Goal: Task Accomplishment & Management: Use online tool/utility

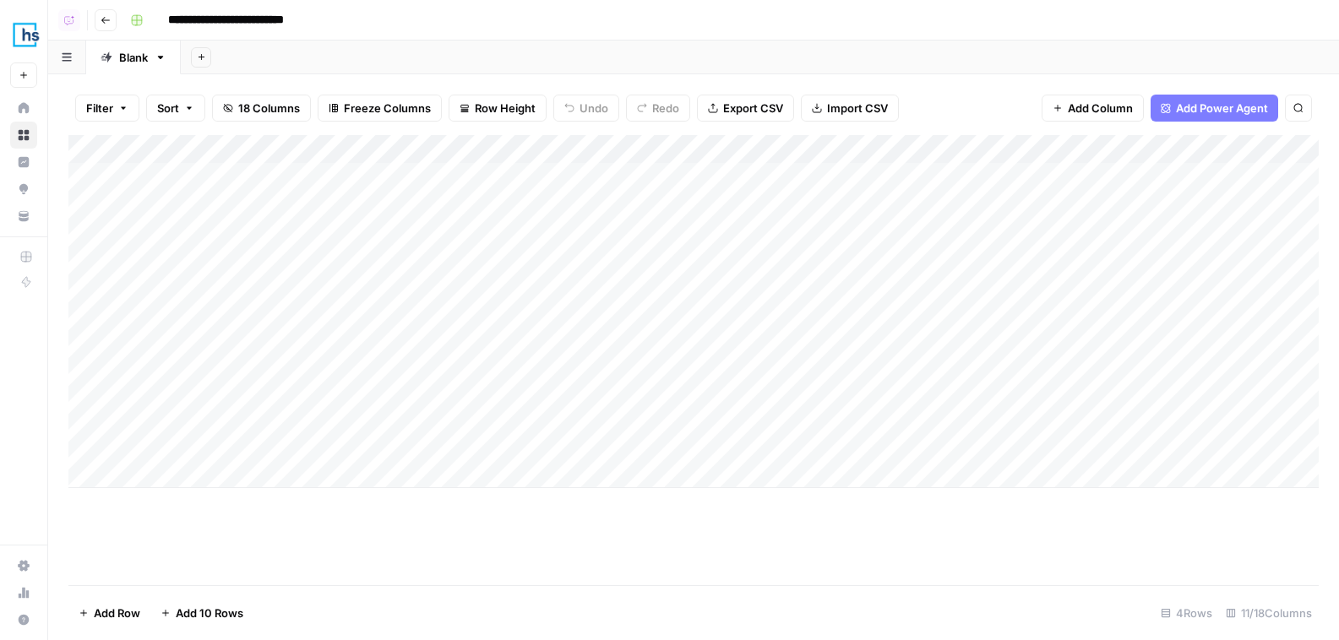
click at [43, 35] on aside "Healthcare Success New Home Browse Insights Opportunities Your Data Recent Grid…" at bounding box center [24, 320] width 48 height 640
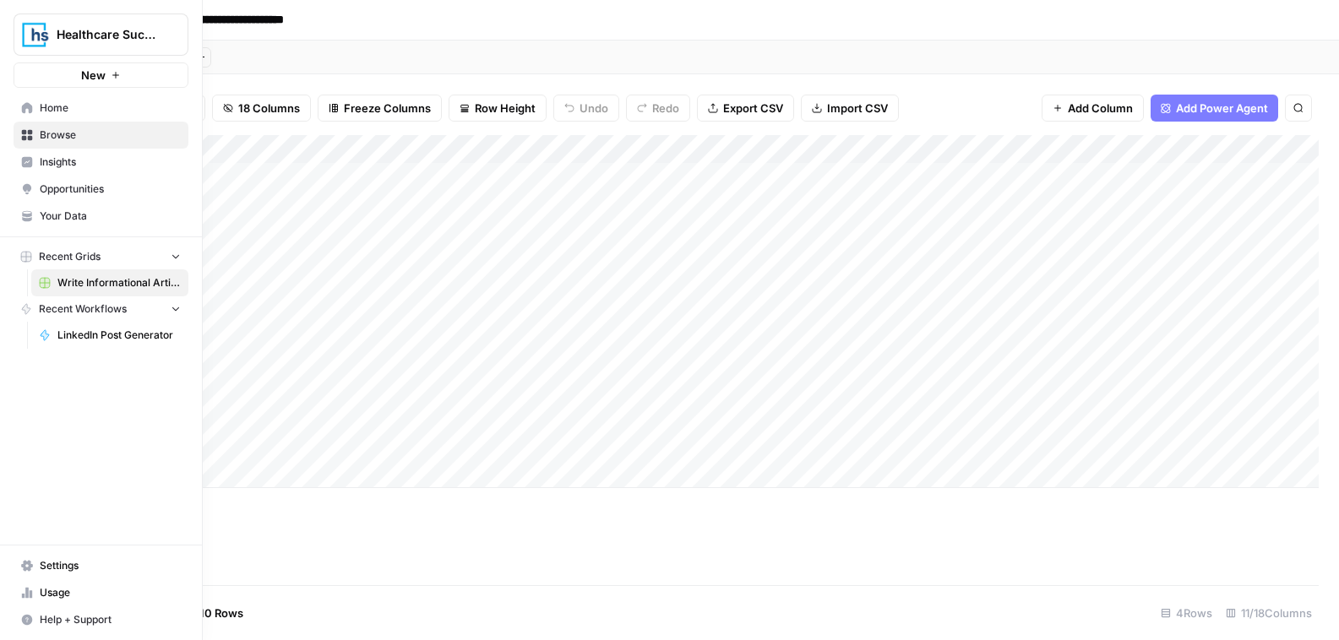
click at [104, 42] on div "**********" at bounding box center [669, 320] width 1339 height 640
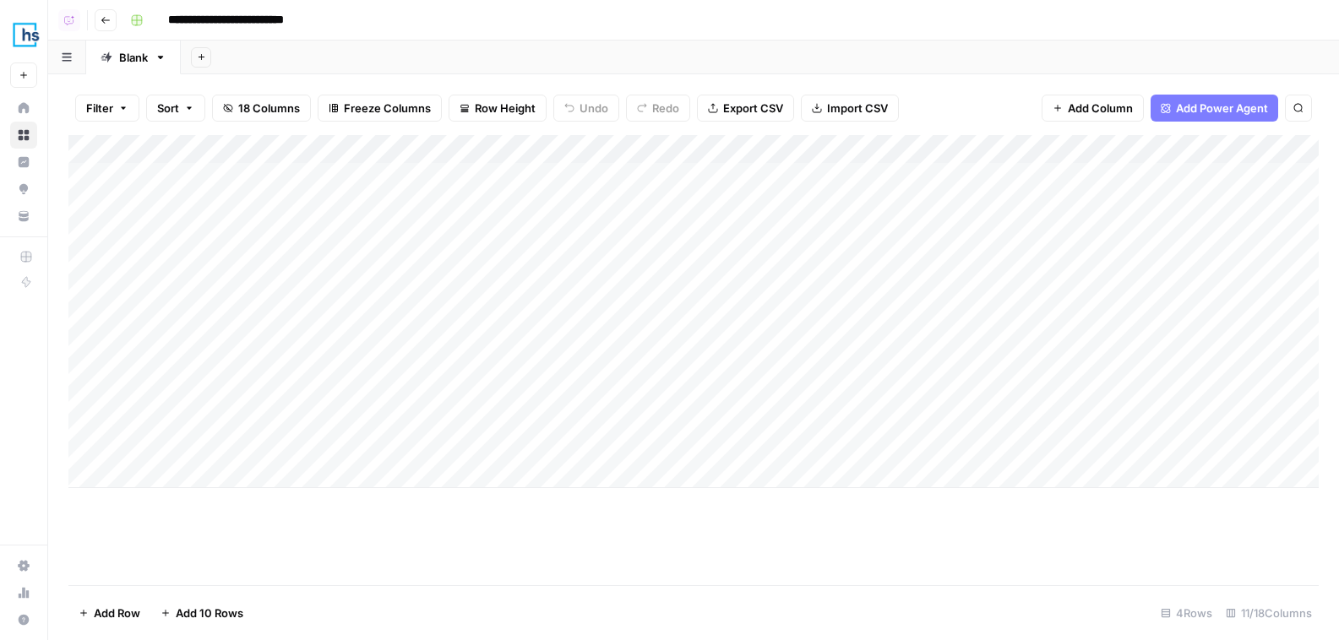
click at [25, 30] on img "Workspace: Healthcare Success" at bounding box center [25, 34] width 30 height 30
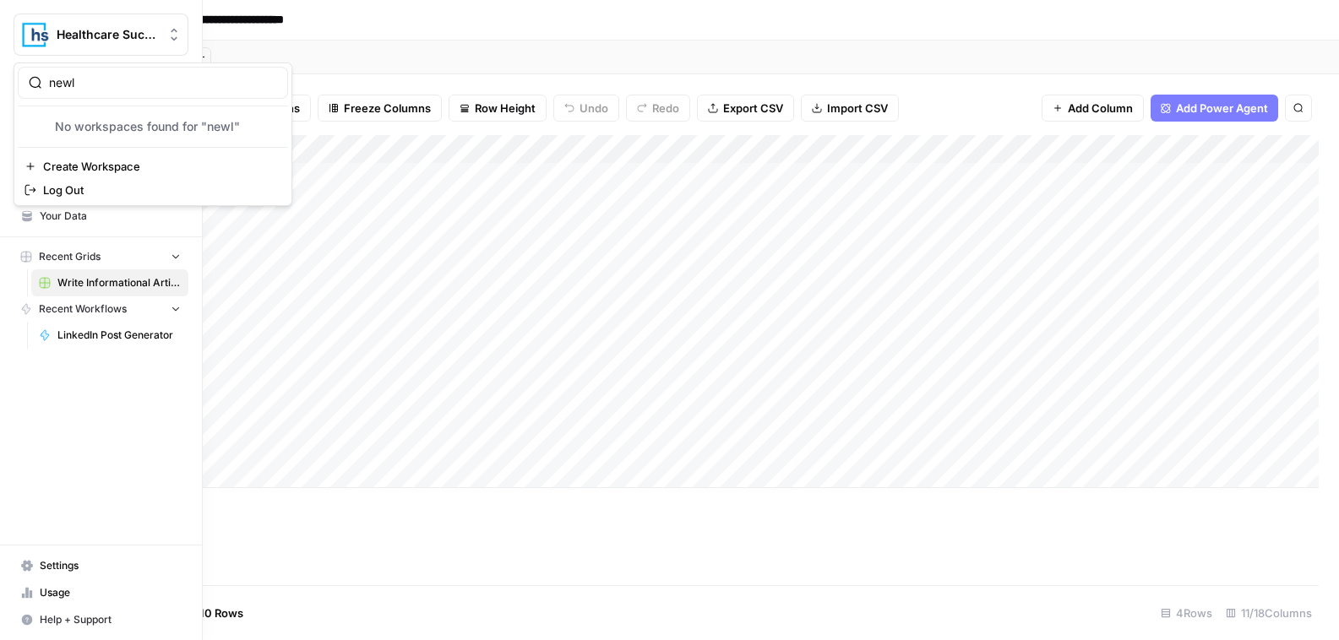
type input "newl"
click at [111, 164] on span "Create Workspace" at bounding box center [158, 166] width 231 height 17
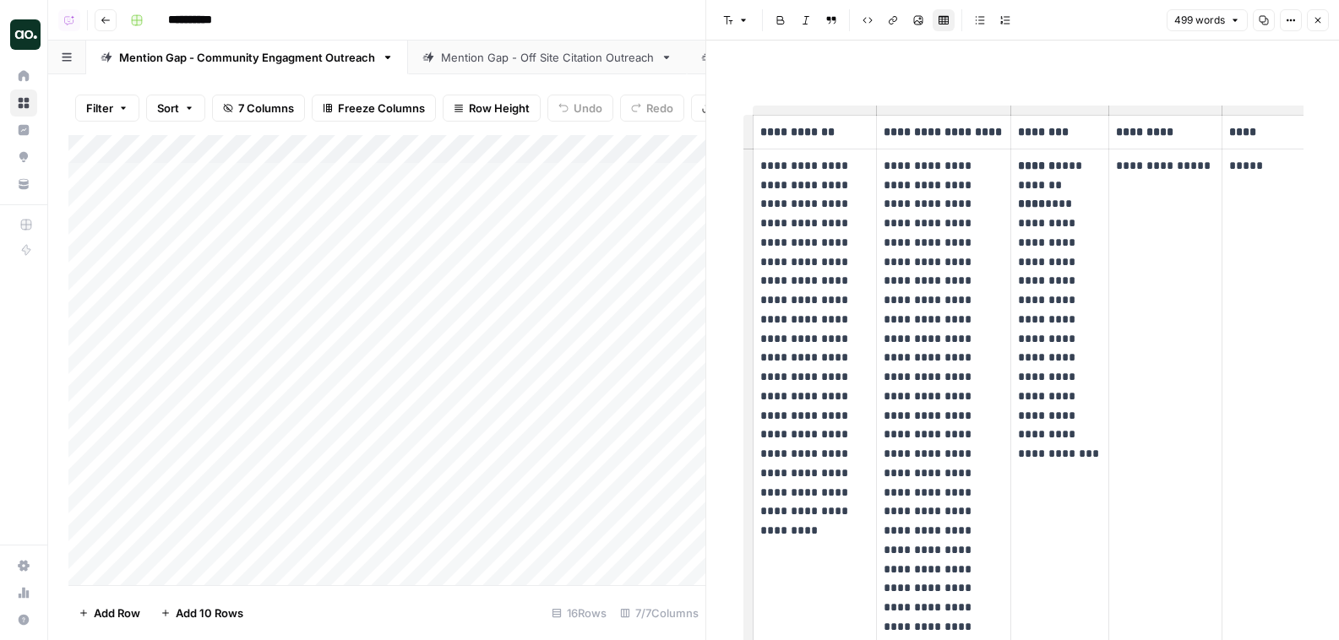
click at [494, 49] on div "Mention Gap - Off Site Citation Outreach" at bounding box center [547, 57] width 213 height 17
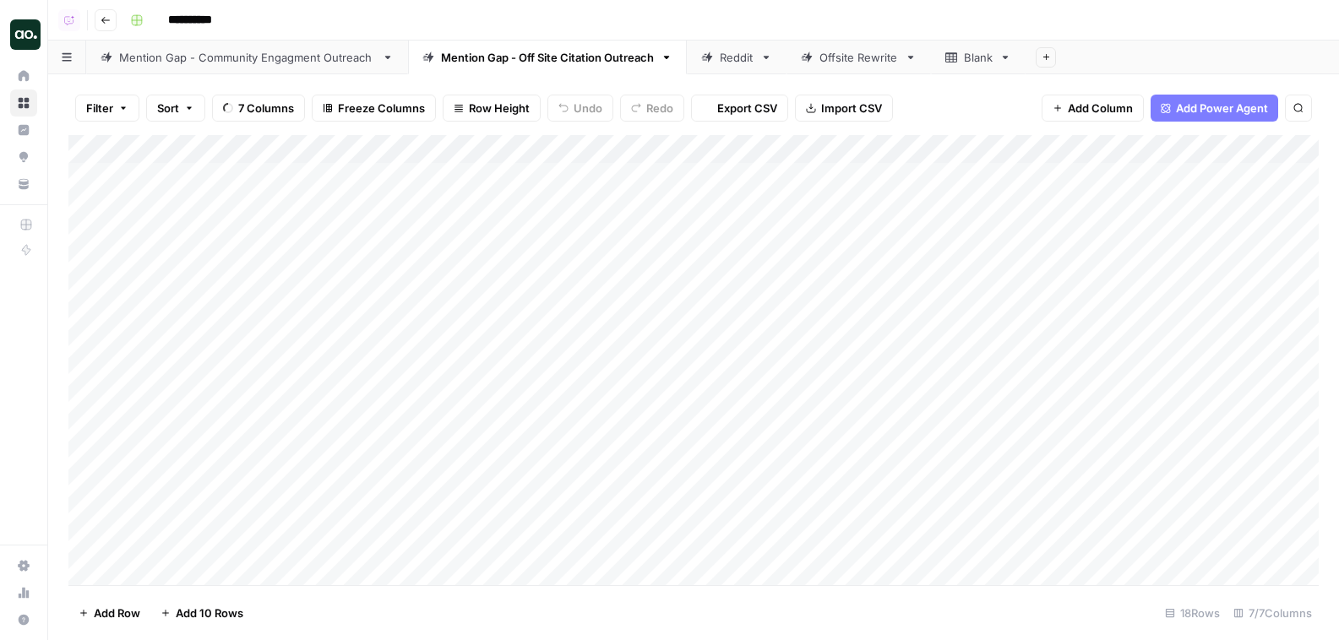
scroll to position [0, 340]
click at [1046, 178] on div "Add Column" at bounding box center [693, 360] width 1250 height 450
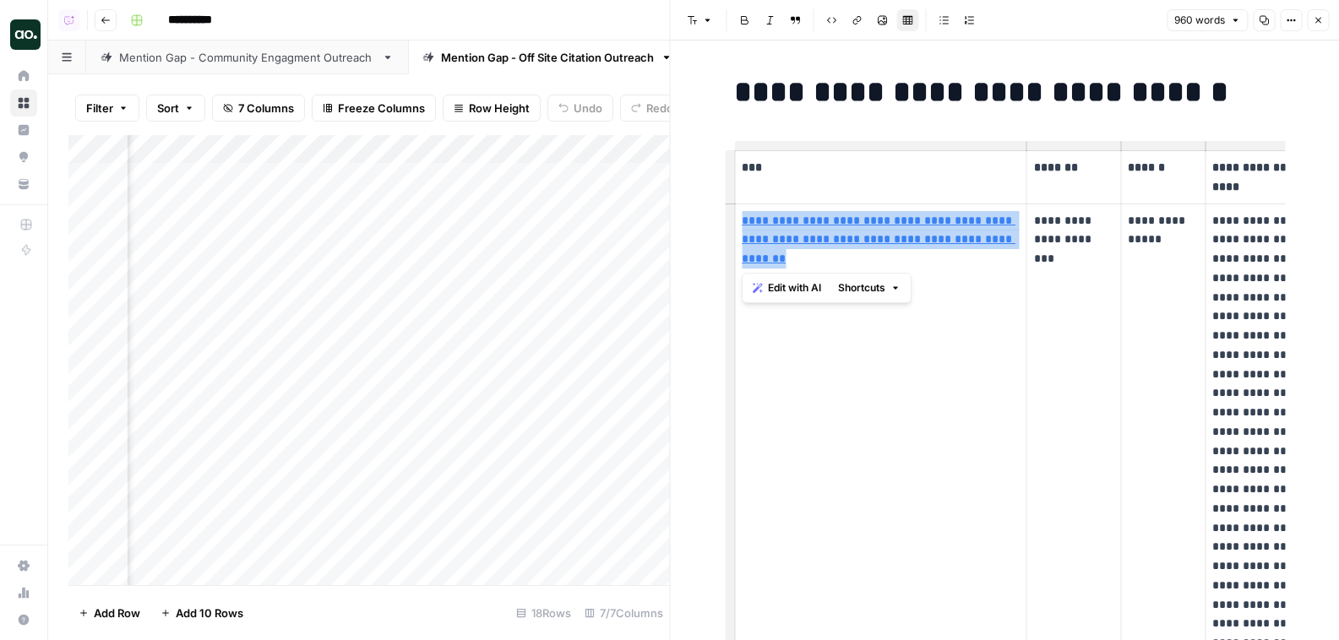
drag, startPoint x: 824, startPoint y: 280, endPoint x: 736, endPoint y: 220, distance: 105.9
click at [736, 220] on td "**********" at bounding box center [881, 624] width 292 height 840
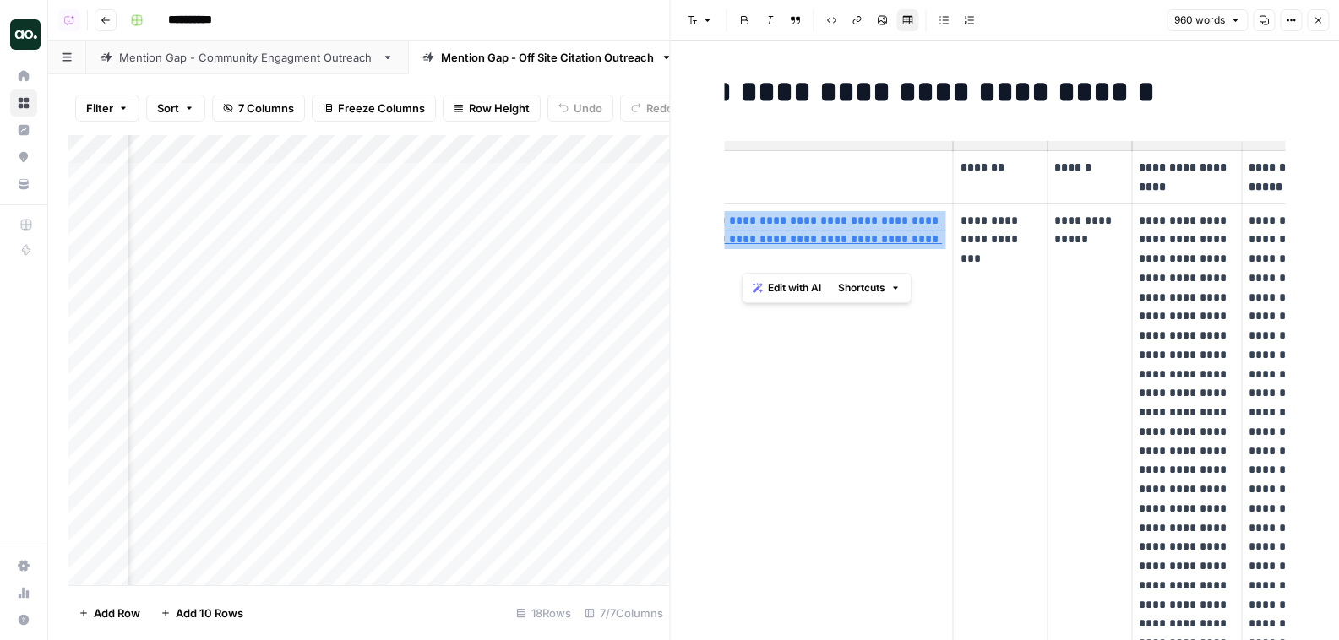
scroll to position [0, 79]
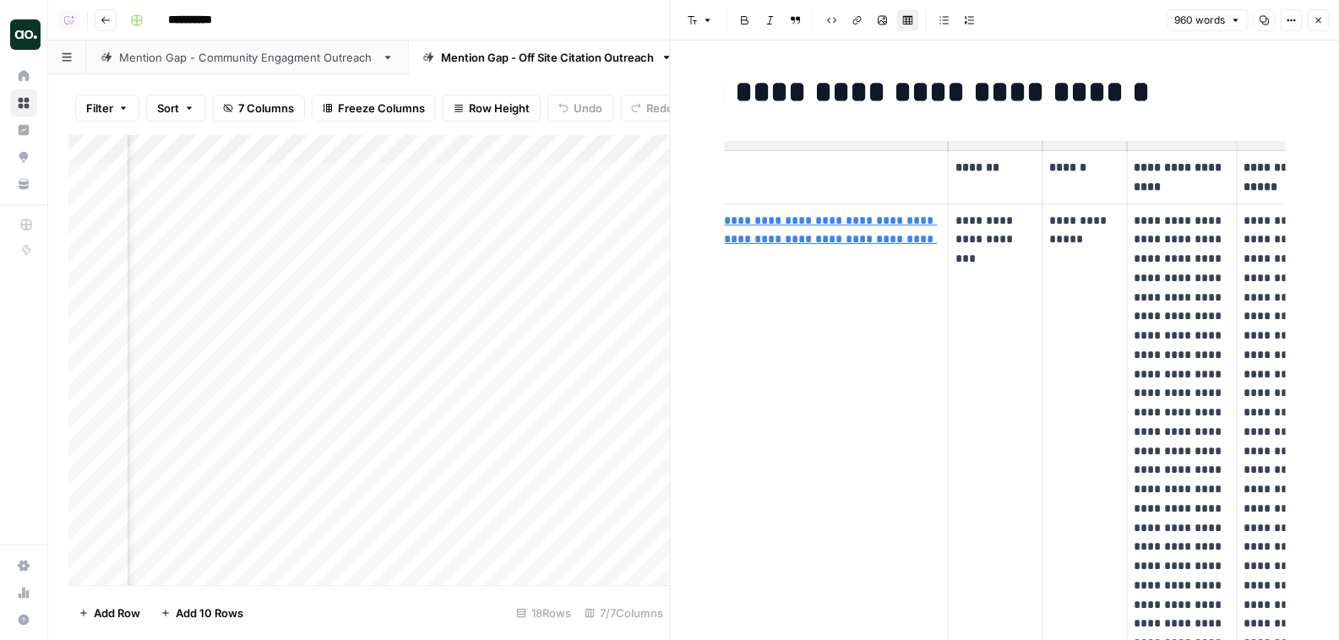
click at [989, 357] on td "**********" at bounding box center [995, 624] width 94 height 840
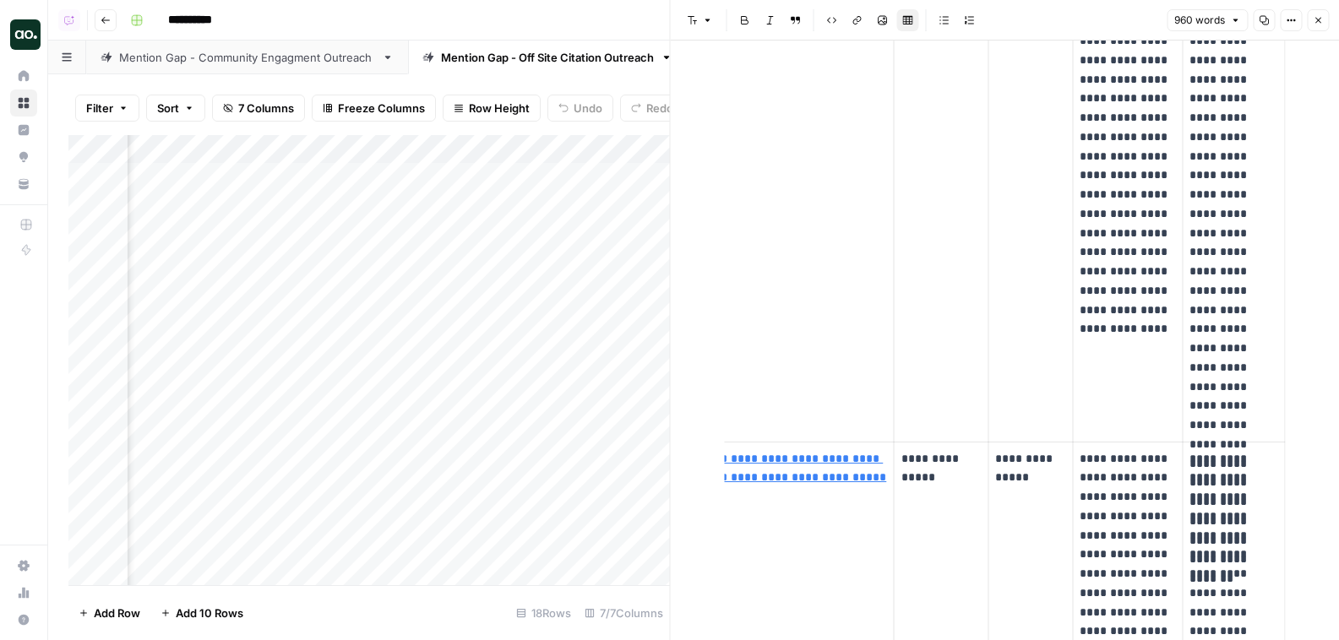
scroll to position [603, 0]
click at [272, 58] on div "Mention Gap - Community Engagment Outreach" at bounding box center [247, 57] width 256 height 17
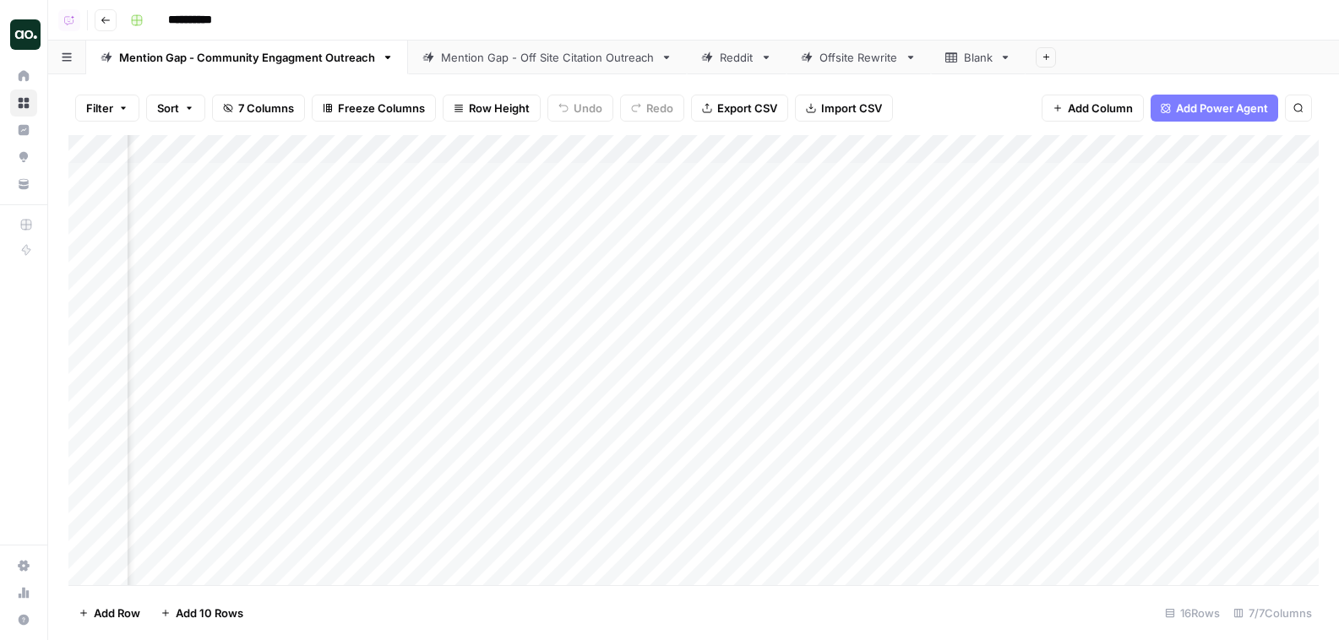
scroll to position [0, 1236]
click at [1046, 177] on div "Add Column" at bounding box center [693, 360] width 1250 height 450
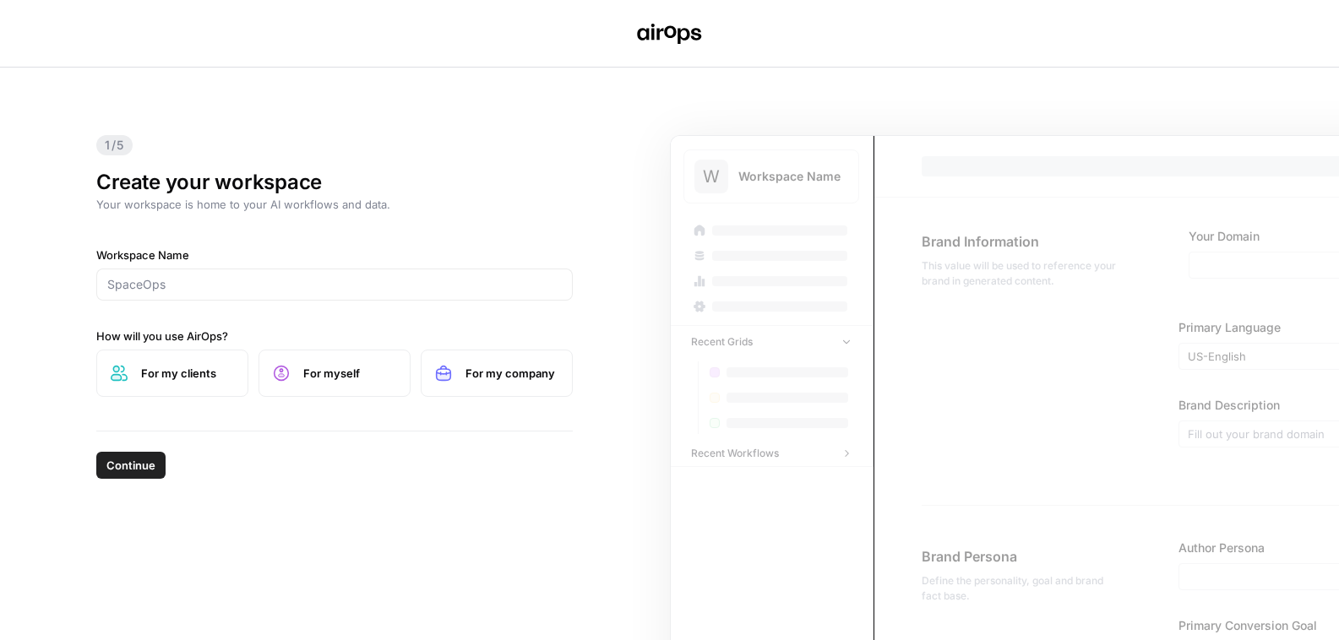
click at [270, 293] on div at bounding box center [334, 285] width 476 height 32
type input "b"
type input "NewlyNamed"
click at [317, 370] on span "For myself" at bounding box center [349, 373] width 93 height 17
click at [184, 370] on span "For my clients" at bounding box center [187, 373] width 93 height 17
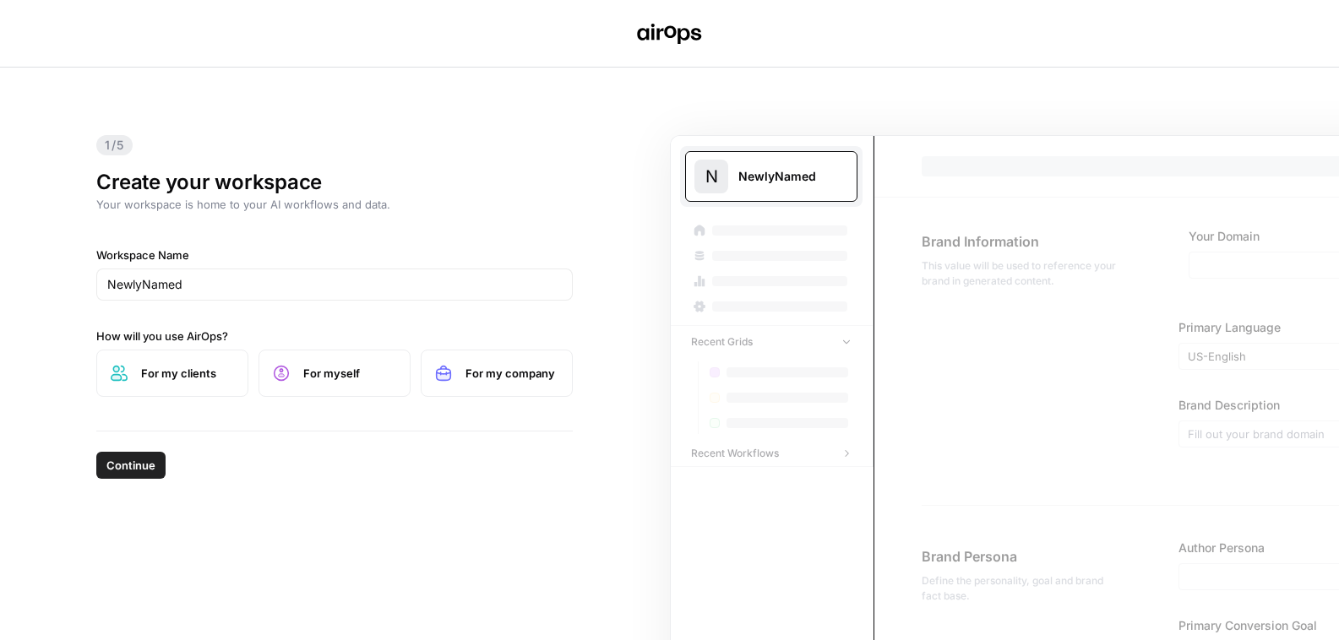
click at [161, 449] on div "Continue" at bounding box center [334, 462] width 476 height 61
click at [157, 464] on button "Continue" at bounding box center [130, 465] width 69 height 27
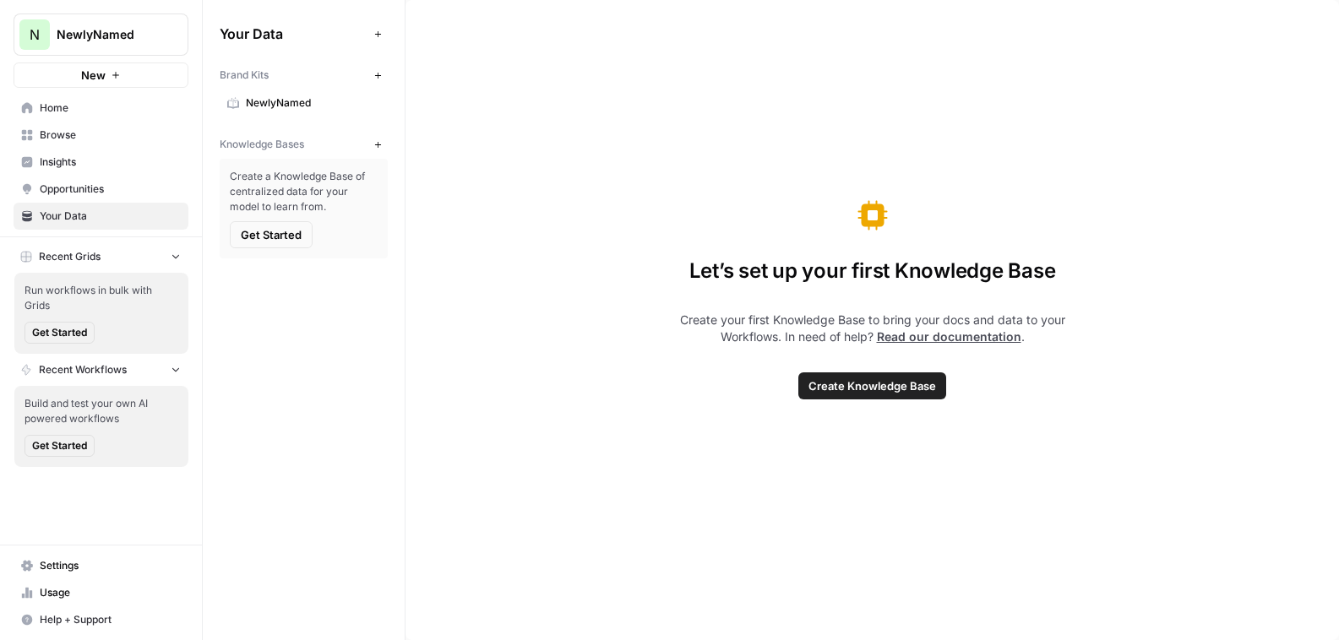
click at [114, 117] on link "Home" at bounding box center [101, 108] width 175 height 27
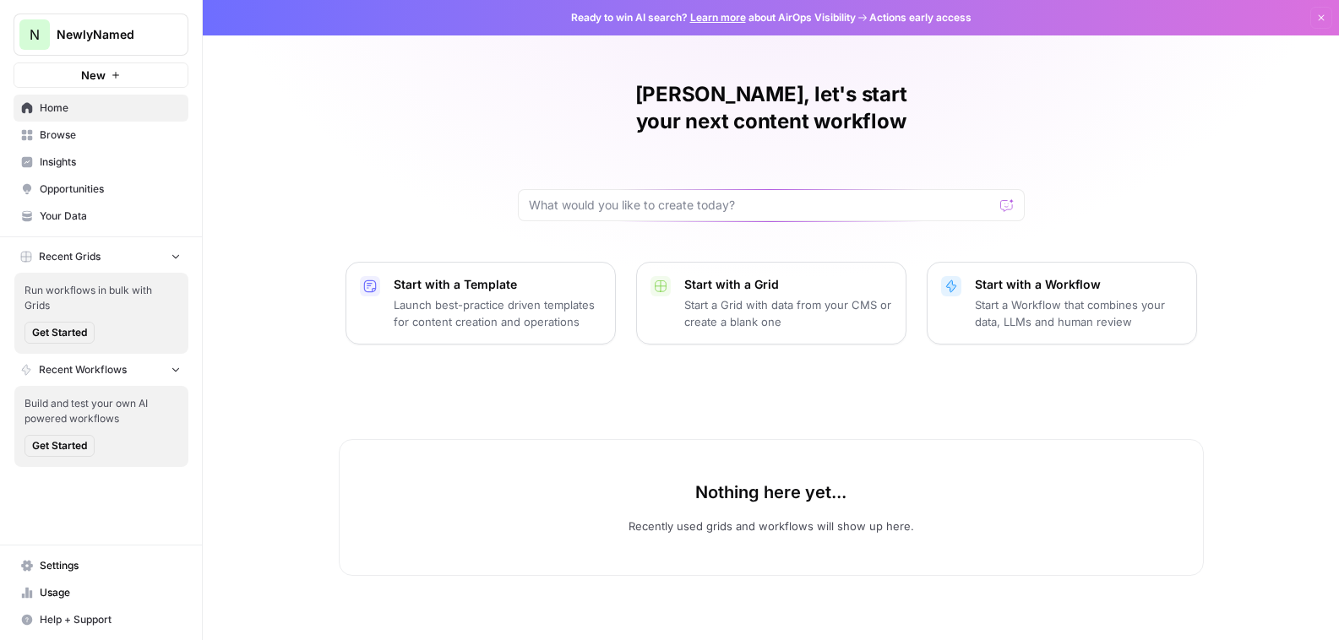
click at [112, 142] on span "Browse" at bounding box center [110, 135] width 141 height 15
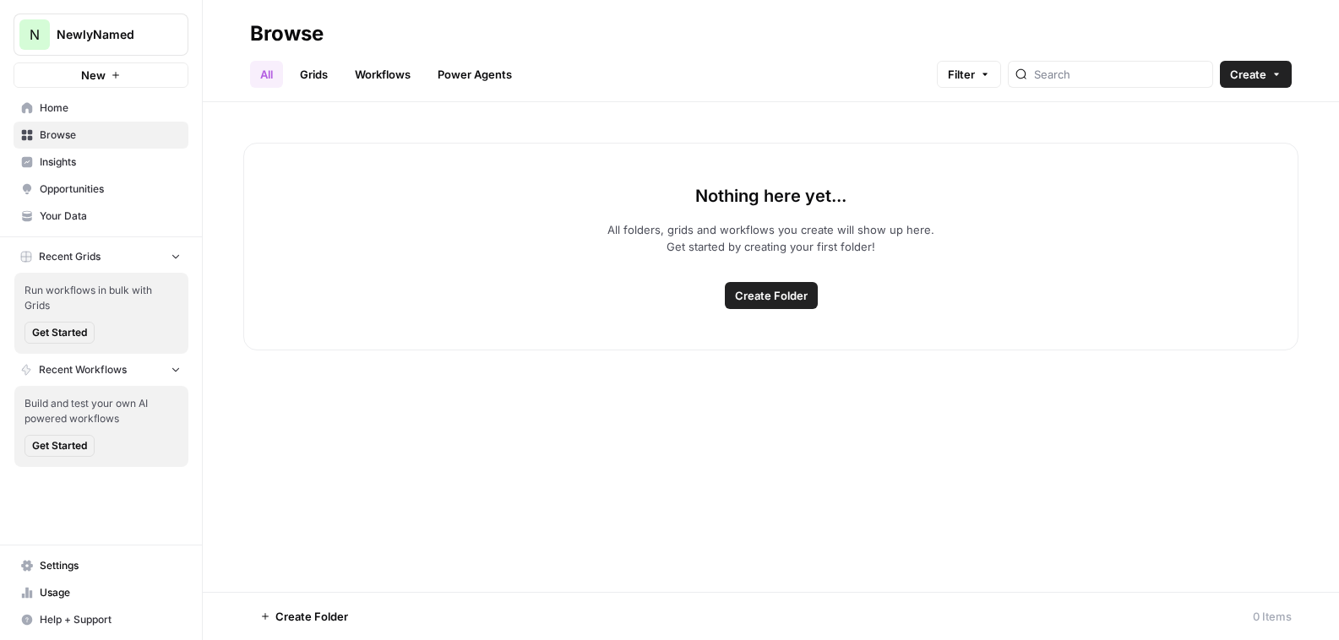
click at [314, 63] on link "Grids" at bounding box center [314, 74] width 48 height 27
click at [1258, 95] on header "Browse All Grids Workflows Power Agents Filter Create" at bounding box center [771, 51] width 1136 height 102
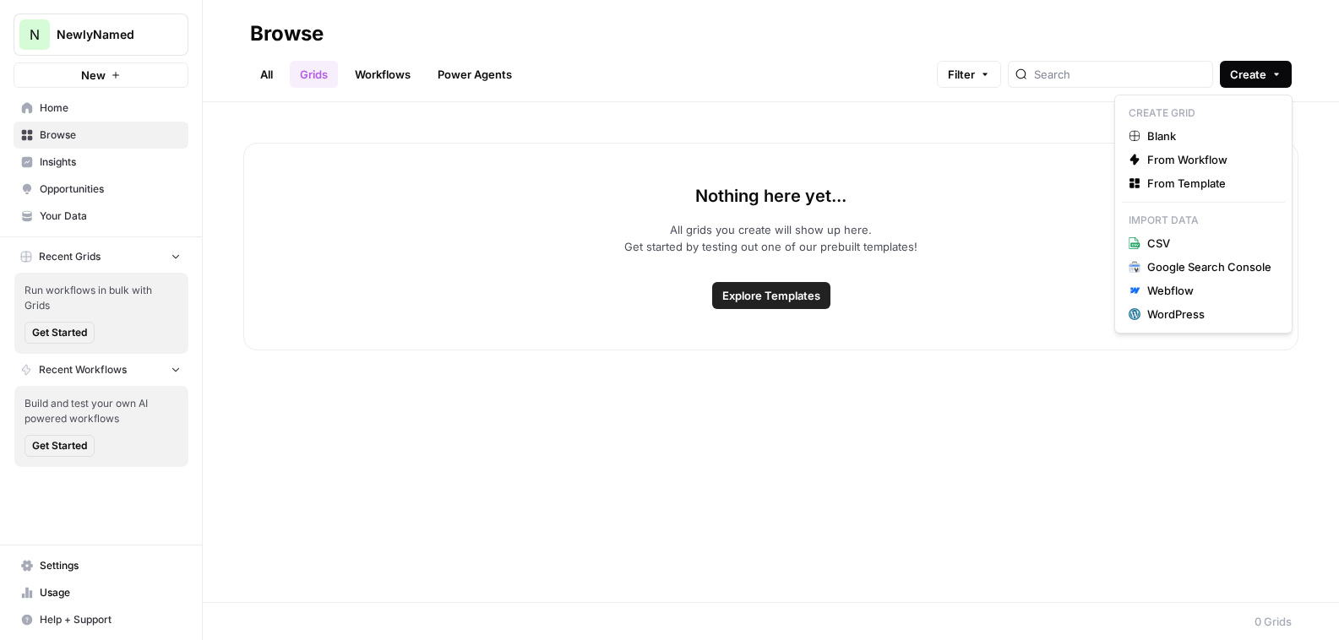
click at [1258, 85] on button "Create" at bounding box center [1256, 74] width 72 height 27
click at [1220, 185] on span "From Template" at bounding box center [1209, 183] width 124 height 17
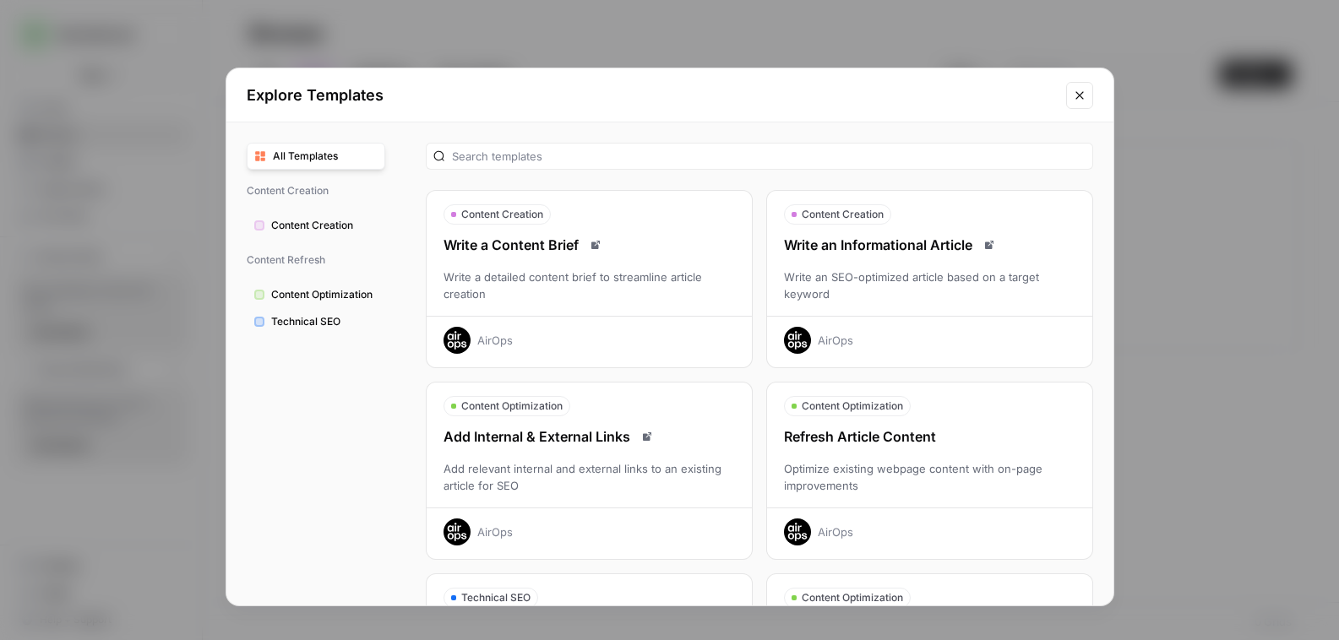
click at [948, 460] on div "Optimize existing webpage content with on-page improvements" at bounding box center [929, 477] width 325 height 34
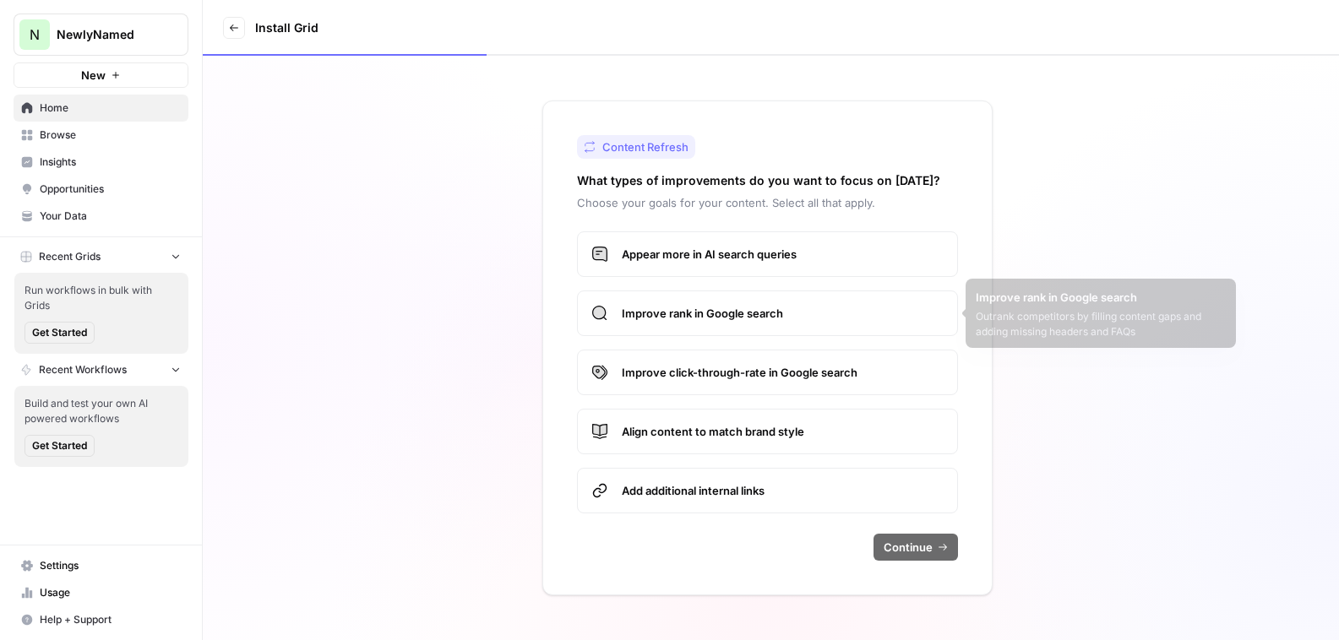
click at [810, 263] on label "Appear more in AI search queries" at bounding box center [767, 254] width 381 height 46
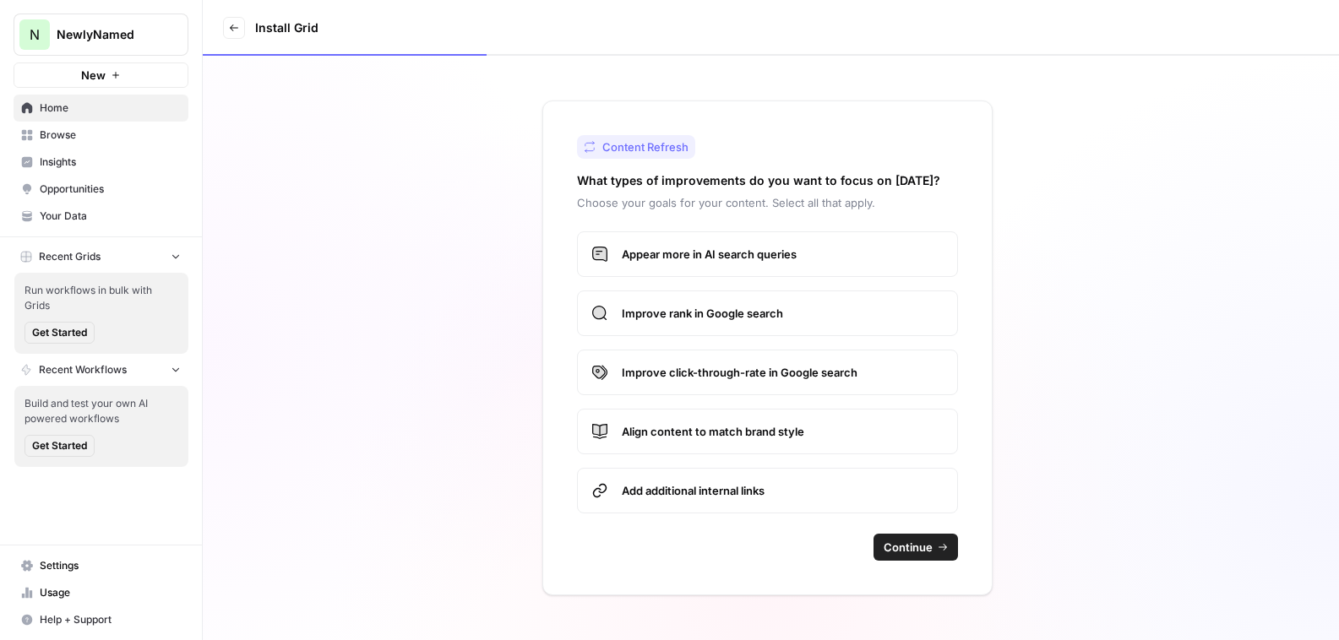
click at [907, 554] on span "Continue" at bounding box center [907, 547] width 49 height 17
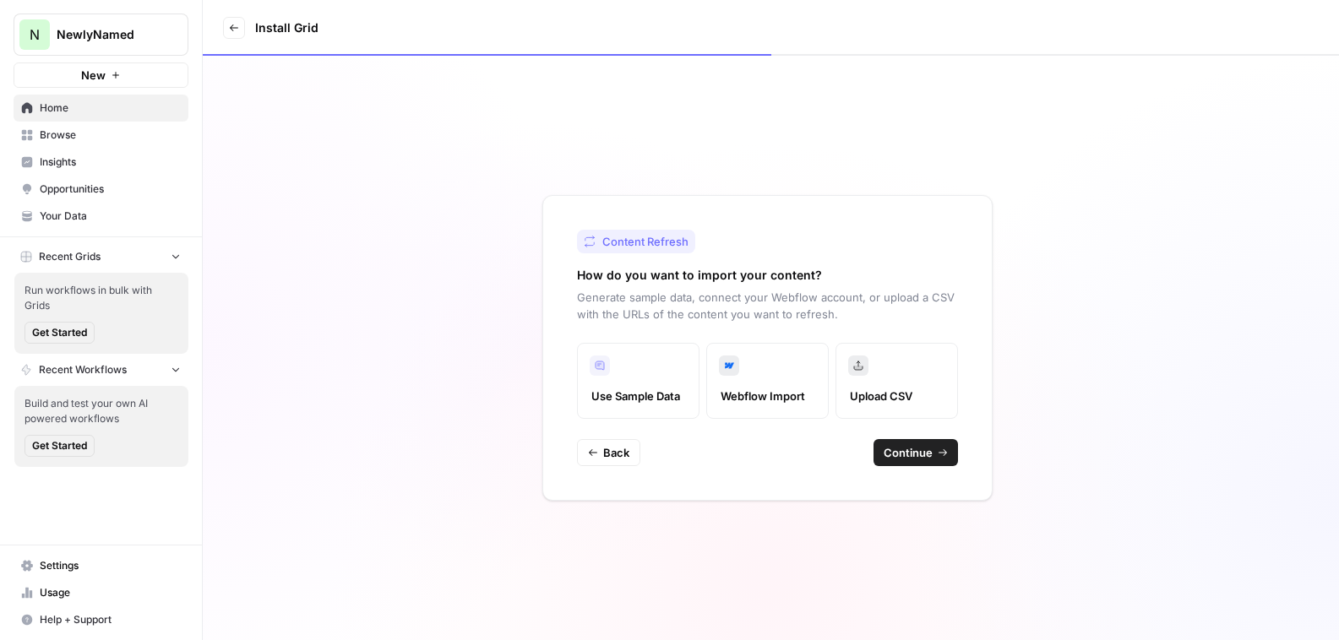
click at [886, 404] on span "Upload CSV" at bounding box center [897, 396] width 94 height 17
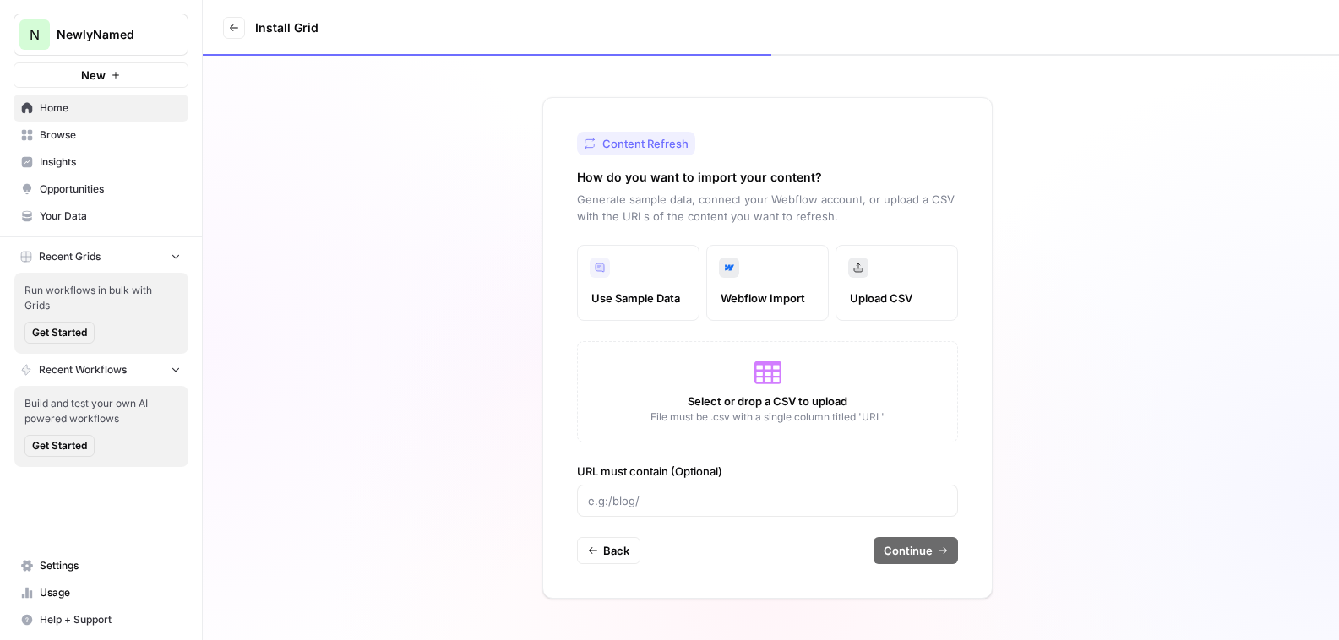
click at [750, 510] on div at bounding box center [767, 501] width 381 height 32
click at [600, 293] on span "Use Sample Data" at bounding box center [638, 298] width 94 height 17
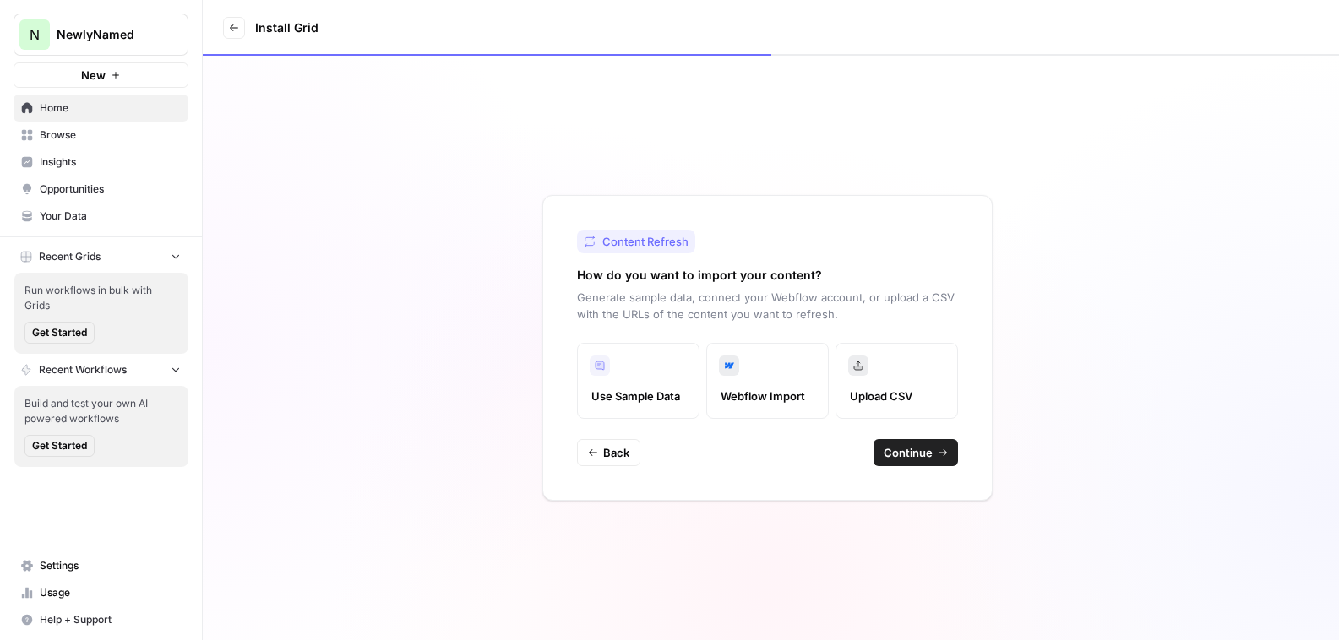
click at [902, 458] on span "Continue" at bounding box center [907, 452] width 49 height 17
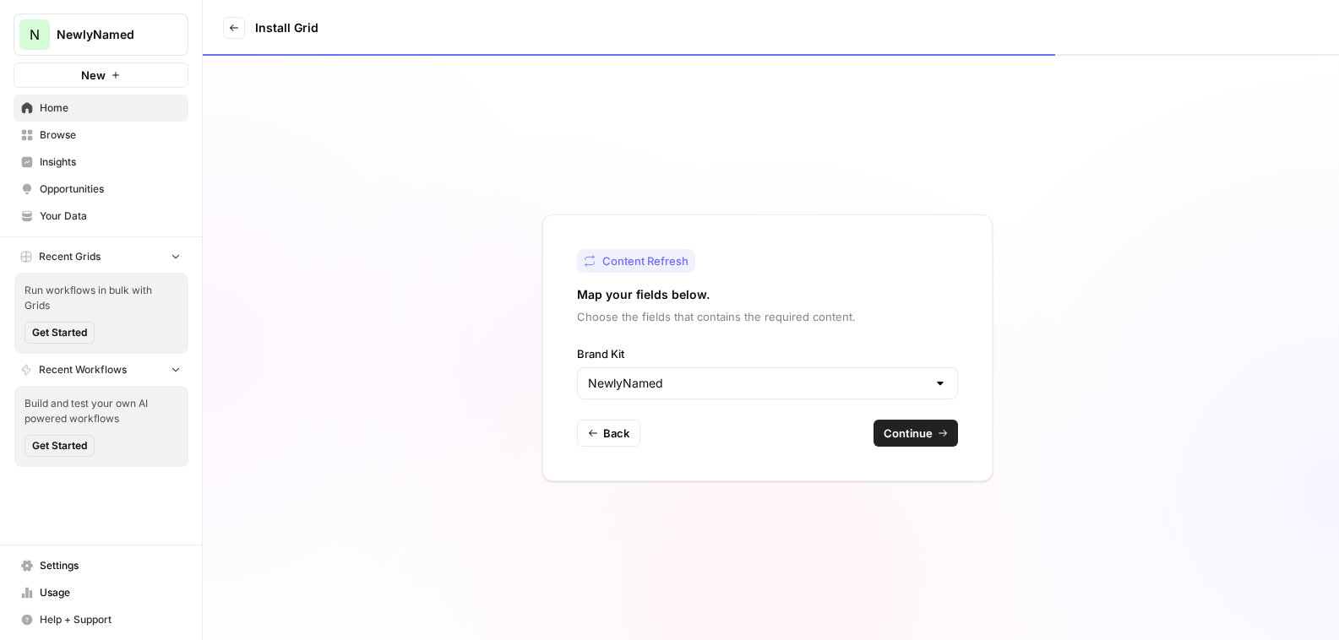
click at [917, 420] on button "Continue" at bounding box center [915, 433] width 84 height 27
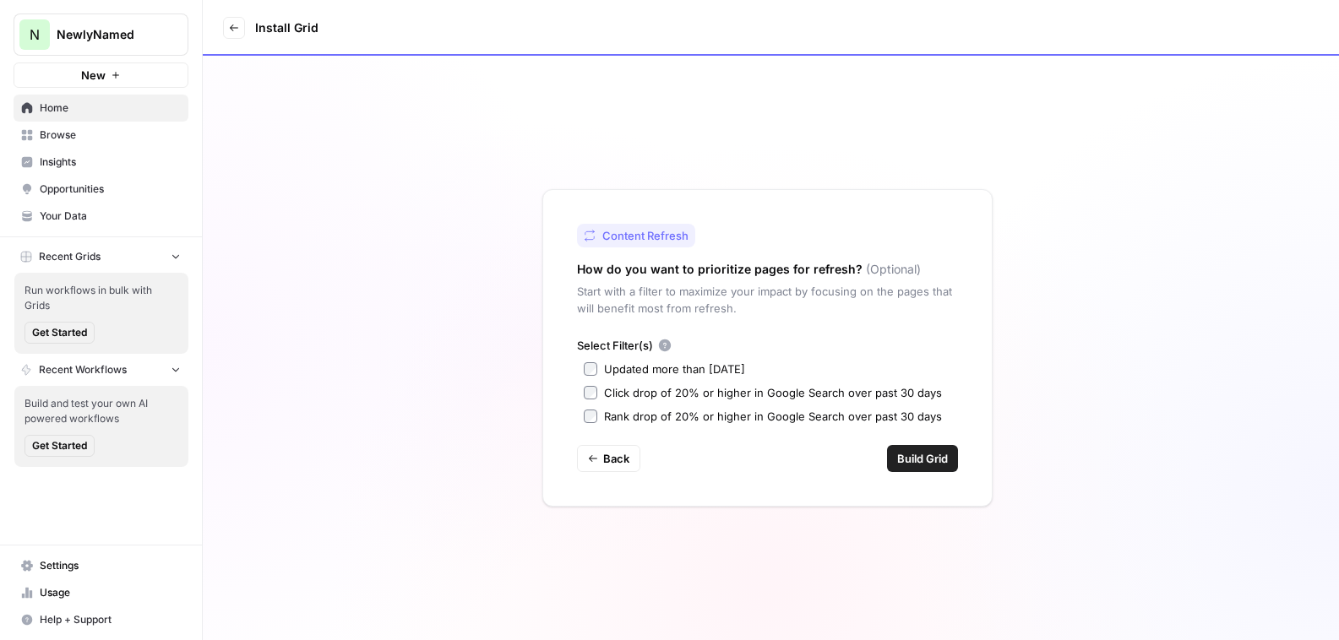
click at [590, 359] on div "Select Filter(s) Updated more than [DATE] Click drop of 20% or higher in Google…" at bounding box center [767, 381] width 381 height 88
click at [664, 361] on div "Updated more than [DATE]" at bounding box center [674, 369] width 141 height 17
click at [898, 454] on span "Build Grid" at bounding box center [922, 458] width 51 height 17
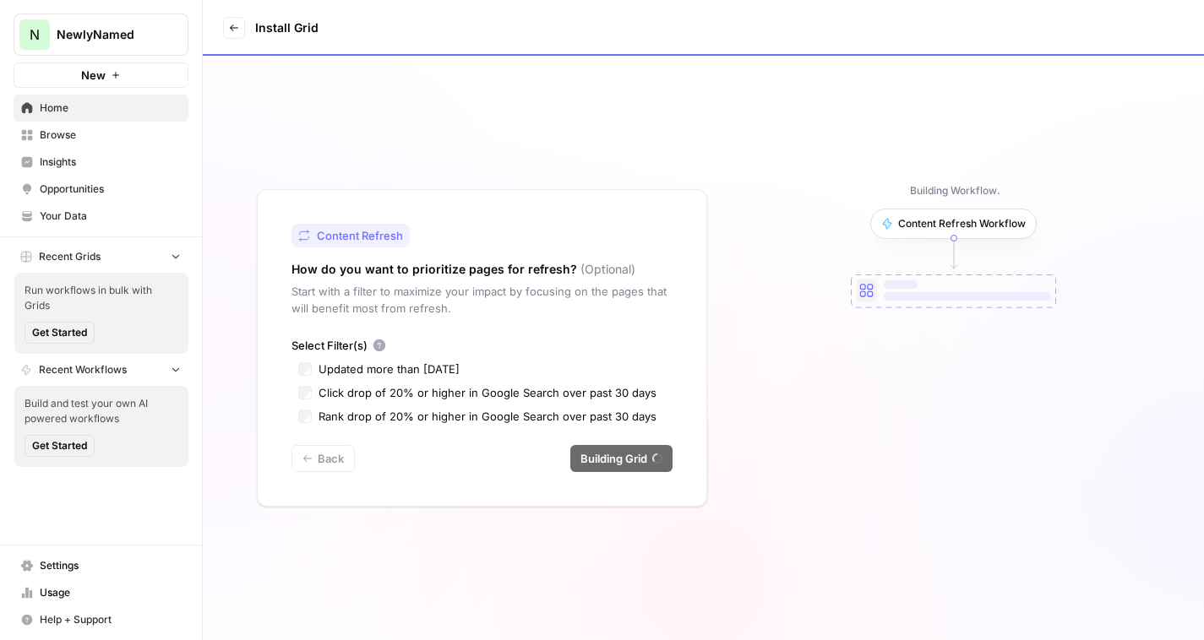
click at [98, 164] on span "Insights" at bounding box center [110, 162] width 141 height 15
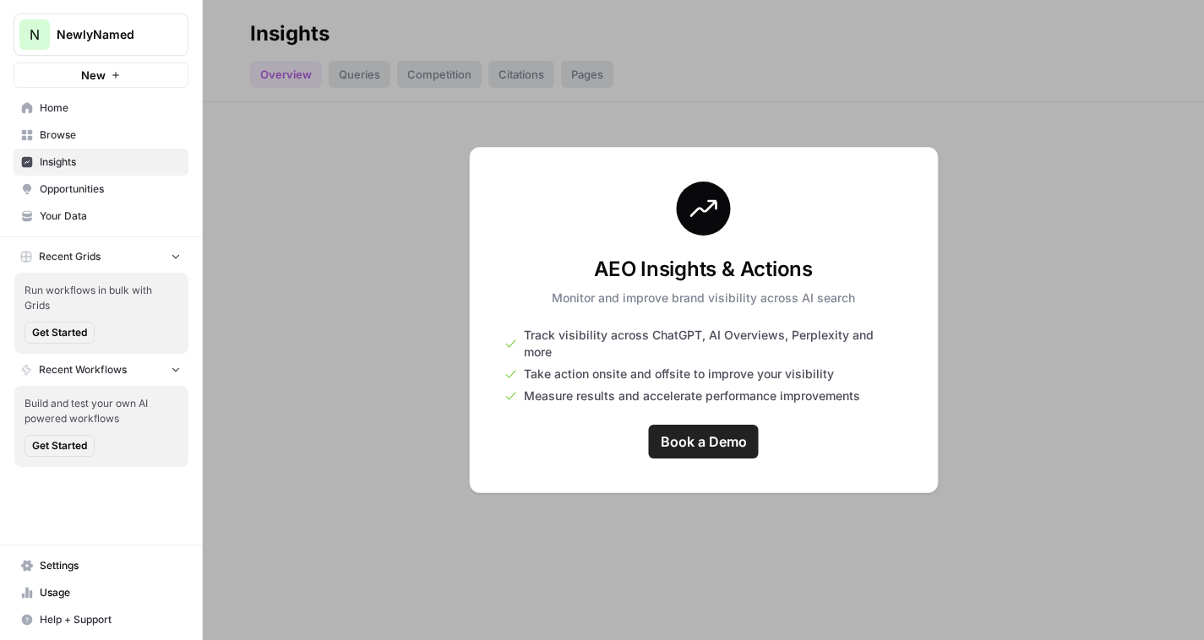
click at [110, 188] on span "Opportunities" at bounding box center [110, 189] width 141 height 15
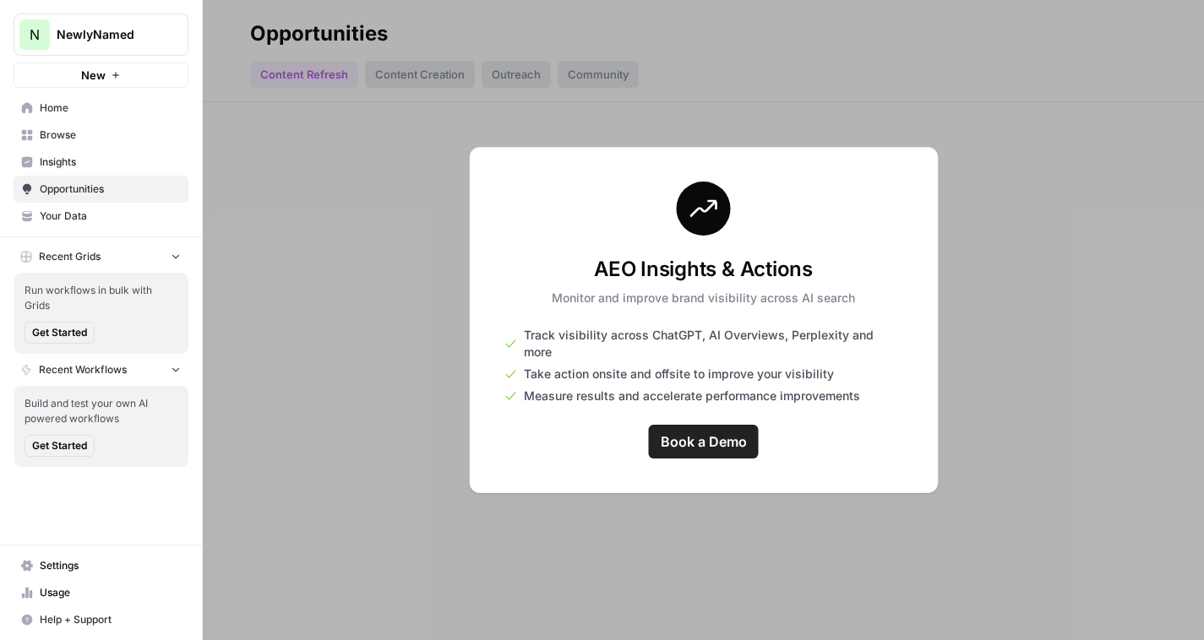
click at [96, 139] on span "Browse" at bounding box center [110, 135] width 141 height 15
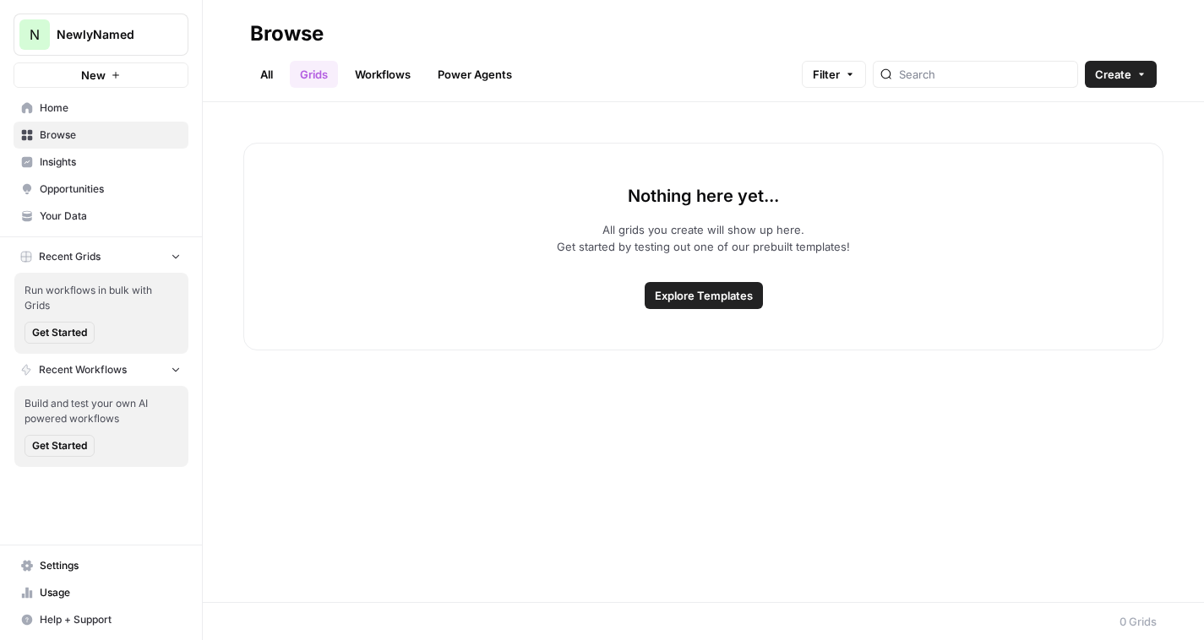
click at [104, 106] on span "Home" at bounding box center [110, 108] width 141 height 15
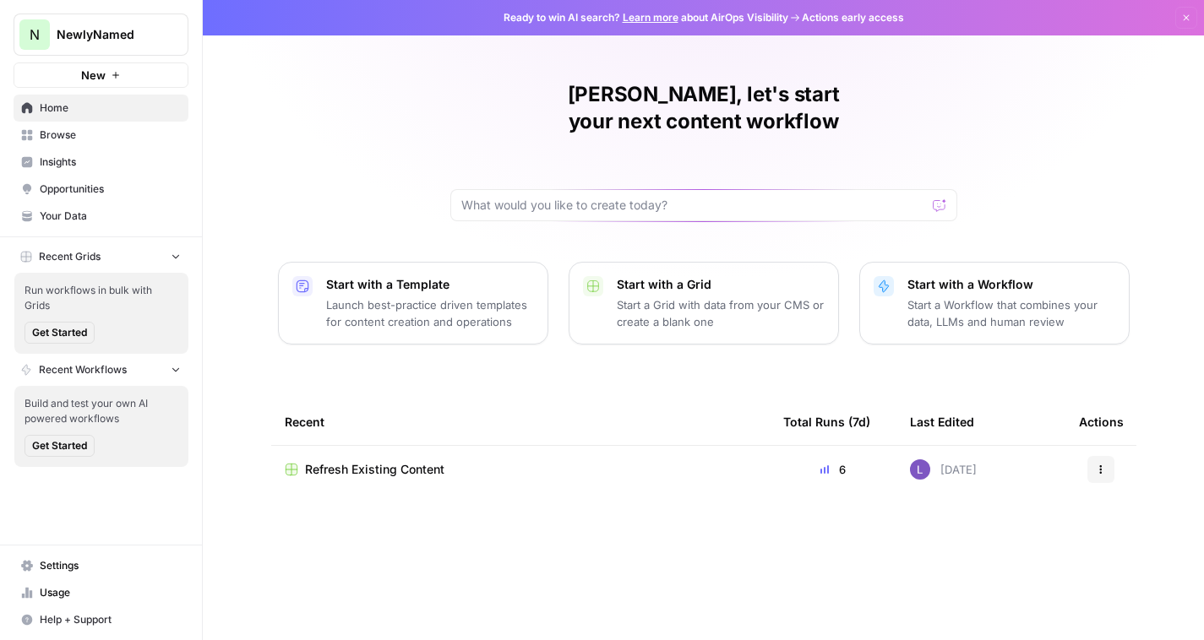
click at [416, 461] on span "Refresh Existing Content" at bounding box center [374, 469] width 139 height 17
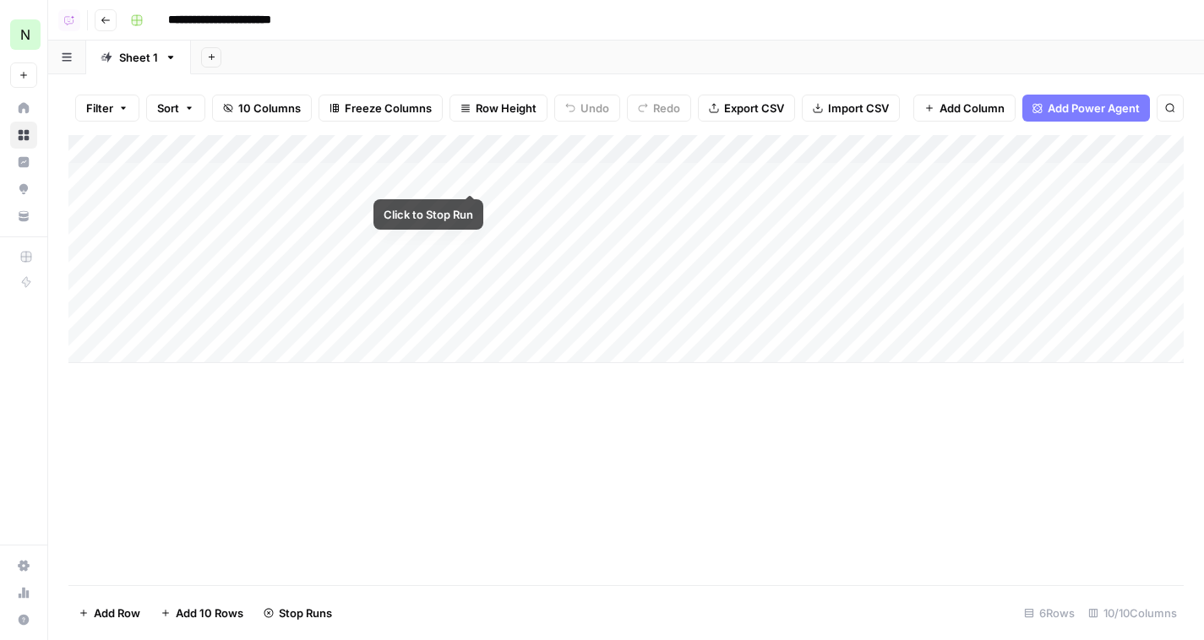
click at [480, 178] on div "Add Column" at bounding box center [625, 249] width 1115 height 228
click at [474, 201] on div "Add Column" at bounding box center [625, 249] width 1115 height 228
click at [469, 182] on div "Add Column" at bounding box center [625, 249] width 1115 height 228
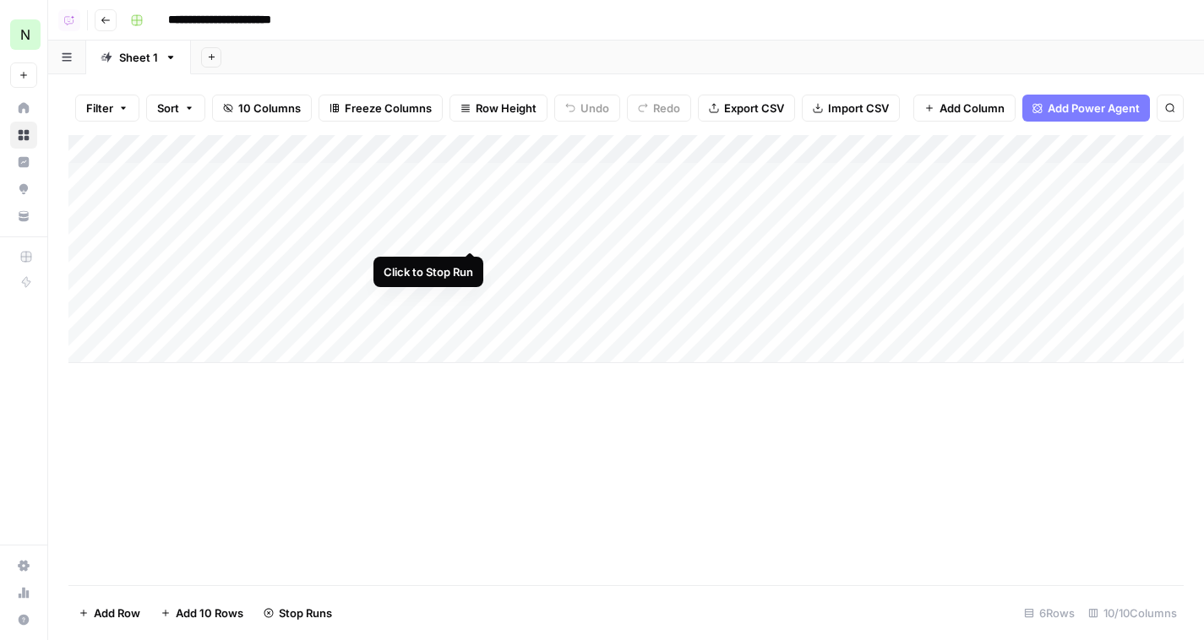
drag, startPoint x: 471, startPoint y: 228, endPoint x: 471, endPoint y: 246, distance: 17.7
click at [471, 228] on div "Add Column" at bounding box center [625, 249] width 1115 height 228
click at [471, 255] on div "Add Column" at bounding box center [625, 249] width 1115 height 228
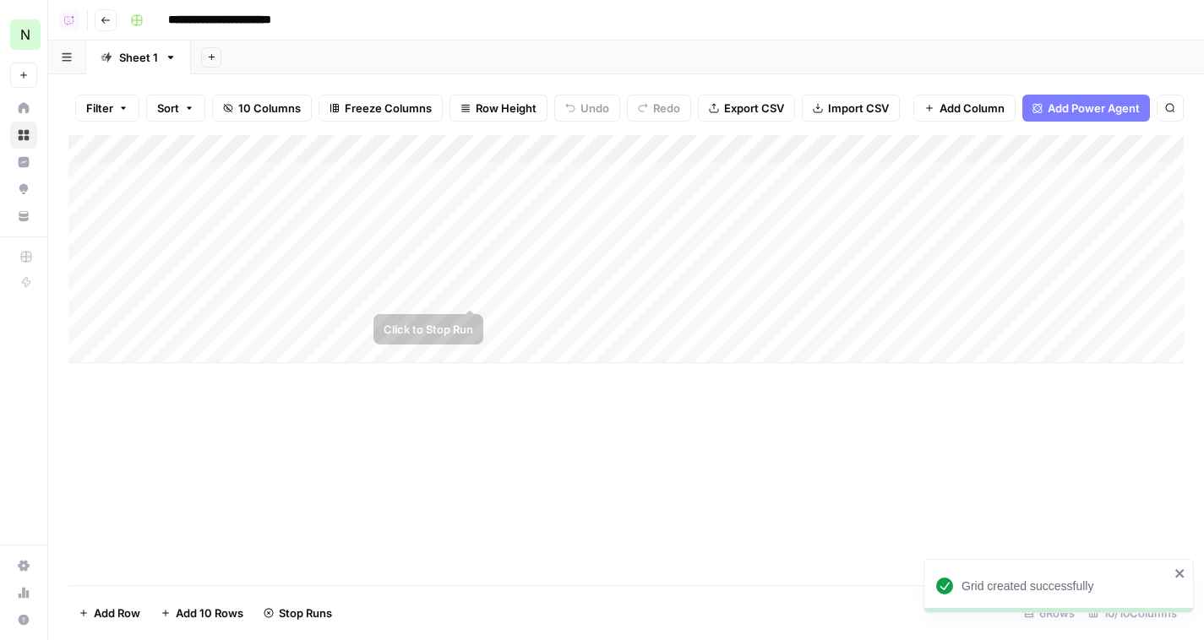
click at [465, 298] on div "Add Column" at bounding box center [625, 249] width 1115 height 228
click at [465, 313] on div "Add Column" at bounding box center [625, 249] width 1115 height 228
click at [135, 180] on div "Add Column" at bounding box center [625, 249] width 1115 height 228
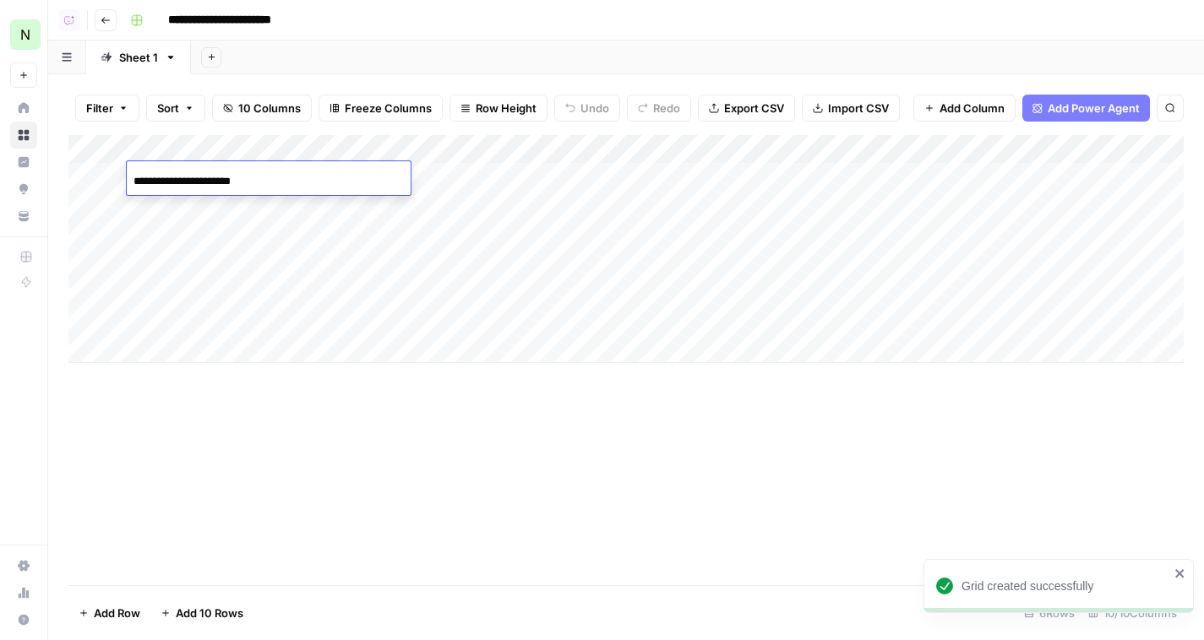
drag, startPoint x: 303, startPoint y: 179, endPoint x: 48, endPoint y: 179, distance: 255.1
click at [57, 179] on body "**********" at bounding box center [602, 320] width 1204 height 640
click at [219, 182] on input "**********" at bounding box center [268, 181] width 270 height 20
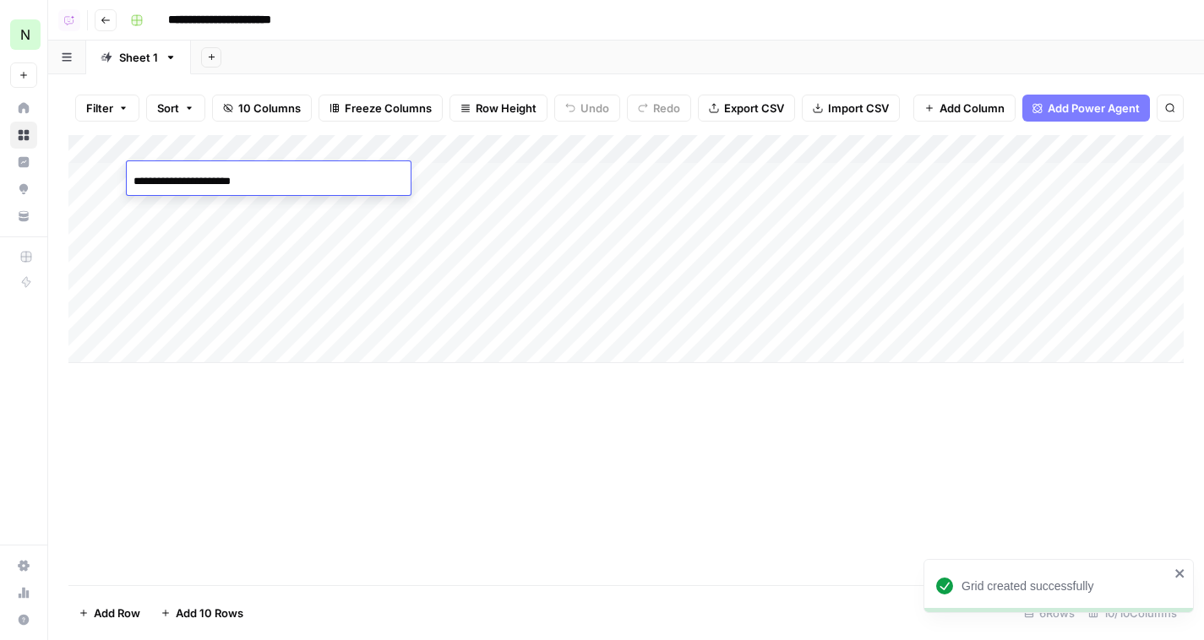
paste input "**********"
type input "**********"
click at [463, 188] on div "Add Column" at bounding box center [625, 249] width 1115 height 228
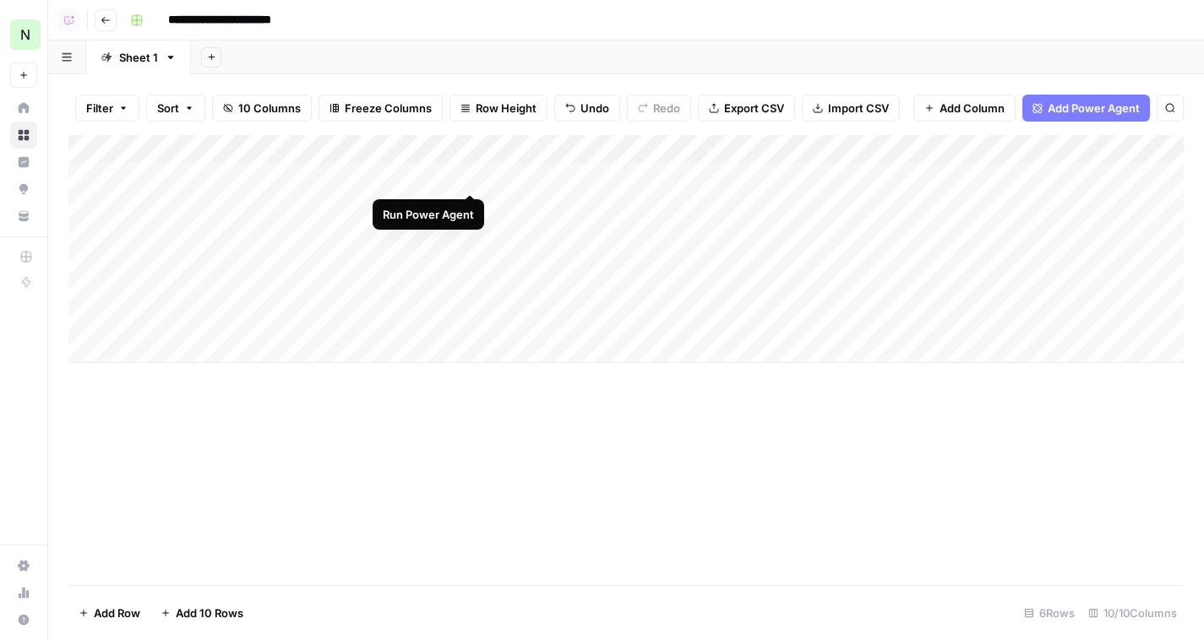
click at [471, 175] on div "Add Column" at bounding box center [625, 249] width 1115 height 228
click at [210, 207] on div "Add Column" at bounding box center [625, 249] width 1115 height 228
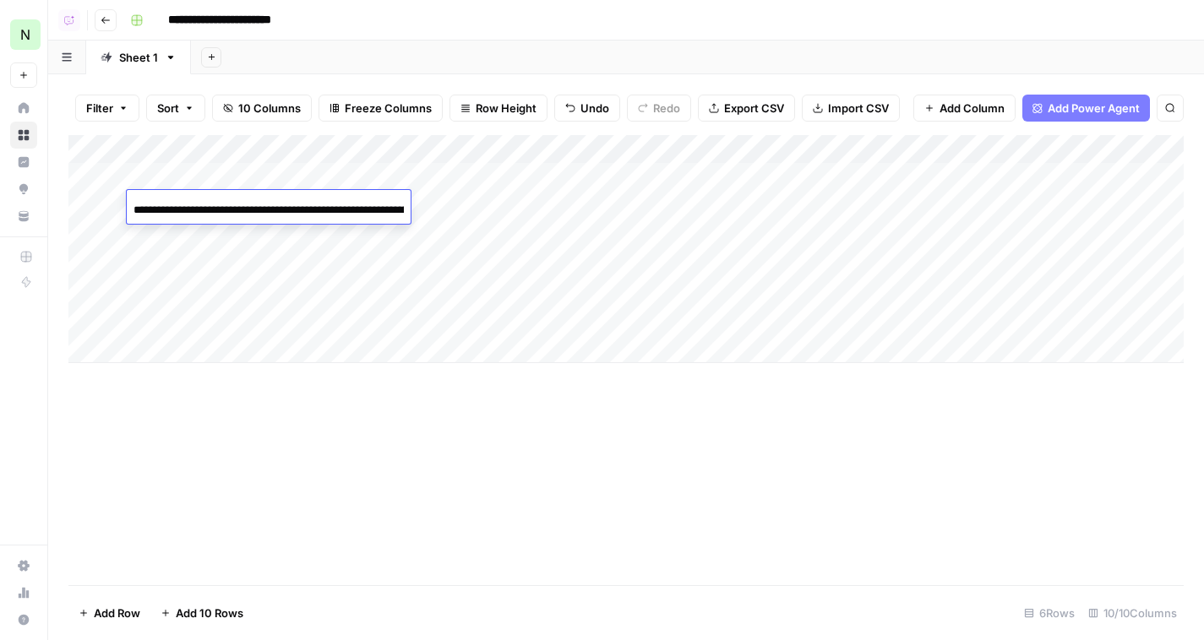
click at [210, 207] on input "**********" at bounding box center [268, 210] width 270 height 20
type input "**********"
click at [473, 207] on div "Add Column" at bounding box center [625, 249] width 1115 height 228
click at [192, 240] on div "Add Column" at bounding box center [625, 249] width 1115 height 228
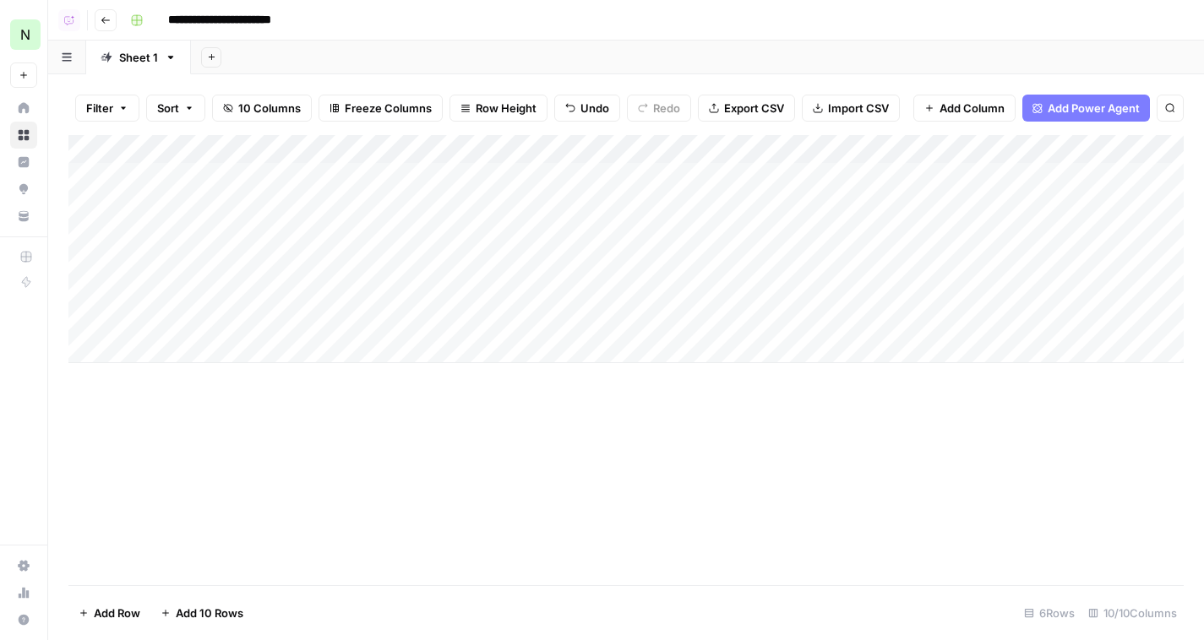
click at [192, 240] on div "Add Column" at bounding box center [625, 249] width 1115 height 228
click at [192, 240] on input "**********" at bounding box center [268, 239] width 270 height 20
type input "**********"
click at [460, 231] on div "Add Column" at bounding box center [625, 249] width 1115 height 228
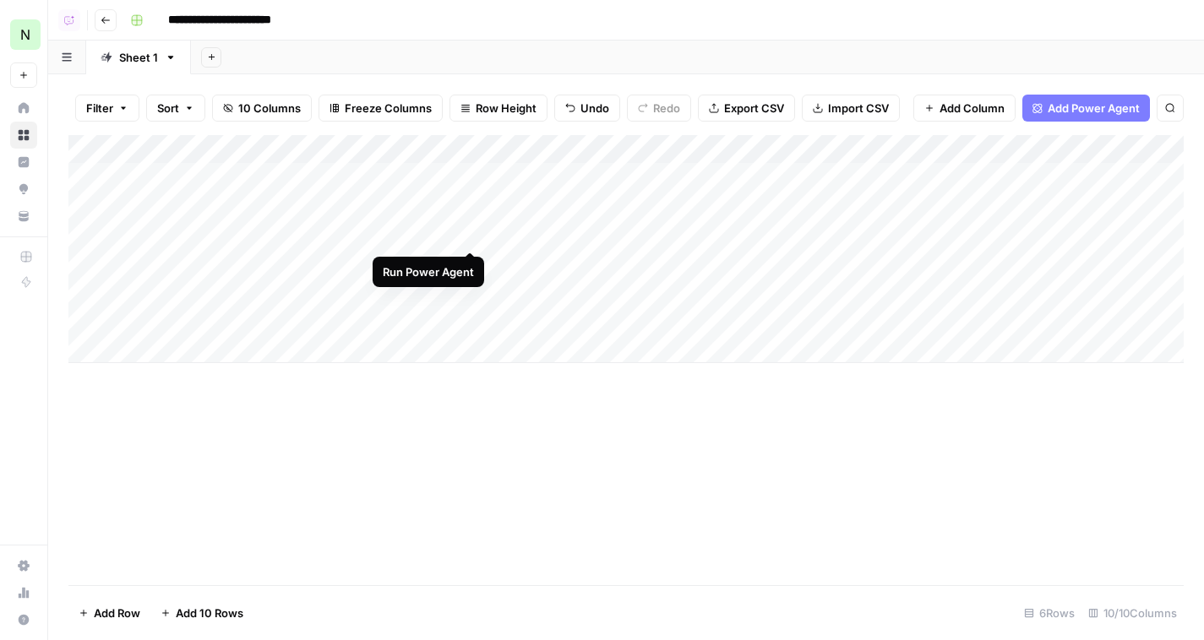
click at [470, 236] on div "Add Column" at bounding box center [625, 249] width 1115 height 228
click at [87, 262] on div "Add Column" at bounding box center [625, 249] width 1115 height 228
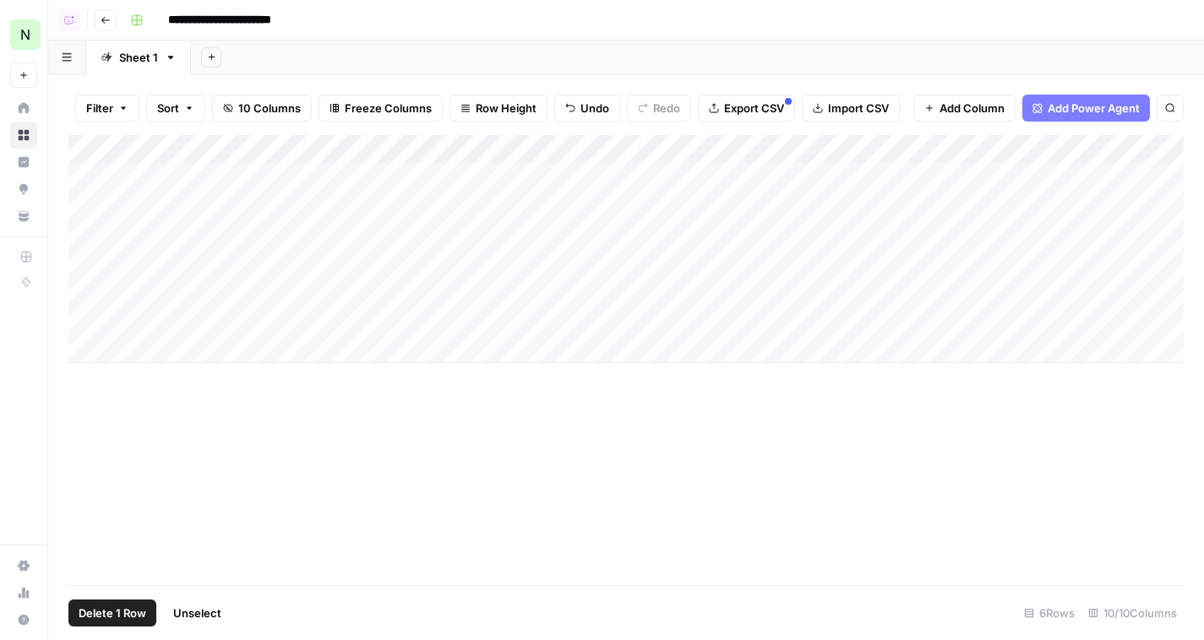
click at [87, 300] on div "Add Column" at bounding box center [625, 249] width 1115 height 228
click at [87, 332] on div "Add Column" at bounding box center [625, 249] width 1115 height 228
click at [87, 323] on div "Add Column" at bounding box center [625, 249] width 1115 height 228
click at [96, 611] on span "Delete 3 Rows" at bounding box center [116, 613] width 75 height 17
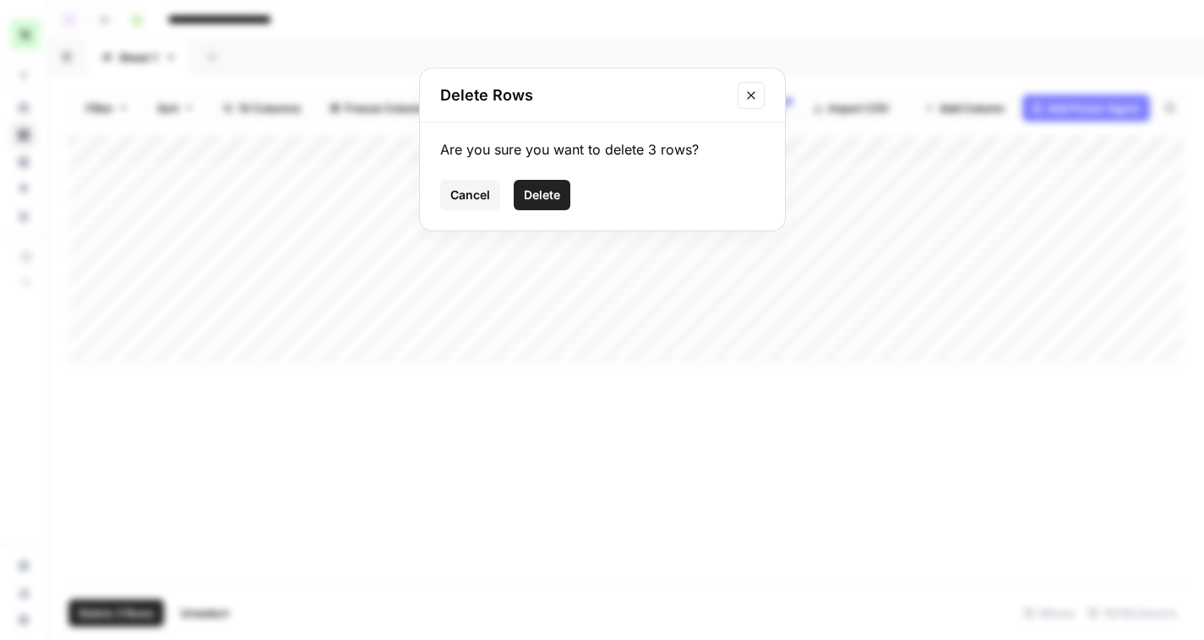
click at [544, 199] on span "Delete" at bounding box center [542, 195] width 36 height 17
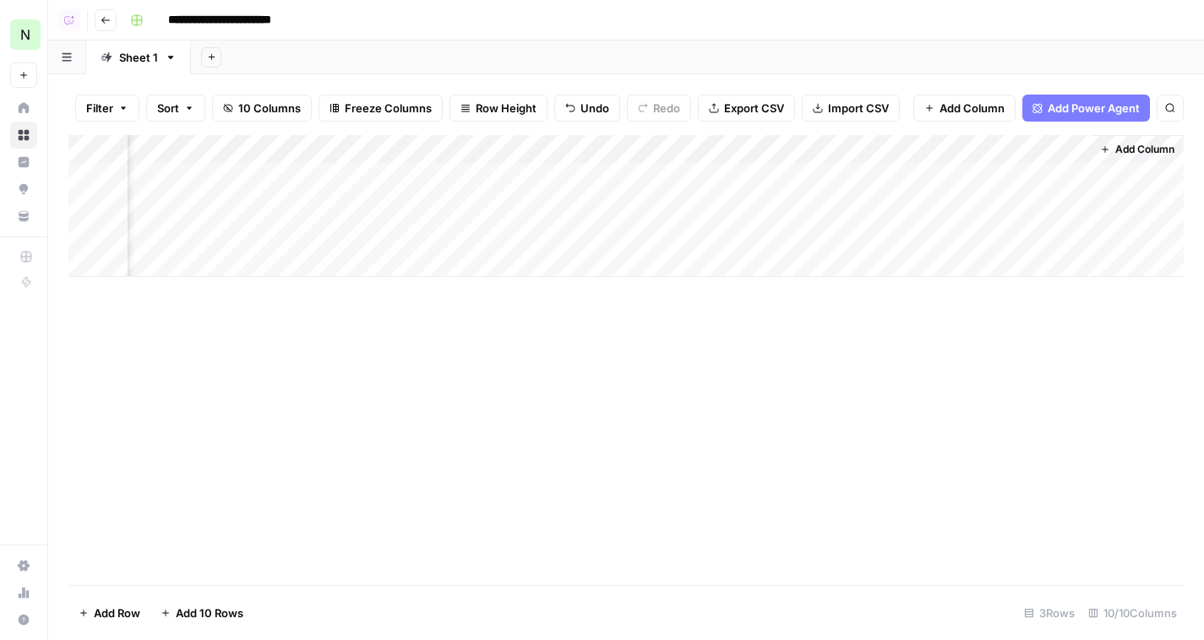
scroll to position [0, 0]
click at [111, 21] on button "Go back" at bounding box center [106, 20] width 22 height 22
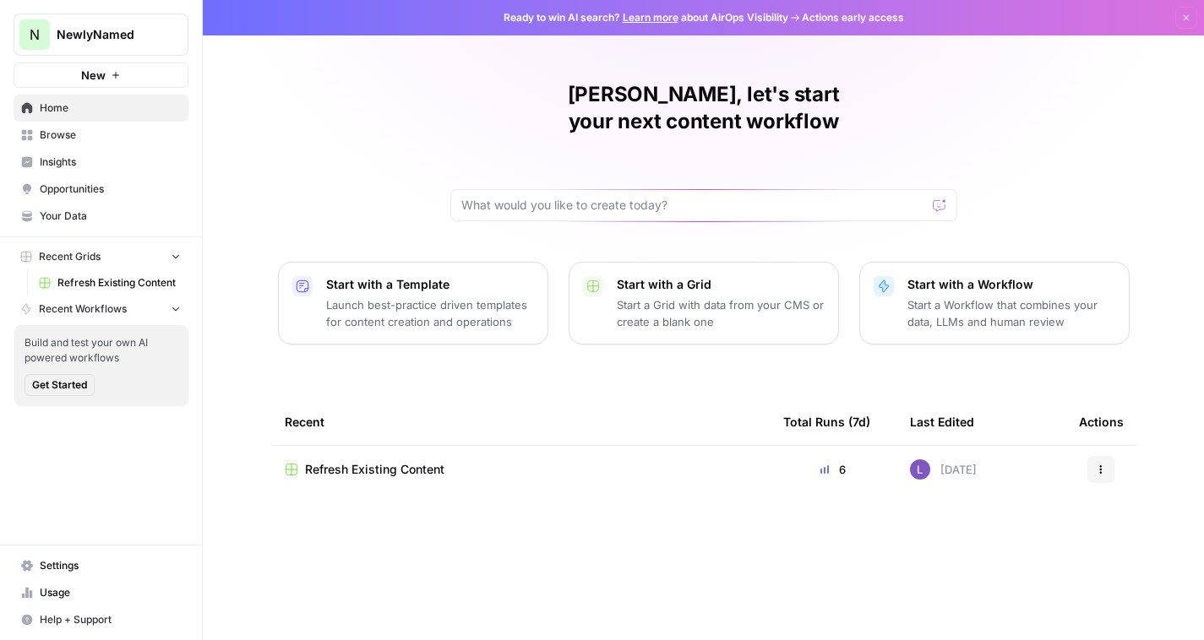
click at [106, 129] on span "Browse" at bounding box center [110, 135] width 141 height 15
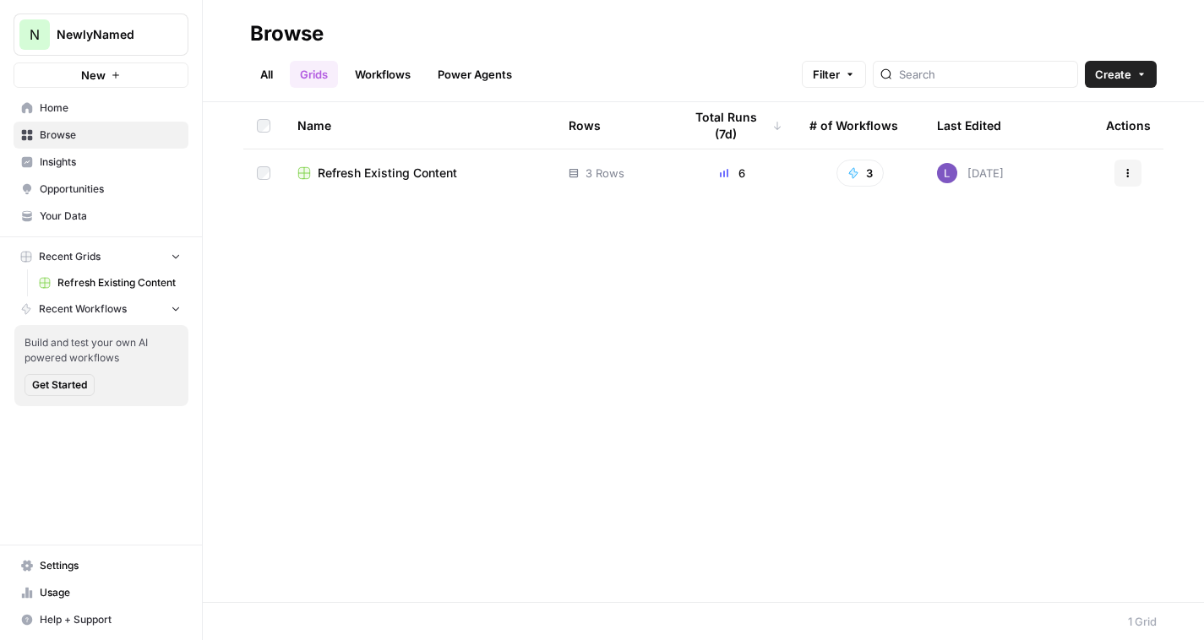
click at [503, 84] on link "Power Agents" at bounding box center [474, 74] width 95 height 27
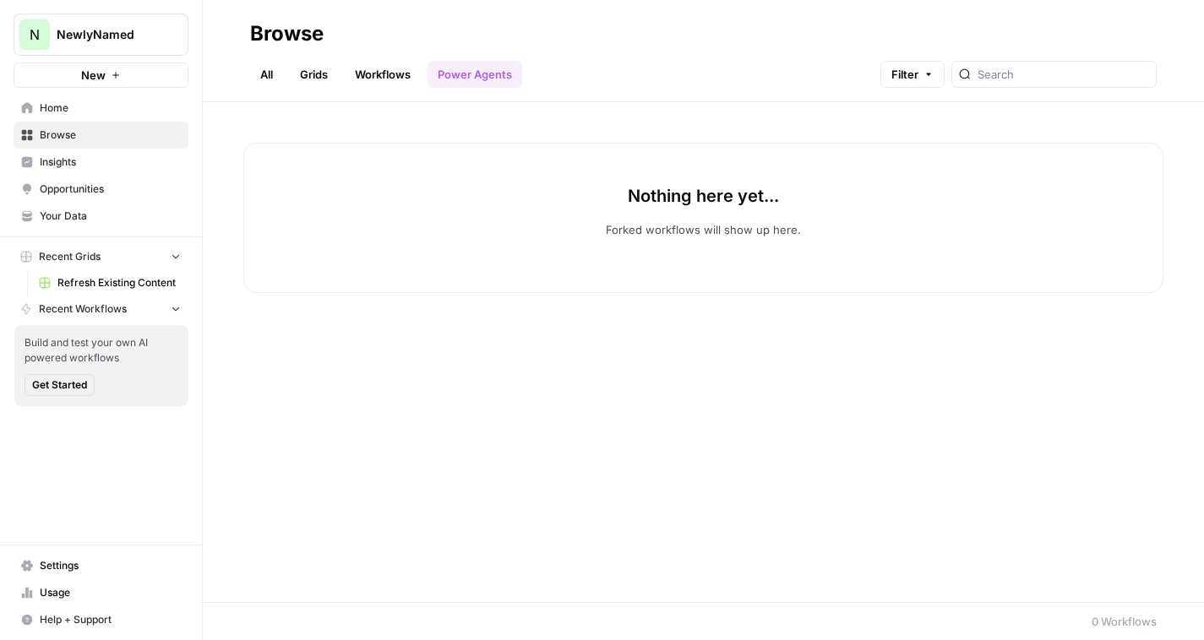
click at [318, 81] on link "Grids" at bounding box center [314, 74] width 48 height 27
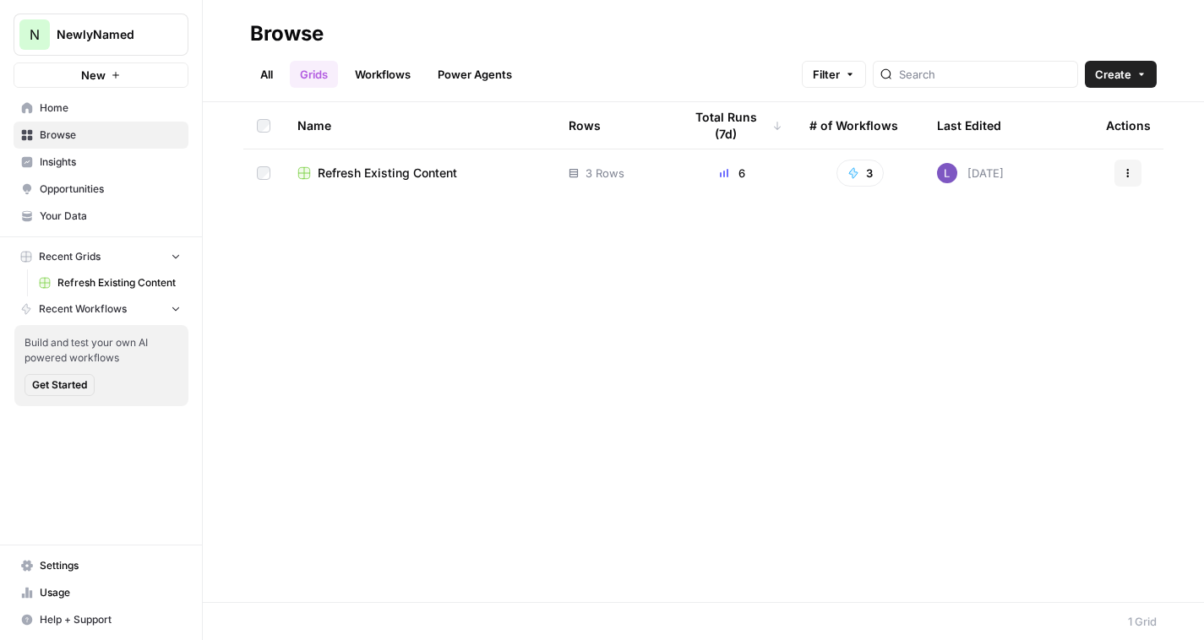
click at [1136, 79] on icon "button" at bounding box center [1141, 74] width 10 height 10
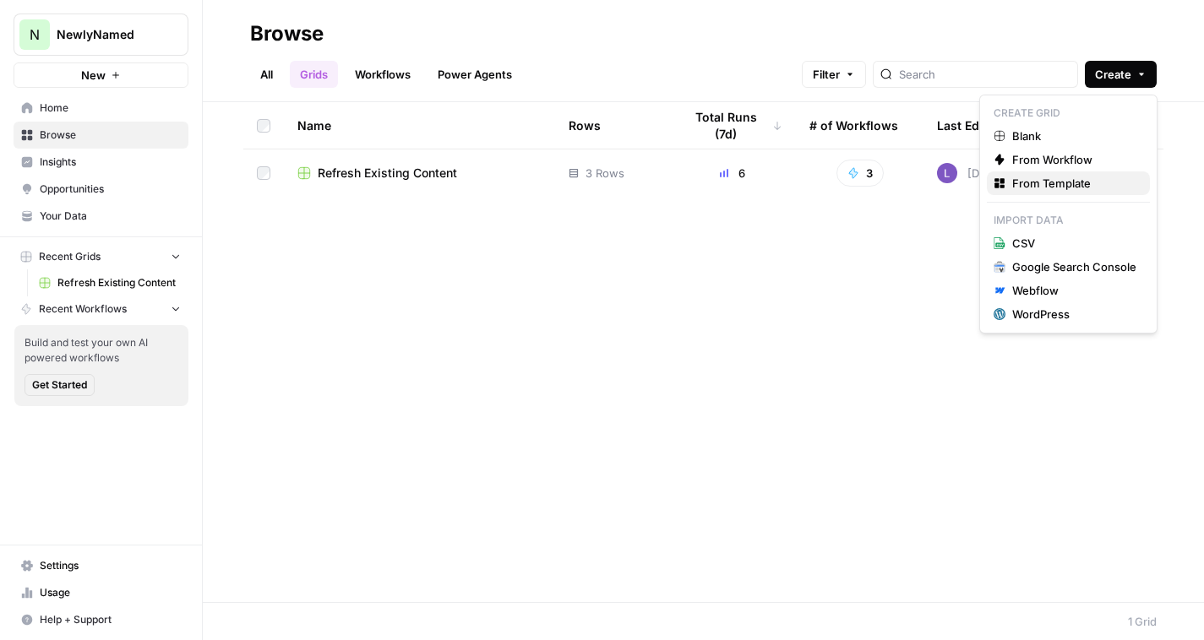
click at [1091, 182] on span "From Template" at bounding box center [1074, 183] width 124 height 17
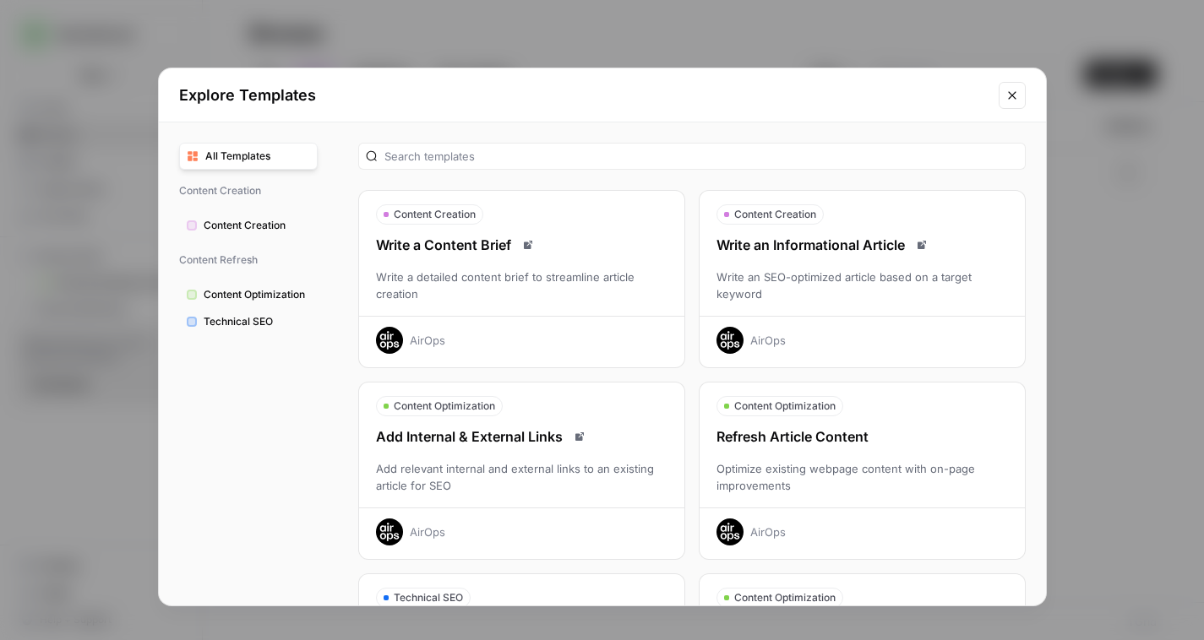
click at [753, 266] on div "Write an Informational Article Write an SEO-optimized article based on a target…" at bounding box center [861, 294] width 325 height 119
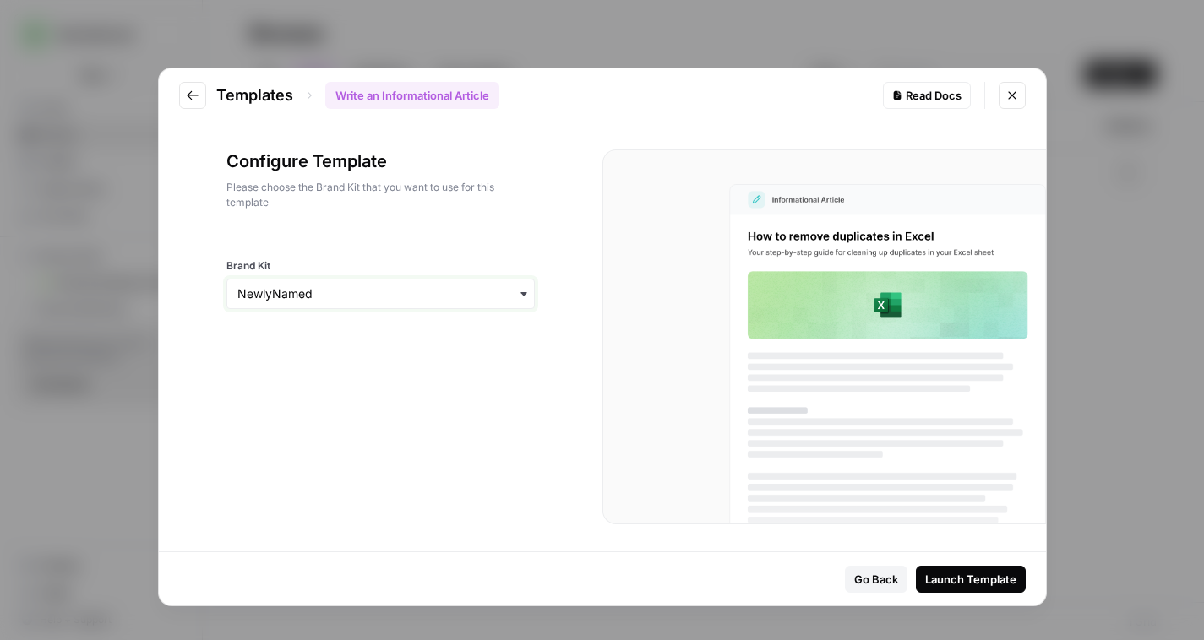
click at [347, 295] on input "Brand Kit" at bounding box center [380, 293] width 286 height 17
click at [930, 571] on div "Launch Template" at bounding box center [970, 579] width 91 height 17
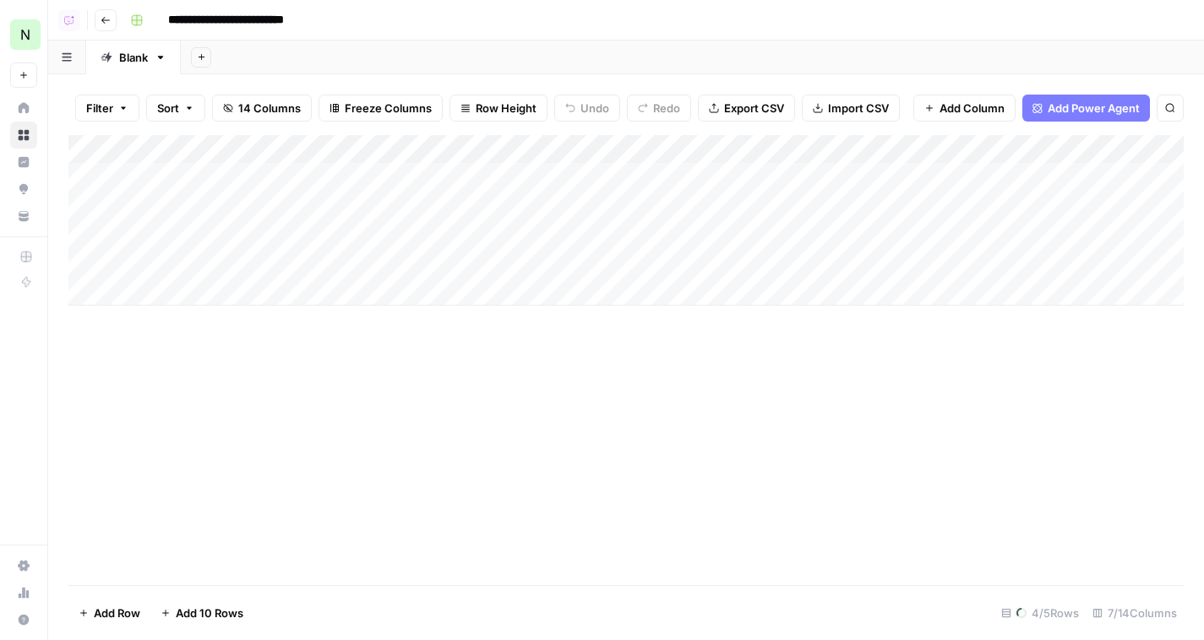
click at [221, 177] on div "Add Column" at bounding box center [625, 220] width 1115 height 171
click at [273, 488] on div "Add Column" at bounding box center [625, 360] width 1115 height 450
click at [87, 262] on div "Add Column" at bounding box center [625, 220] width 1115 height 171
click at [118, 617] on span "Delete 1 Row" at bounding box center [113, 613] width 68 height 17
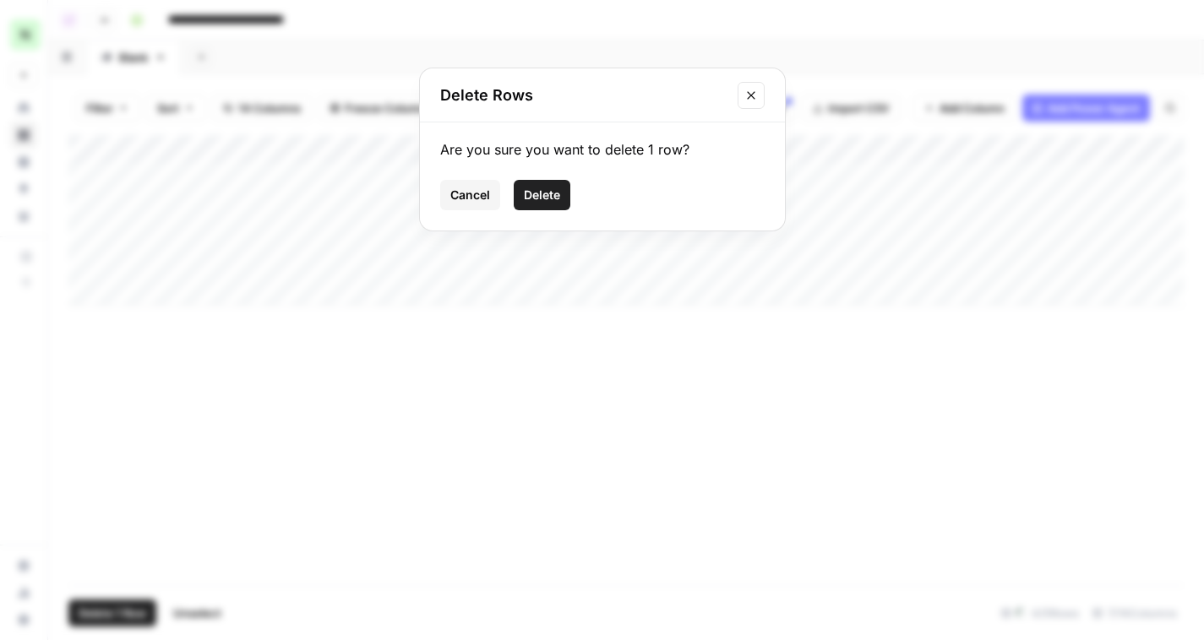
click at [551, 204] on button "Delete" at bounding box center [542, 195] width 57 height 30
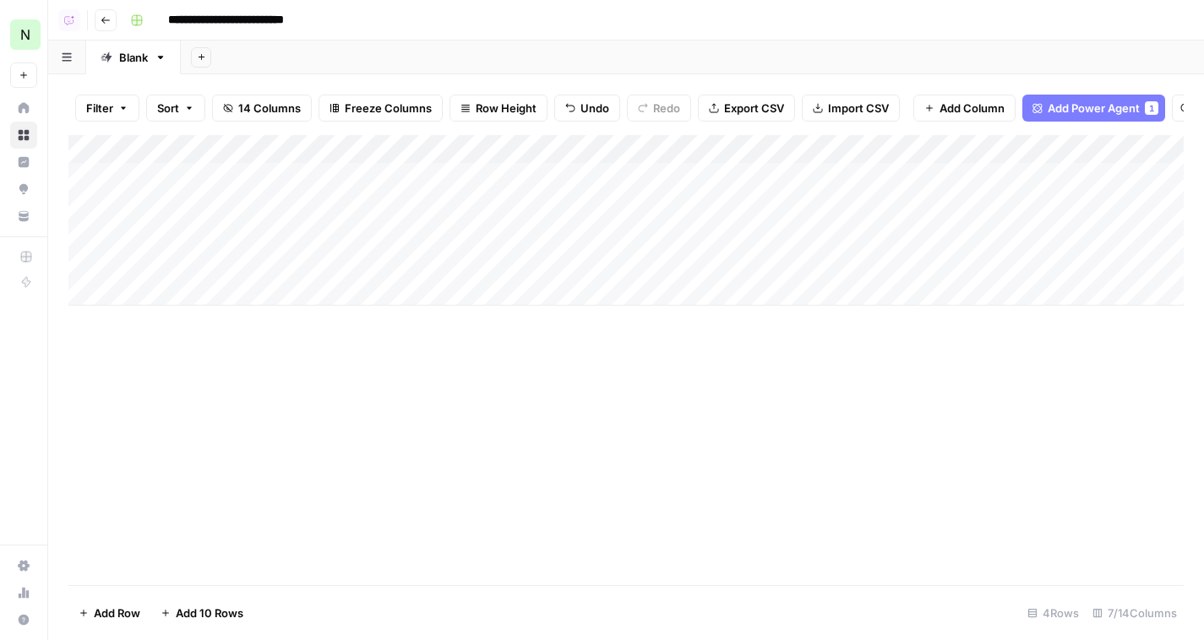
click at [177, 168] on body "**********" at bounding box center [602, 320] width 1204 height 640
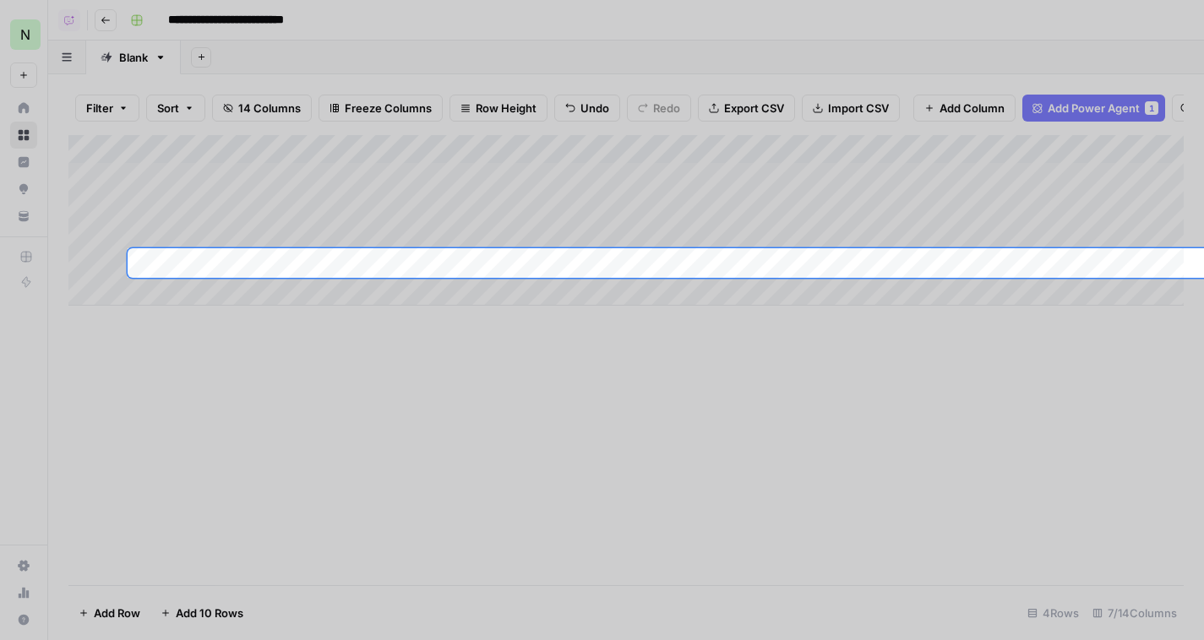
click at [177, 168] on div at bounding box center [602, 124] width 1204 height 248
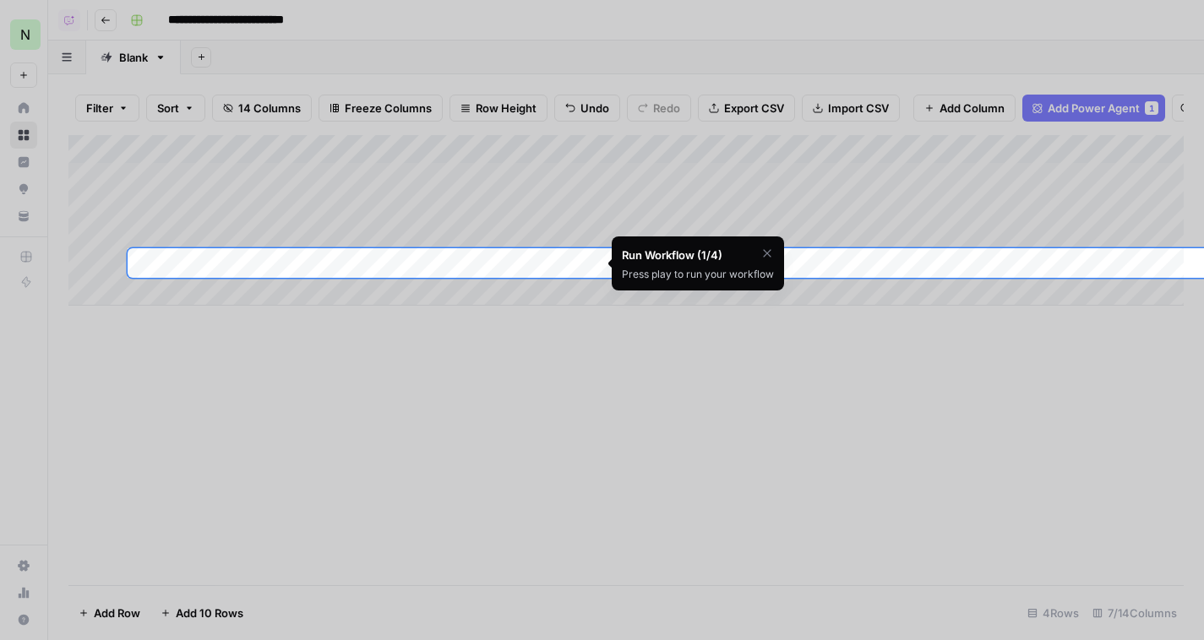
click at [193, 177] on div at bounding box center [602, 124] width 1204 height 248
click at [772, 249] on icon "button" at bounding box center [767, 254] width 14 height 14
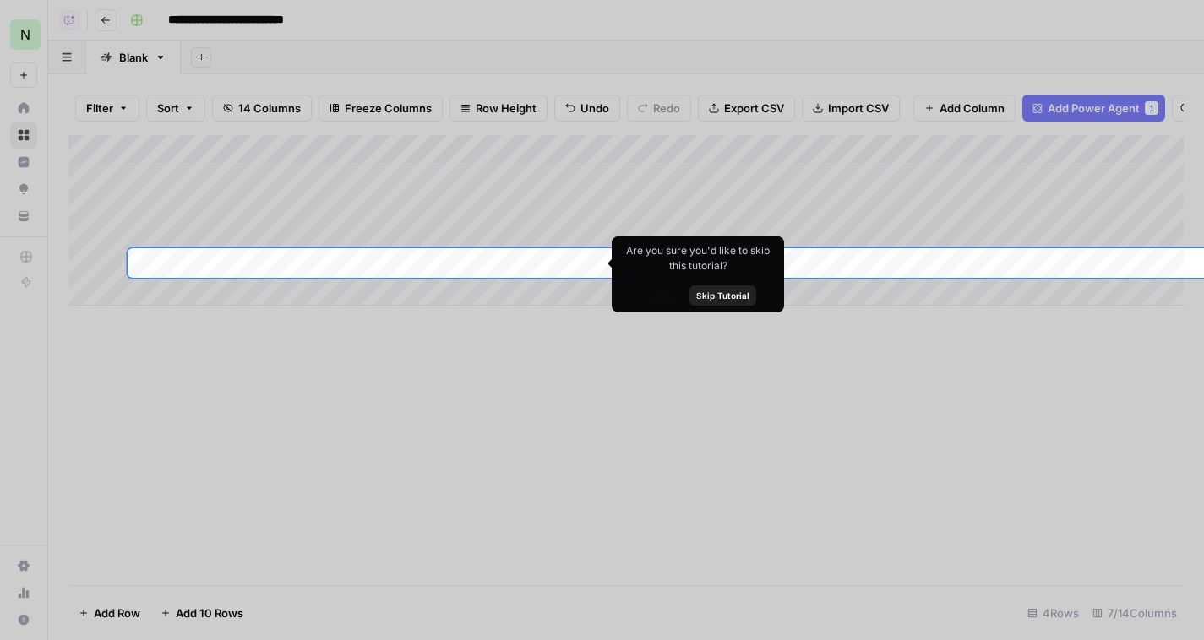
drag, startPoint x: 770, startPoint y: 249, endPoint x: 754, endPoint y: 276, distance: 31.4
click at [770, 250] on div "Are you sure you'd like to skip this tutorial? Cancel Skip Tutorial" at bounding box center [697, 274] width 172 height 76
click at [722, 296] on span "Skip Tutorial" at bounding box center [722, 296] width 53 height 14
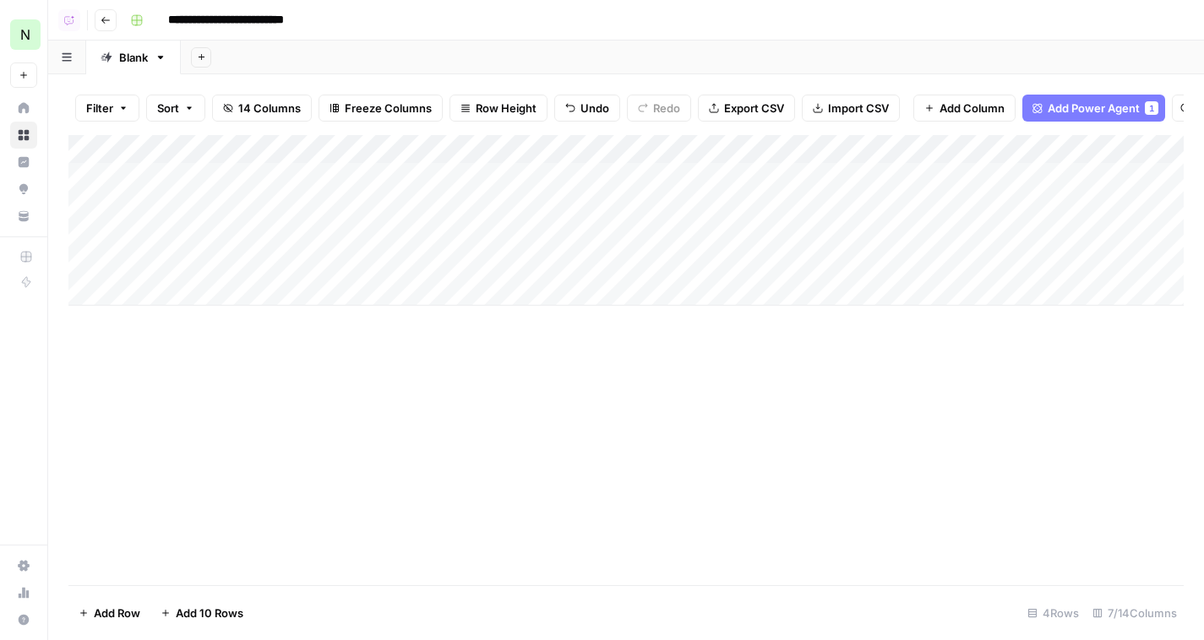
click at [202, 190] on div "Add Column" at bounding box center [625, 220] width 1115 height 171
click at [212, 182] on textarea "**********" at bounding box center [272, 178] width 291 height 24
type textarea "**********"
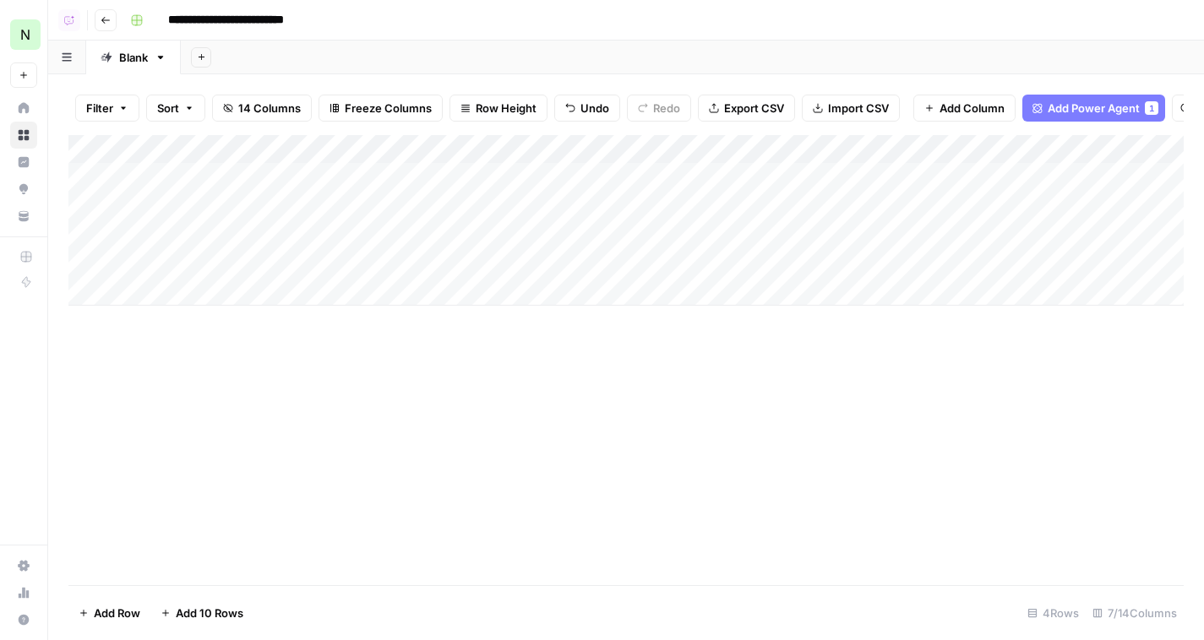
click at [495, 182] on div "Add Column" at bounding box center [625, 220] width 1115 height 171
click at [193, 204] on div "Add Column" at bounding box center [625, 220] width 1115 height 171
click at [193, 204] on textarea "**********" at bounding box center [267, 207] width 280 height 24
type textarea "**********"
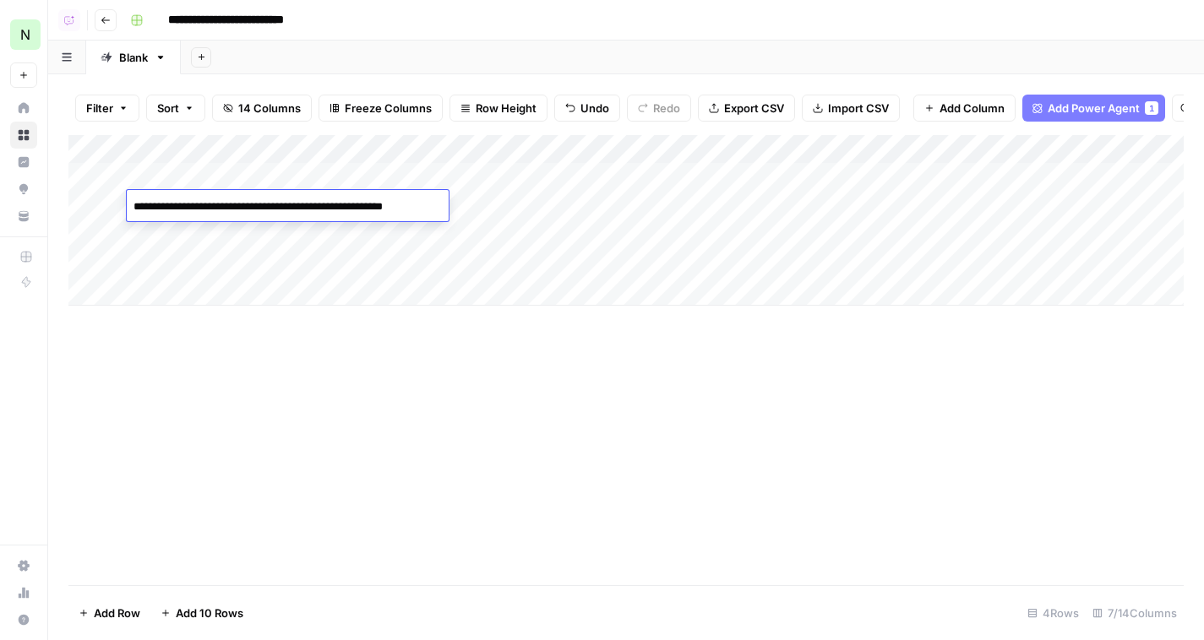
click at [451, 208] on div "Add Column" at bounding box center [625, 220] width 1115 height 171
click at [484, 205] on div "Add Column" at bounding box center [625, 220] width 1115 height 171
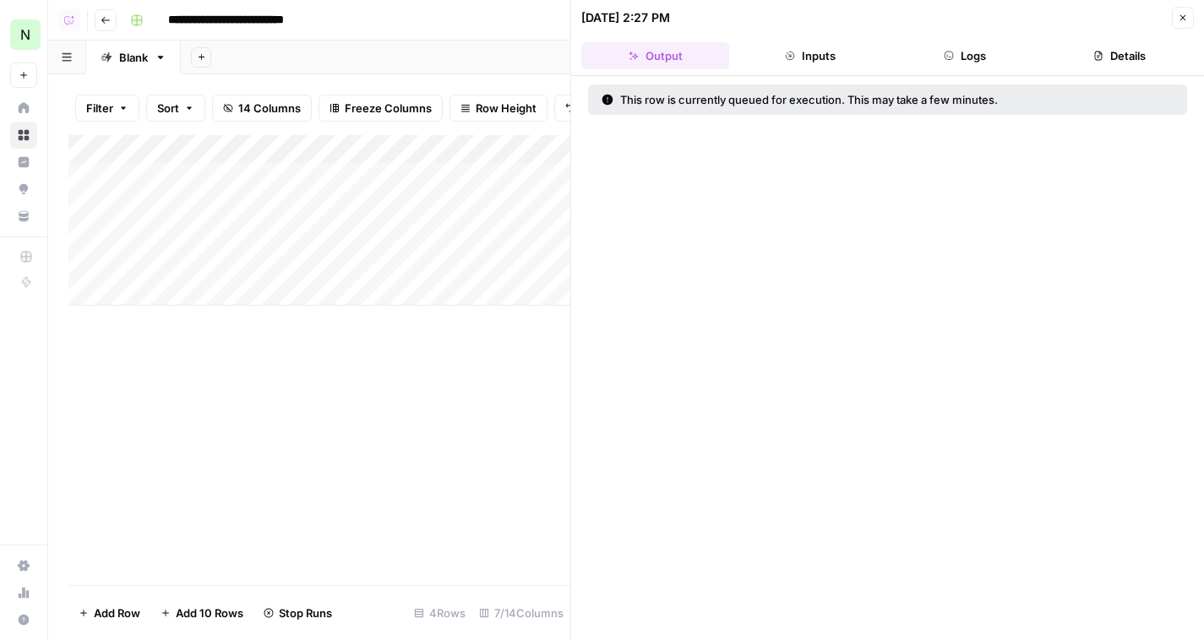
click at [247, 244] on div "Add Column" at bounding box center [319, 220] width 502 height 171
click at [247, 244] on textarea "**********" at bounding box center [291, 236] width 329 height 24
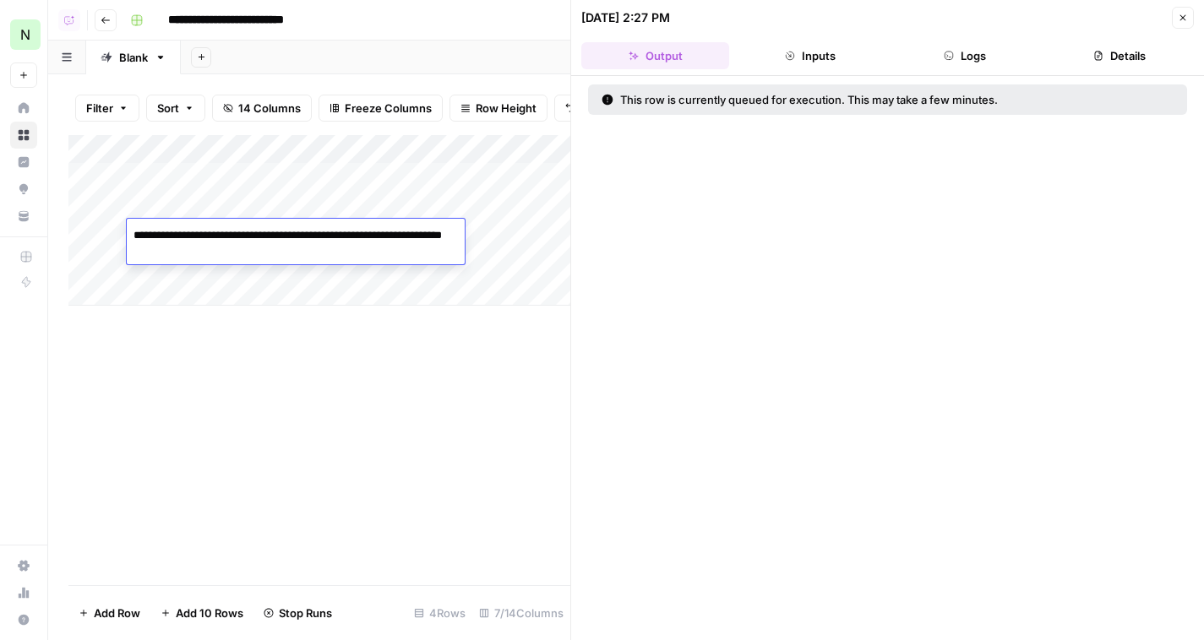
type textarea "**********"
click at [280, 389] on div "Add Column" at bounding box center [319, 360] width 502 height 450
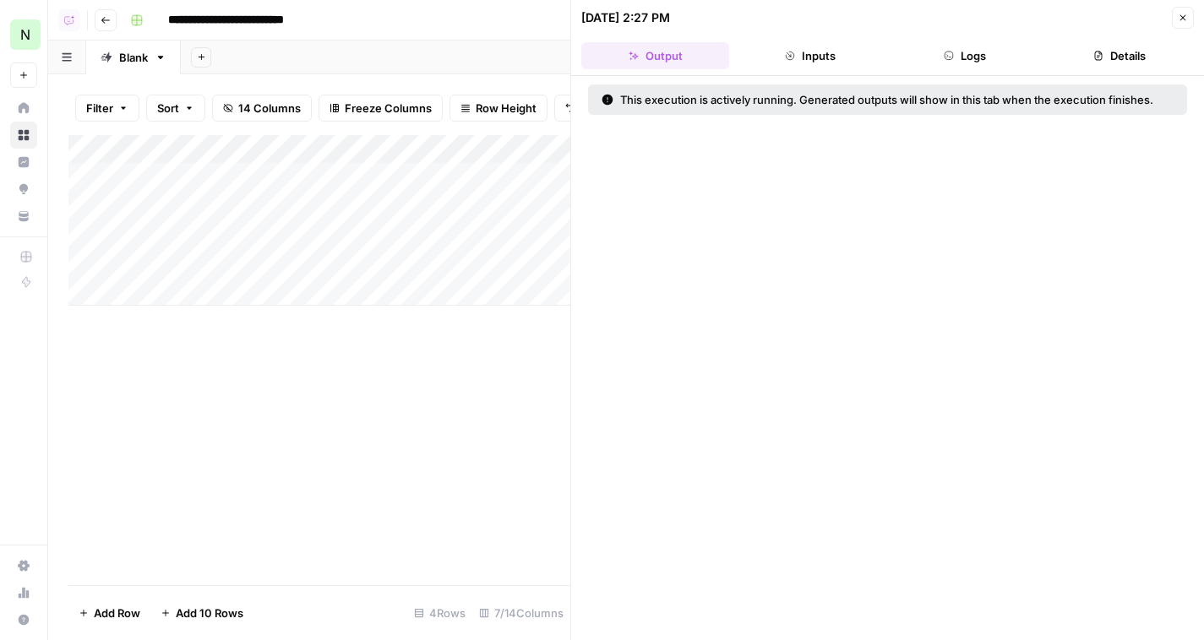
click at [226, 262] on div "Add Column" at bounding box center [319, 220] width 502 height 171
click at [226, 262] on textarea "**********" at bounding box center [262, 265] width 270 height 24
type textarea "**********"
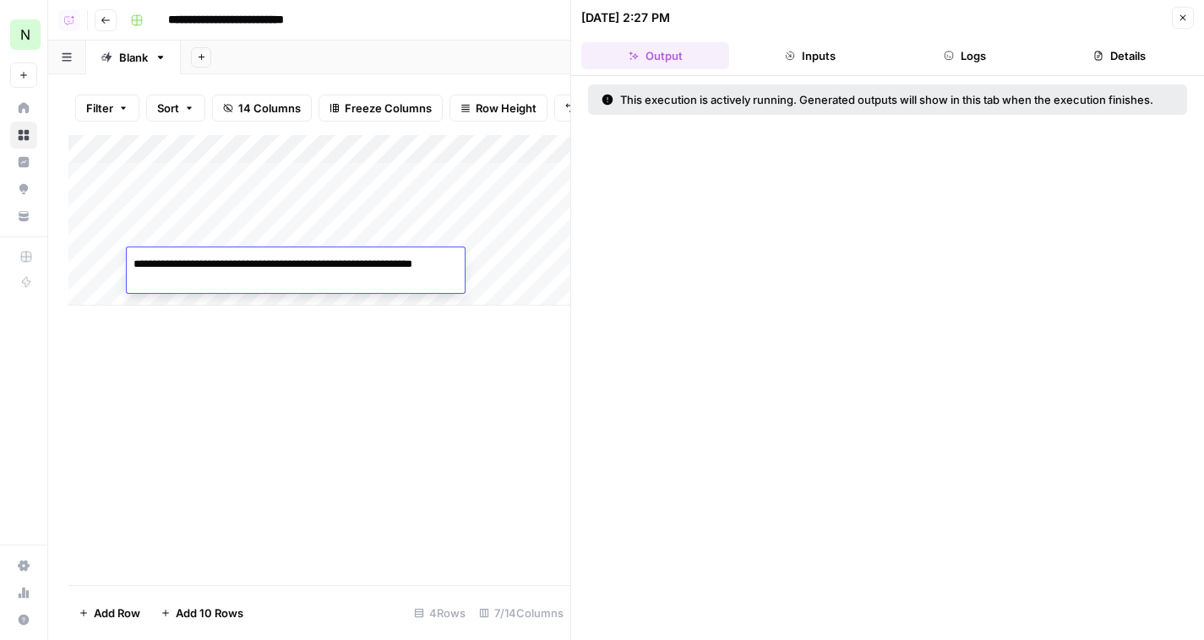
click at [521, 251] on div "Add Column" at bounding box center [319, 220] width 502 height 171
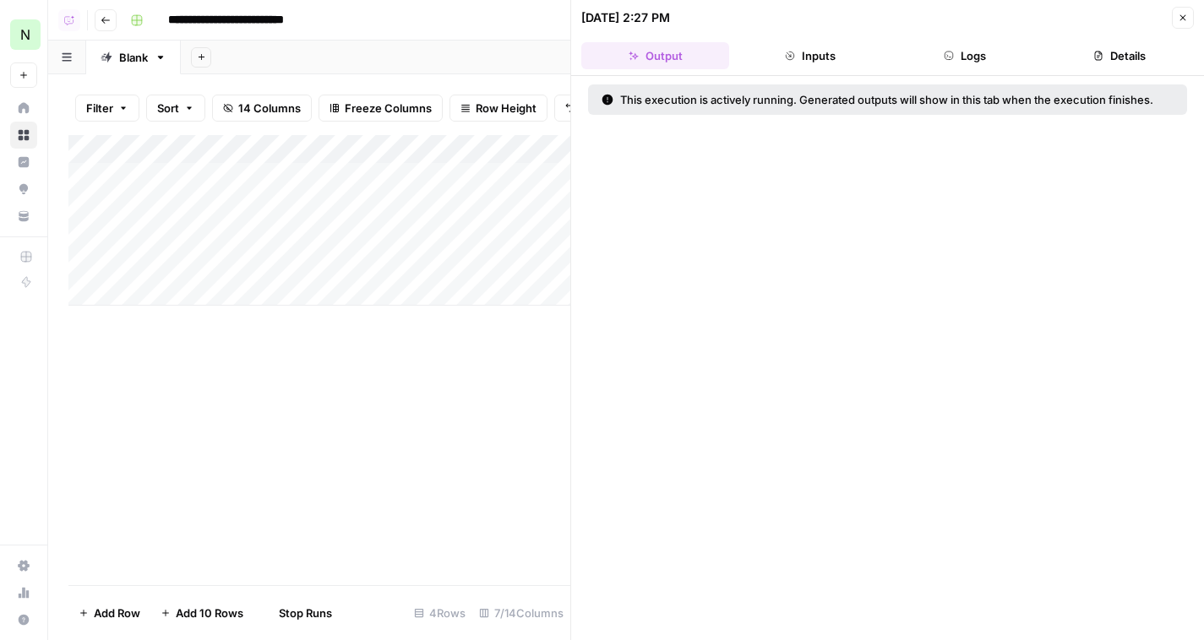
click at [450, 225] on div "Add Column" at bounding box center [319, 220] width 502 height 171
click at [1184, 16] on icon "button" at bounding box center [1182, 18] width 10 height 10
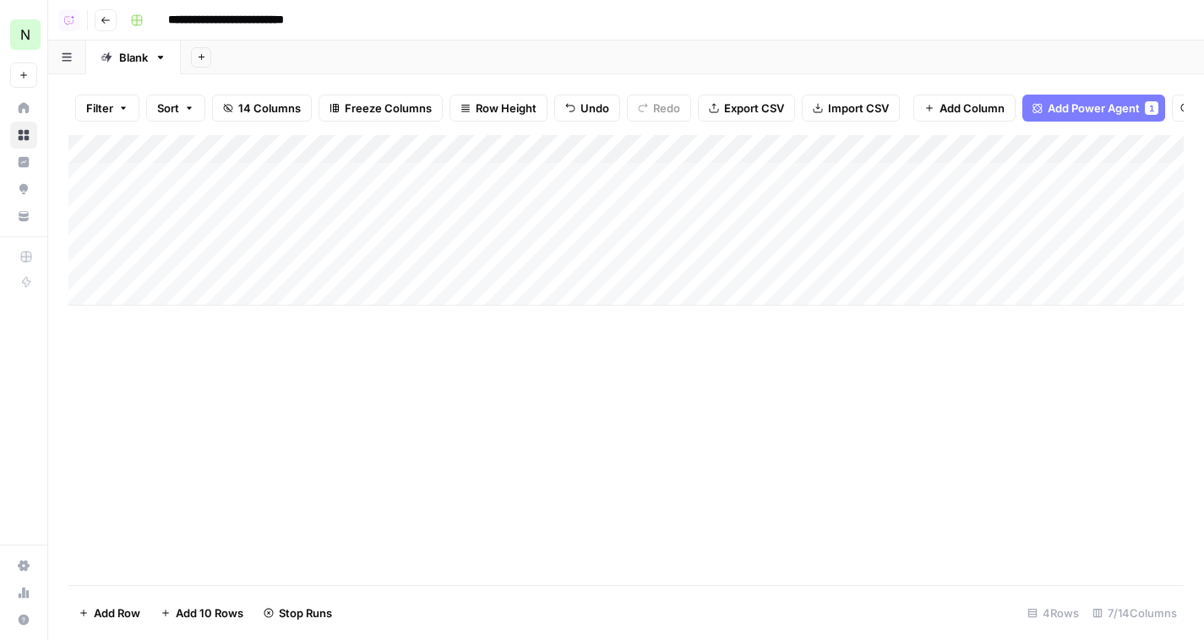
click at [88, 16] on header "**********" at bounding box center [625, 20] width 1155 height 41
click at [97, 17] on button "Go back" at bounding box center [106, 20] width 22 height 22
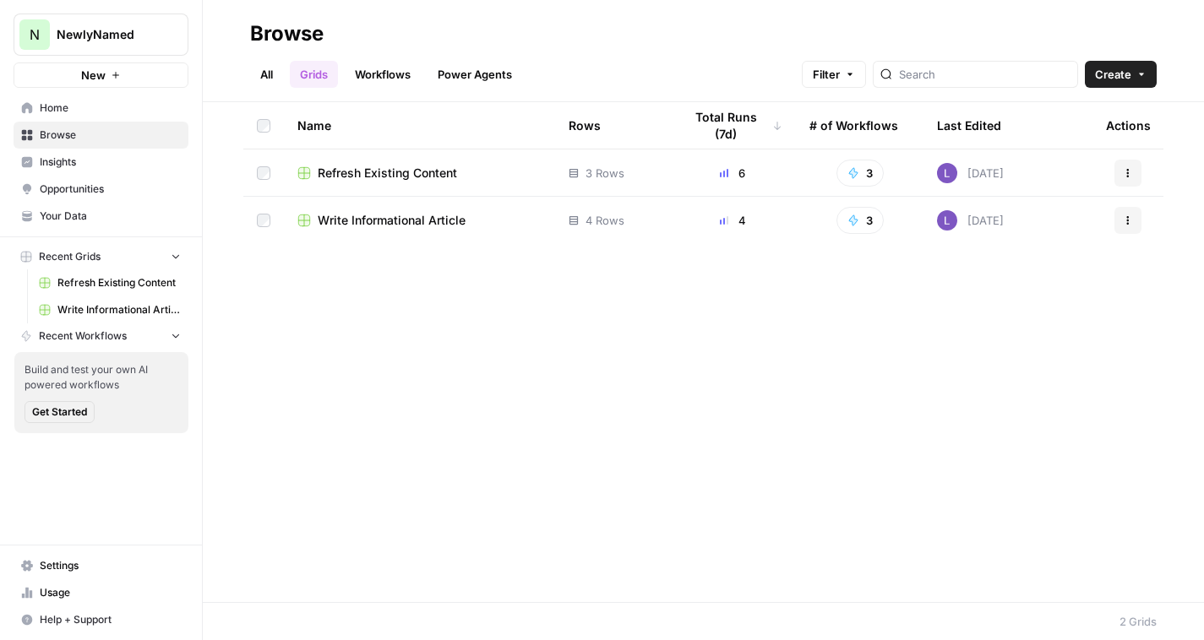
click at [385, 177] on span "Refresh Existing Content" at bounding box center [387, 173] width 139 height 17
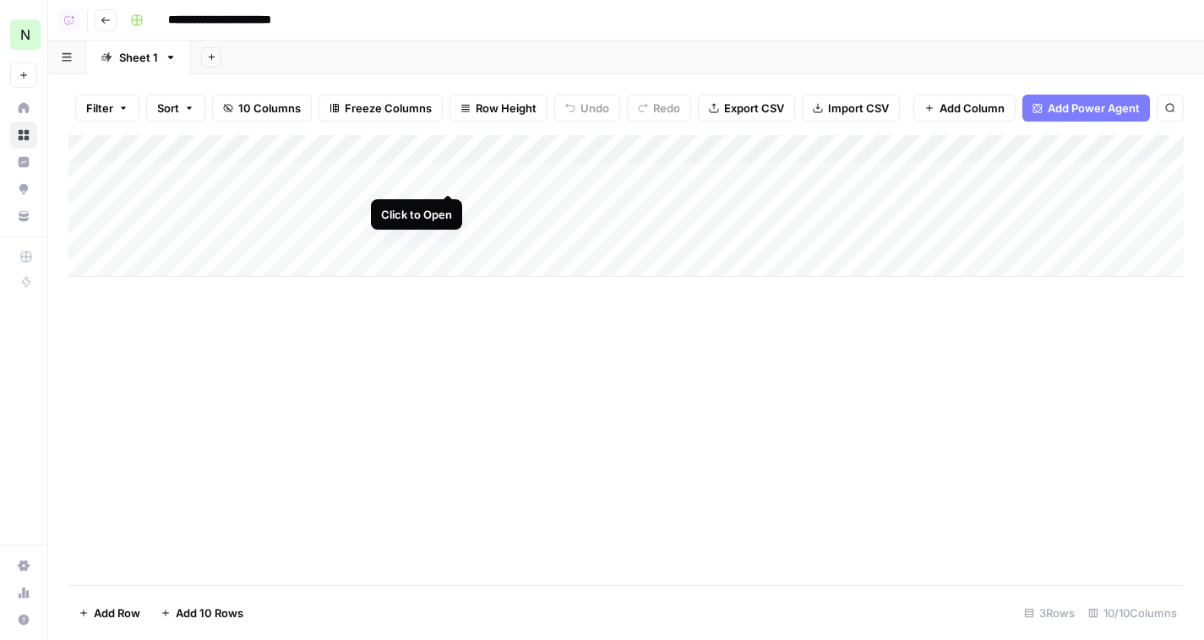
click at [444, 176] on div "Add Column" at bounding box center [625, 206] width 1115 height 142
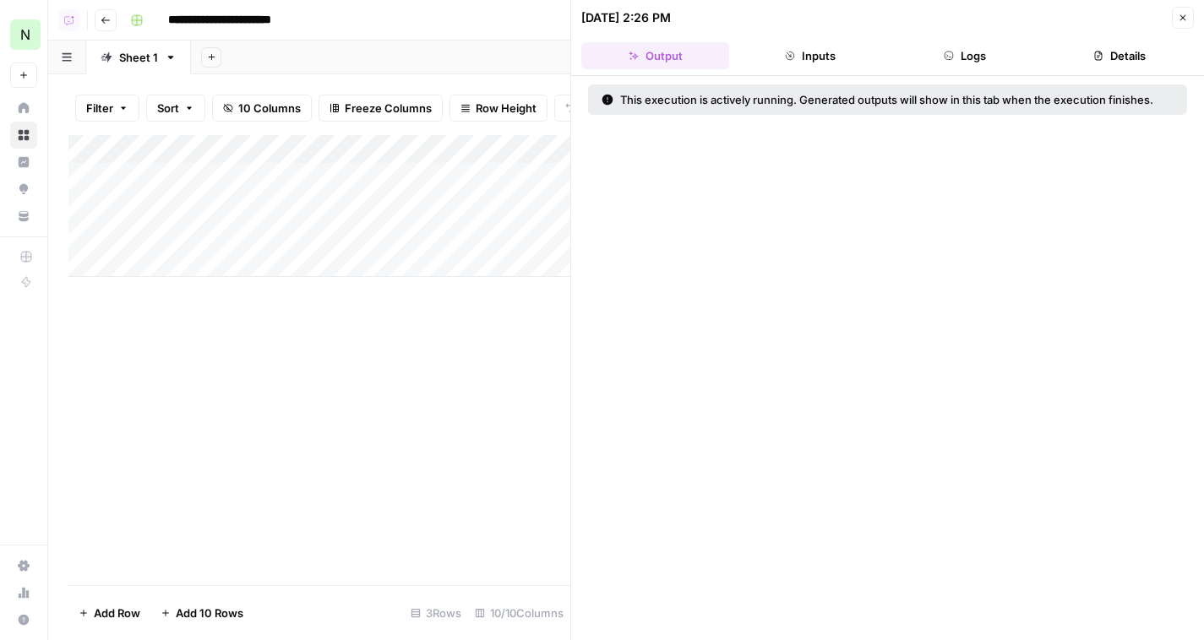
drag, startPoint x: 1035, startPoint y: 56, endPoint x: 1016, endPoint y: 56, distance: 18.6
click at [1035, 56] on button "Logs" at bounding box center [965, 55] width 148 height 27
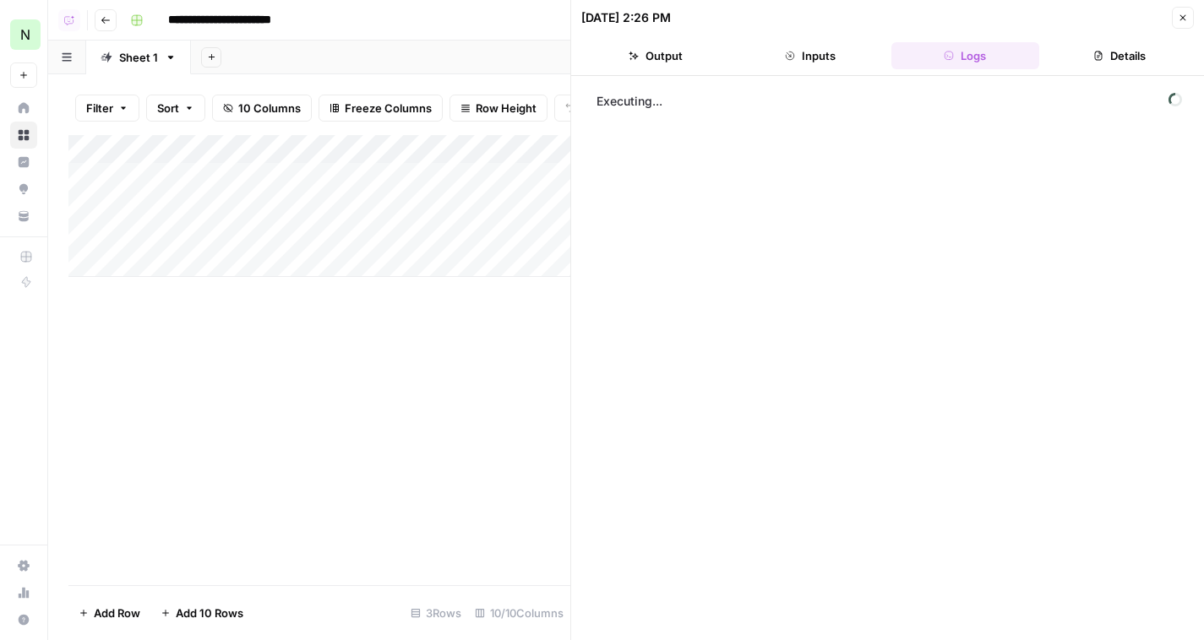
click at [1176, 13] on button "Close" at bounding box center [1182, 18] width 22 height 22
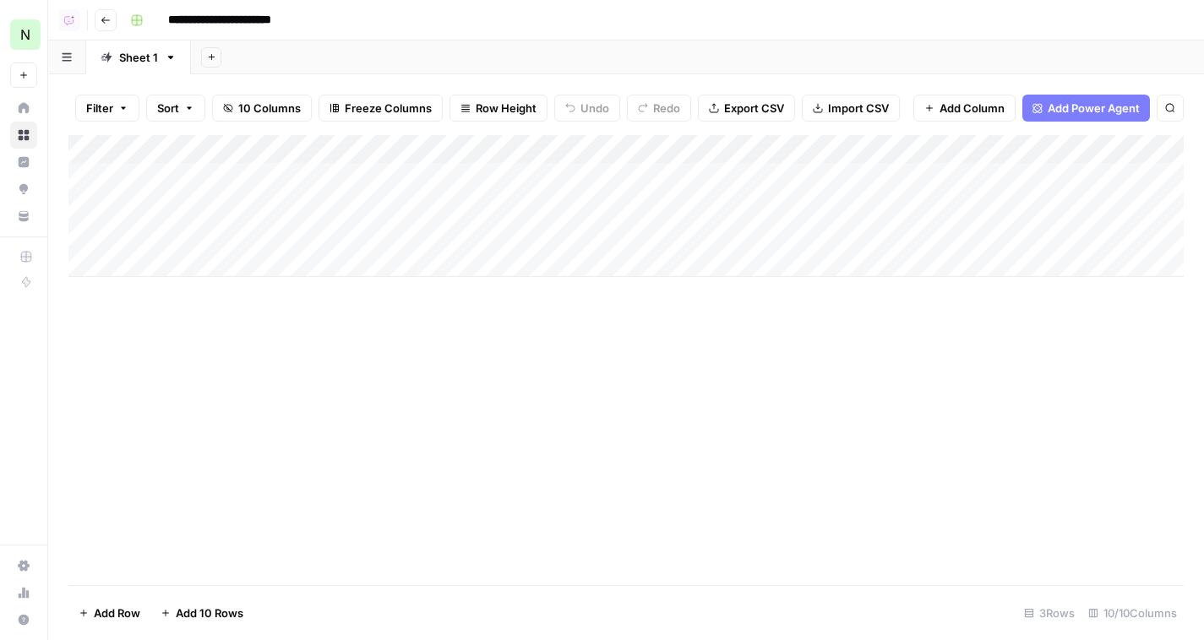
click at [109, 22] on icon "button" at bounding box center [106, 20] width 10 height 10
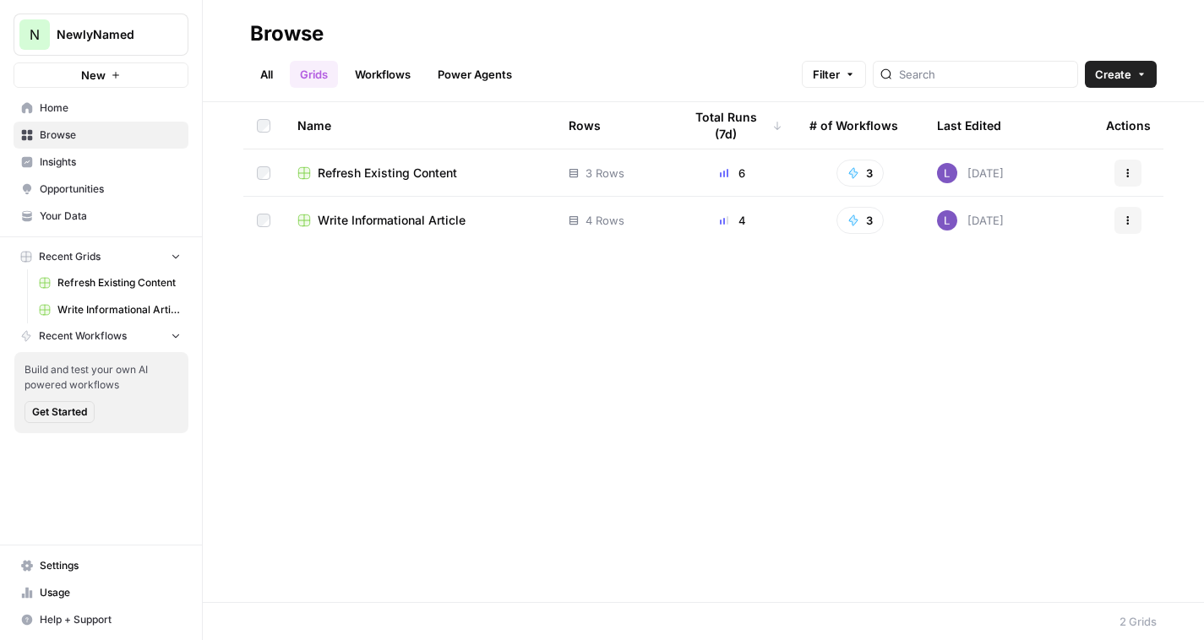
click at [410, 216] on span "Write Informational Article" at bounding box center [392, 220] width 148 height 17
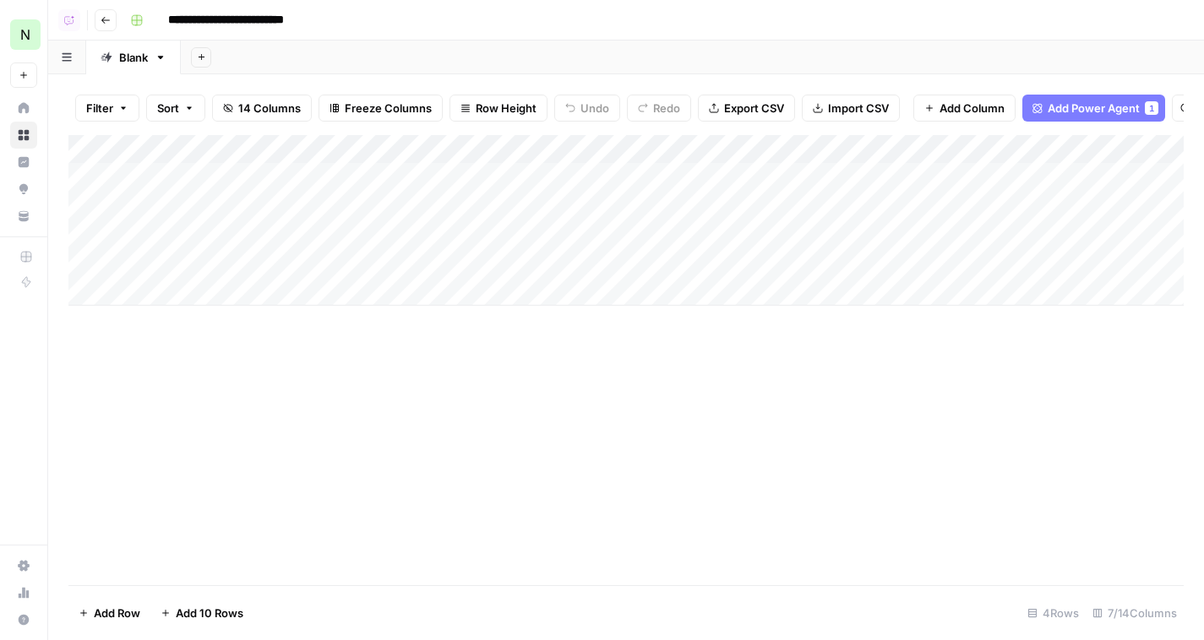
click at [524, 166] on div "Add Column" at bounding box center [625, 220] width 1115 height 171
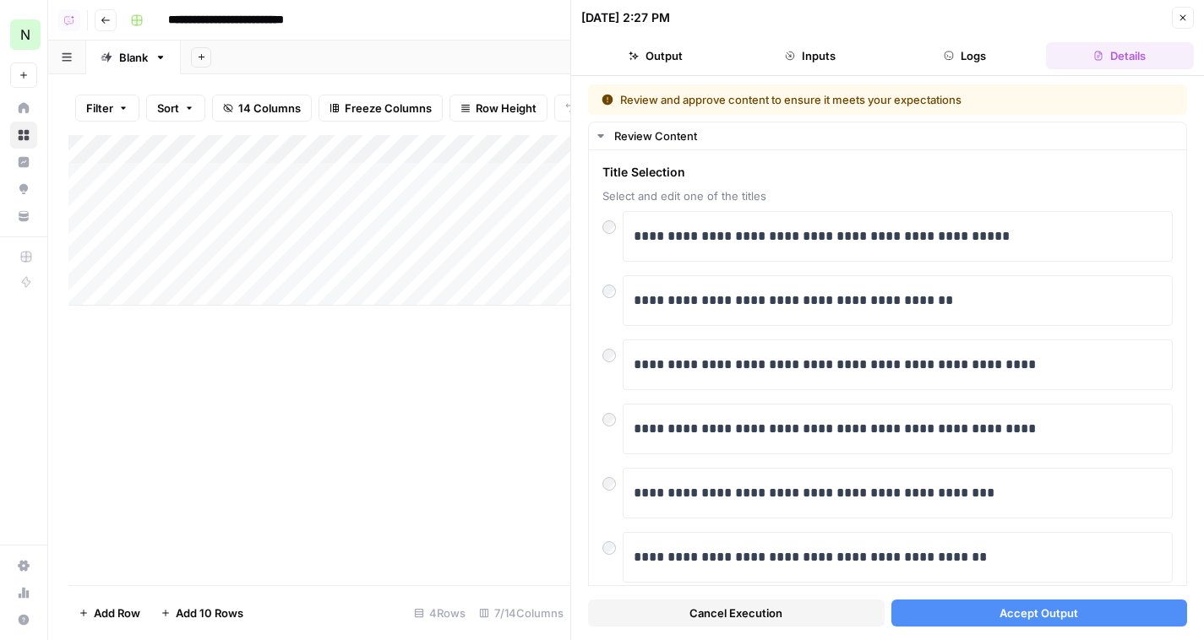
click at [1032, 606] on span "Accept Output" at bounding box center [1038, 613] width 79 height 17
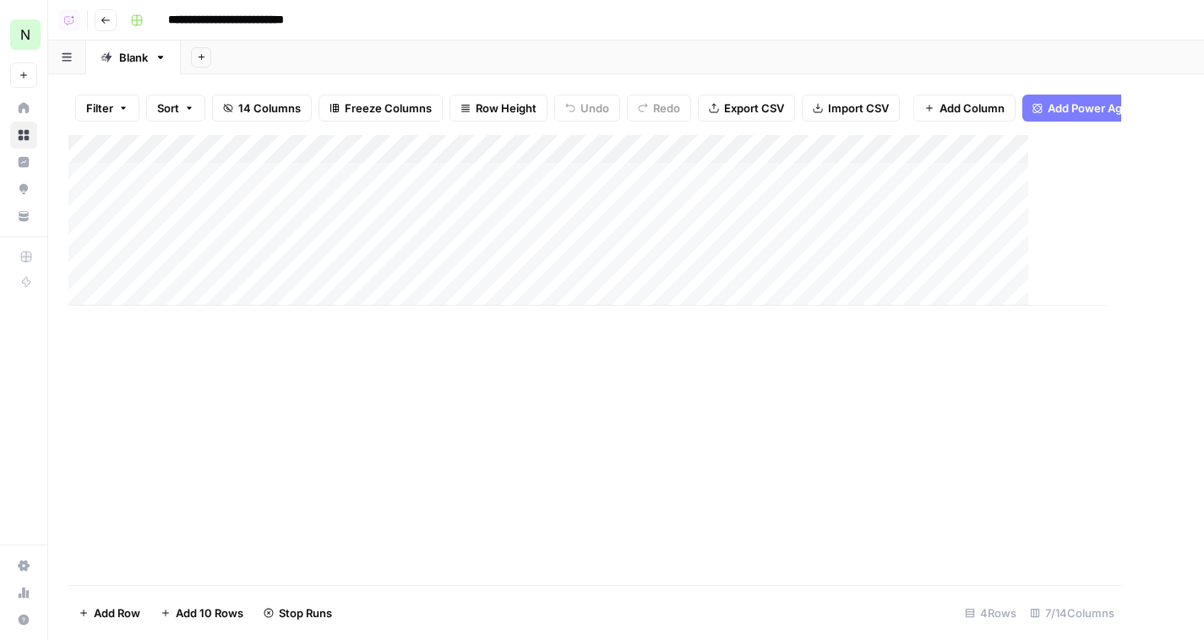
click at [441, 222] on div "Add Column" at bounding box center [587, 220] width 1039 height 171
click at [440, 206] on div "Add Column" at bounding box center [625, 220] width 1115 height 171
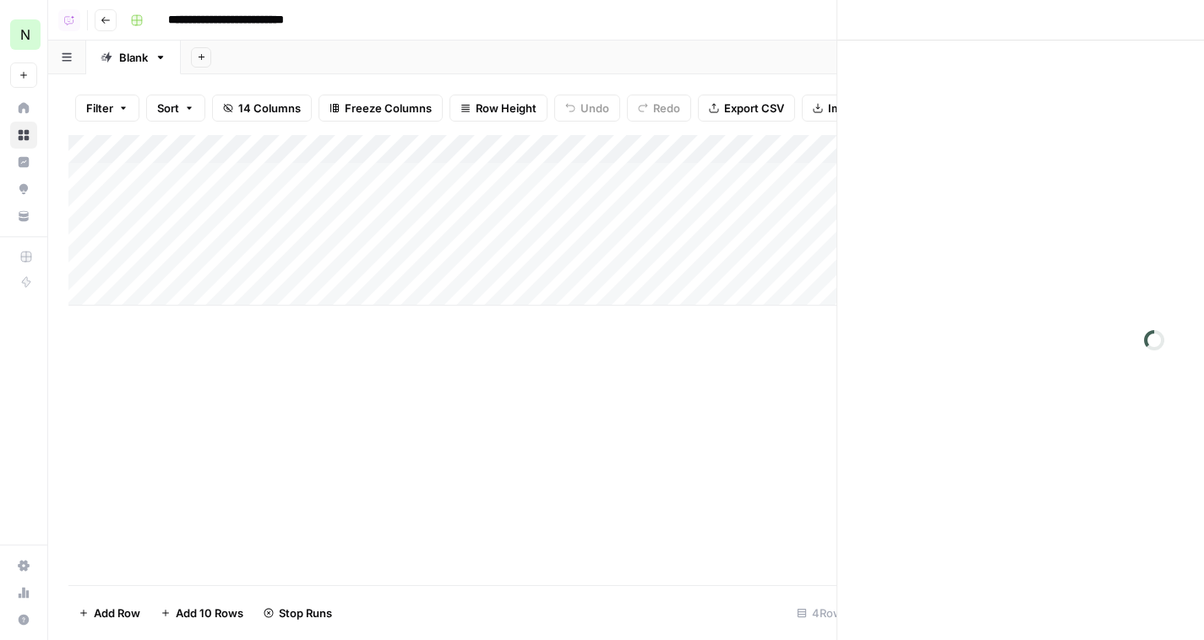
click at [440, 206] on div at bounding box center [476, 205] width 257 height 31
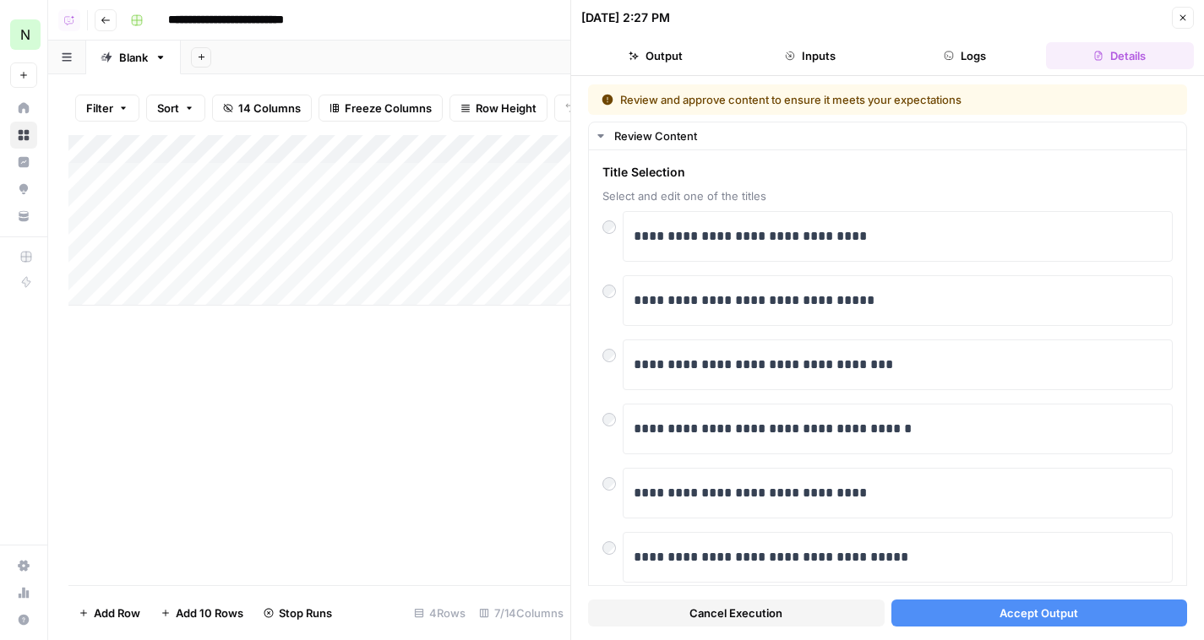
click at [1061, 615] on span "Accept Output" at bounding box center [1038, 613] width 79 height 17
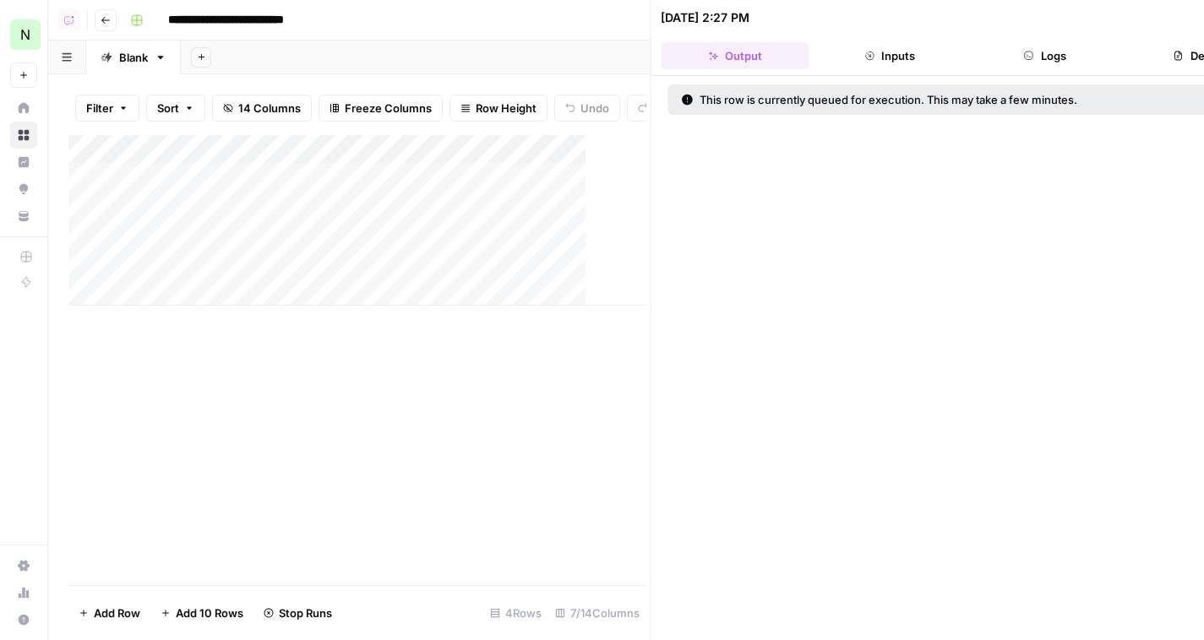
click at [492, 397] on div "Add Column" at bounding box center [357, 360] width 578 height 450
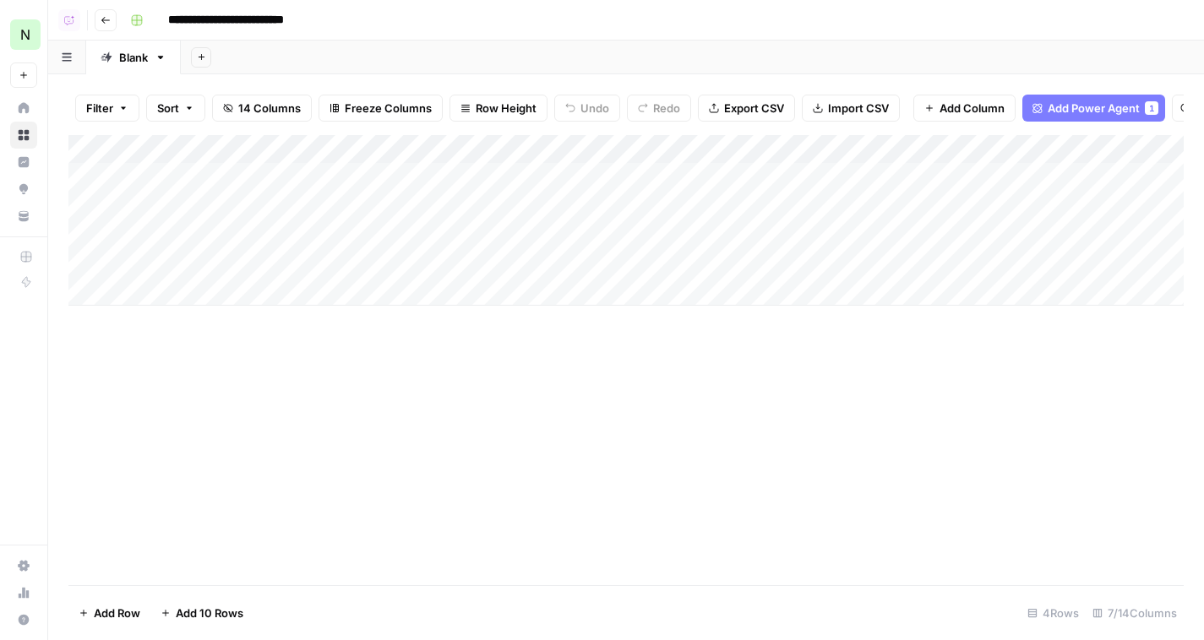
click at [103, 24] on button "Go back" at bounding box center [106, 20] width 22 height 22
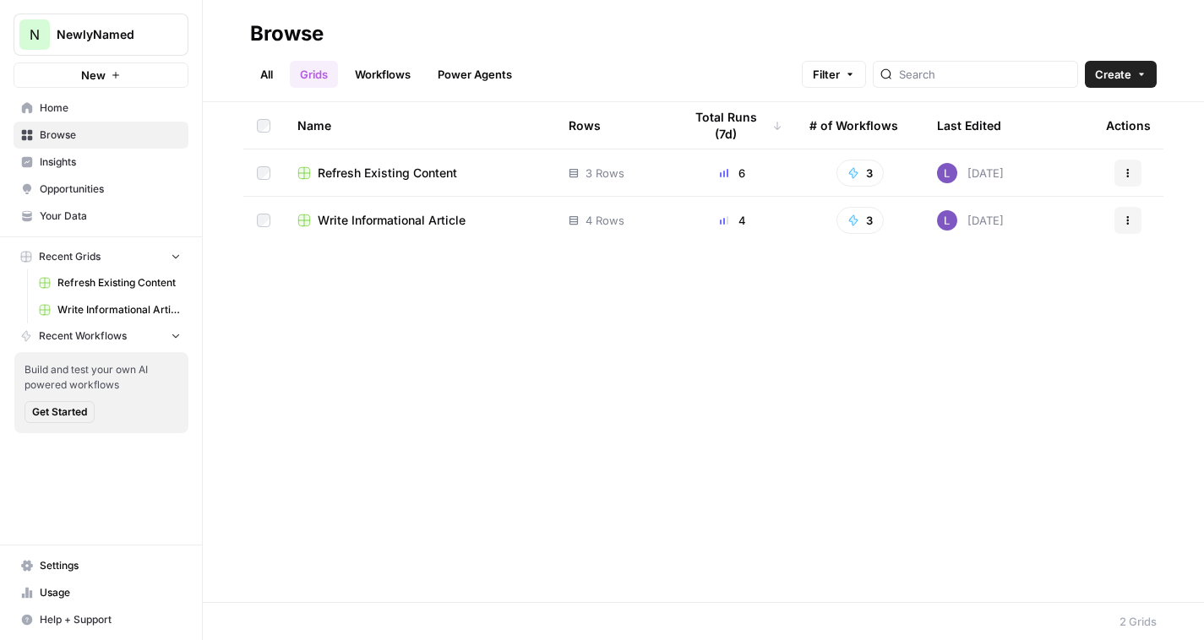
click at [395, 173] on span "Refresh Existing Content" at bounding box center [387, 173] width 139 height 17
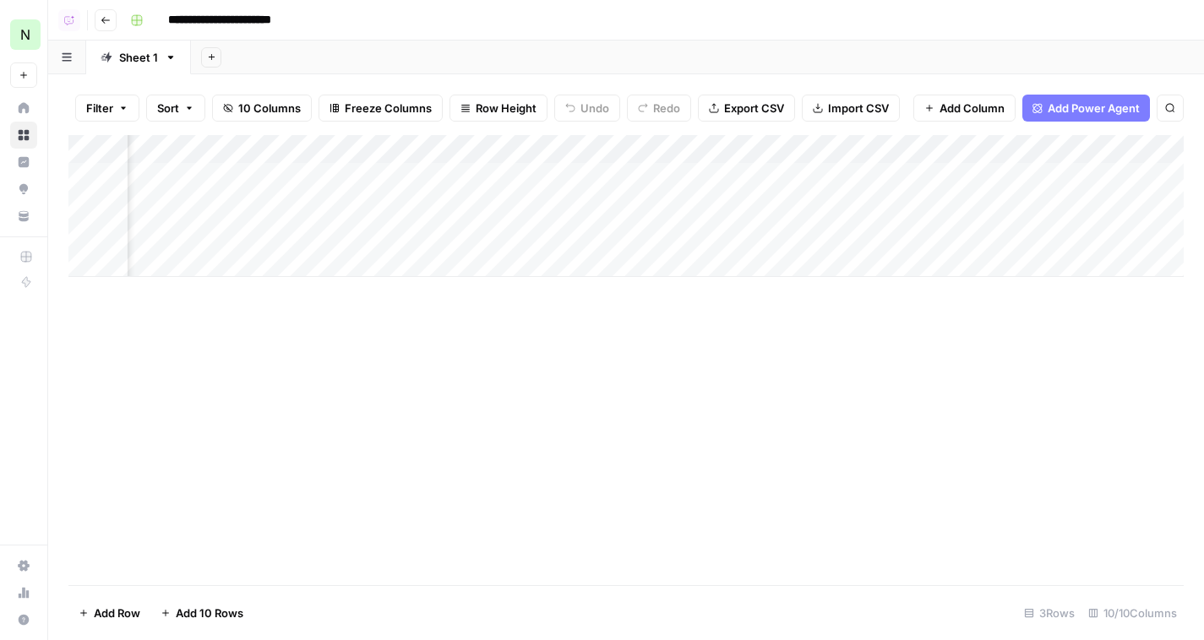
scroll to position [0, 278]
click at [935, 171] on div "Add Column" at bounding box center [625, 206] width 1115 height 142
click at [932, 198] on div "Add Column" at bounding box center [625, 206] width 1115 height 142
click at [937, 242] on div "Add Column" at bounding box center [625, 206] width 1115 height 142
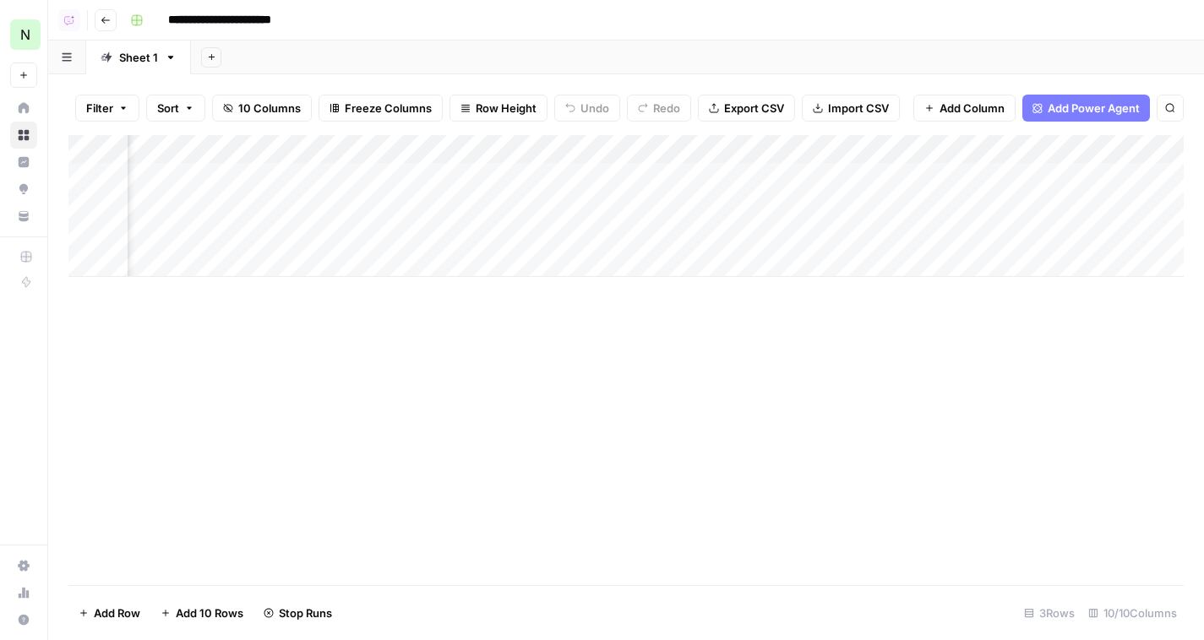
click at [111, 22] on button "Go back" at bounding box center [106, 20] width 22 height 22
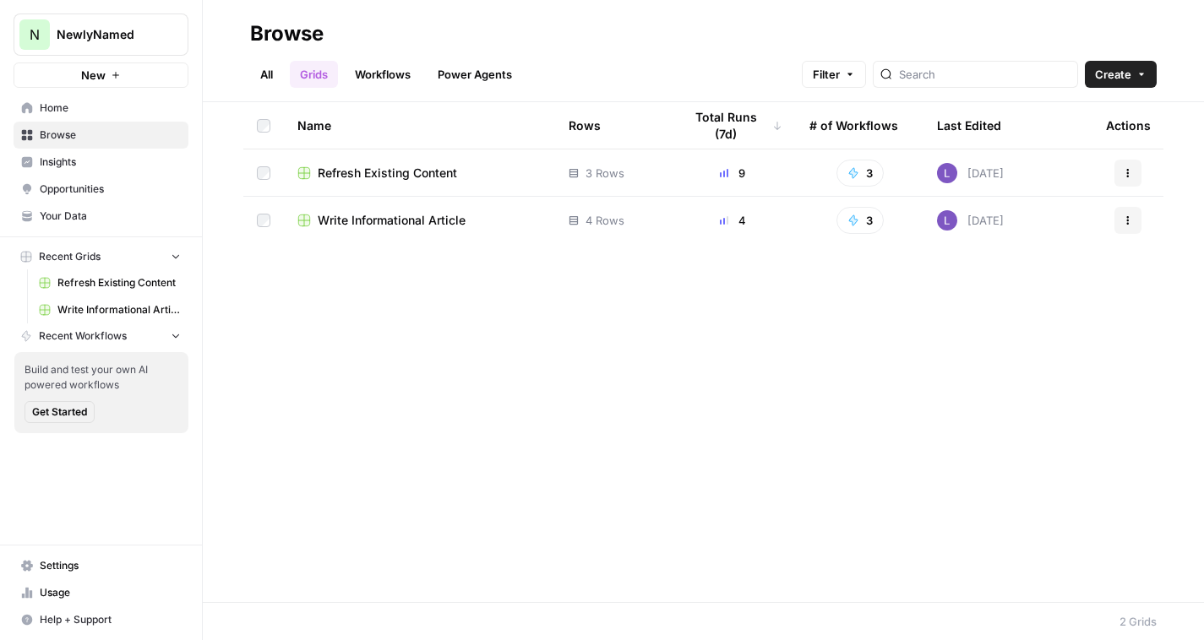
click at [396, 219] on span "Write Informational Article" at bounding box center [392, 220] width 148 height 17
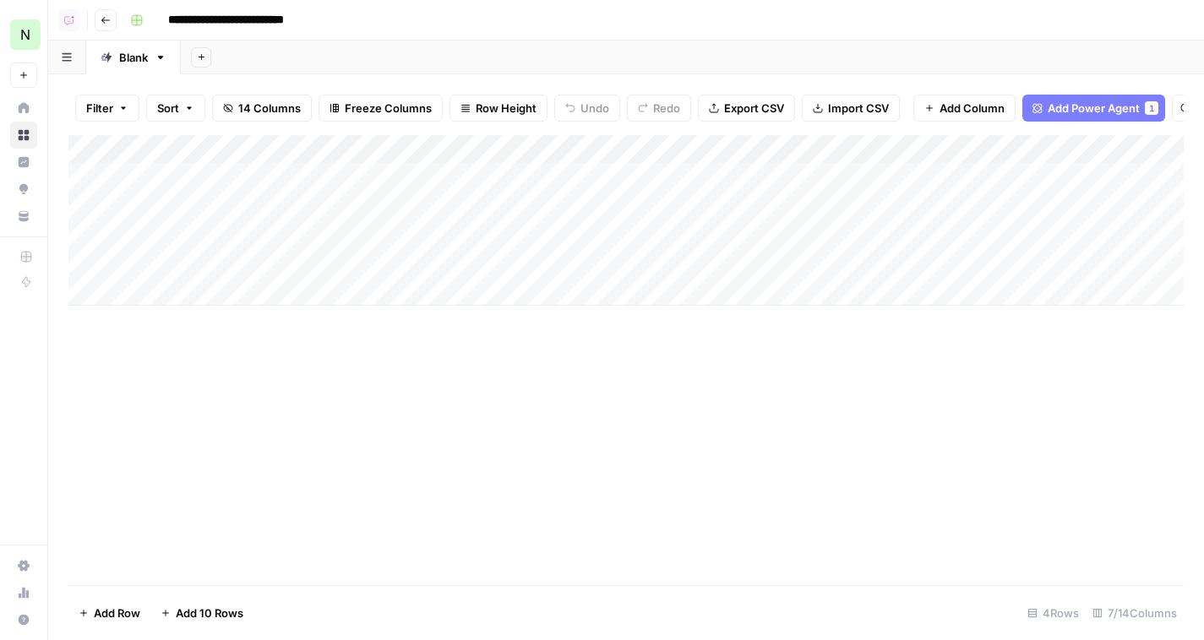
click at [450, 243] on div "Add Column" at bounding box center [625, 220] width 1115 height 171
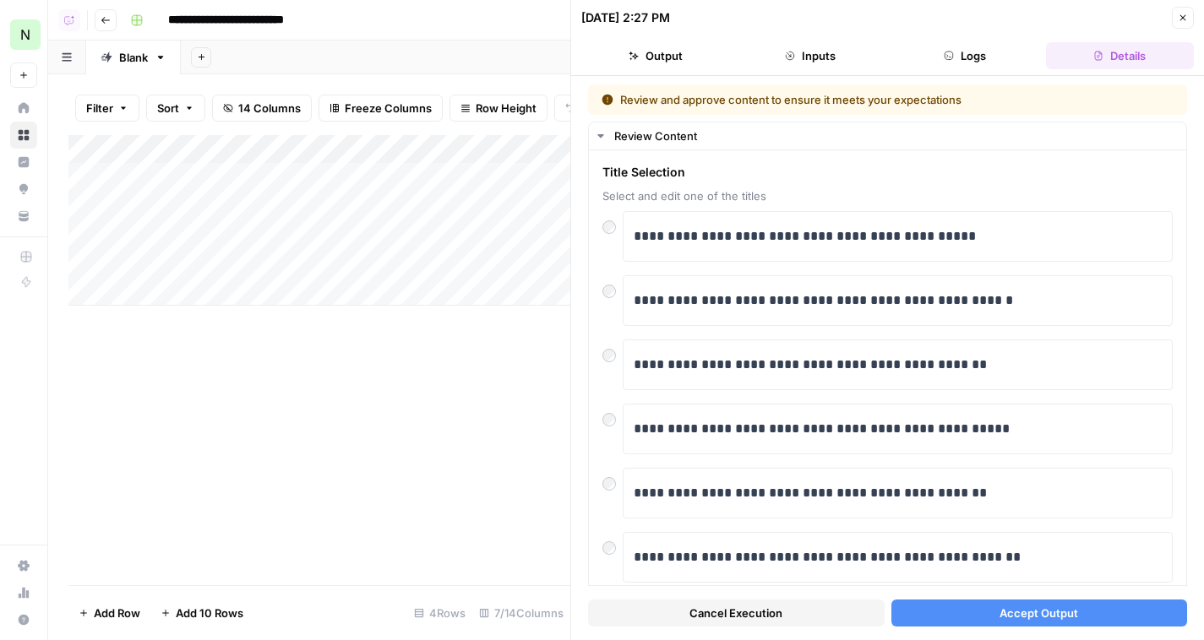
click at [963, 611] on button "Accept Output" at bounding box center [1039, 613] width 296 height 27
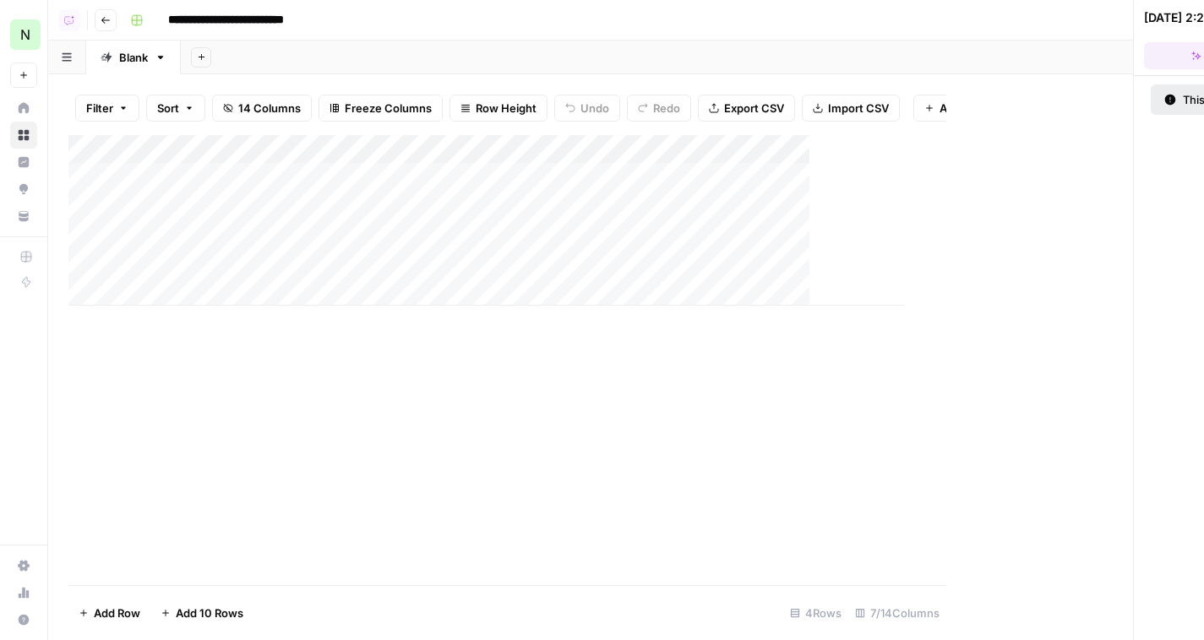
click at [1176, 20] on div "**********" at bounding box center [654, 20] width 1063 height 27
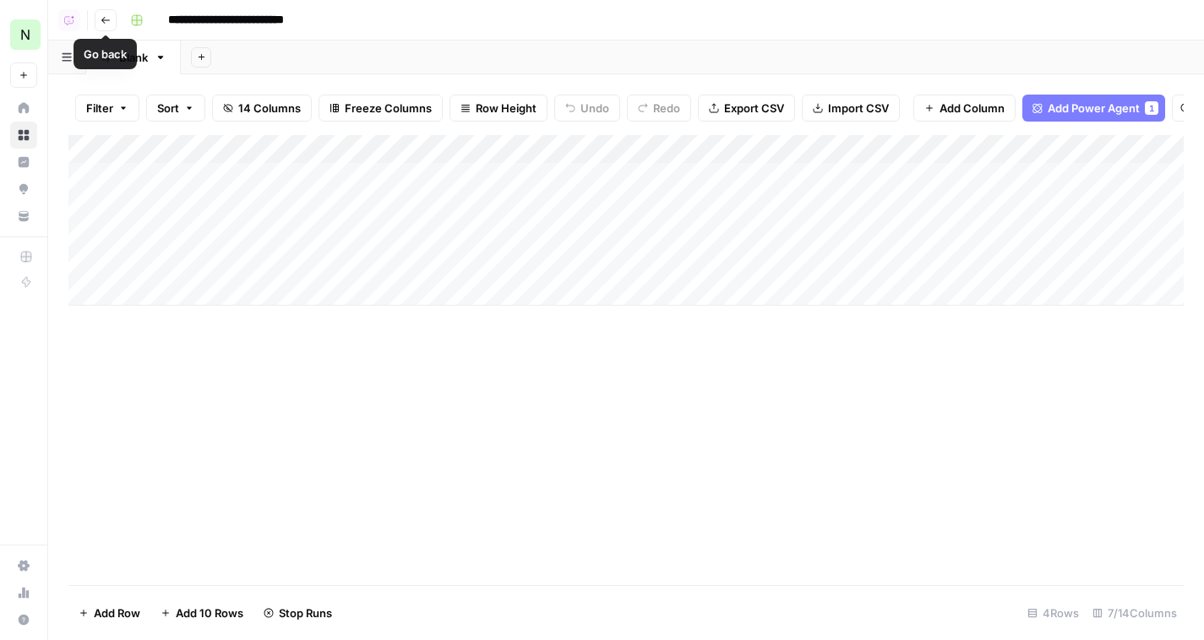
click at [106, 22] on icon "button" at bounding box center [106, 20] width 10 height 10
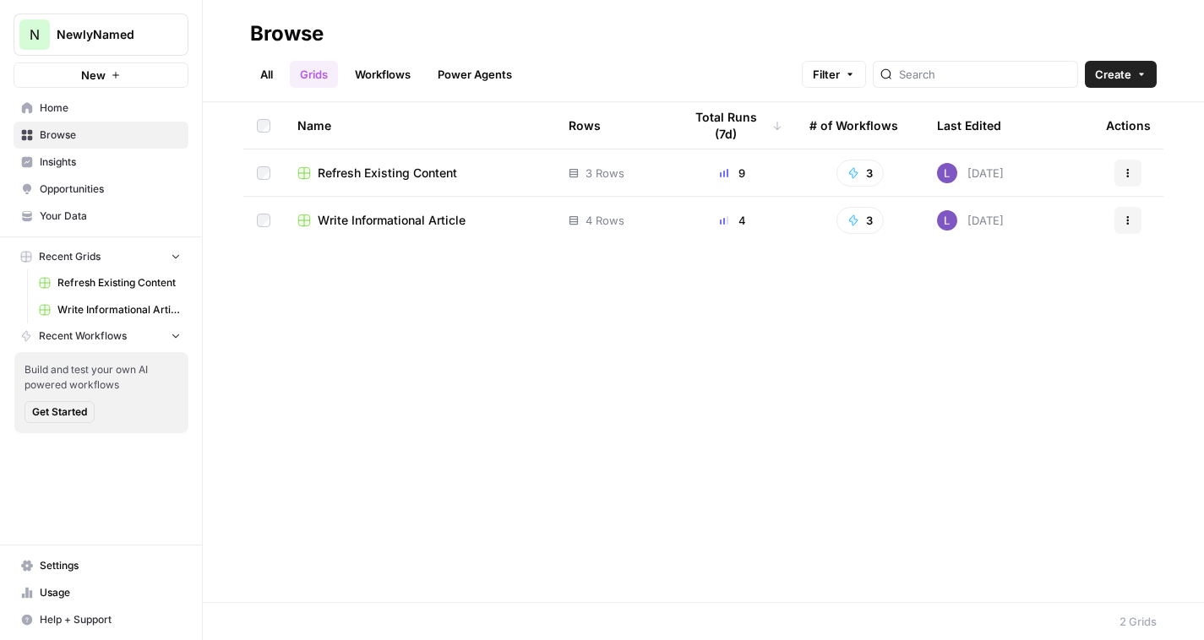
click at [382, 176] on span "Refresh Existing Content" at bounding box center [387, 173] width 139 height 17
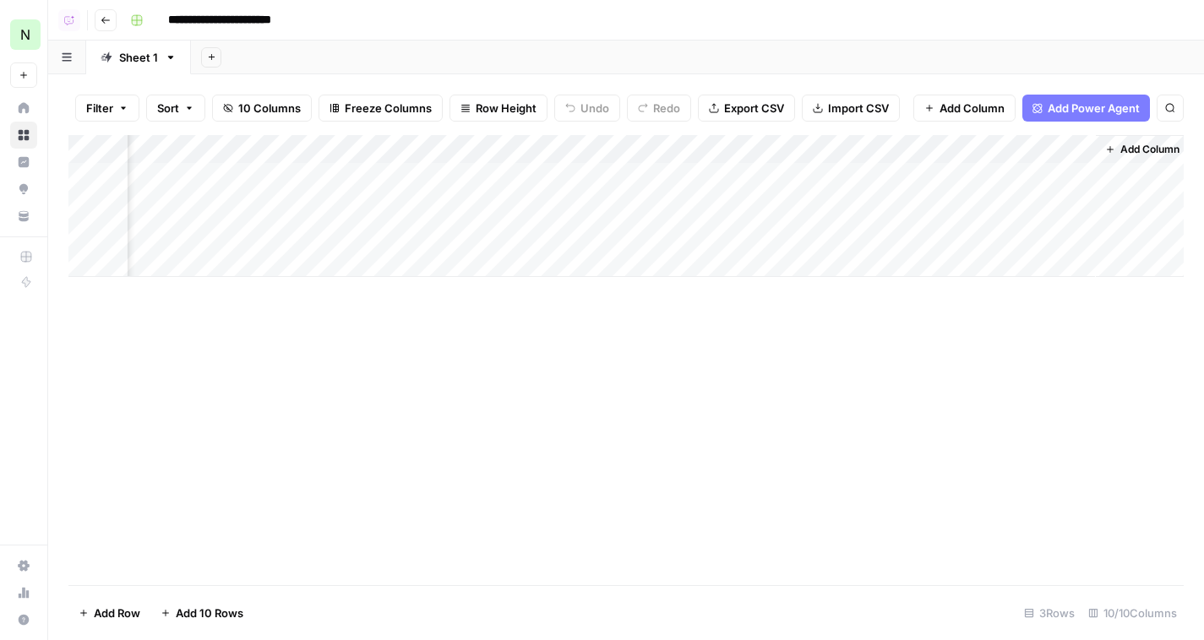
scroll to position [0, 833]
click at [109, 20] on icon "button" at bounding box center [106, 20] width 10 height 10
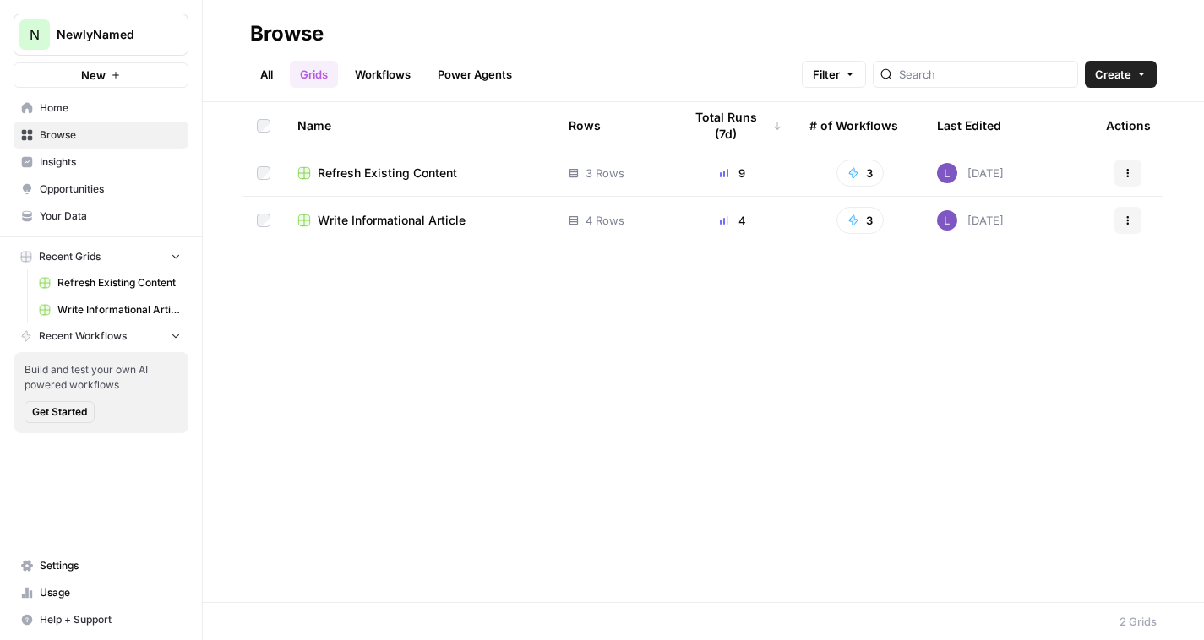
click at [84, 165] on span "Insights" at bounding box center [110, 162] width 141 height 15
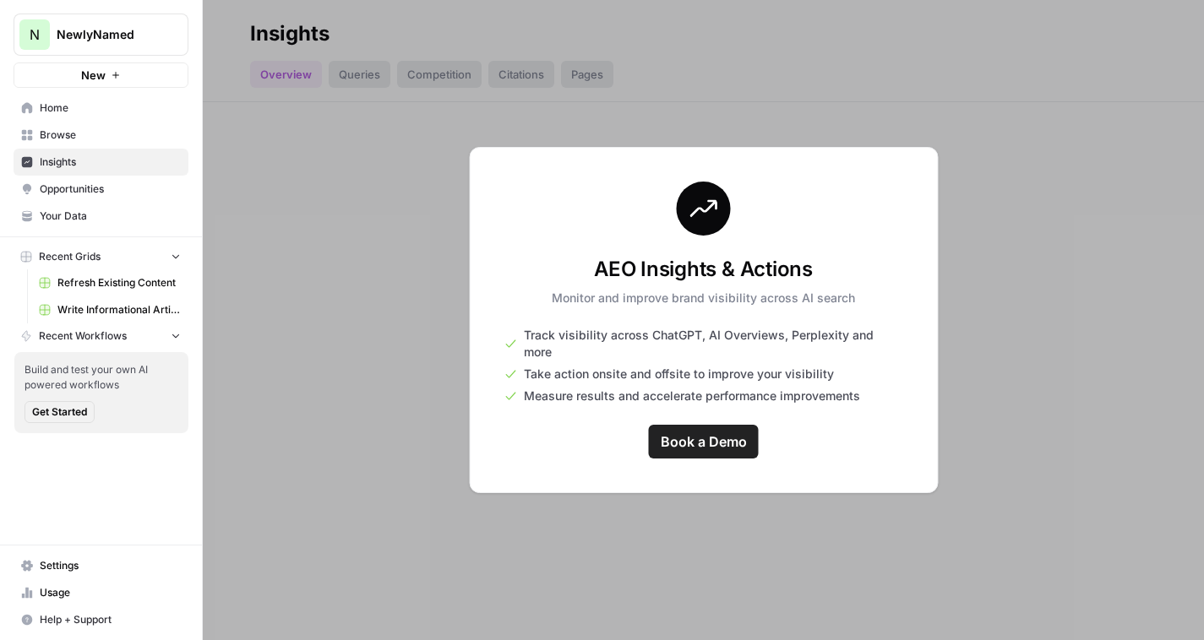
click at [95, 229] on link "Your Data" at bounding box center [101, 216] width 175 height 27
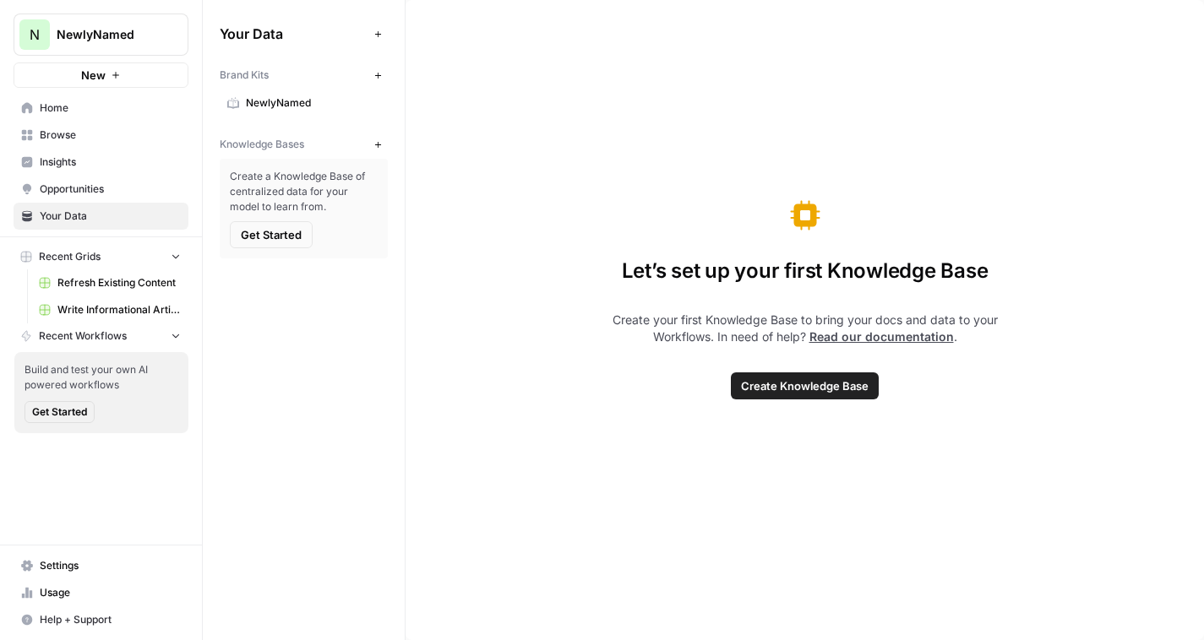
click at [100, 122] on link "Browse" at bounding box center [101, 135] width 175 height 27
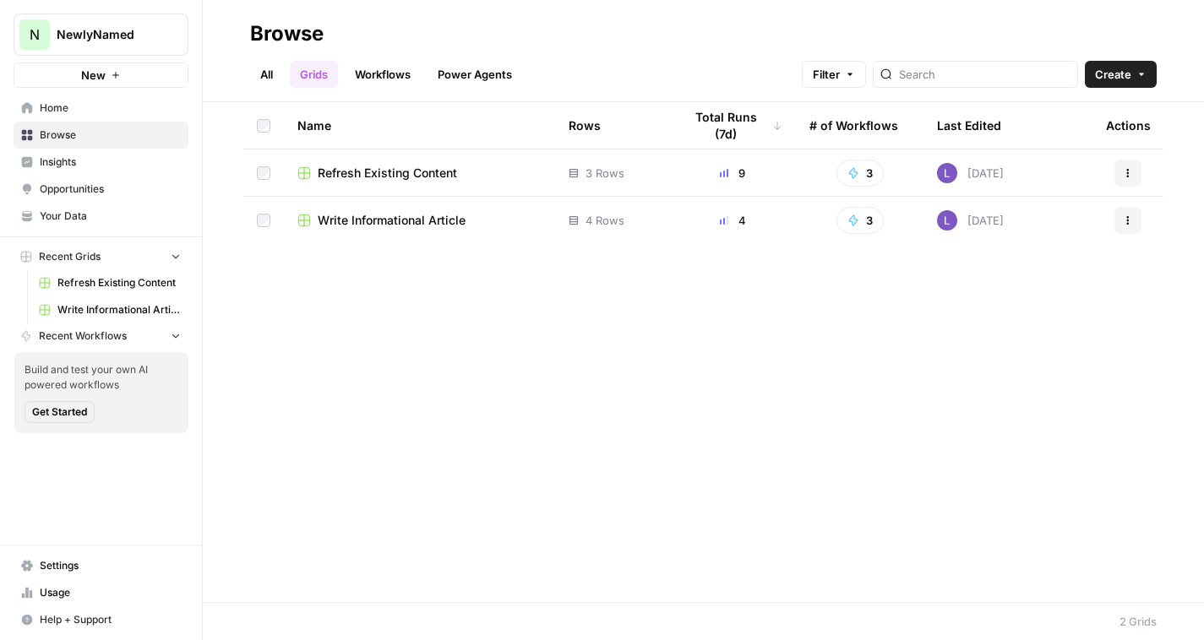
click at [96, 559] on span "Settings" at bounding box center [110, 565] width 141 height 15
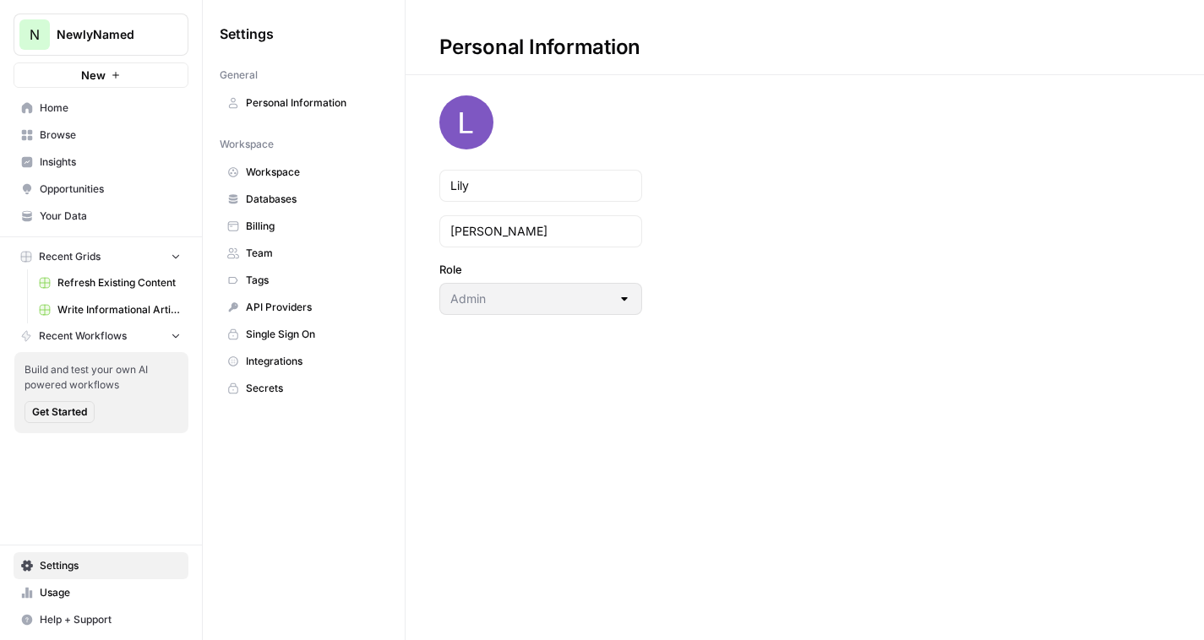
click at [294, 177] on span "Workspace" at bounding box center [313, 172] width 134 height 15
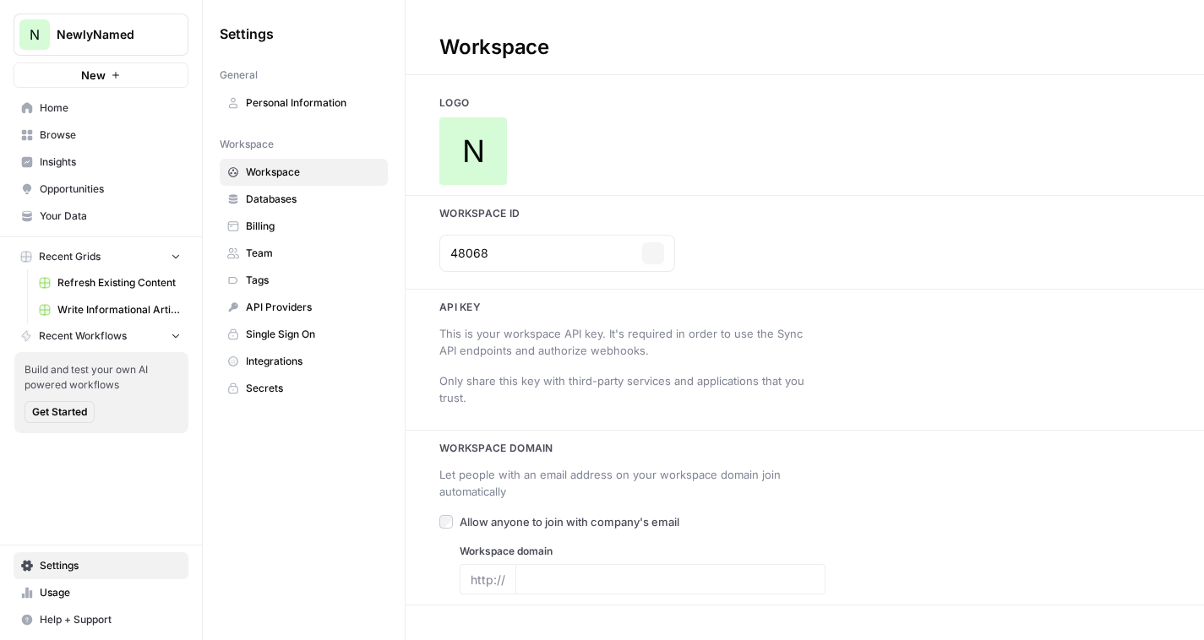
type input "[URL][DOMAIN_NAME]"
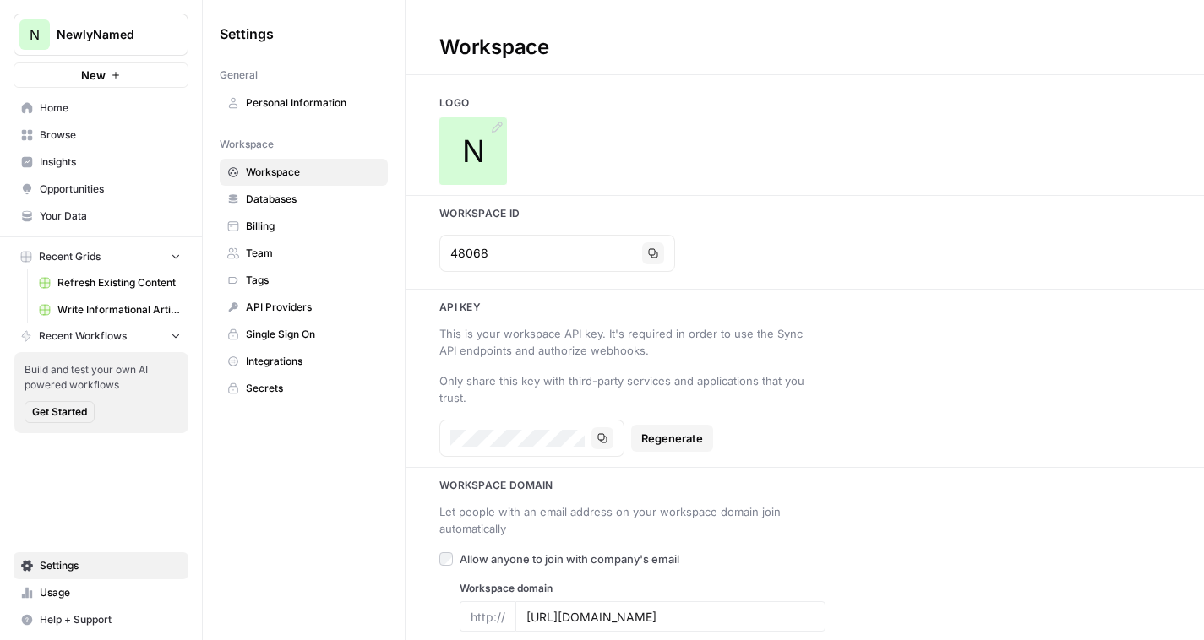
click at [463, 138] on span "N" at bounding box center [473, 151] width 23 height 34
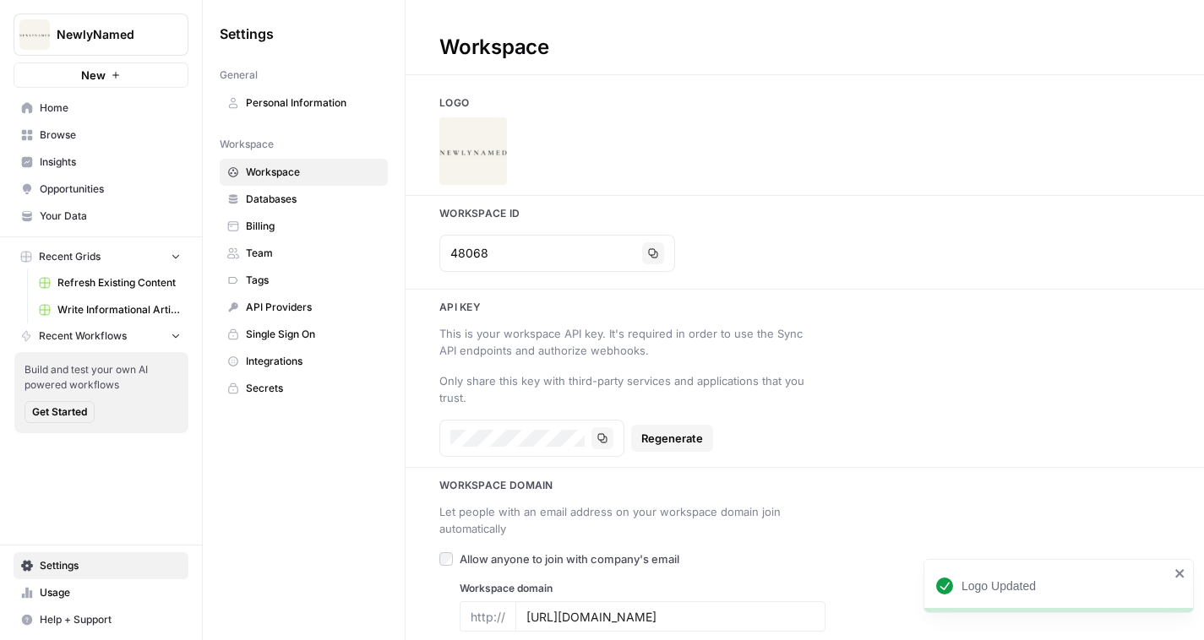
click at [93, 126] on link "Browse" at bounding box center [101, 135] width 175 height 27
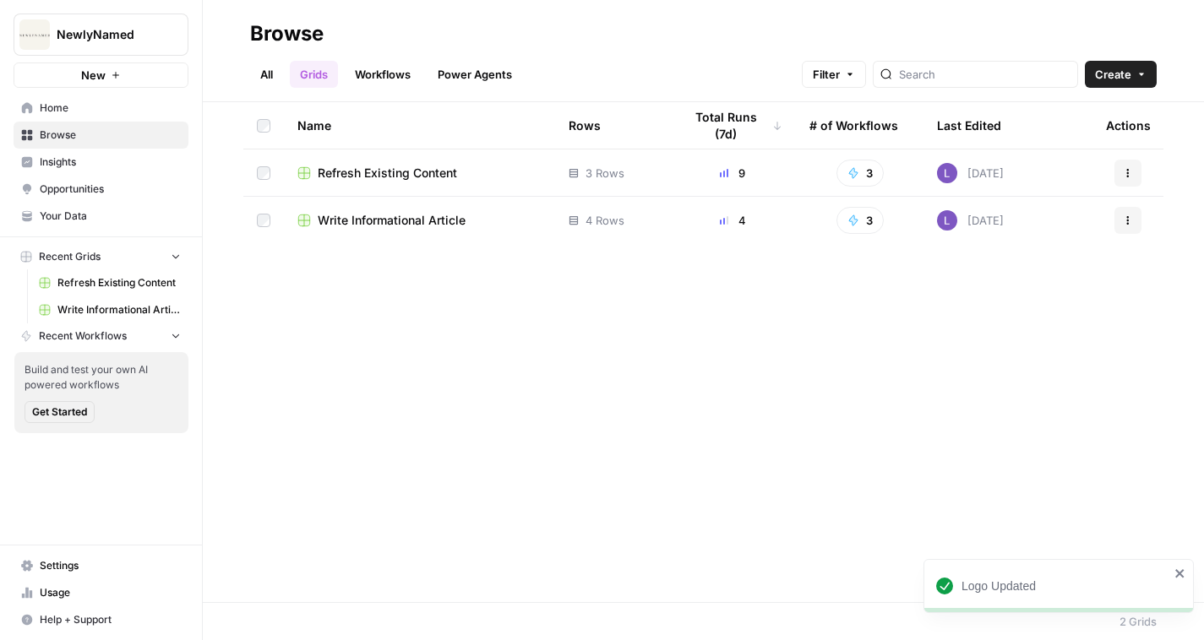
click at [399, 170] on span "Refresh Existing Content" at bounding box center [387, 173] width 139 height 17
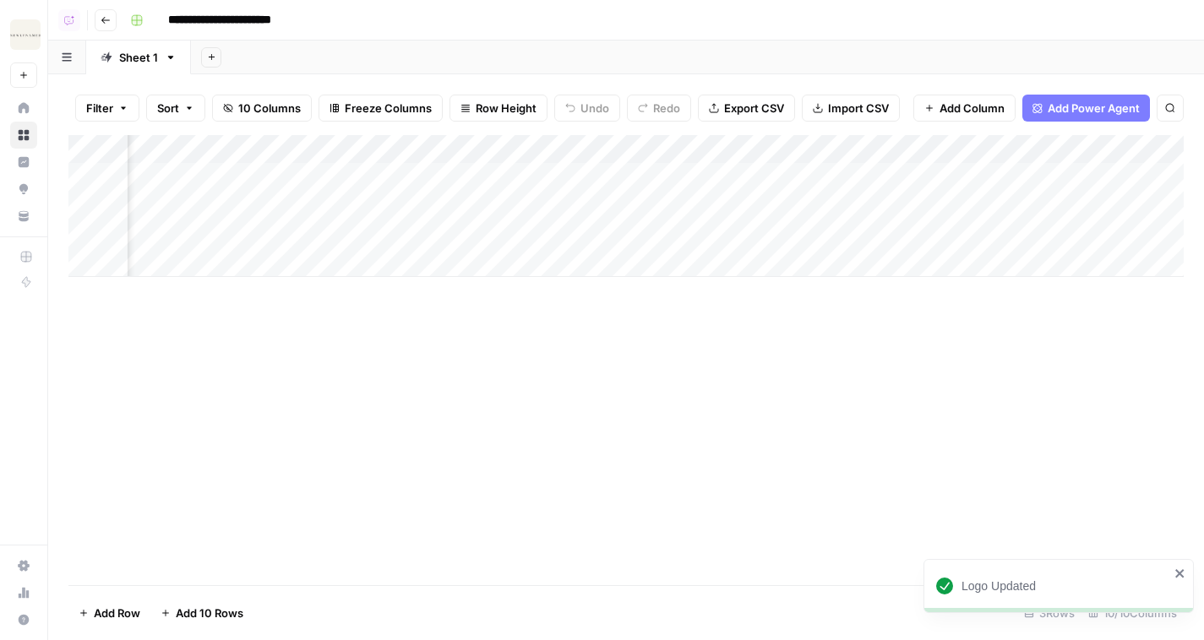
scroll to position [0, 617]
click at [108, 20] on icon "button" at bounding box center [106, 20] width 10 height 10
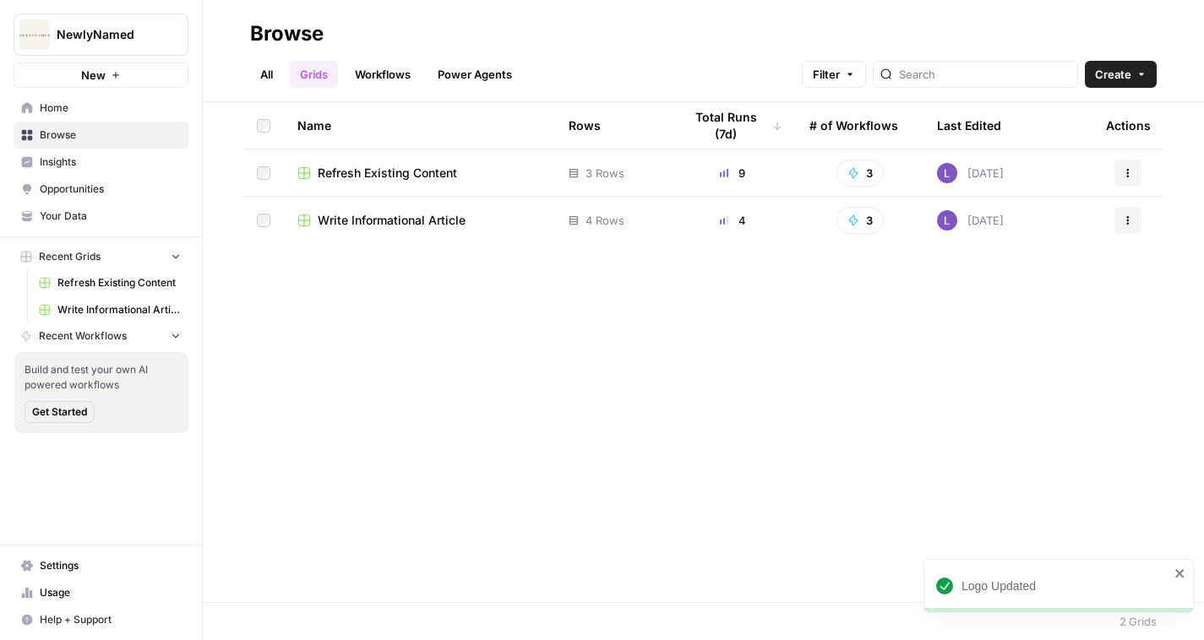
click at [413, 230] on td "Write Informational Article" at bounding box center [419, 220] width 271 height 47
click at [421, 222] on span "Write Informational Article" at bounding box center [392, 220] width 148 height 17
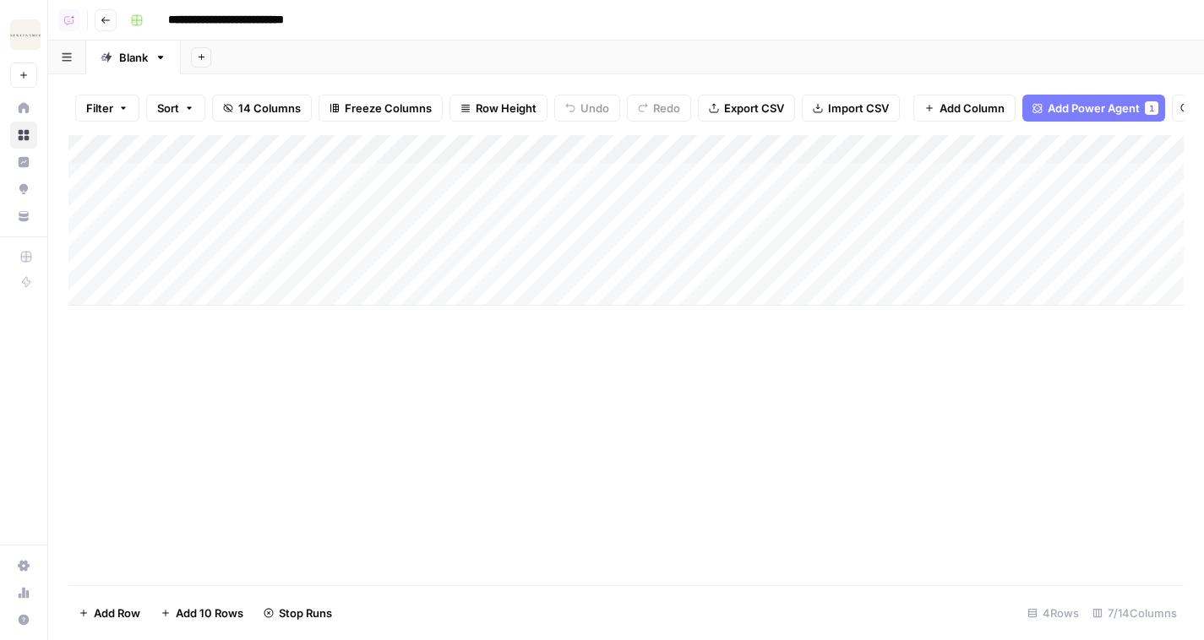
click at [100, 30] on header "**********" at bounding box center [625, 20] width 1155 height 41
click at [101, 24] on icon "button" at bounding box center [106, 20] width 10 height 10
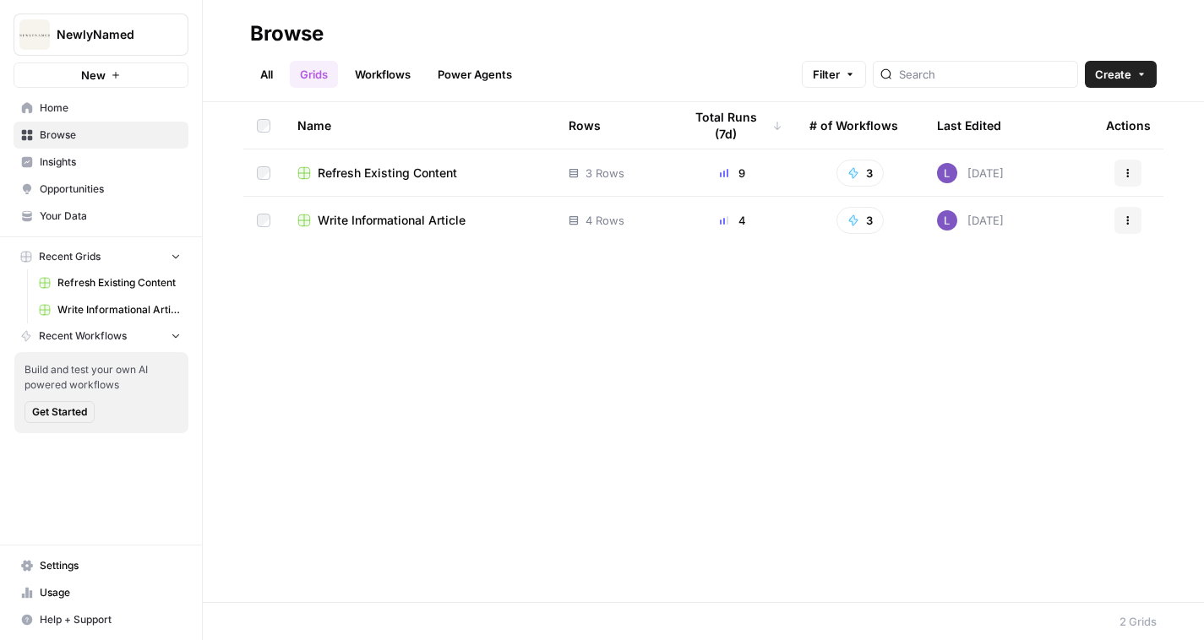
click at [411, 214] on span "Write Informational Article" at bounding box center [392, 220] width 148 height 17
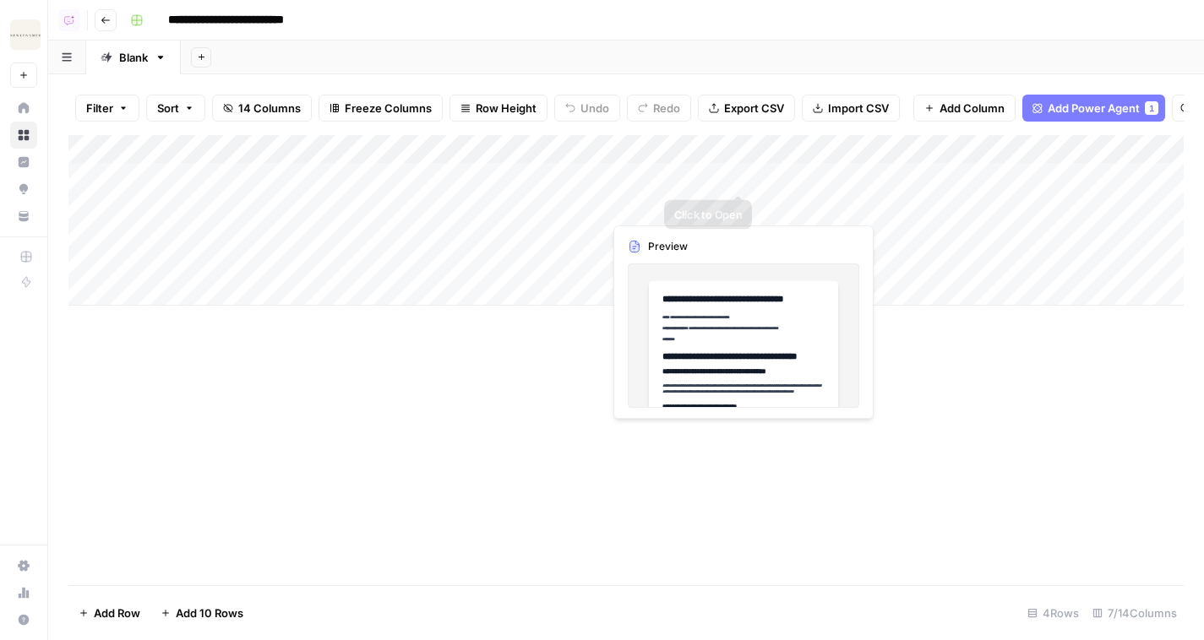
click at [834, 167] on div "Add Column" at bounding box center [625, 220] width 1115 height 171
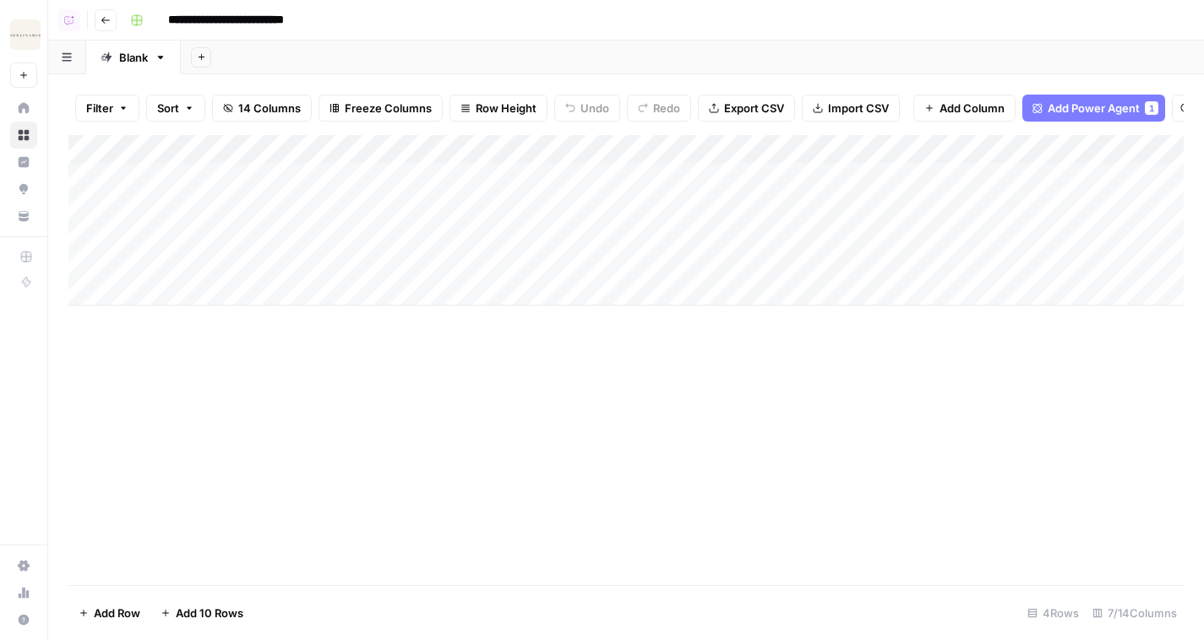
click at [836, 204] on div "Add Column" at bounding box center [625, 220] width 1115 height 171
click at [862, 177] on div "Add Column" at bounding box center [625, 220] width 1115 height 171
click at [102, 31] on header "**********" at bounding box center [625, 20] width 1155 height 41
click at [108, 19] on icon "button" at bounding box center [106, 20] width 10 height 10
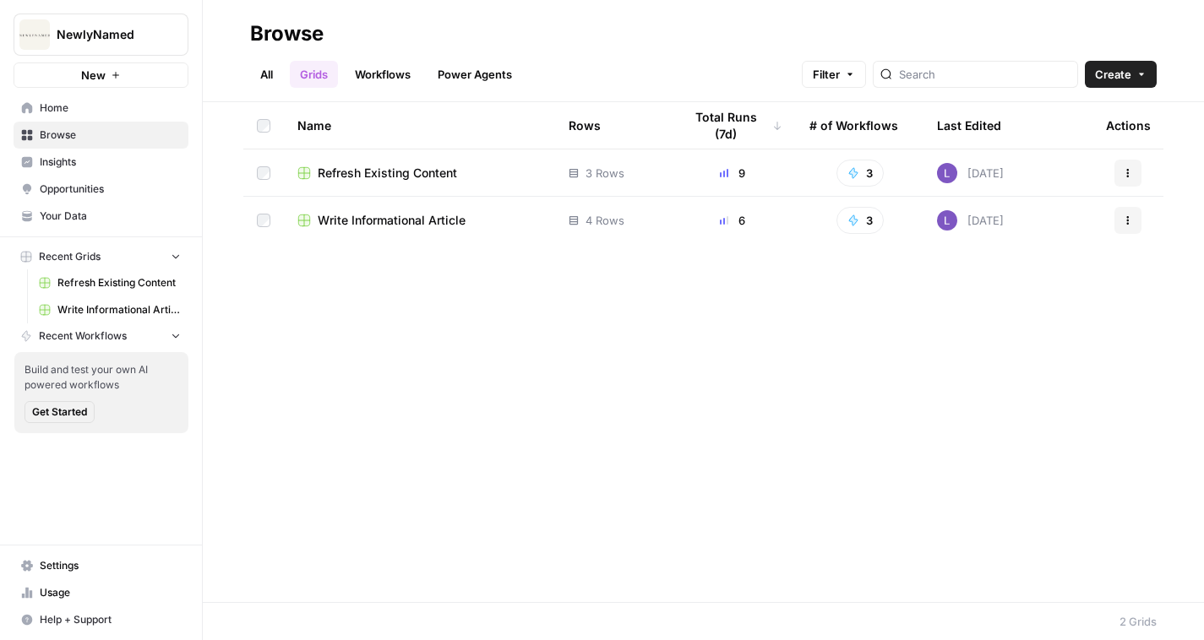
click at [379, 187] on td "Refresh Existing Content" at bounding box center [419, 172] width 271 height 46
click at [393, 173] on span "Refresh Existing Content" at bounding box center [387, 173] width 139 height 17
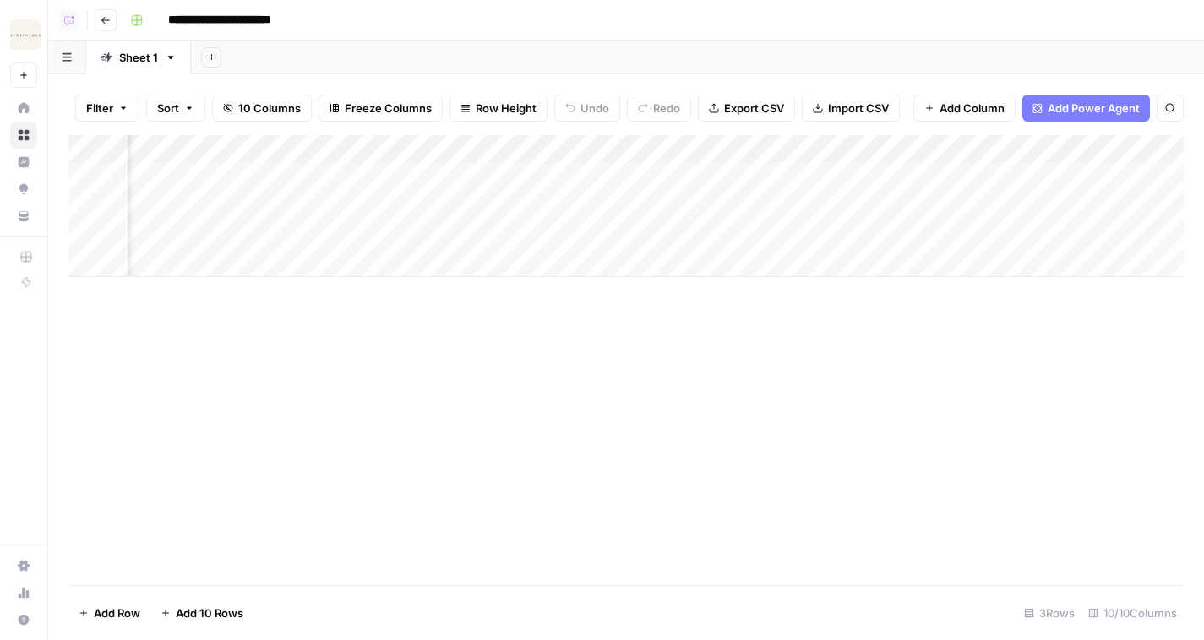
scroll to position [0, 507]
click at [1111, 179] on div "Add Column" at bounding box center [625, 206] width 1115 height 142
click at [1111, 208] on div "Add Column" at bounding box center [625, 206] width 1115 height 142
click at [1111, 226] on div "Add Column" at bounding box center [625, 206] width 1115 height 142
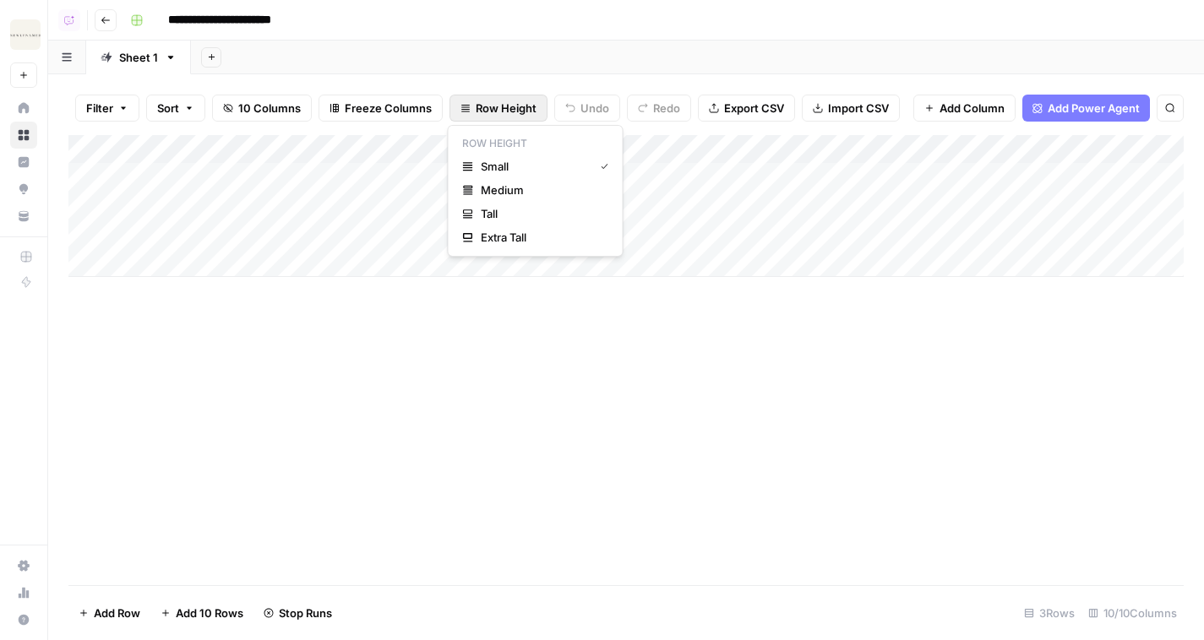
click at [503, 109] on span "Row Height" at bounding box center [505, 108] width 61 height 17
click at [514, 214] on span "Tall" at bounding box center [542, 213] width 122 height 17
click at [590, 292] on div "Add Column" at bounding box center [625, 274] width 1115 height 279
click at [556, 280] on div "Add Column" at bounding box center [625, 274] width 1115 height 279
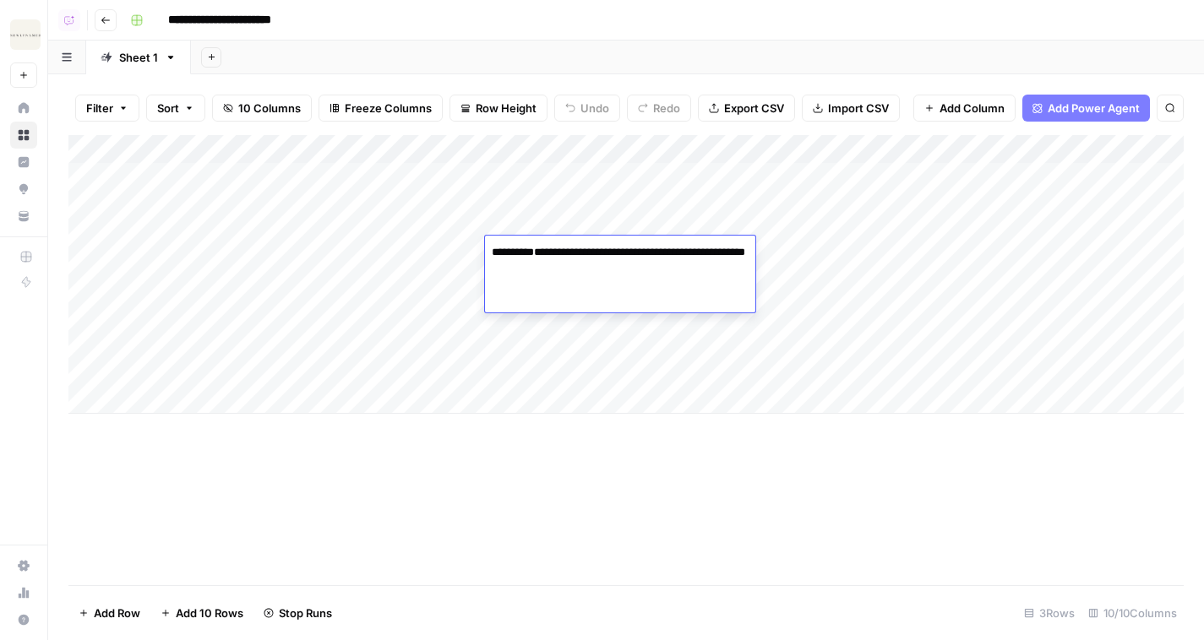
click at [556, 280] on textarea "**********" at bounding box center [620, 303] width 270 height 125
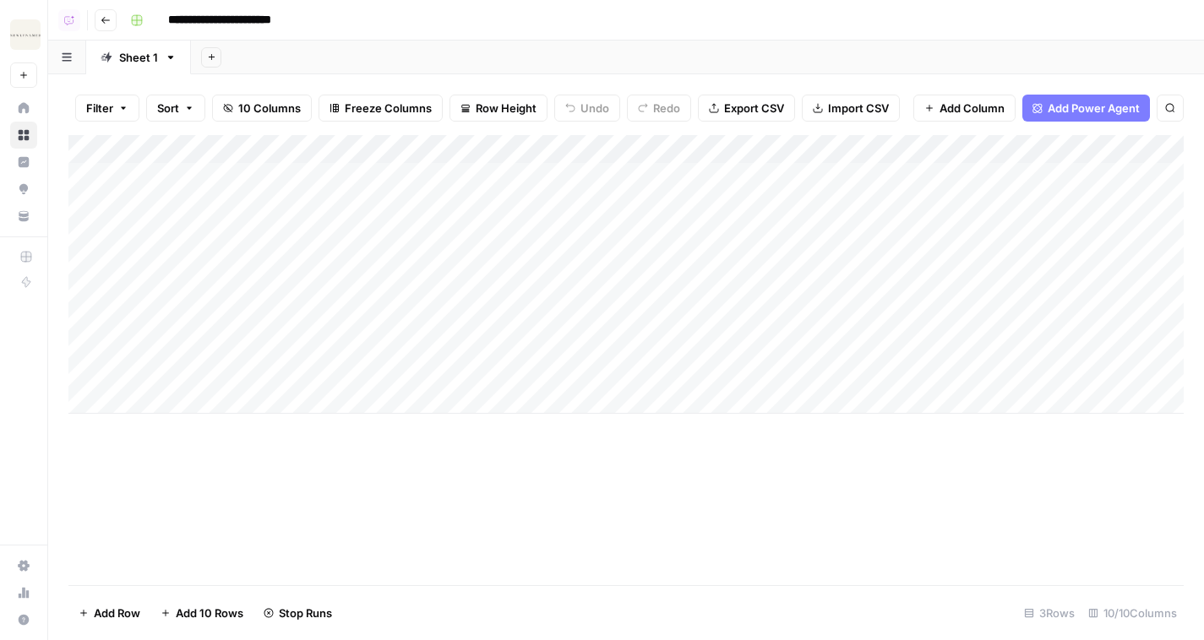
click at [710, 451] on div "Add Column" at bounding box center [625, 360] width 1115 height 450
click at [579, 356] on div "Add Column" at bounding box center [625, 274] width 1115 height 279
click at [557, 254] on div "Add Column" at bounding box center [625, 274] width 1115 height 279
click at [563, 213] on div "Add Column" at bounding box center [625, 274] width 1115 height 279
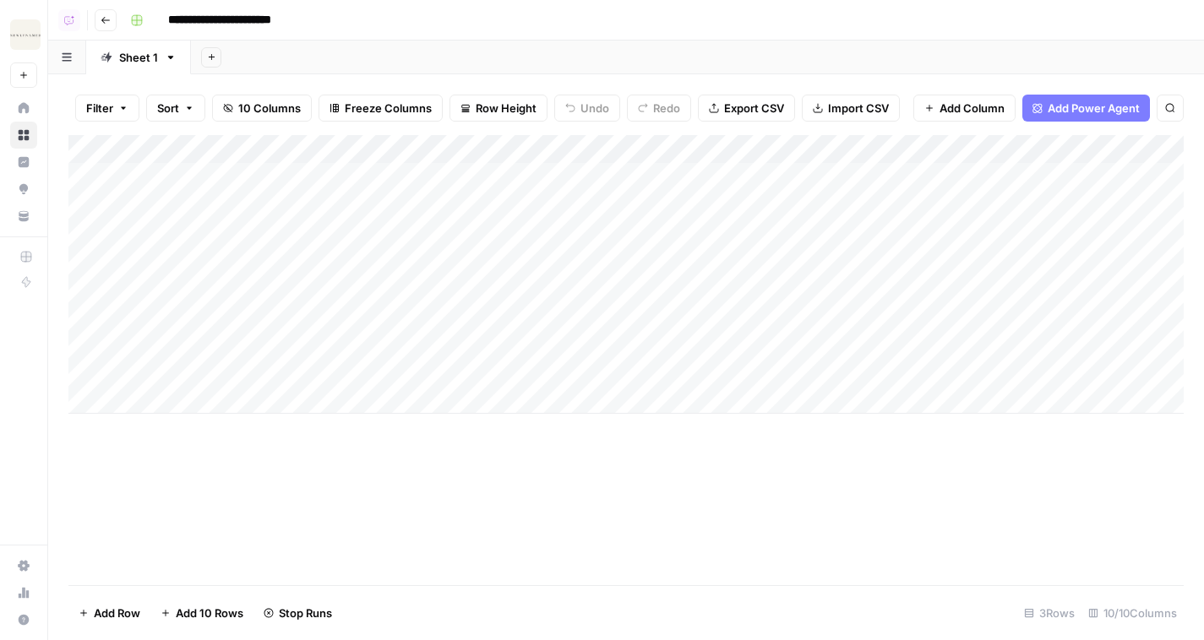
click at [563, 213] on div "Add Column" at bounding box center [625, 274] width 1115 height 279
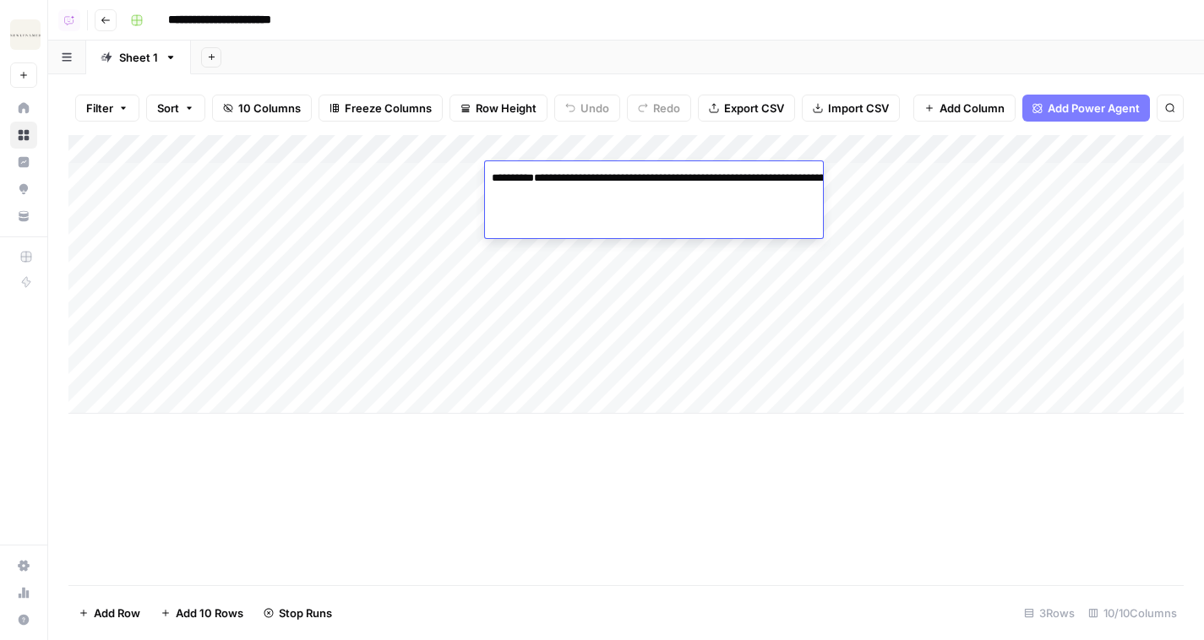
click at [563, 213] on textarea "**********" at bounding box center [654, 237] width 338 height 142
click at [756, 474] on div "Add Column" at bounding box center [625, 360] width 1115 height 450
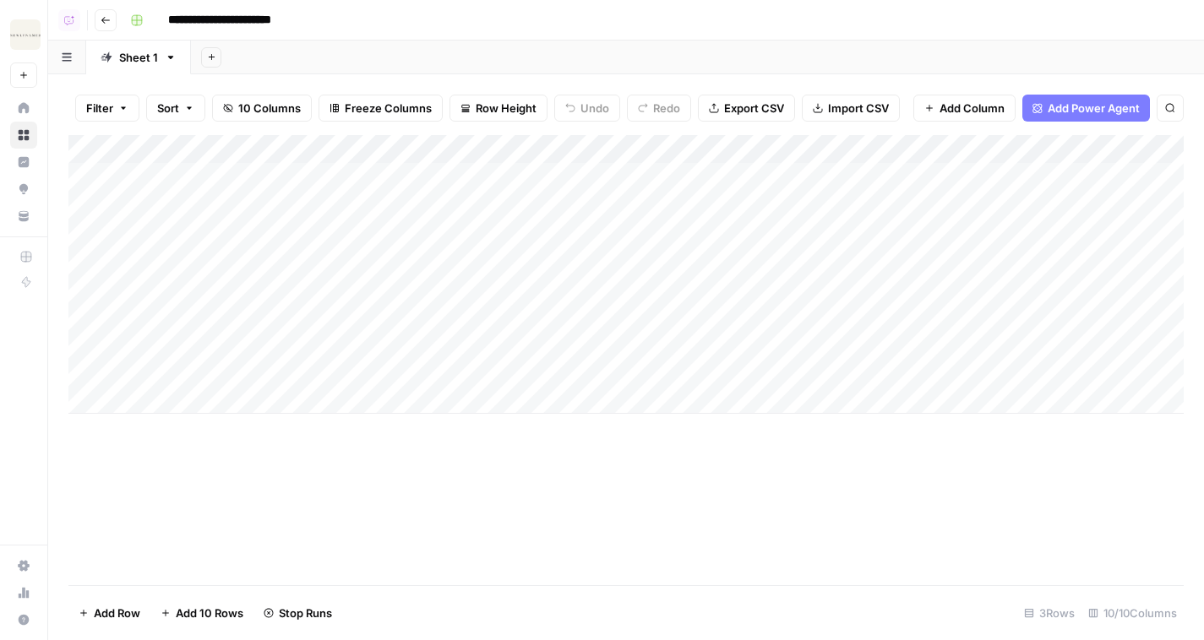
click at [766, 198] on div "Add Column" at bounding box center [625, 274] width 1115 height 279
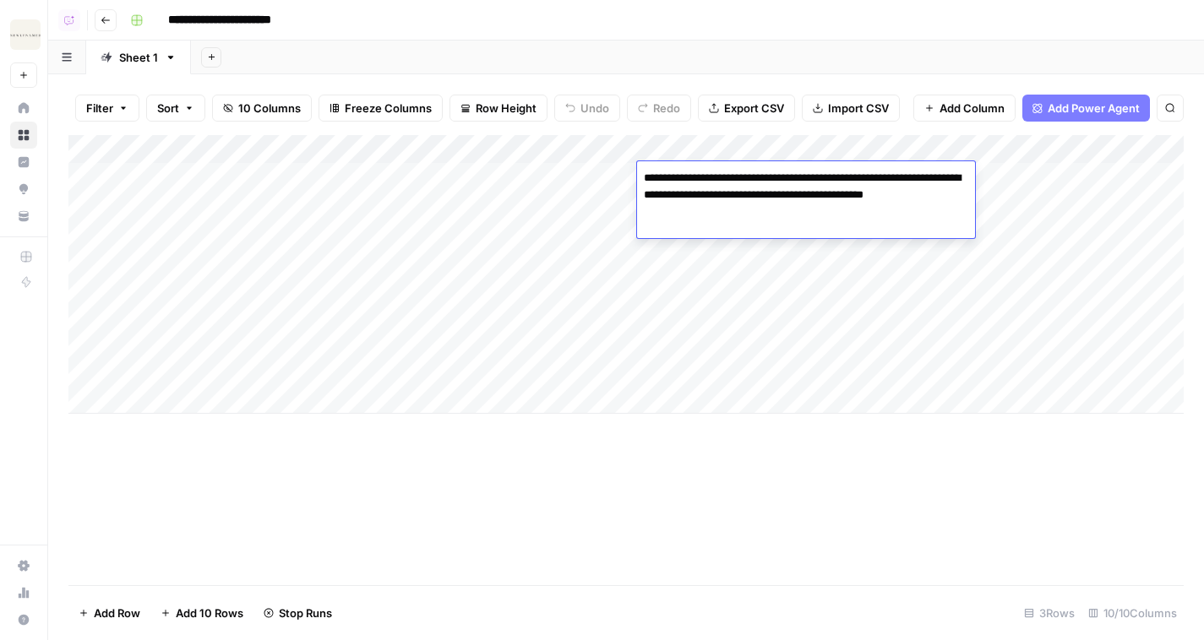
click at [888, 305] on div "Add Column" at bounding box center [625, 274] width 1115 height 279
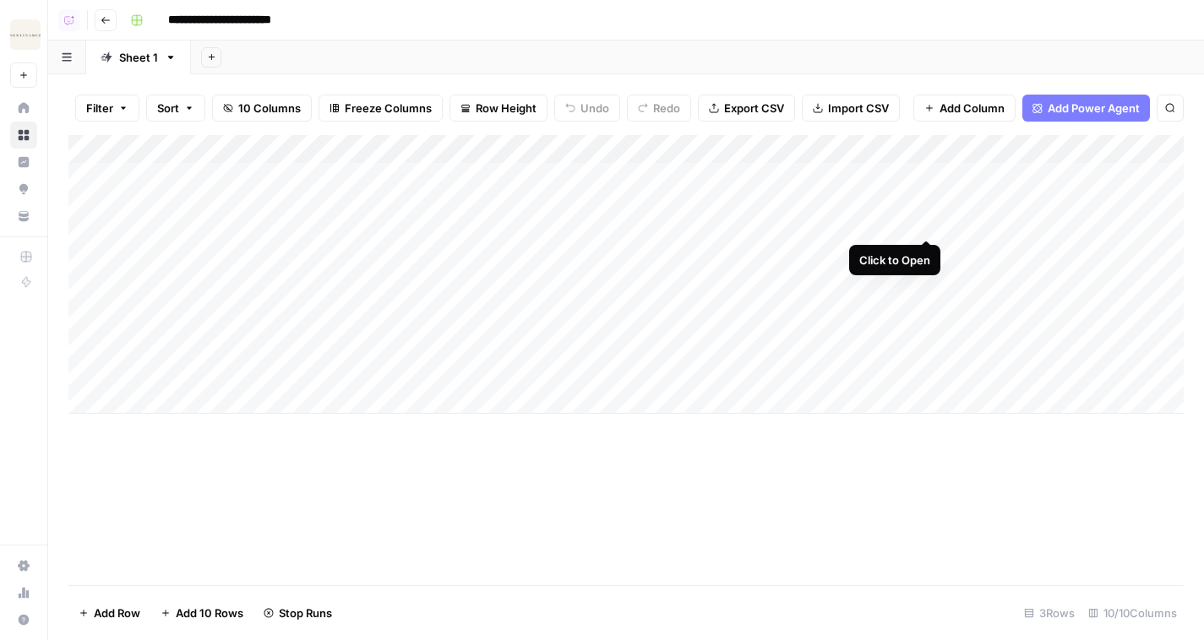
click at [929, 177] on div "Add Column" at bounding box center [625, 274] width 1115 height 279
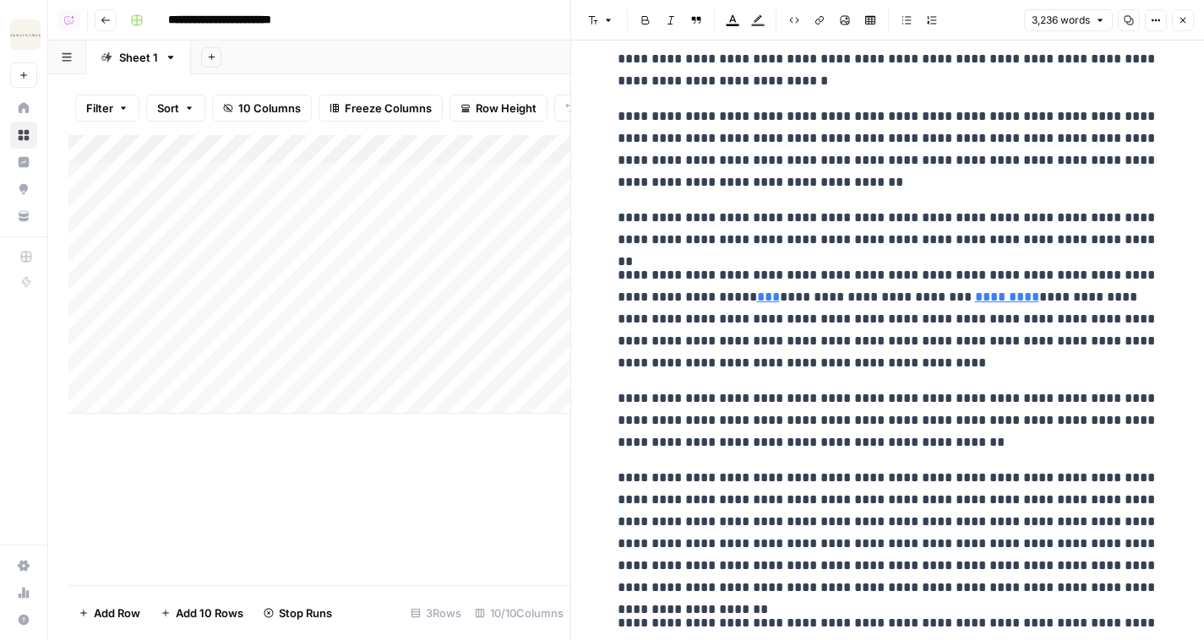
scroll to position [4907, 0]
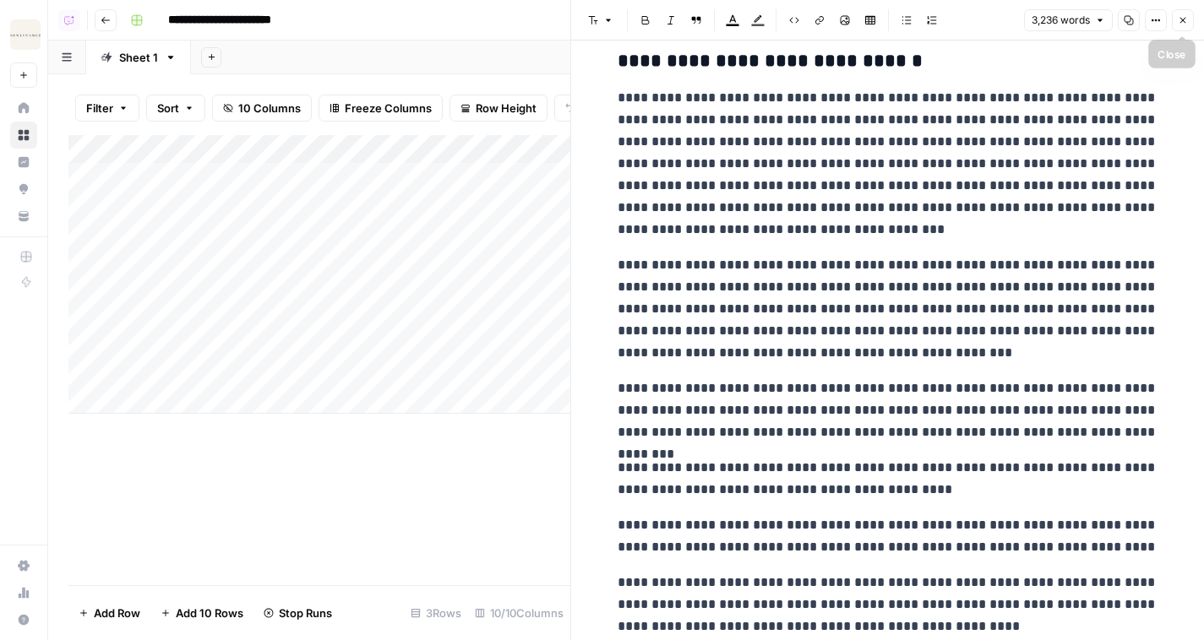
click at [1177, 22] on icon "button" at bounding box center [1182, 20] width 10 height 10
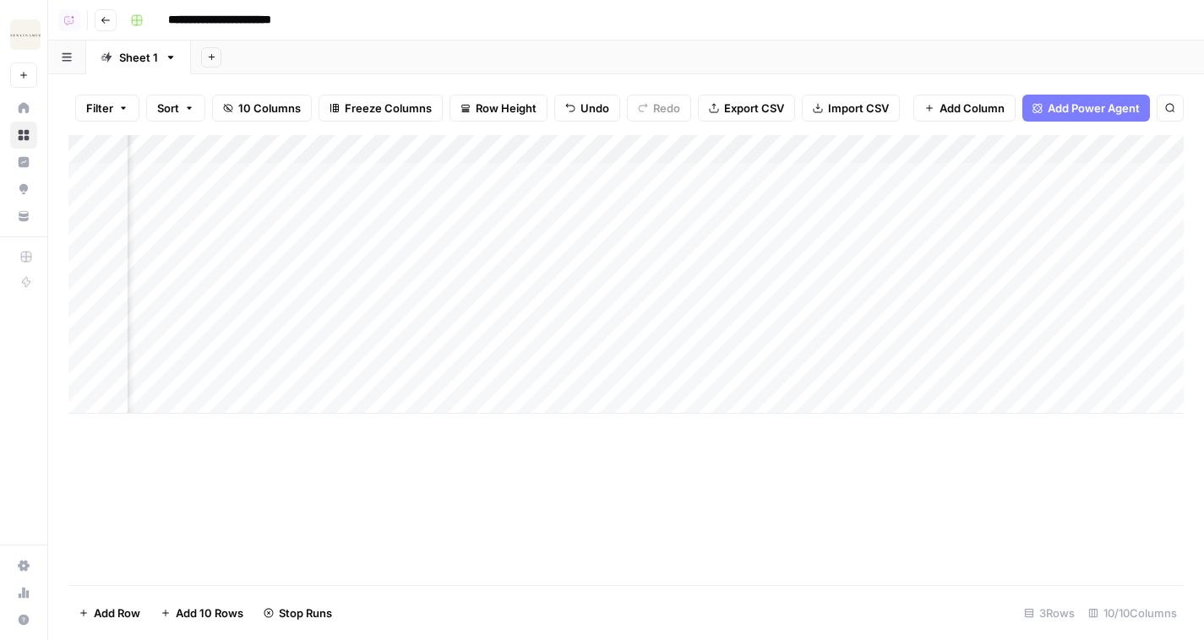
scroll to position [0, 434]
click at [1059, 177] on div "Add Column" at bounding box center [625, 274] width 1115 height 279
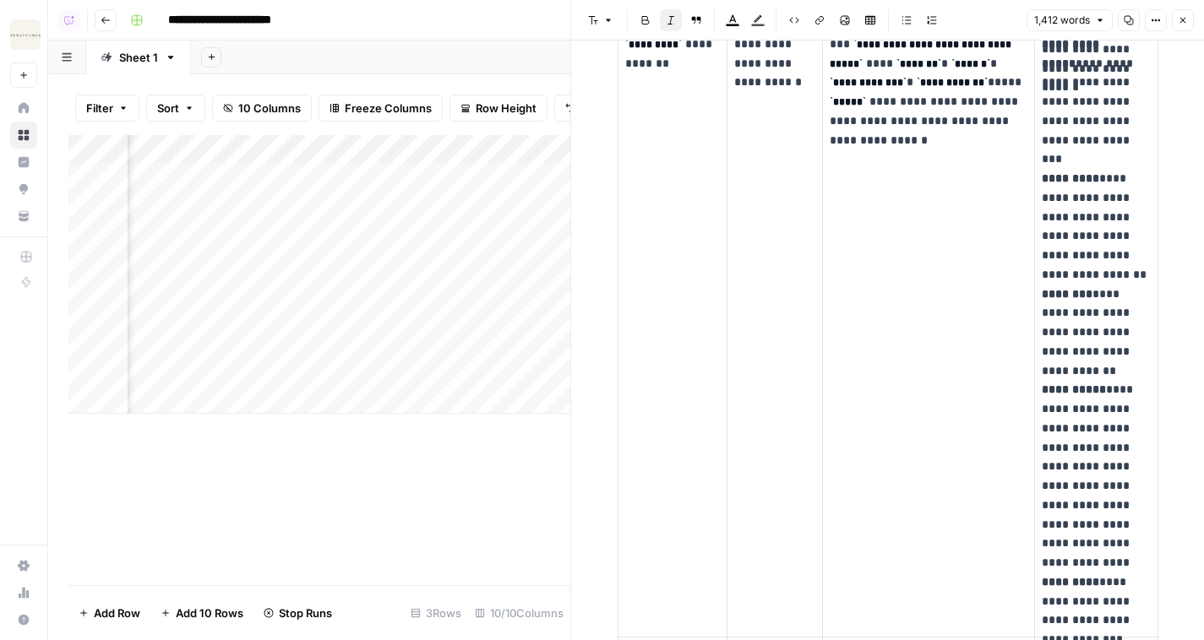
scroll to position [2514, 0]
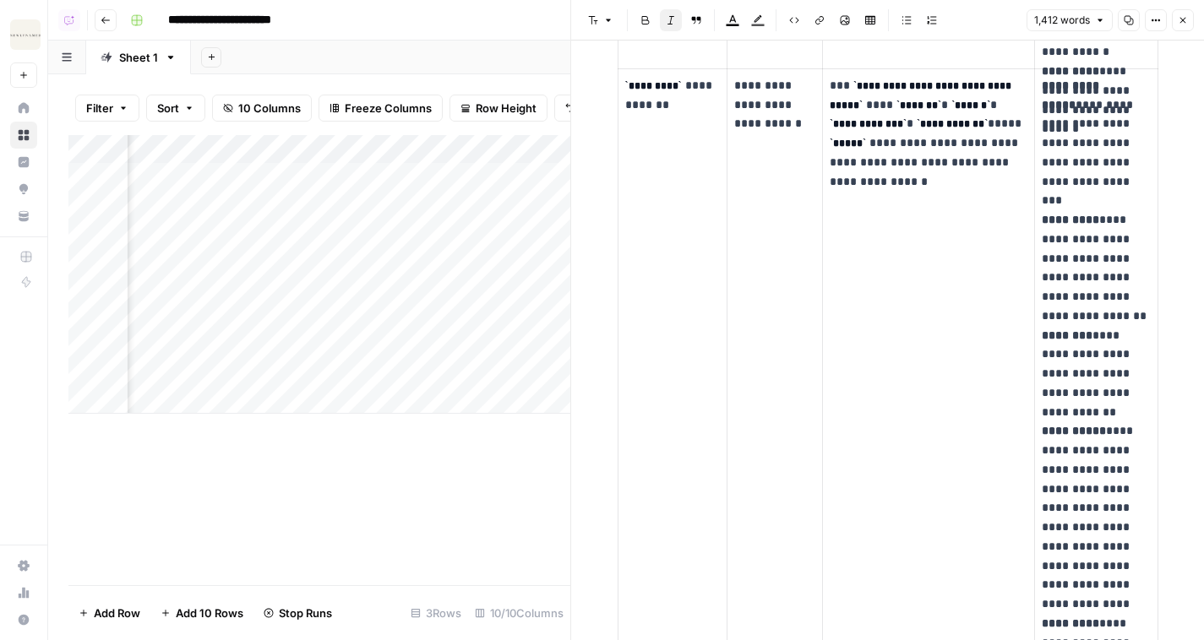
click at [1177, 23] on icon "button" at bounding box center [1182, 20] width 10 height 10
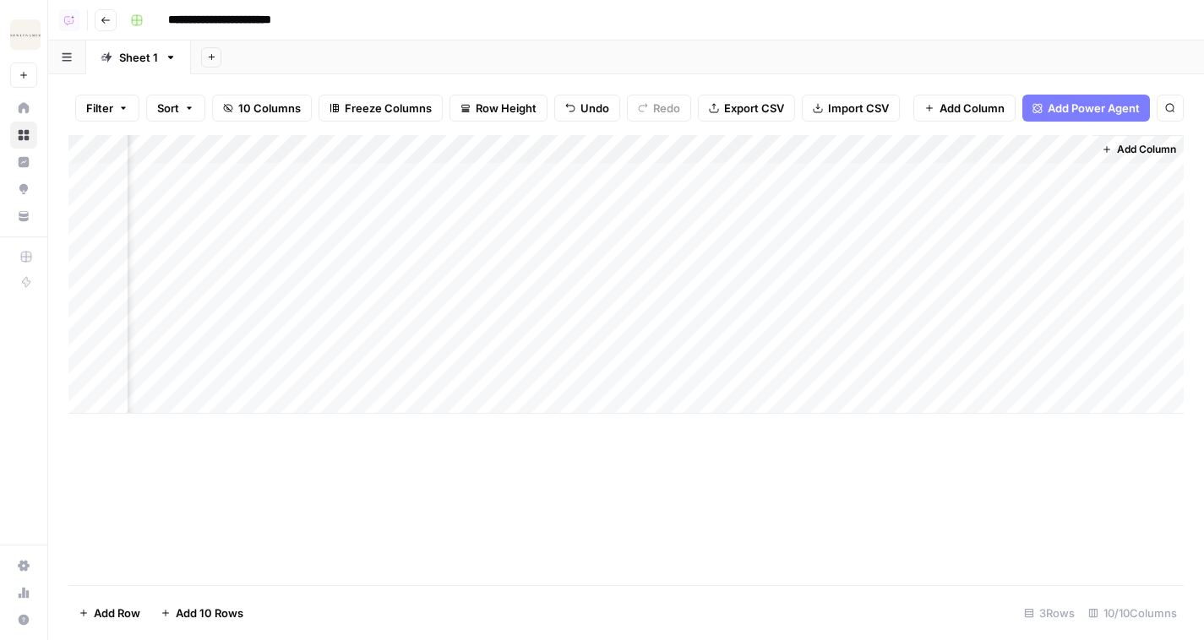
scroll to position [0, 833]
click at [108, 20] on icon "button" at bounding box center [106, 20] width 10 height 10
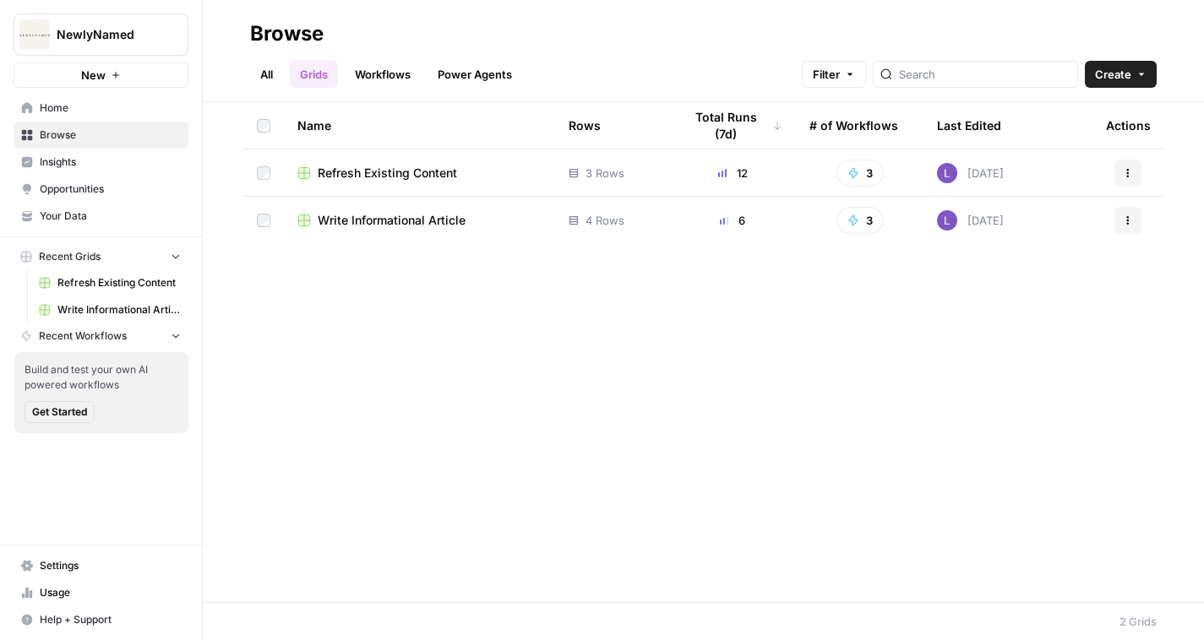
click at [390, 218] on span "Write Informational Article" at bounding box center [392, 220] width 148 height 17
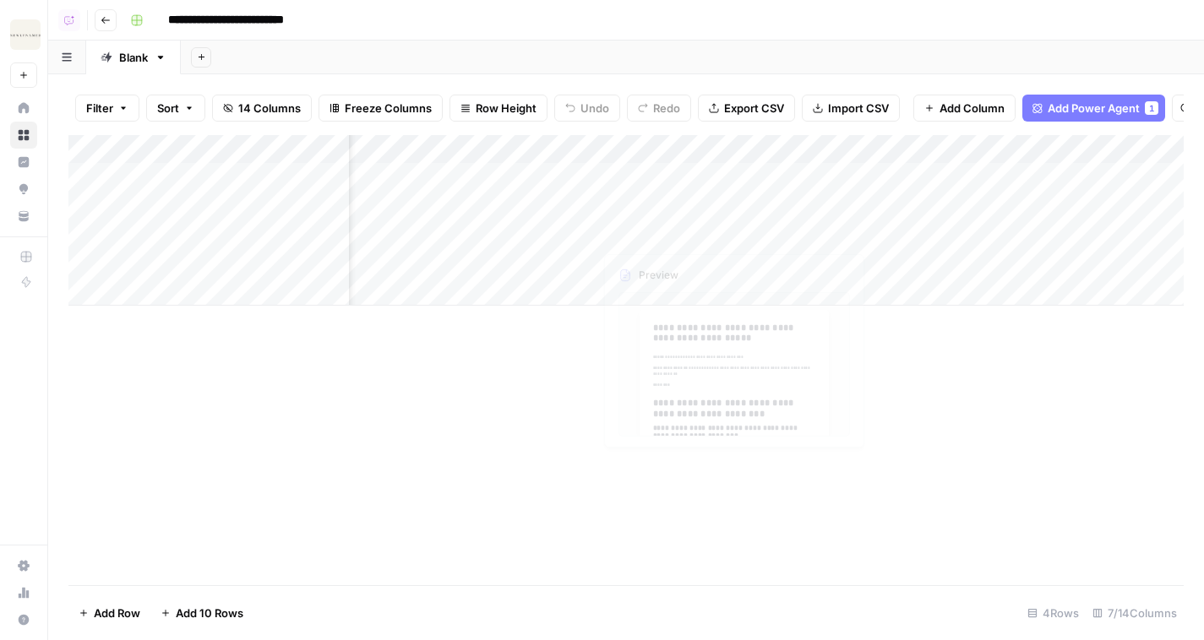
scroll to position [0, 155]
click at [722, 230] on div "Add Column" at bounding box center [625, 220] width 1115 height 171
click at [114, 23] on button "Go back" at bounding box center [106, 20] width 22 height 22
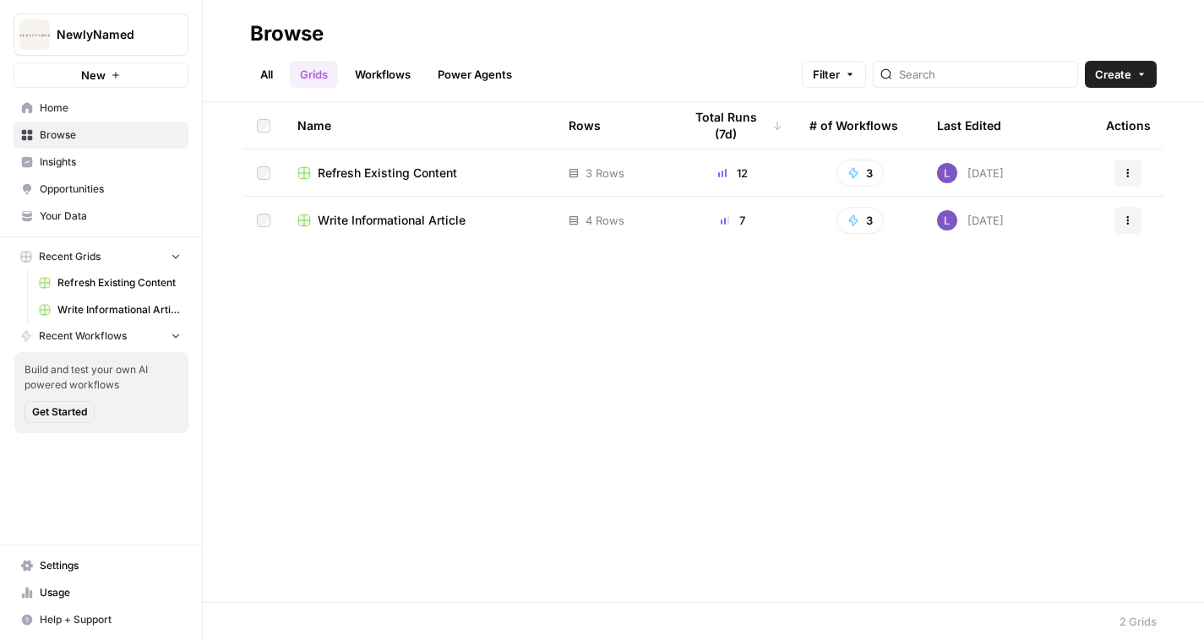
click at [340, 219] on span "Write Informational Article" at bounding box center [392, 220] width 148 height 17
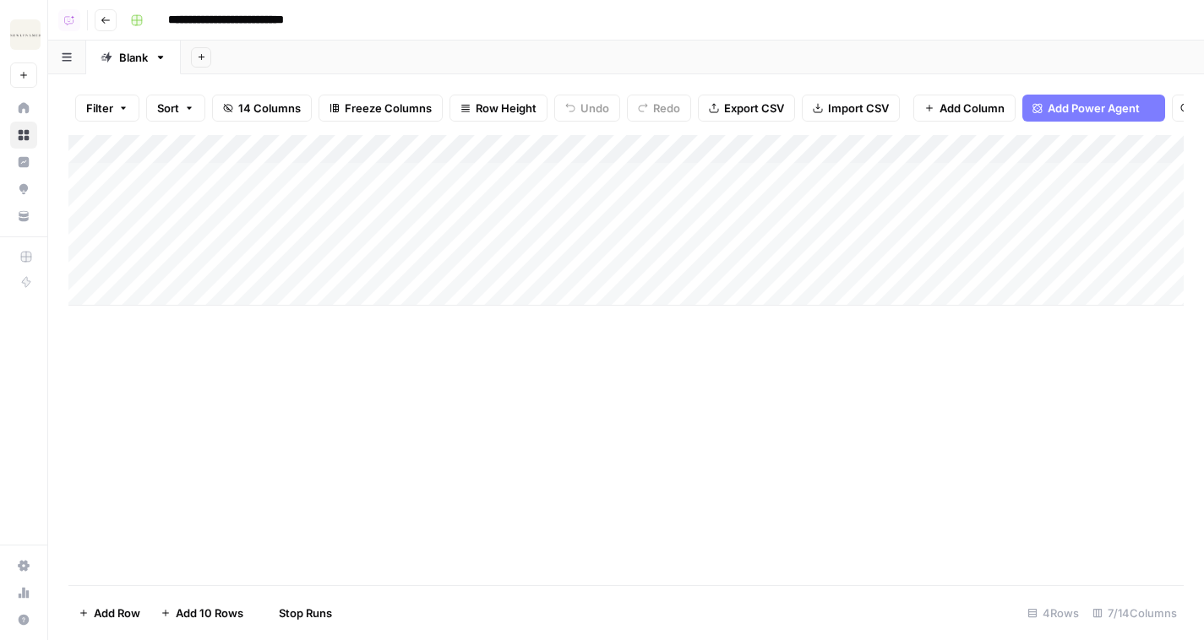
click at [105, 10] on button "Go back" at bounding box center [106, 20] width 22 height 22
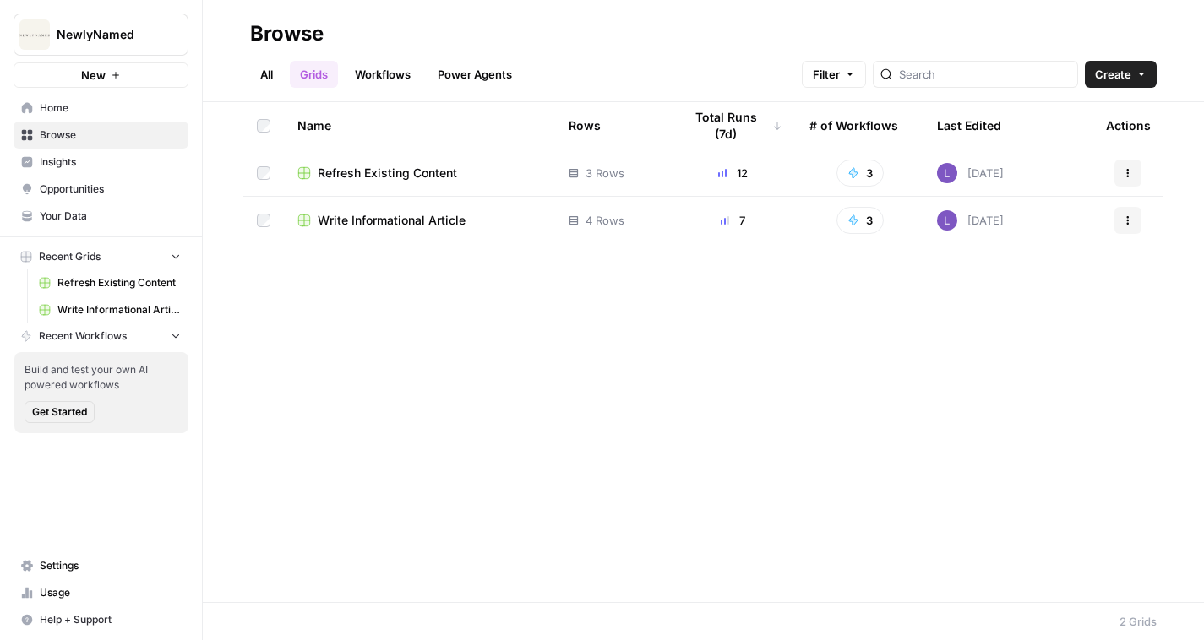
click at [367, 169] on span "Refresh Existing Content" at bounding box center [387, 173] width 139 height 17
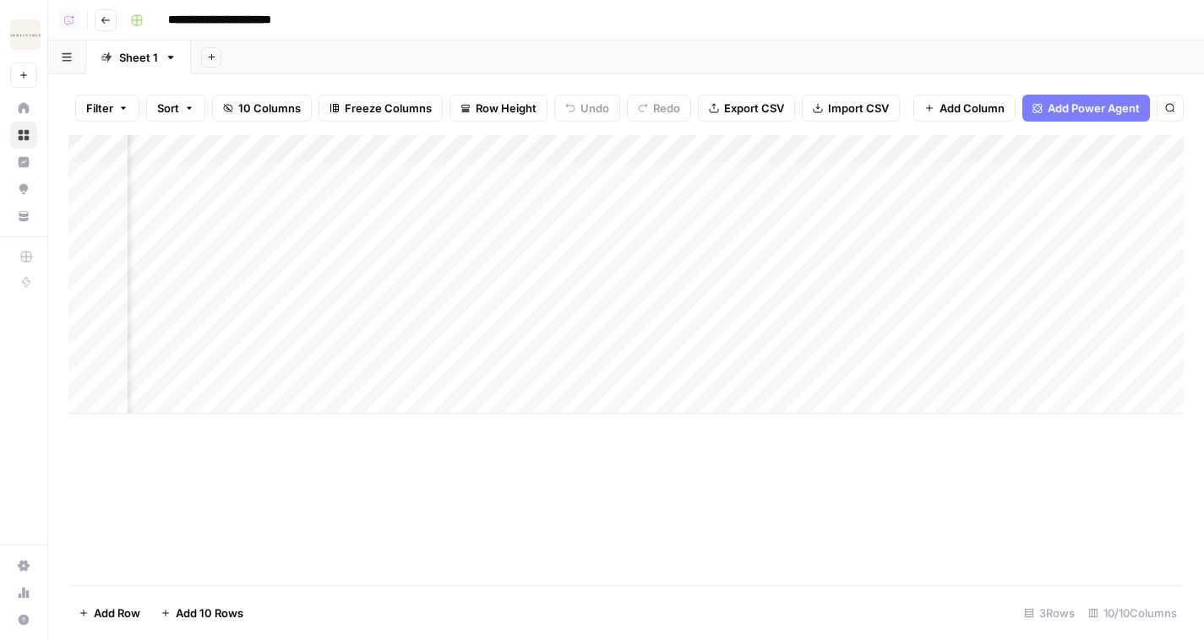
scroll to position [0, 833]
click at [906, 247] on div "Add Column" at bounding box center [625, 274] width 1115 height 279
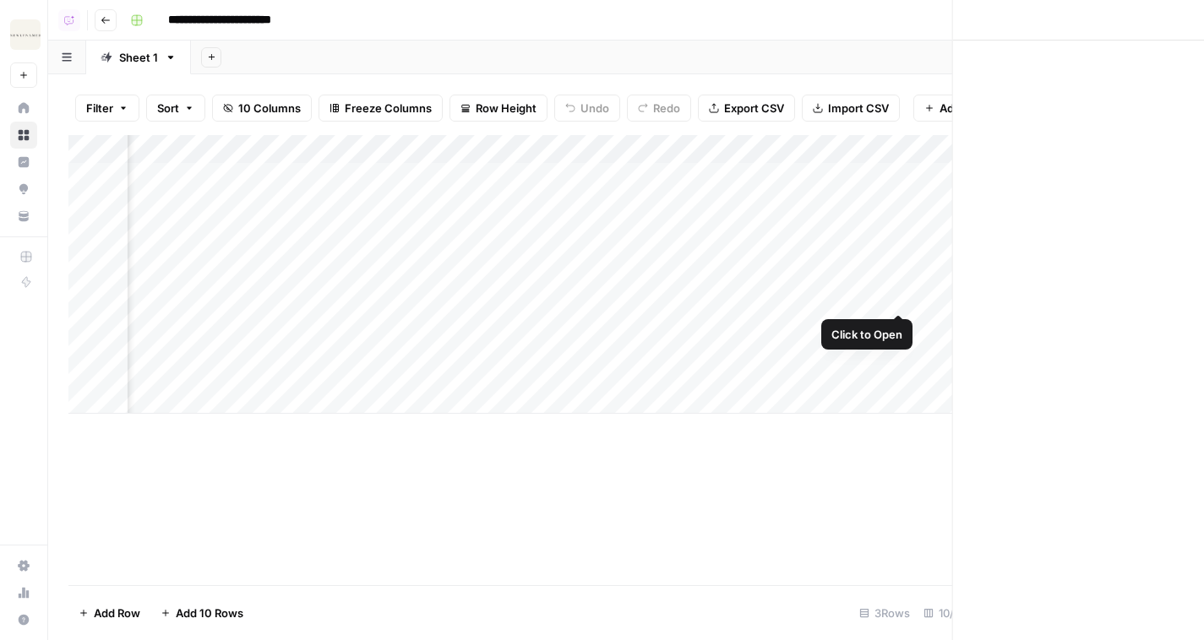
scroll to position [0, 822]
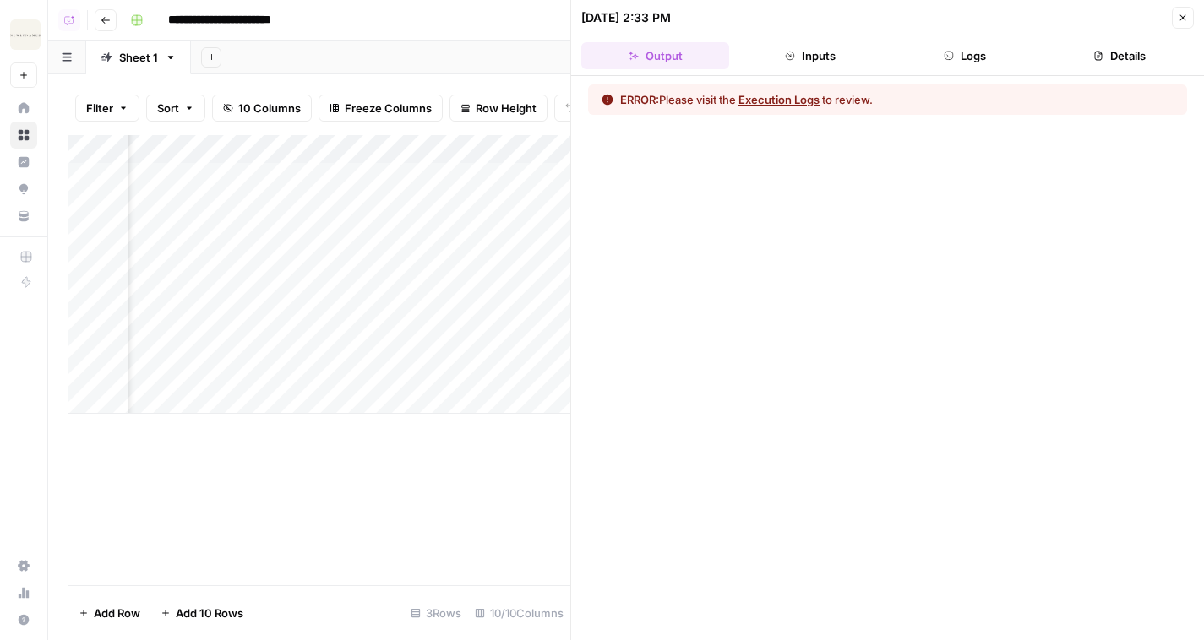
click at [791, 116] on div "ERROR: Please visit the Execution Logs to review." at bounding box center [887, 358] width 633 height 564
click at [791, 106] on button "Execution Logs" at bounding box center [778, 99] width 81 height 17
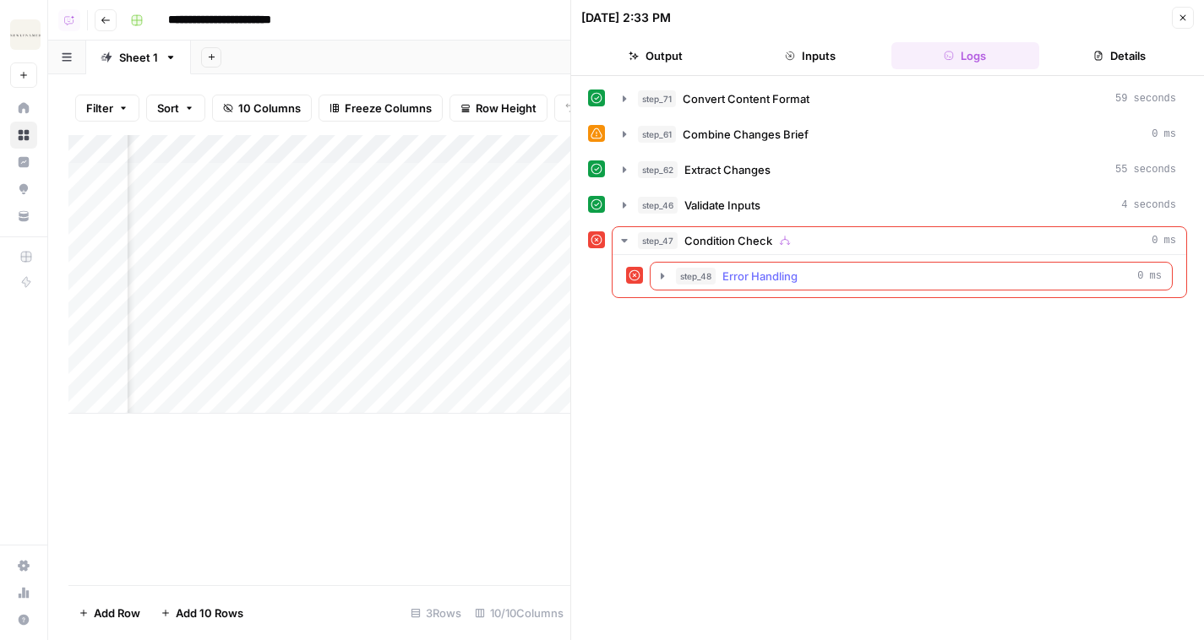
click at [781, 276] on span "Error Handling" at bounding box center [759, 276] width 75 height 17
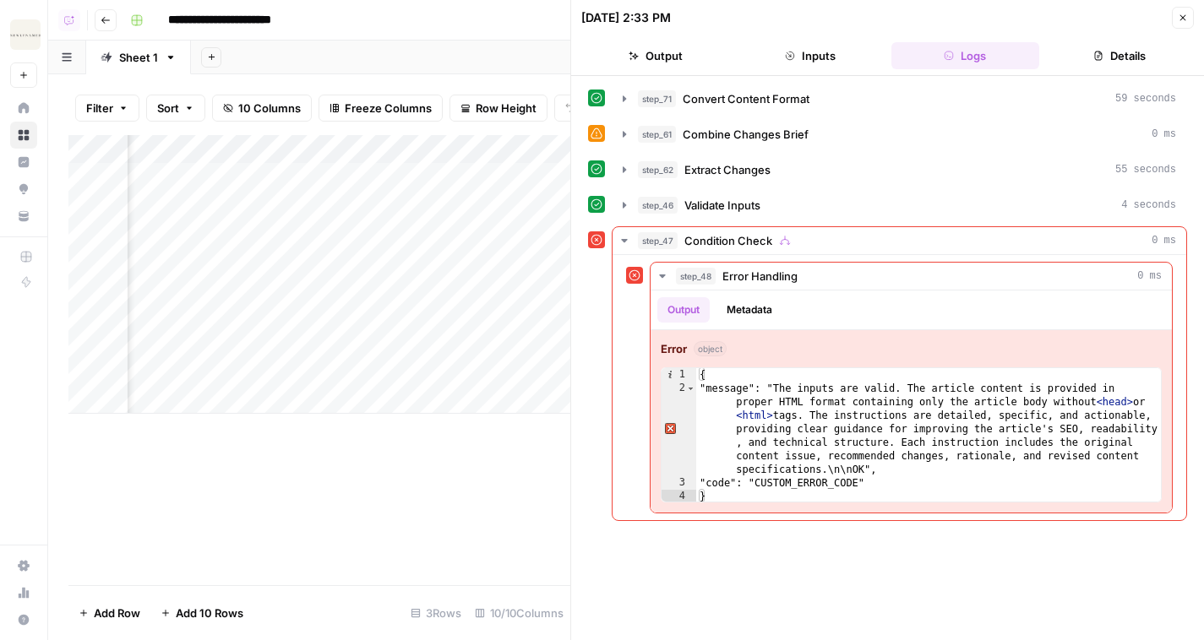
scroll to position [0, 1125]
click at [793, 64] on button "Inputs" at bounding box center [810, 55] width 148 height 27
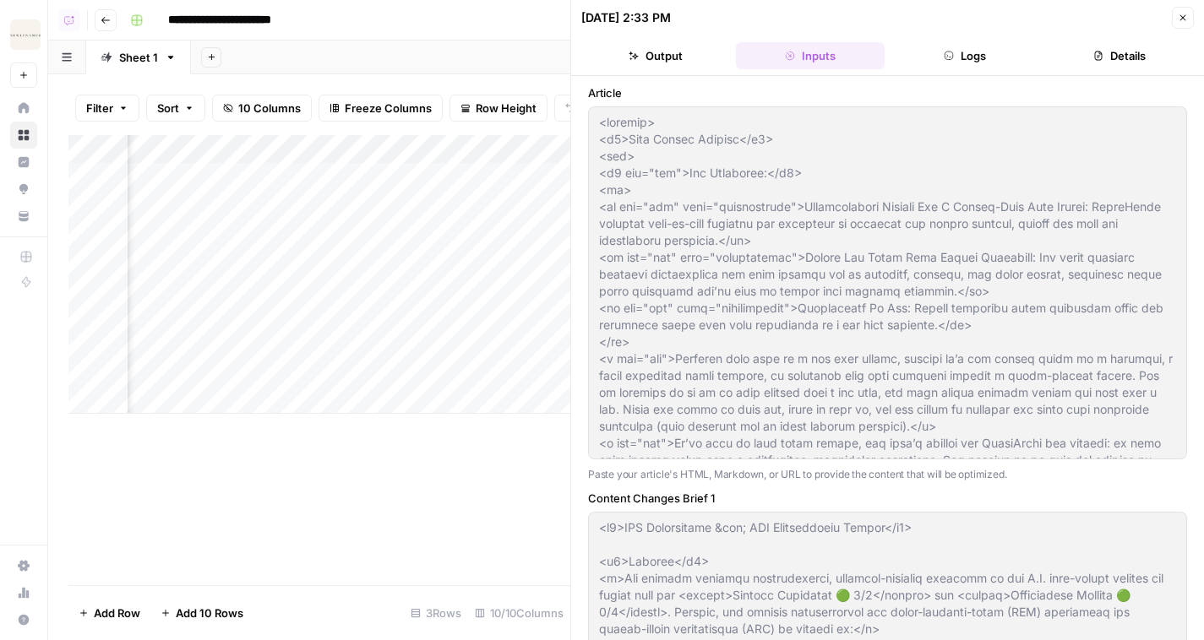
scroll to position [0, 1187]
click at [546, 147] on div "Add Column" at bounding box center [319, 274] width 502 height 279
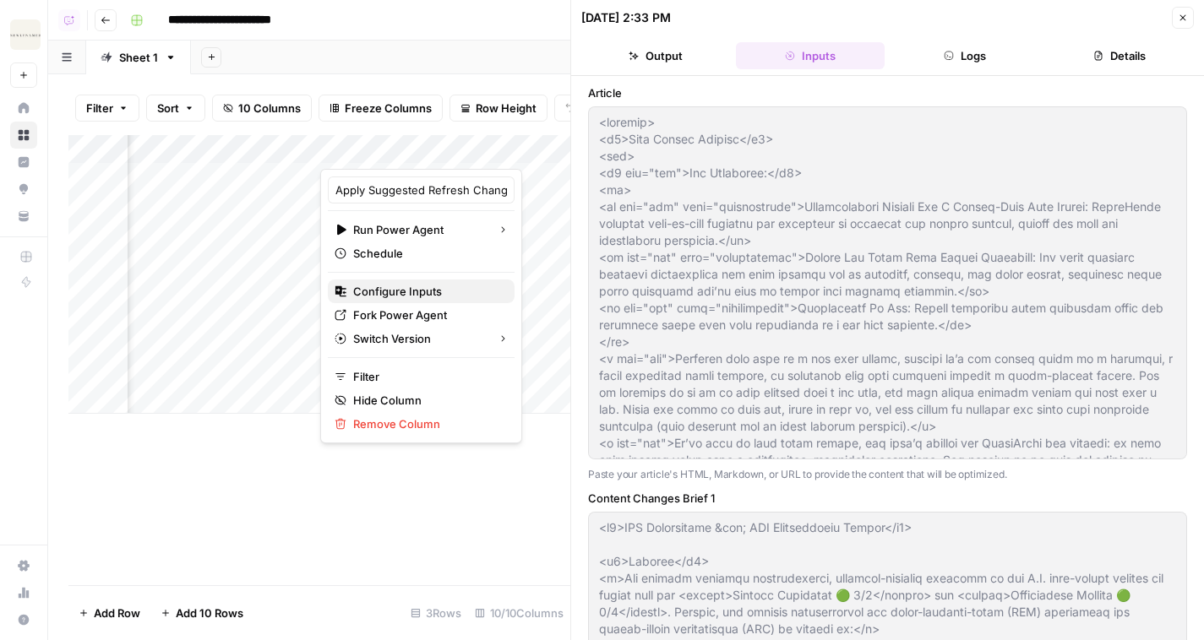
click at [398, 289] on span "Configure Inputs" at bounding box center [427, 291] width 148 height 17
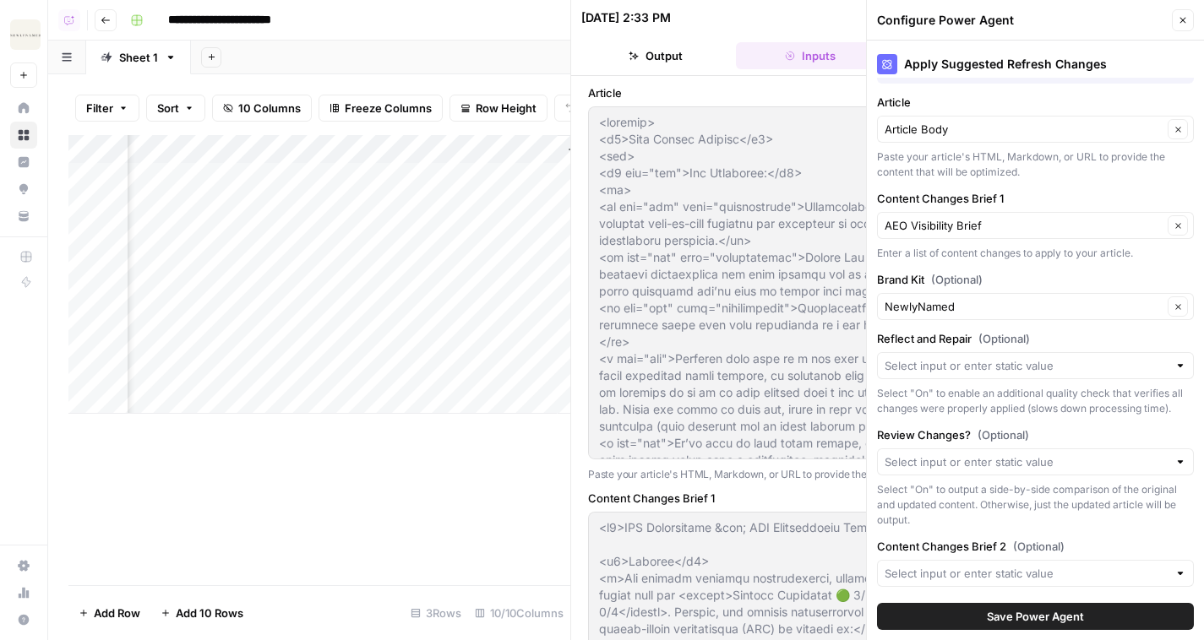
scroll to position [0, 1370]
click at [1176, 11] on button "Close" at bounding box center [1182, 20] width 22 height 22
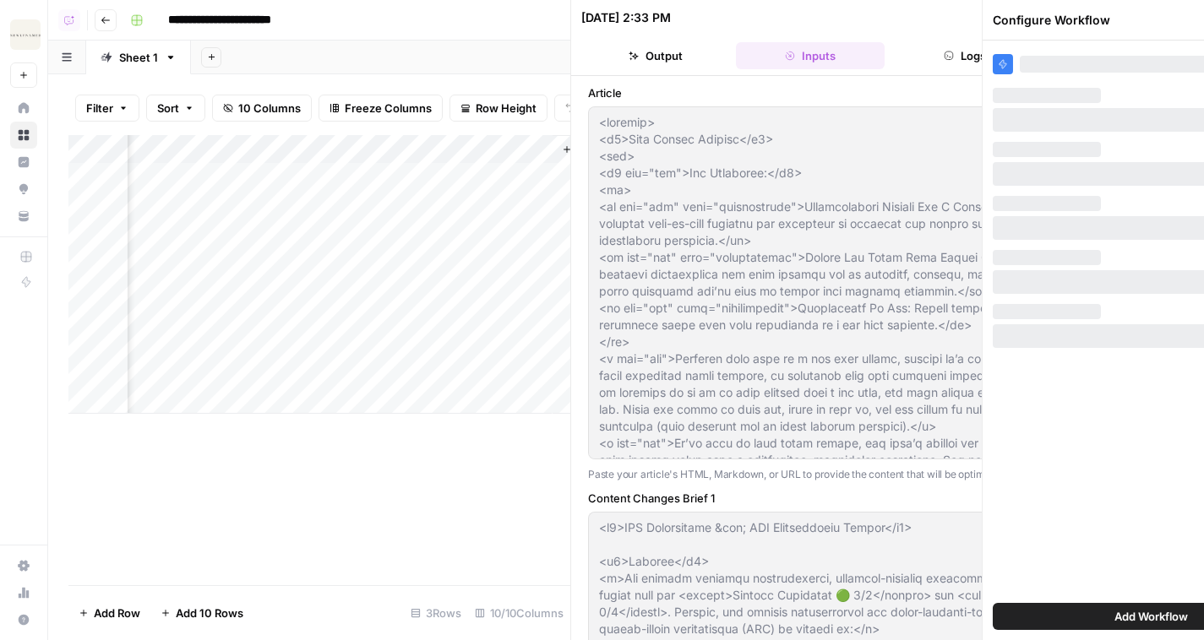
scroll to position [0, 0]
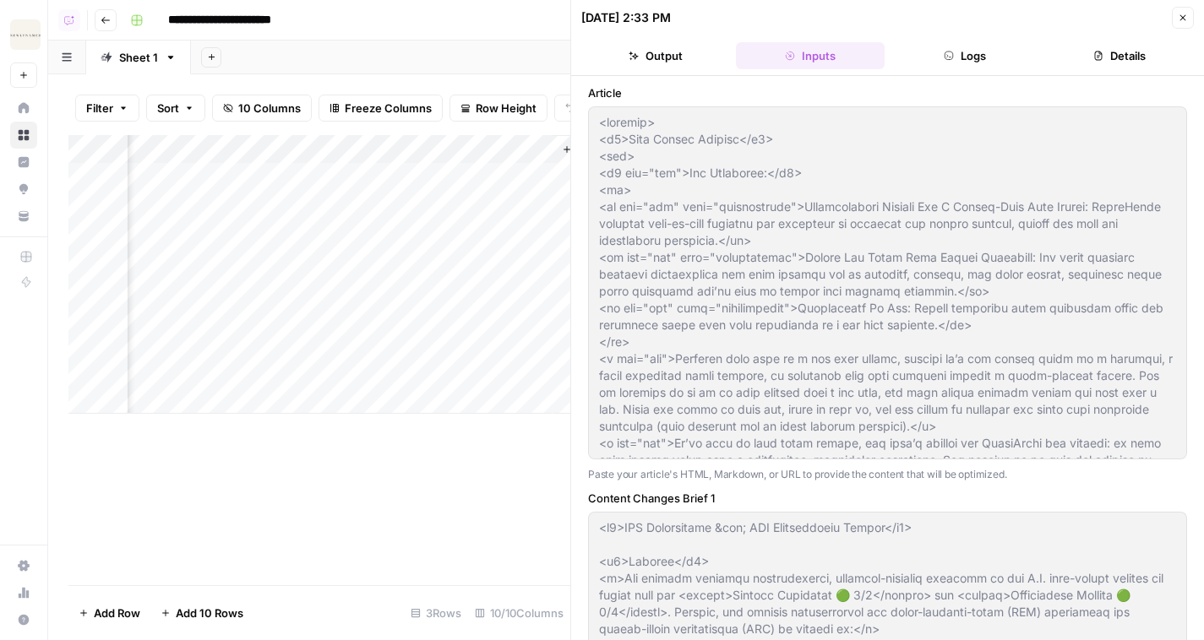
click at [1177, 15] on icon "button" at bounding box center [1182, 18] width 10 height 10
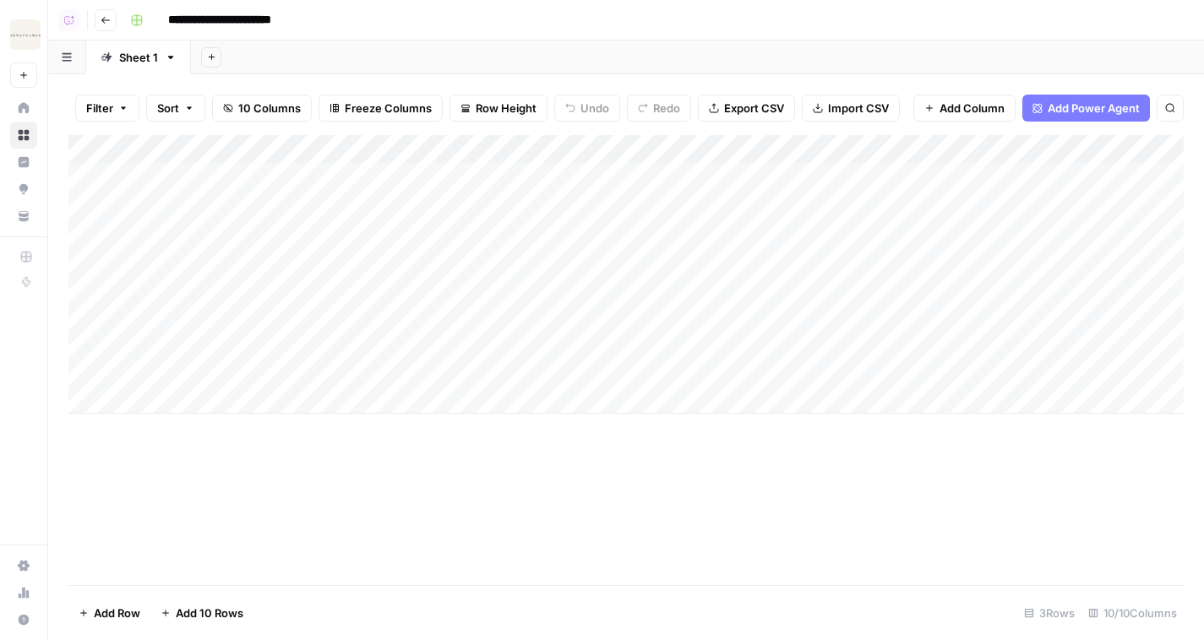
drag, startPoint x: 73, startPoint y: 280, endPoint x: 71, endPoint y: 350, distance: 70.1
click at [72, 351] on div "Add Column" at bounding box center [625, 274] width 1115 height 279
click at [106, 23] on icon "button" at bounding box center [106, 20] width 10 height 10
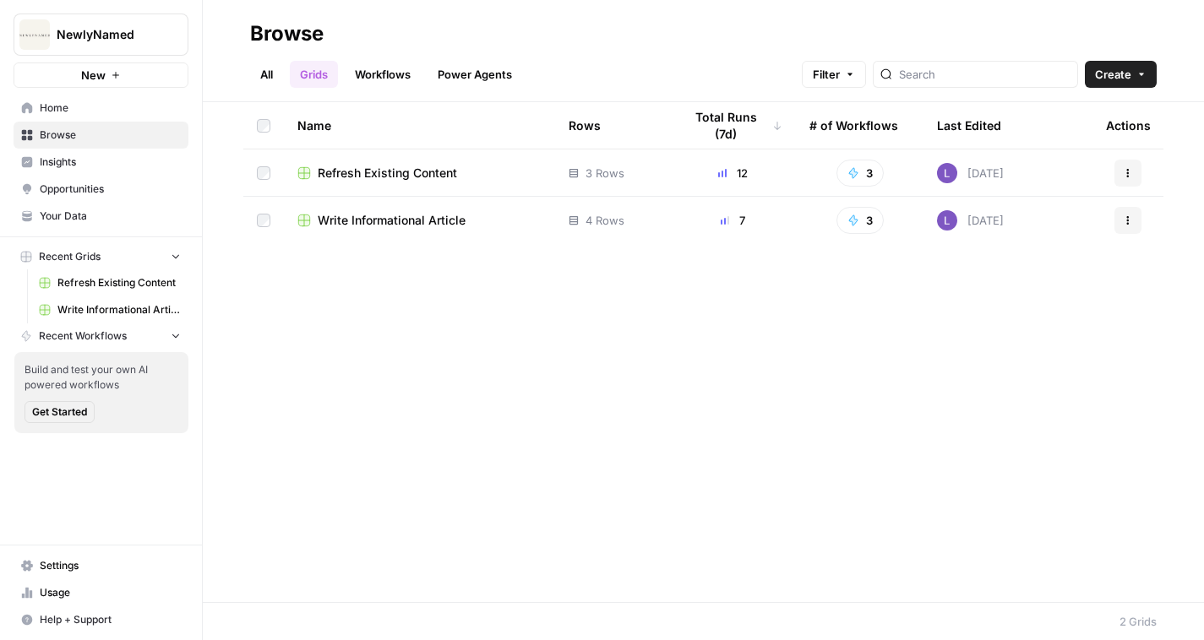
click at [345, 220] on span "Write Informational Article" at bounding box center [392, 220] width 148 height 17
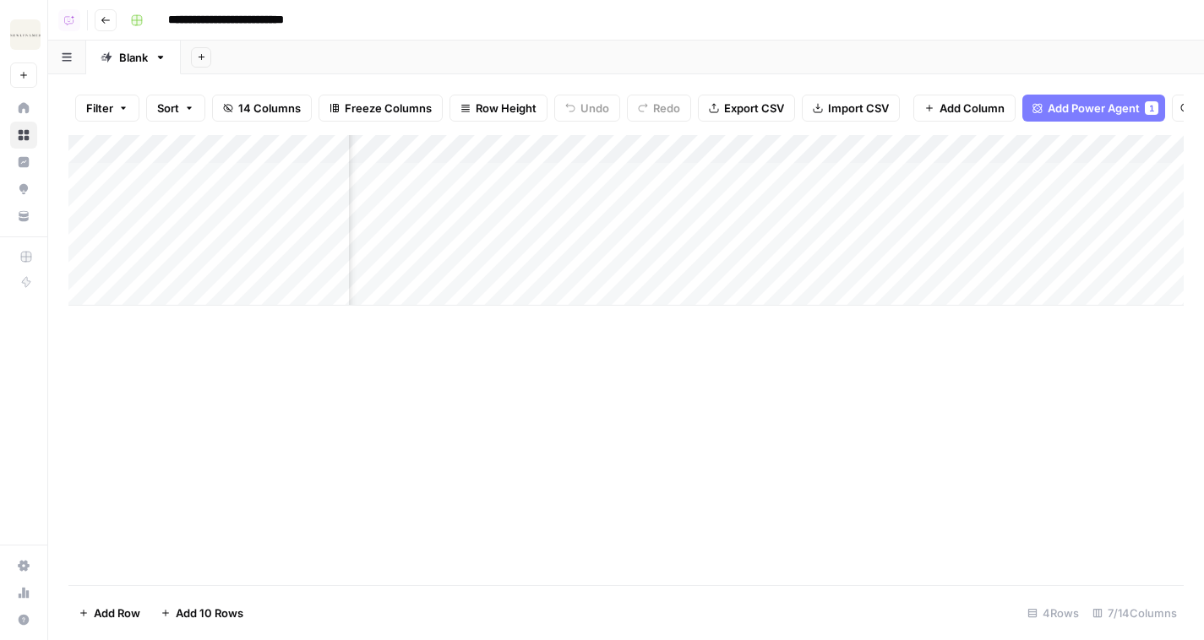
scroll to position [0, 448]
click at [627, 172] on div "Add Column" at bounding box center [625, 220] width 1115 height 171
click at [628, 177] on div "Add Column" at bounding box center [625, 220] width 1115 height 171
click at [769, 392] on div "Add Column" at bounding box center [625, 360] width 1115 height 450
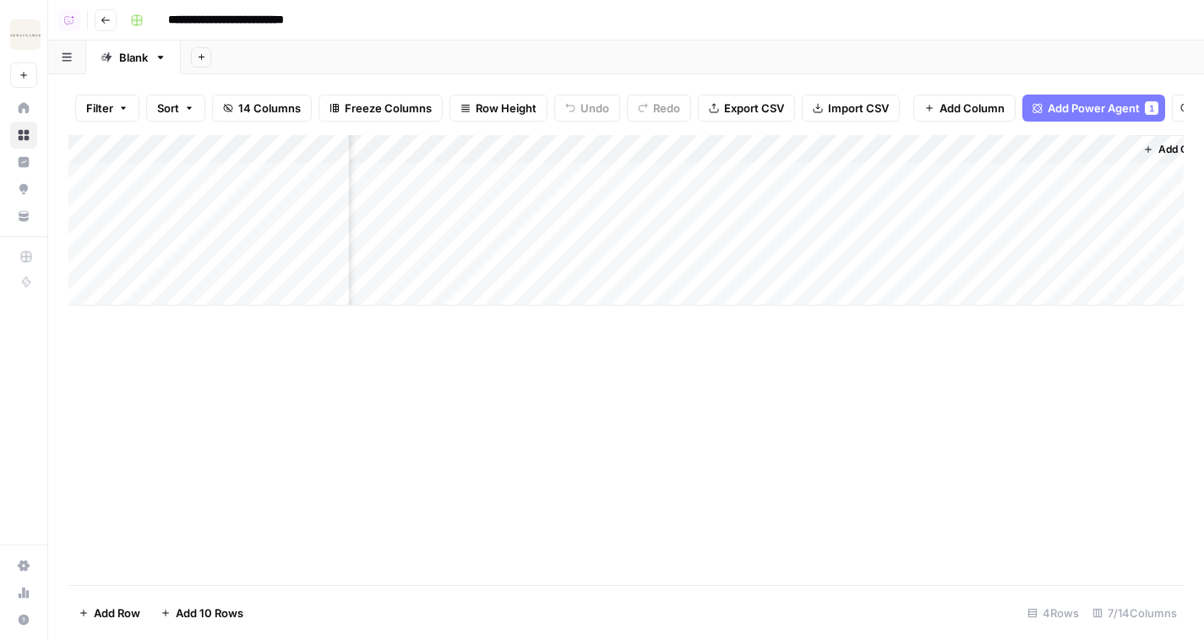
scroll to position [0, 448]
click at [842, 182] on div "Add Column" at bounding box center [625, 220] width 1115 height 171
click at [1122, 152] on span "Add Column" at bounding box center [1144, 149] width 59 height 15
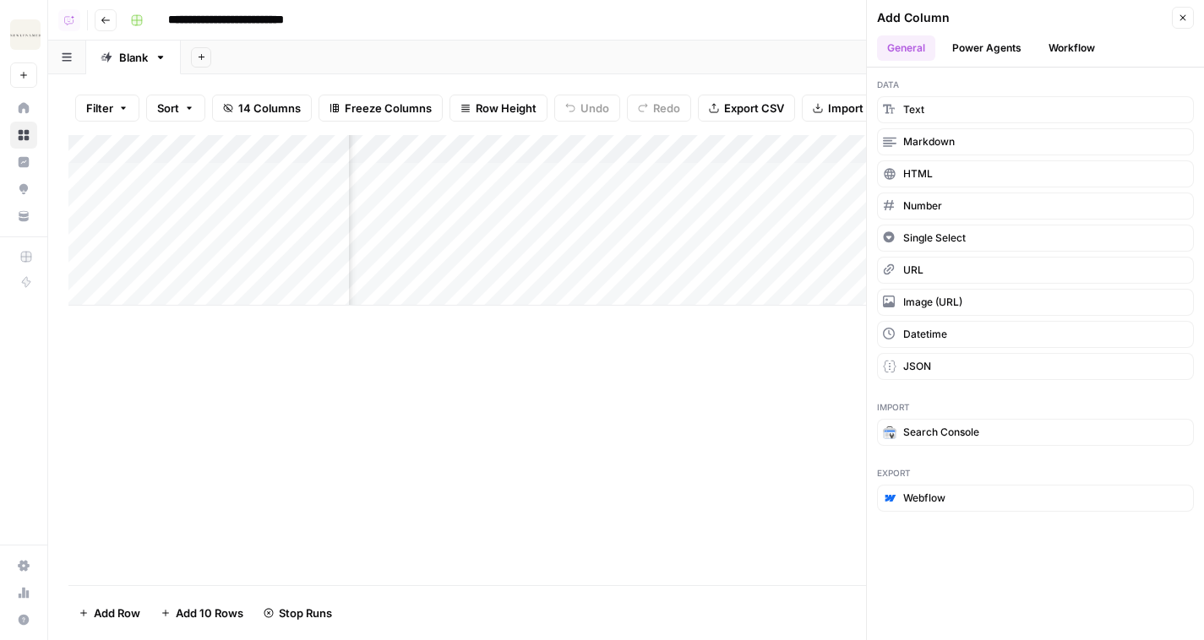
click at [1010, 49] on button "Power Agents" at bounding box center [987, 47] width 90 height 25
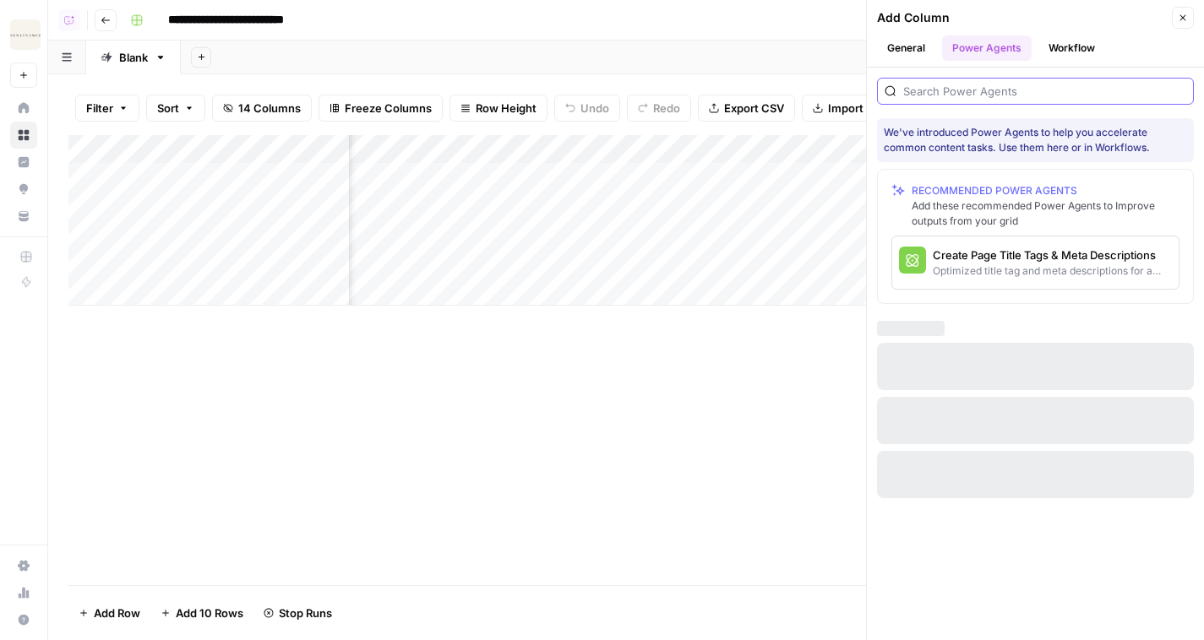
click at [992, 83] on input "search" at bounding box center [1044, 91] width 283 height 17
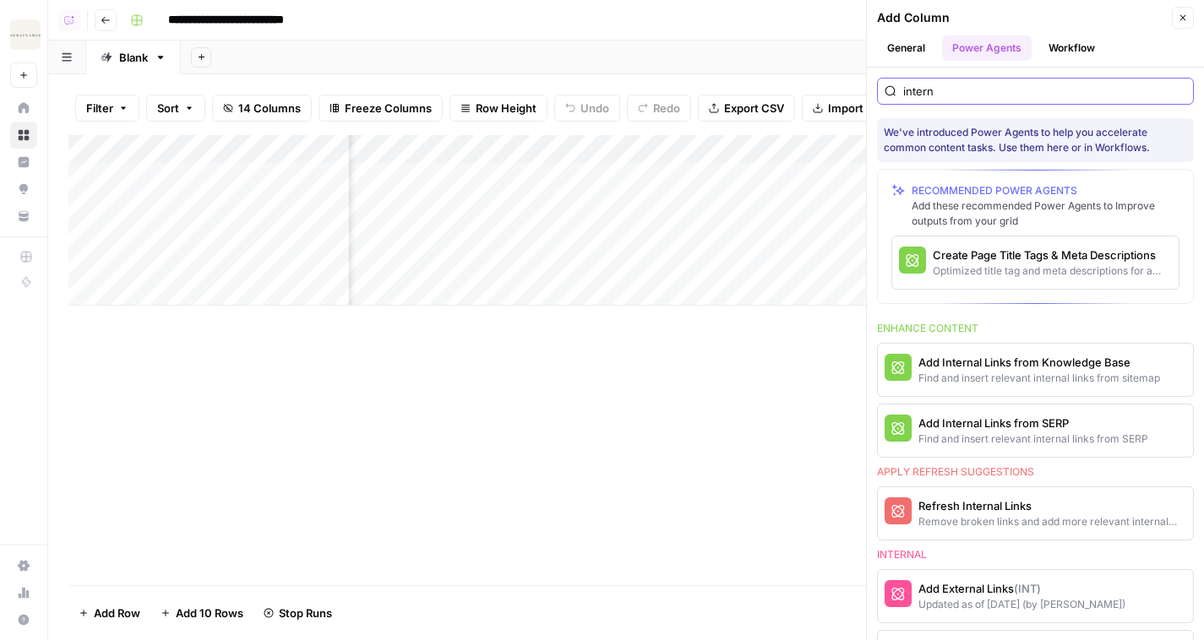
type input "intern"
click at [112, 27] on button "Go back" at bounding box center [106, 20] width 22 height 22
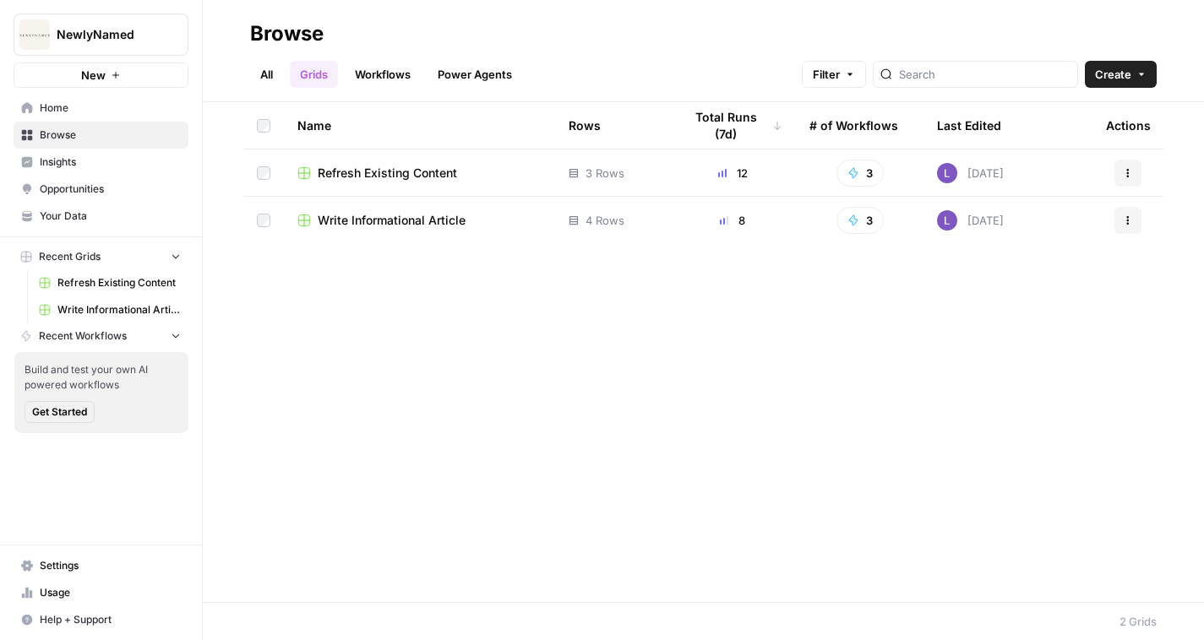
click at [85, 214] on span "Your Data" at bounding box center [110, 216] width 141 height 15
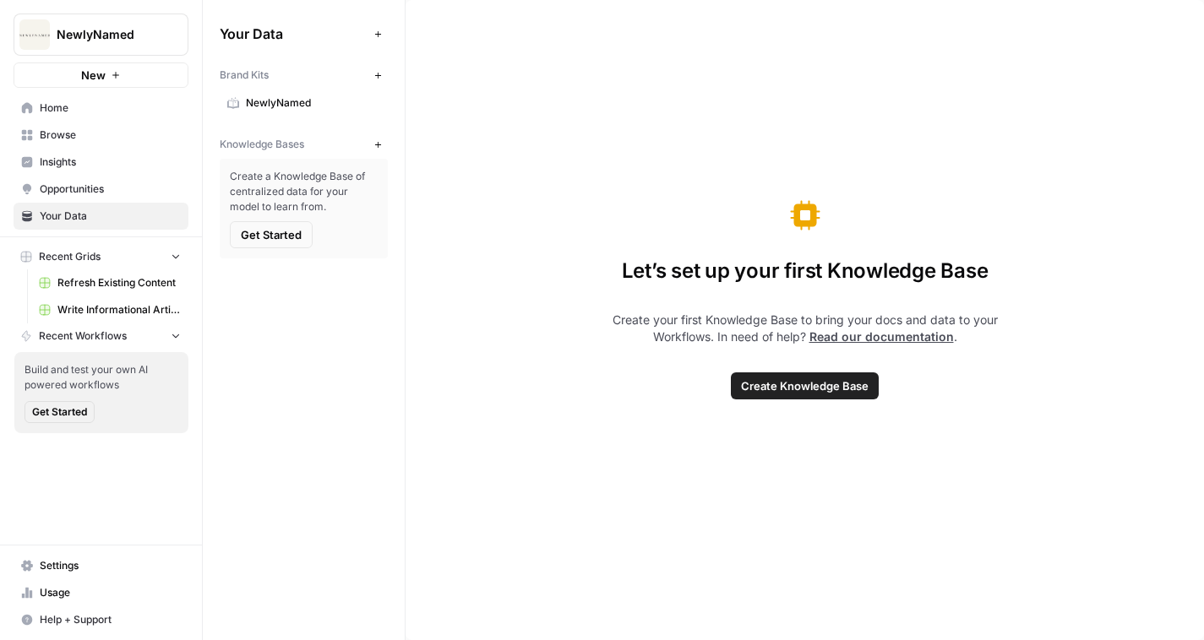
click at [392, 154] on div "Your Data Add Data Brand Kits New NewlyNamed Knowledge Bases New Create a Knowl…" at bounding box center [304, 139] width 202 height 279
click at [386, 146] on button "New" at bounding box center [377, 144] width 20 height 20
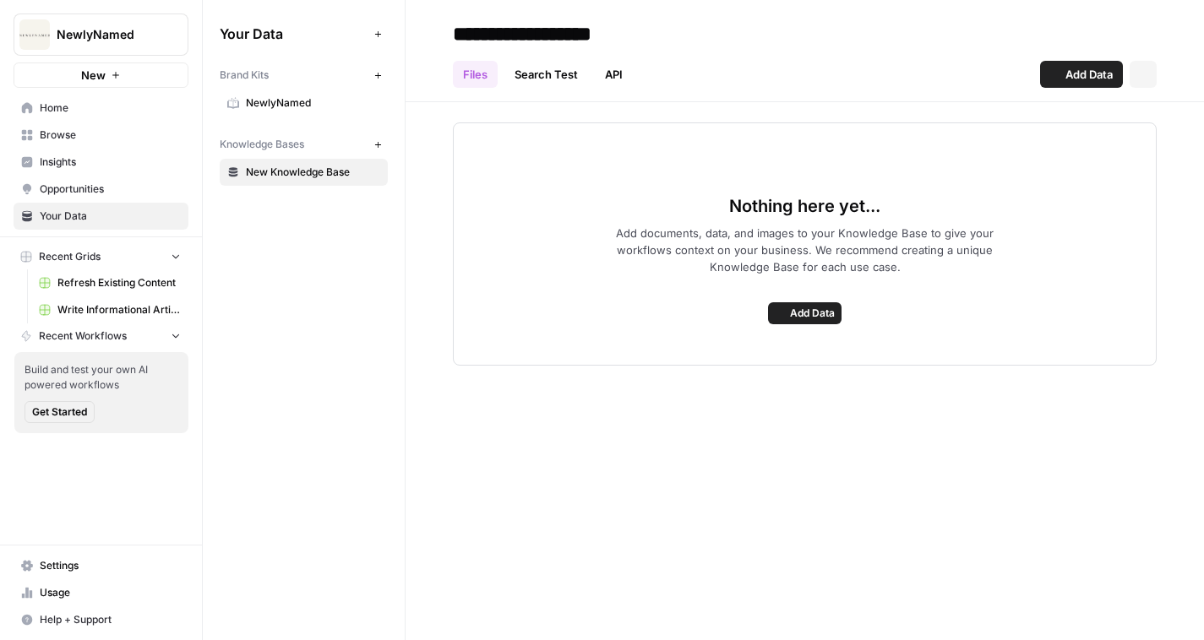
click at [515, 33] on input "**********" at bounding box center [581, 34] width 270 height 34
click at [515, 34] on input "**********" at bounding box center [581, 34] width 270 height 34
type input "*******"
click at [1086, 71] on span "Add Data" at bounding box center [1088, 74] width 47 height 17
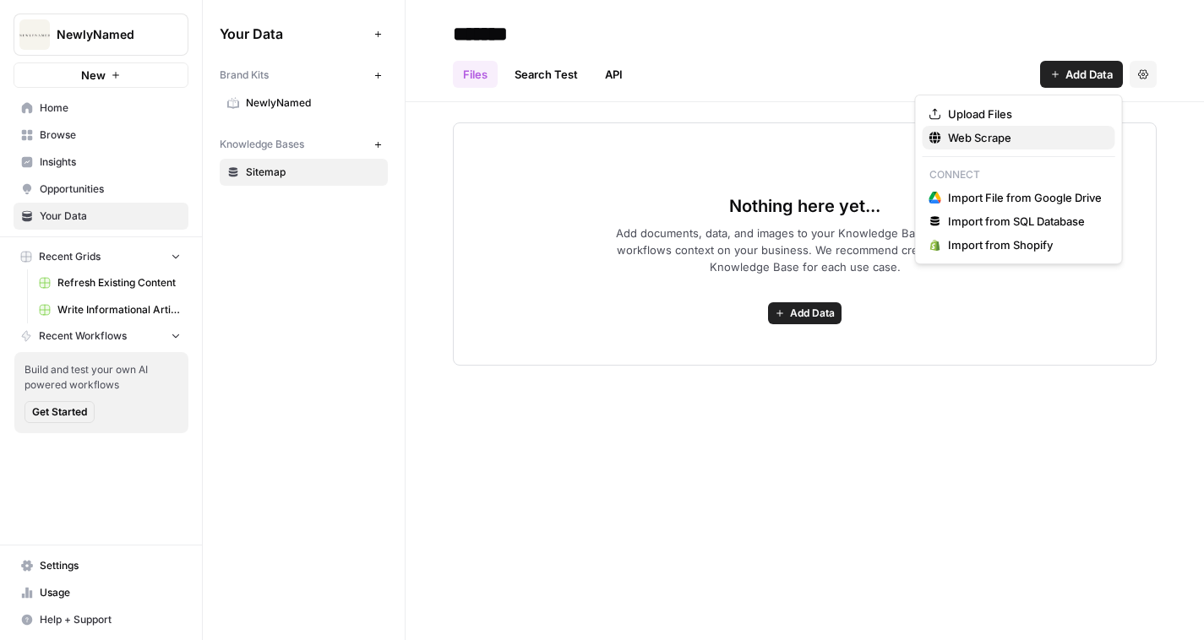
click at [1004, 136] on span "Web Scrape" at bounding box center [1025, 137] width 154 height 17
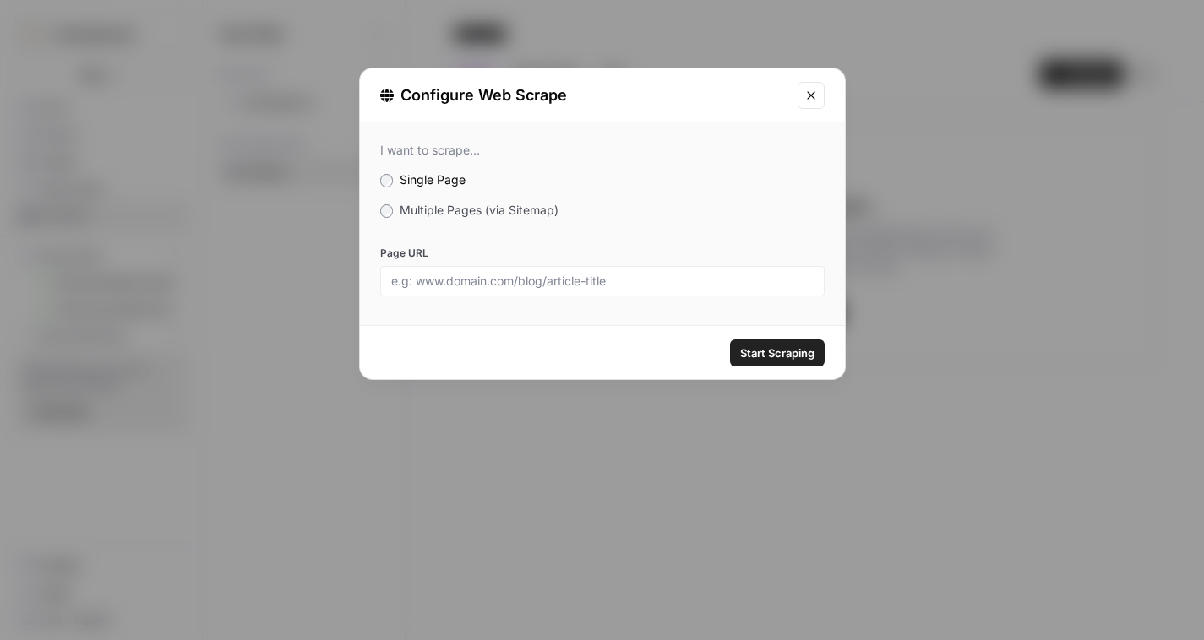
click at [458, 226] on div "I want to scrape... Single Page Multiple Pages (via Sitemap) Page URL" at bounding box center [602, 219] width 485 height 194
click at [458, 216] on span "Multiple Pages (via Sitemap)" at bounding box center [478, 210] width 159 height 14
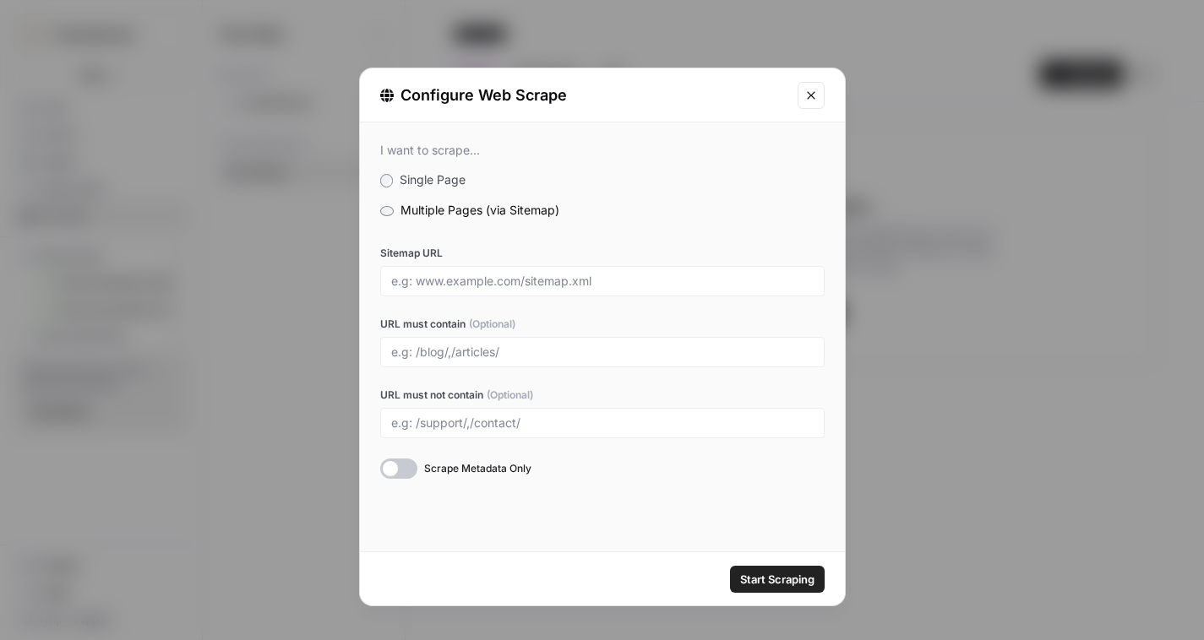
click at [458, 268] on div at bounding box center [602, 281] width 444 height 30
click at [475, 281] on input "Sitemap URL" at bounding box center [602, 281] width 422 height 15
paste input "[URL][DOMAIN_NAME]"
type input "[URL][DOMAIN_NAME]"
click at [514, 380] on div "Sitemap URL [URL][DOMAIN_NAME] URL must contain (Optional) URL must not contain…" at bounding box center [602, 362] width 444 height 233
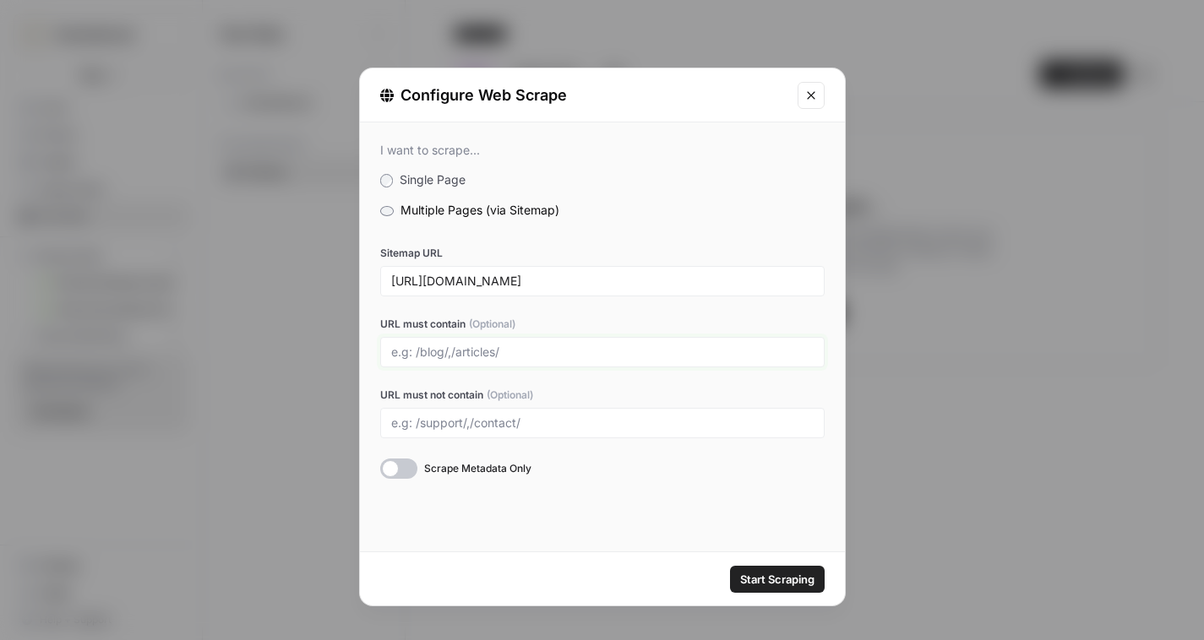
click at [514, 351] on input "URL must contain (Optional)" at bounding box center [602, 352] width 422 height 15
type input "blogs"
click at [752, 571] on span "Start Scraping" at bounding box center [777, 579] width 74 height 17
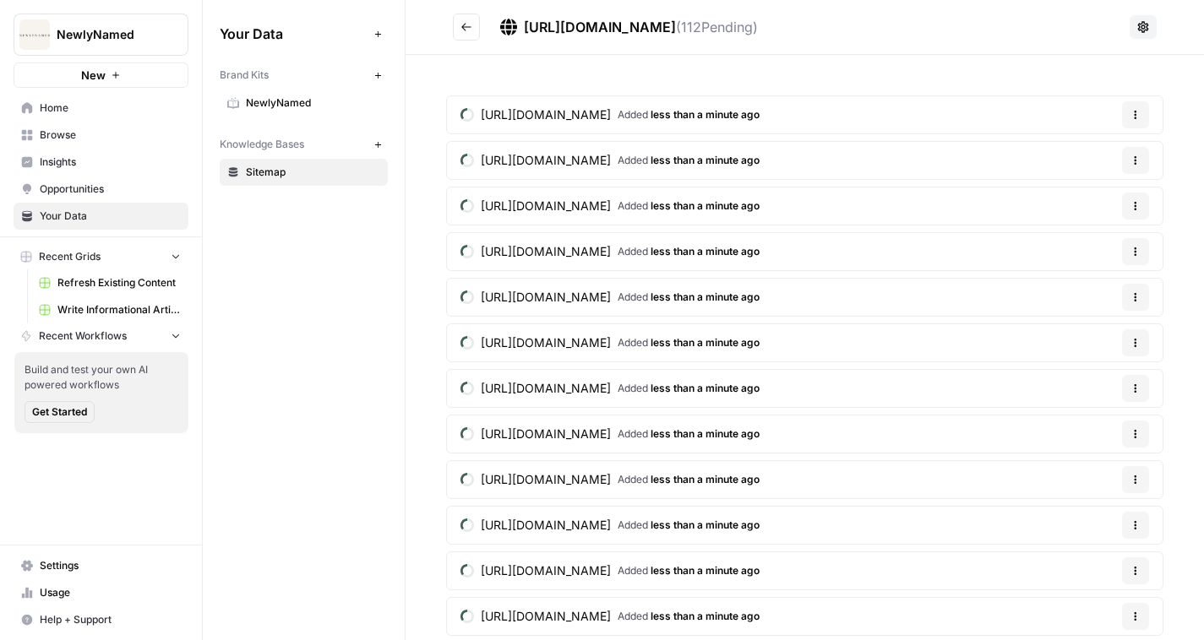
click at [468, 25] on icon "Go back" at bounding box center [466, 27] width 12 height 12
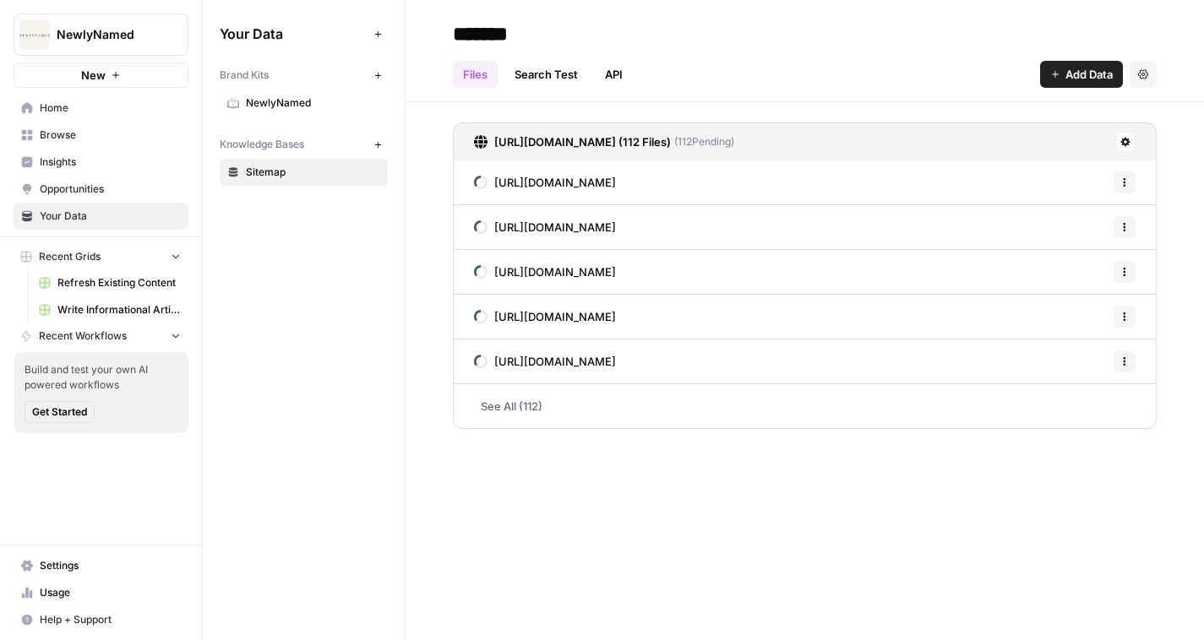
click at [84, 105] on span "Home" at bounding box center [110, 108] width 141 height 15
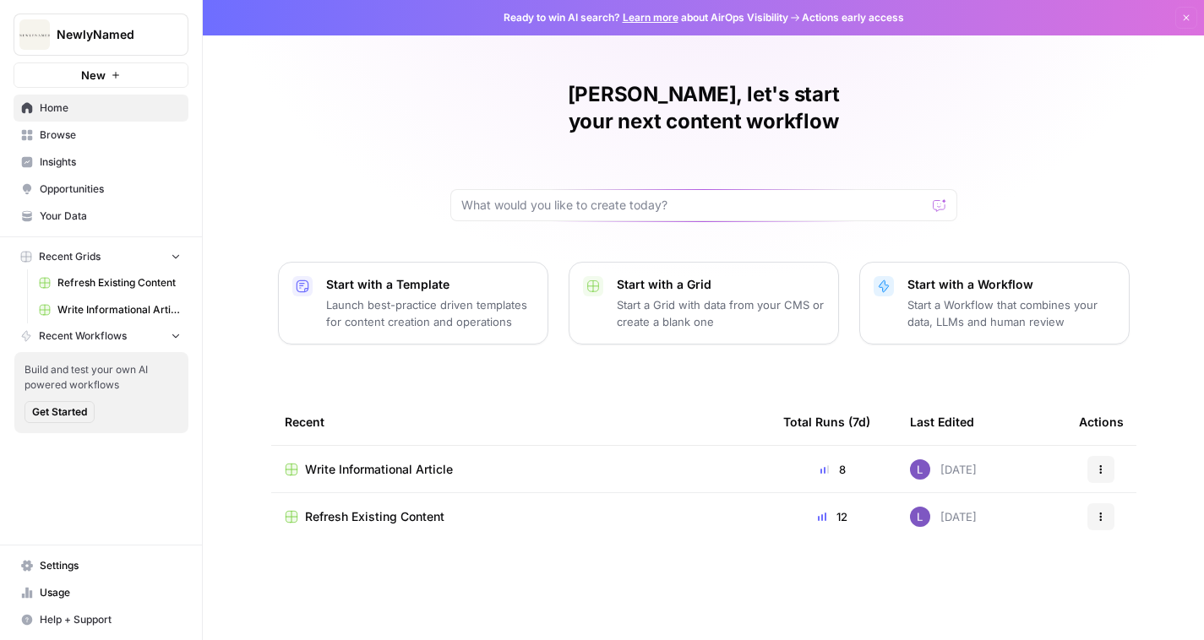
click at [390, 508] on span "Refresh Existing Content" at bounding box center [374, 516] width 139 height 17
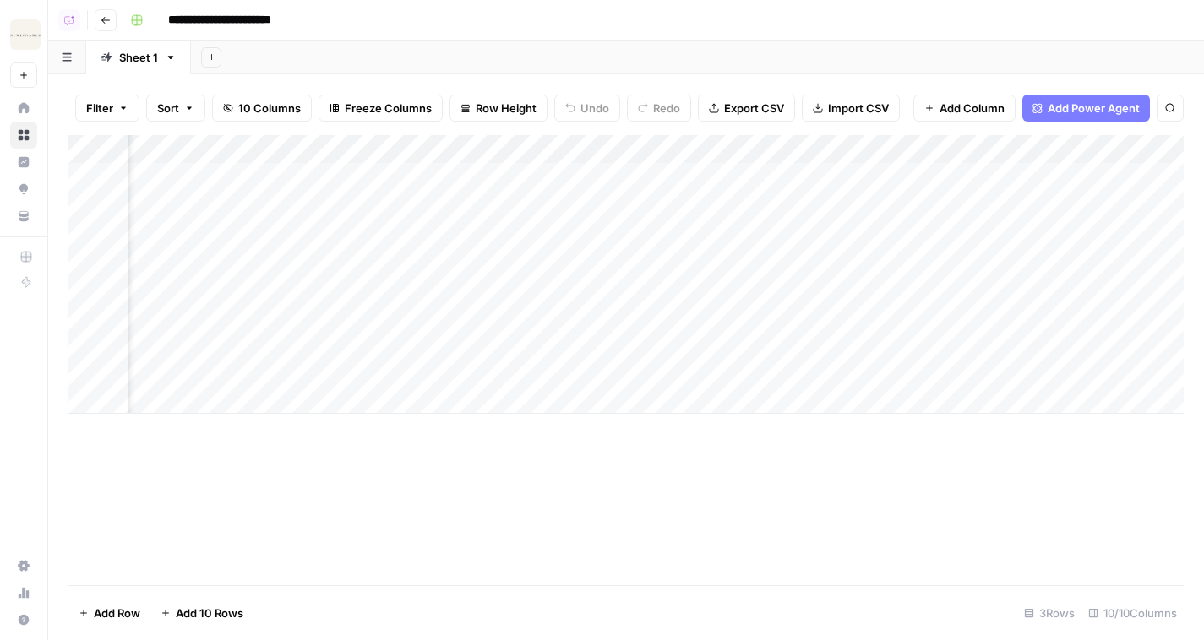
scroll to position [0, 833]
click at [1055, 174] on div "Add Column" at bounding box center [625, 274] width 1115 height 279
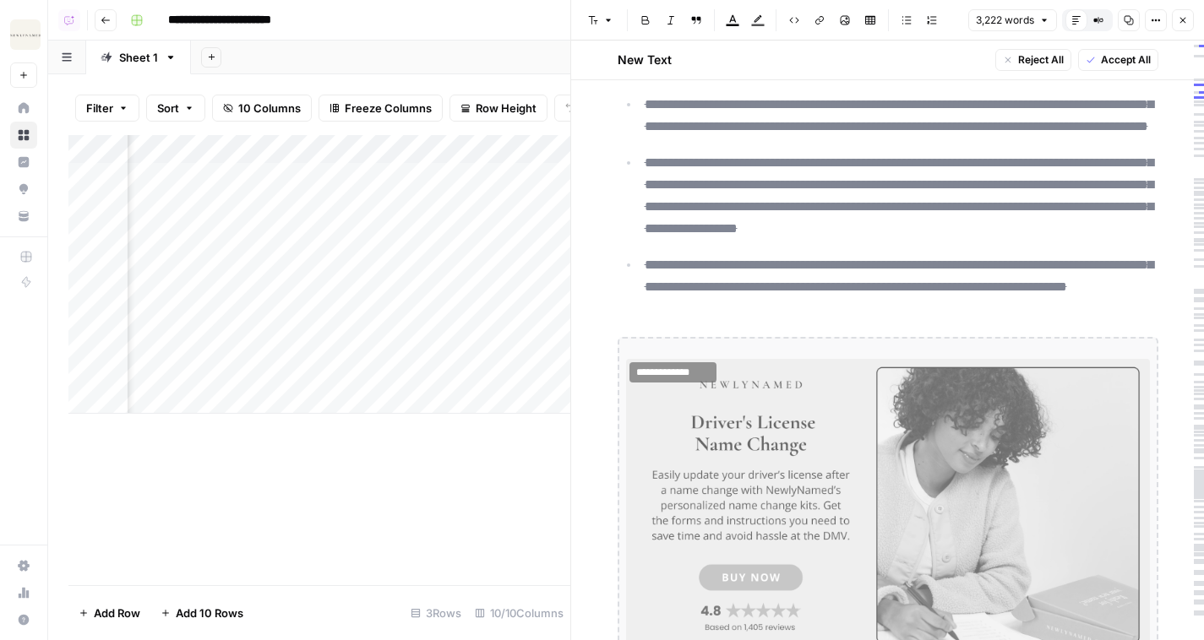
scroll to position [0, 1353]
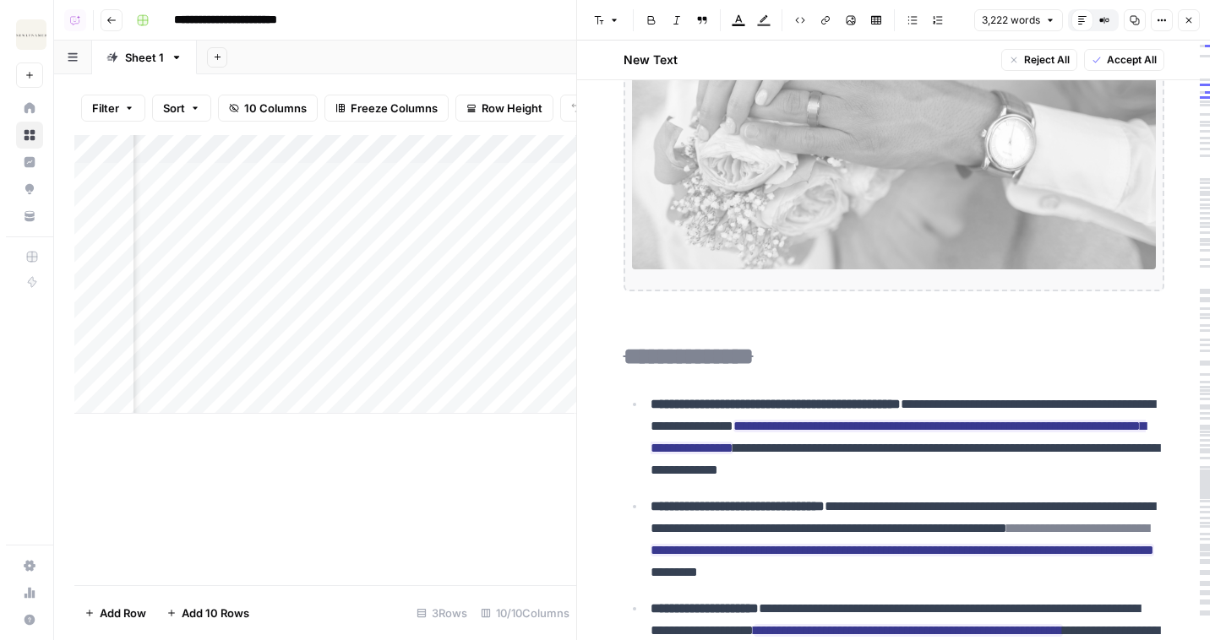
scroll to position [0, 0]
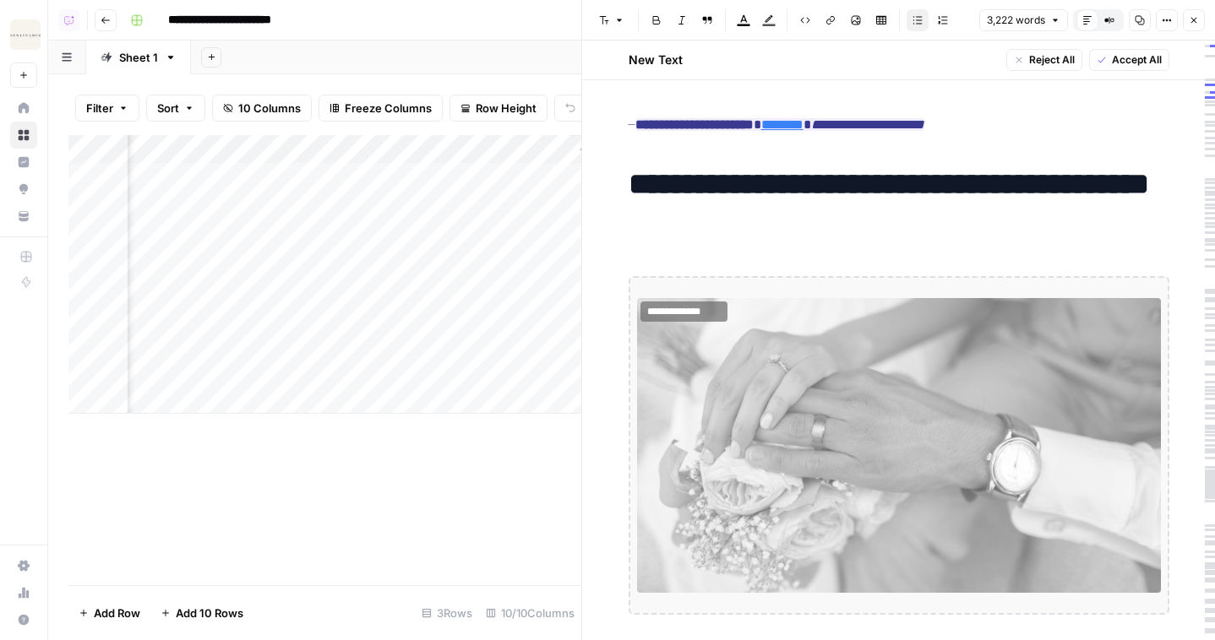
click at [1188, 19] on icon "button" at bounding box center [1193, 20] width 10 height 10
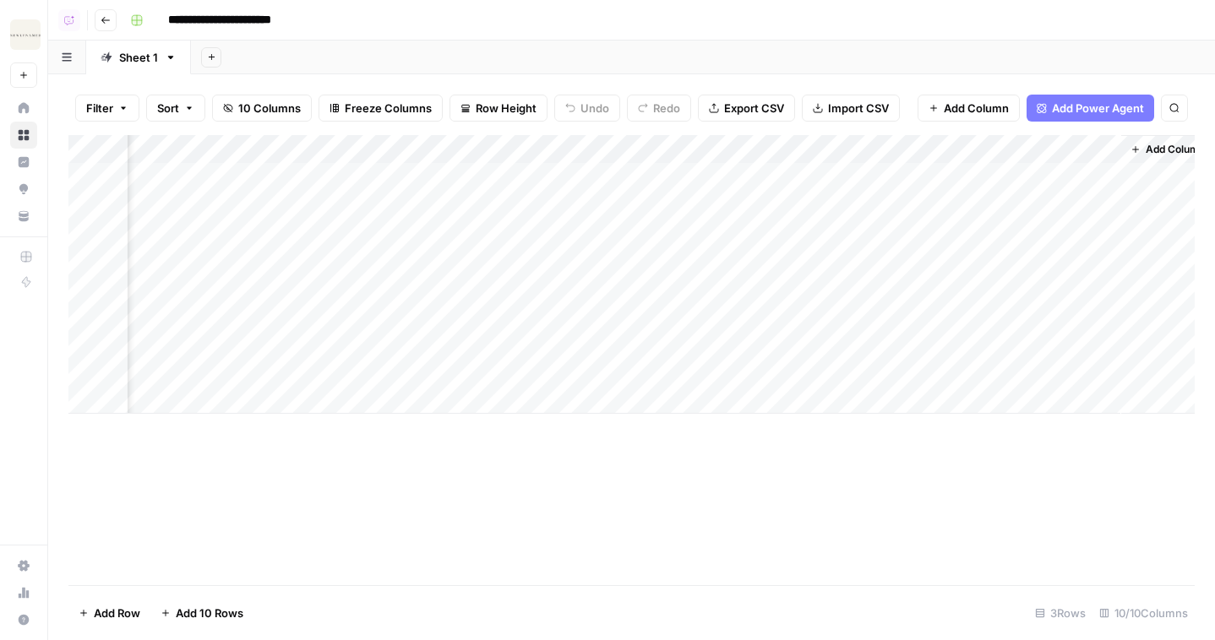
scroll to position [0, 764]
click at [1117, 176] on div "Add Column" at bounding box center [631, 274] width 1126 height 279
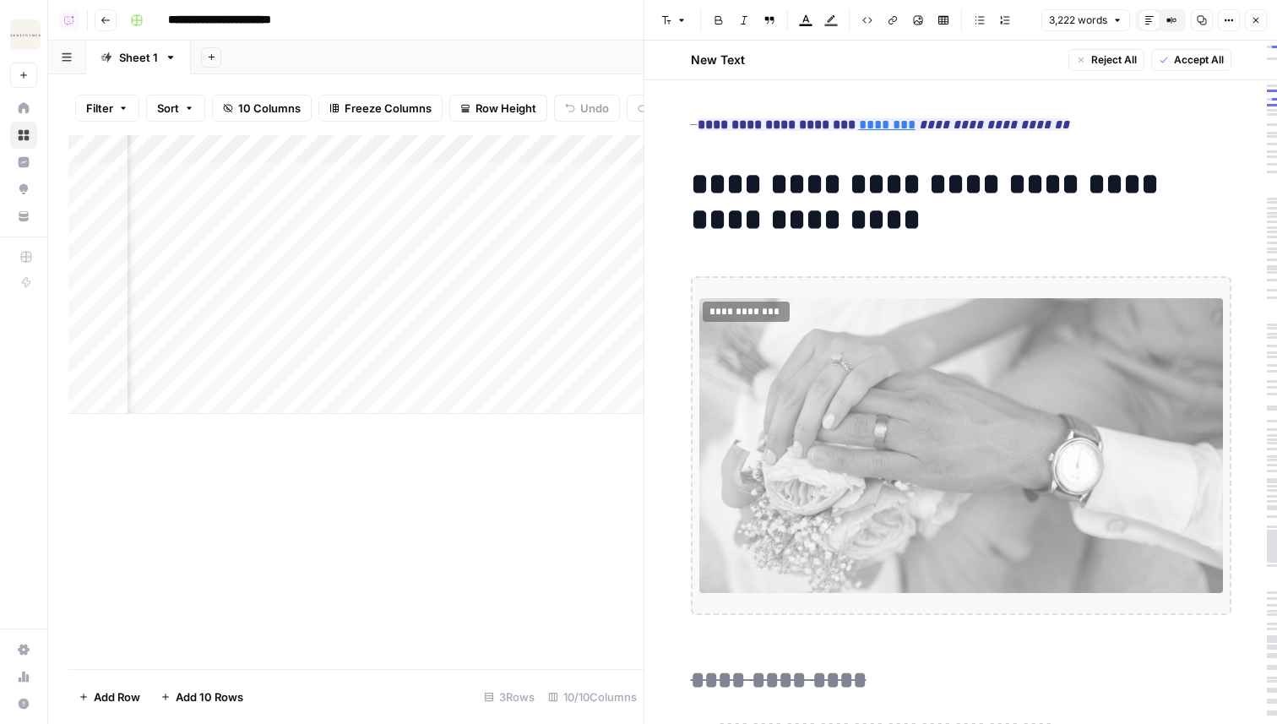
click at [1260, 30] on button "Close" at bounding box center [1256, 20] width 22 height 22
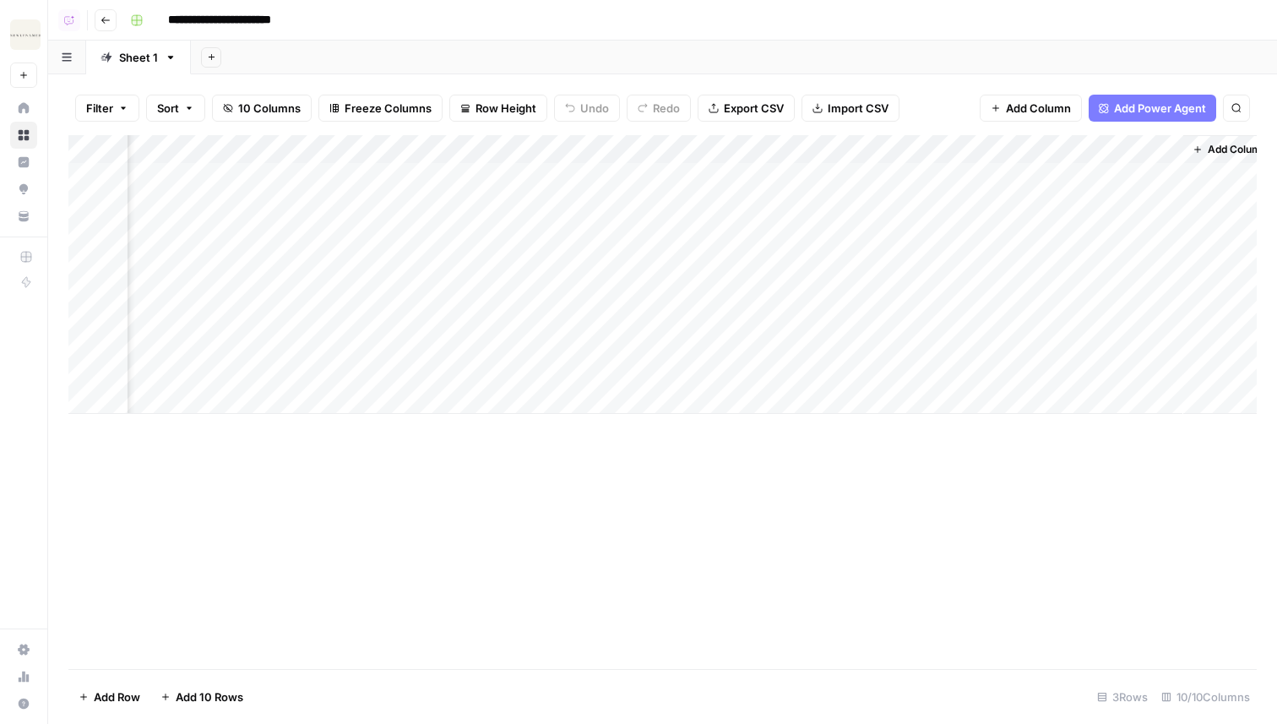
scroll to position [0, 720]
click at [1012, 178] on div "Add Column" at bounding box center [662, 274] width 1188 height 279
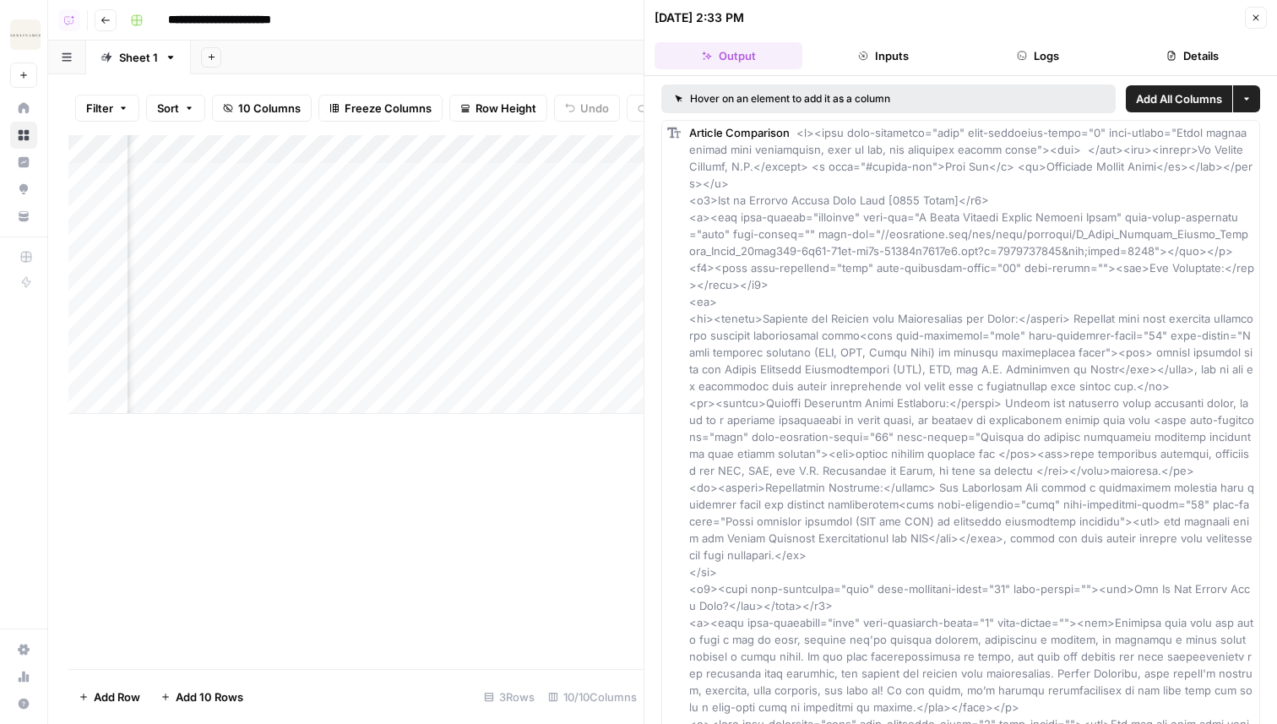
click at [1243, 27] on div "[DATE] 2:33 PM Close" at bounding box center [961, 18] width 612 height 22
click at [1258, 18] on icon "button" at bounding box center [1256, 18] width 10 height 10
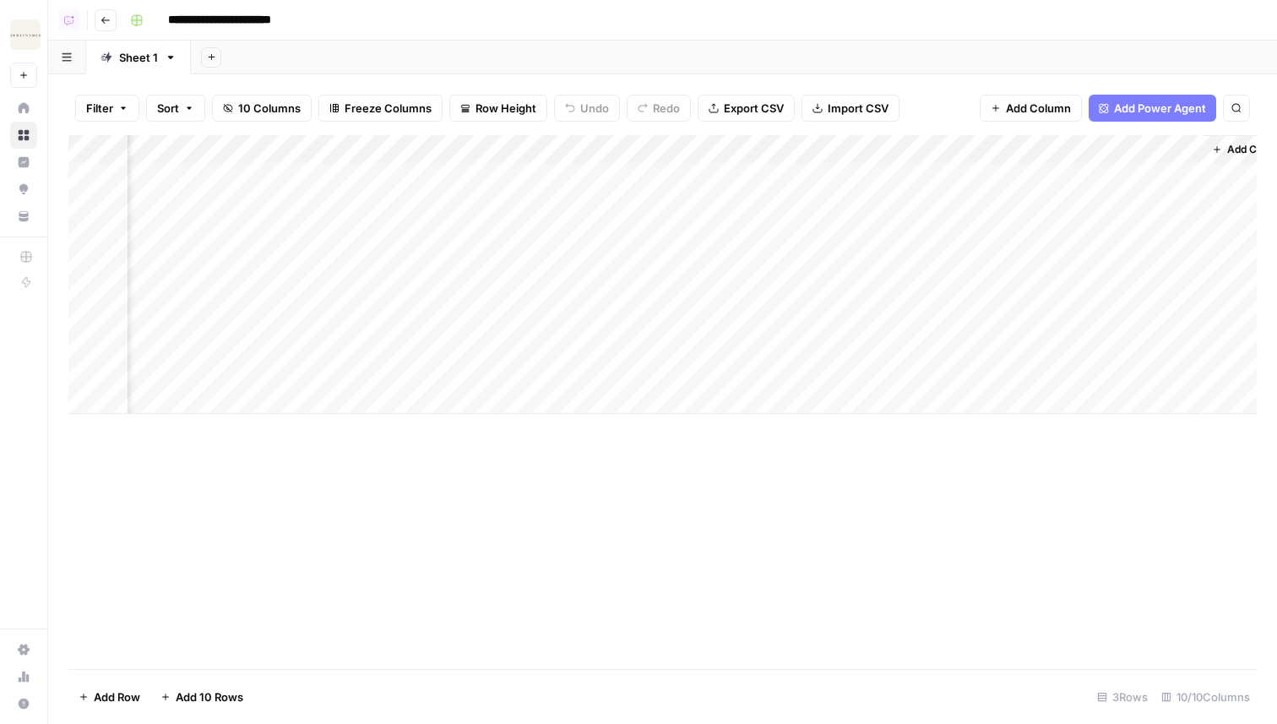
click at [1017, 155] on div "Add Column" at bounding box center [662, 274] width 1188 height 279
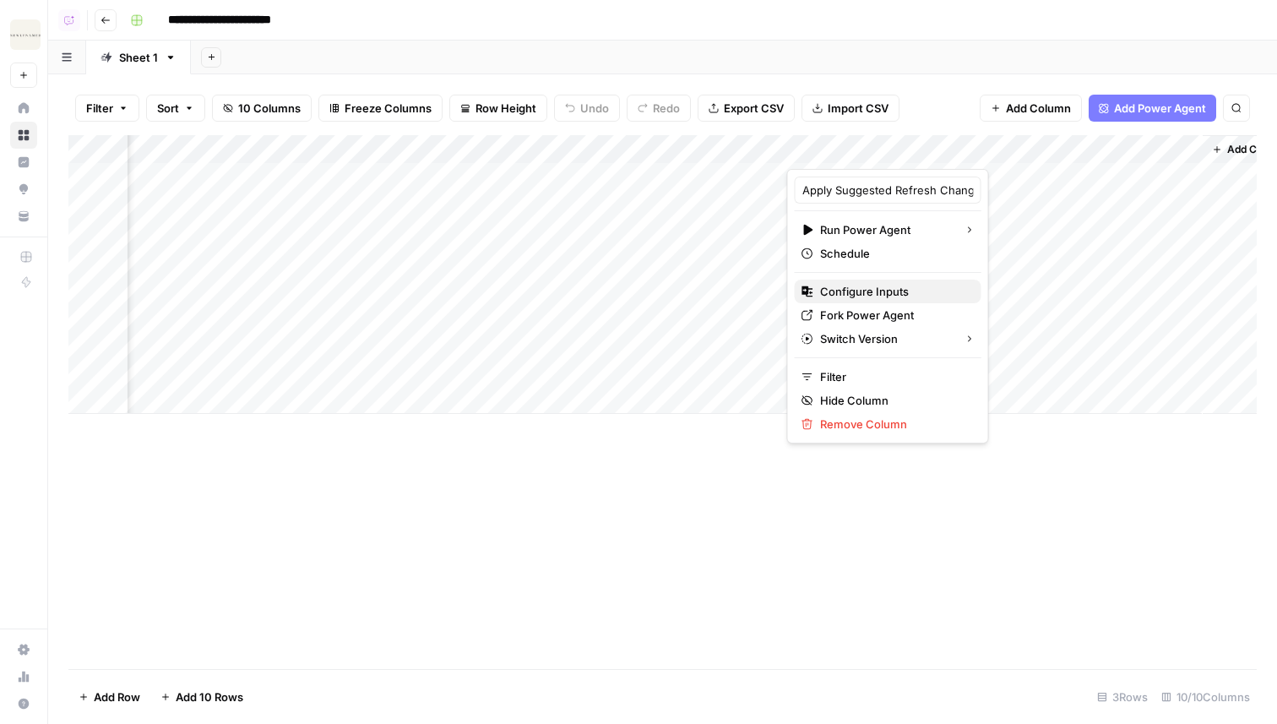
click at [858, 287] on span "Configure Inputs" at bounding box center [894, 291] width 148 height 17
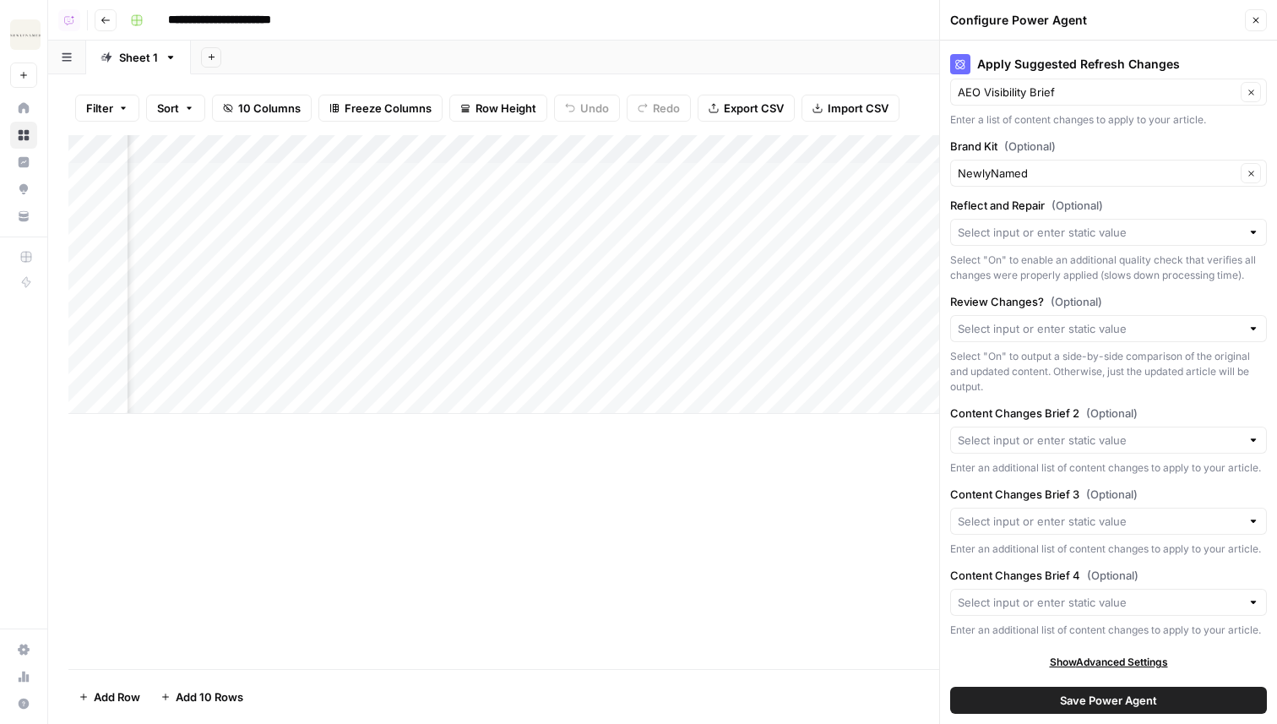
scroll to position [0, 1003]
click at [859, 177] on div "Add Column" at bounding box center [662, 274] width 1188 height 279
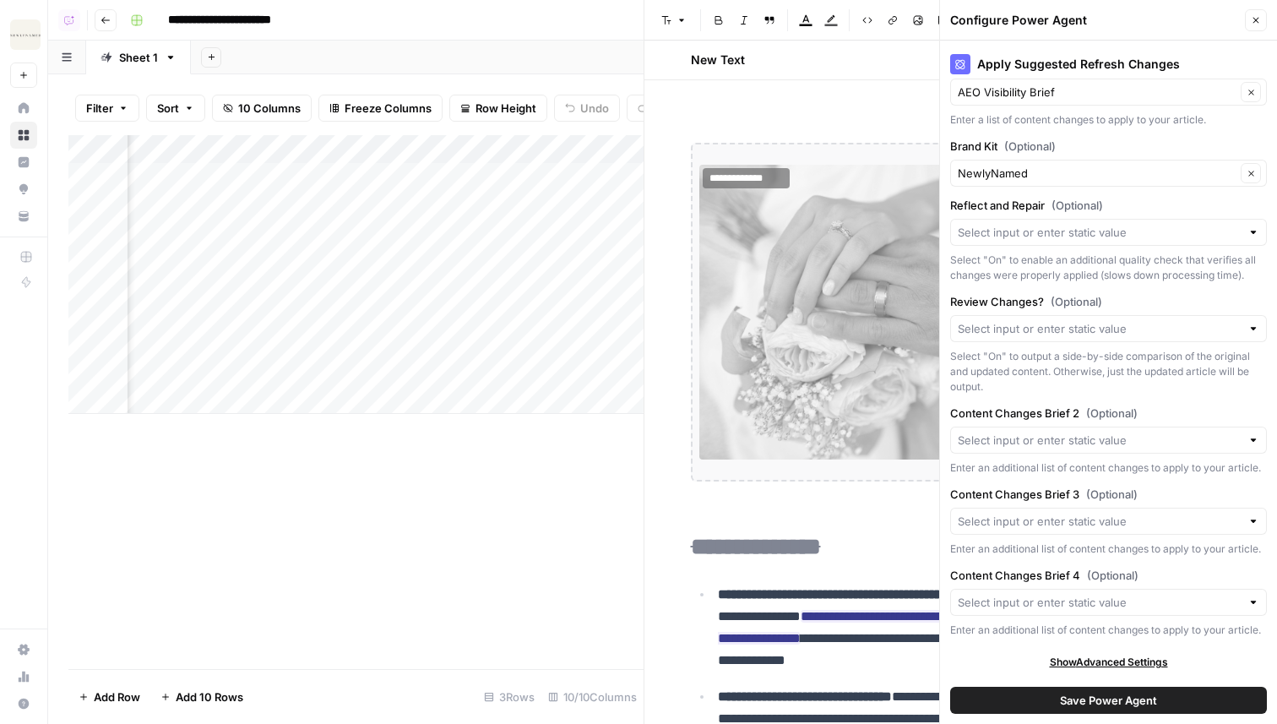
scroll to position [461, 0]
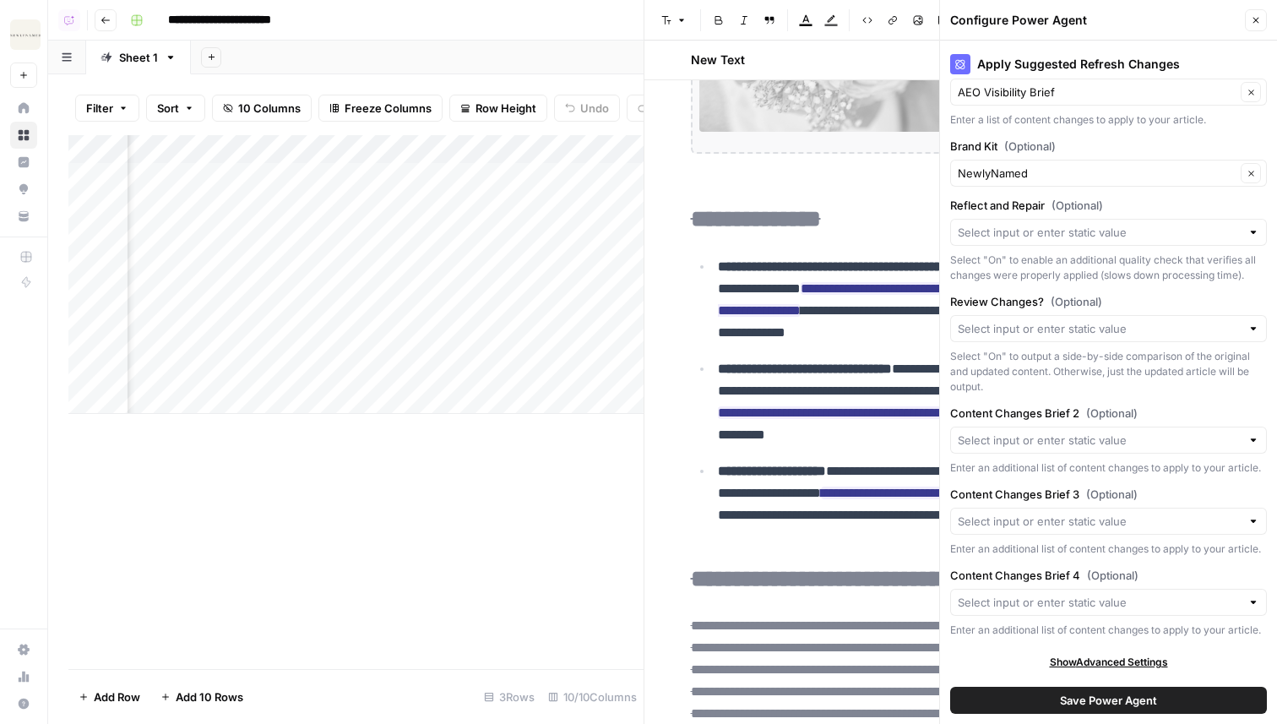
click at [1257, 31] on header "Configure Power Agent Close" at bounding box center [1108, 20] width 337 height 41
click at [1252, 21] on icon "button" at bounding box center [1256, 20] width 10 height 10
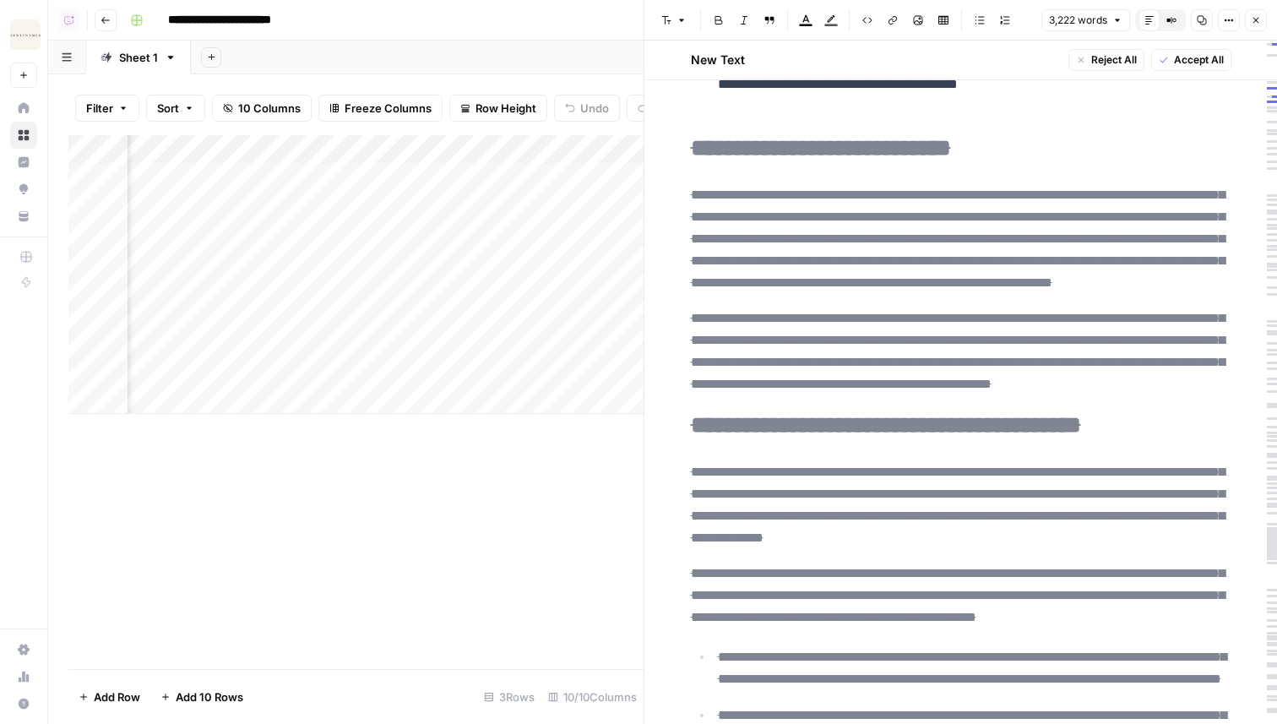
scroll to position [0, 0]
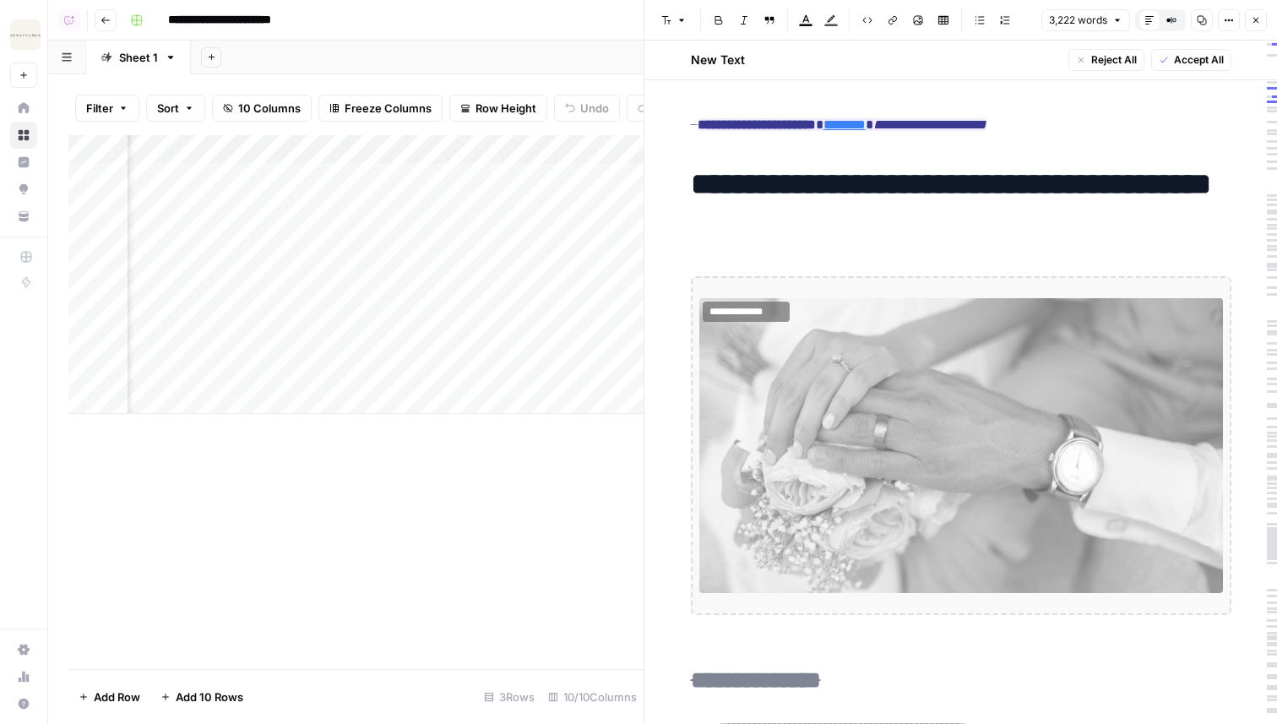
click at [1263, 12] on button "Close" at bounding box center [1256, 20] width 22 height 22
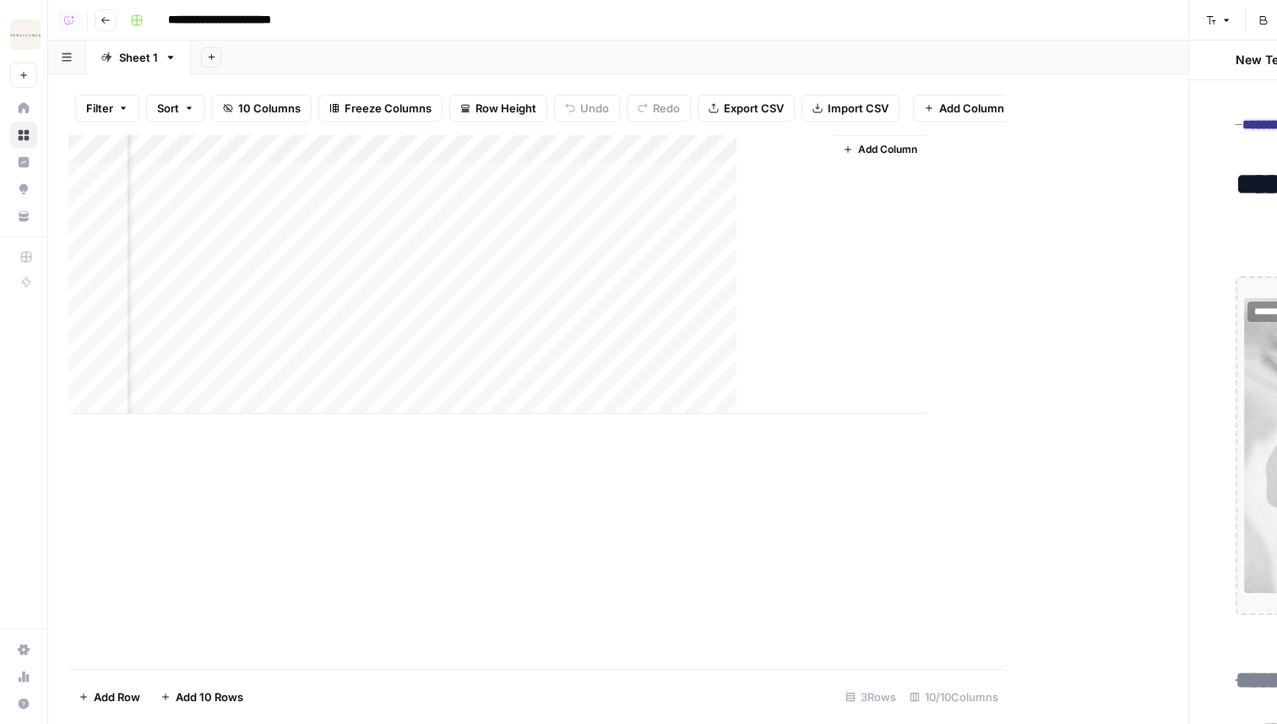
scroll to position [0, 739]
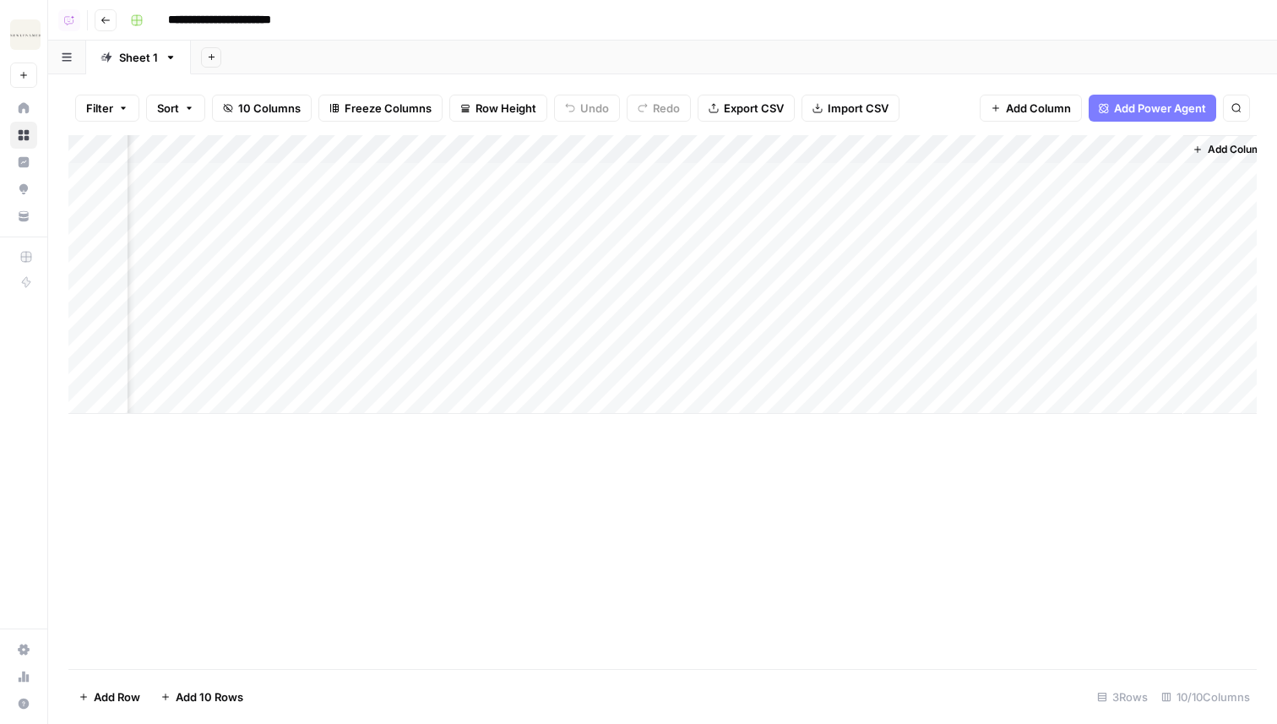
click at [1172, 98] on button "Add Power Agent" at bounding box center [1153, 108] width 128 height 27
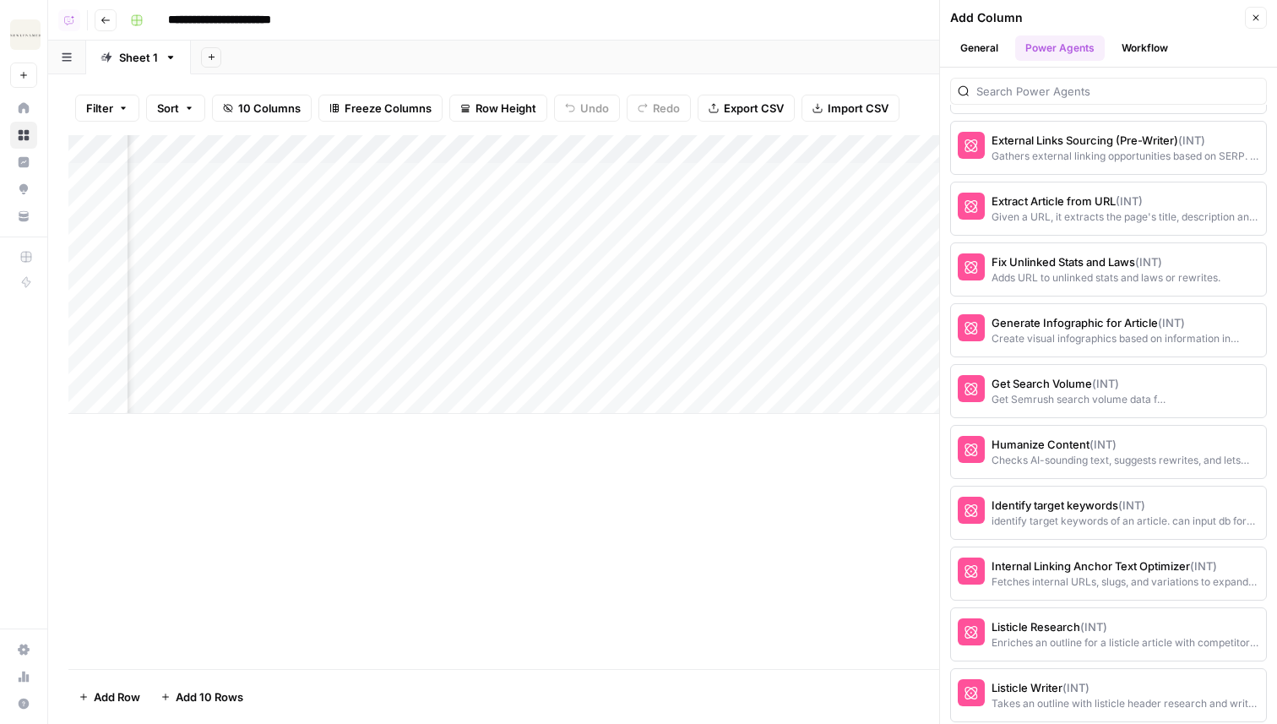
scroll to position [2668, 0]
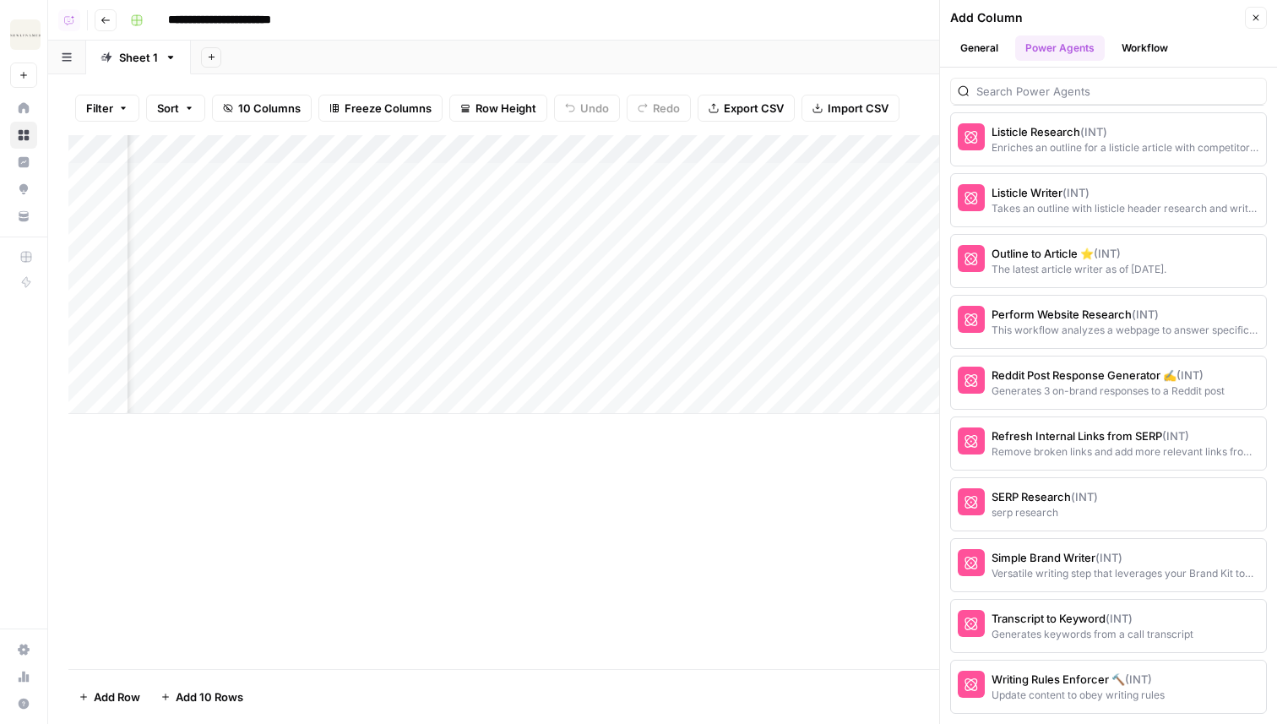
click at [22, 36] on img "Workspace: NewlyNamed" at bounding box center [25, 34] width 30 height 30
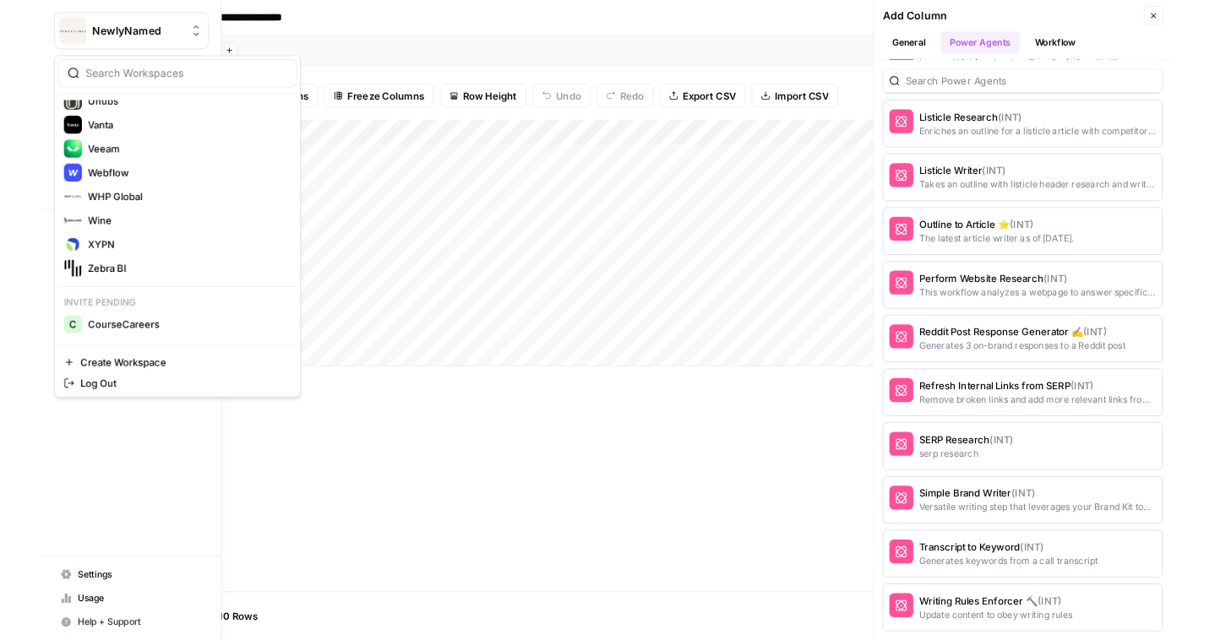
scroll to position [1982, 0]
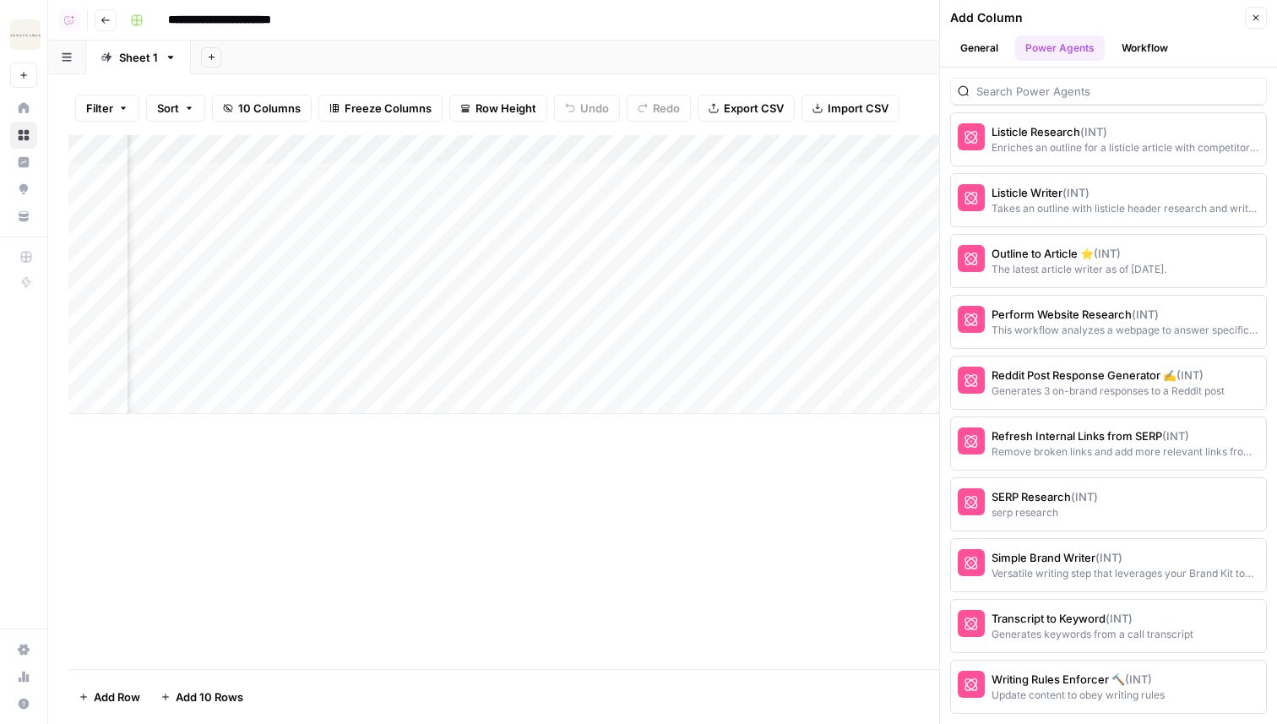
click at [454, 452] on div "Add Column" at bounding box center [662, 402] width 1188 height 534
click at [1254, 1] on header "Add Column Close General Power Agents Workflow" at bounding box center [1108, 34] width 337 height 68
click at [1250, 8] on button "Close" at bounding box center [1256, 18] width 22 height 22
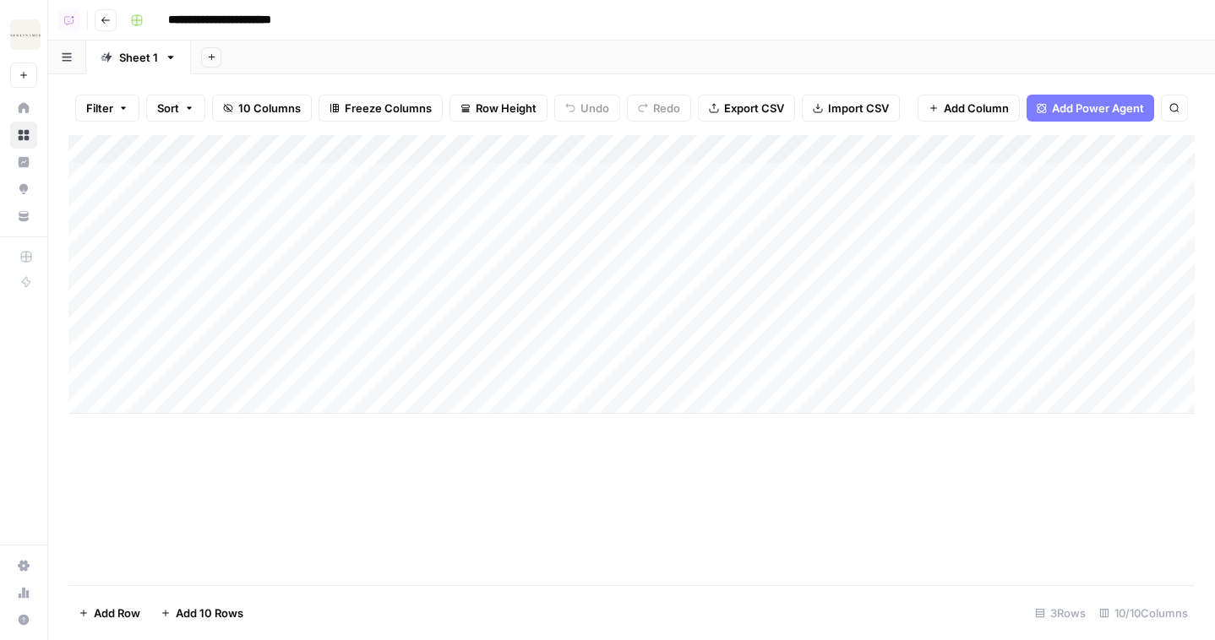
scroll to position [0, 0]
click at [160, 399] on div "Add Column" at bounding box center [631, 274] width 1126 height 279
click at [193, 405] on input at bounding box center [268, 404] width 270 height 20
type input "**********"
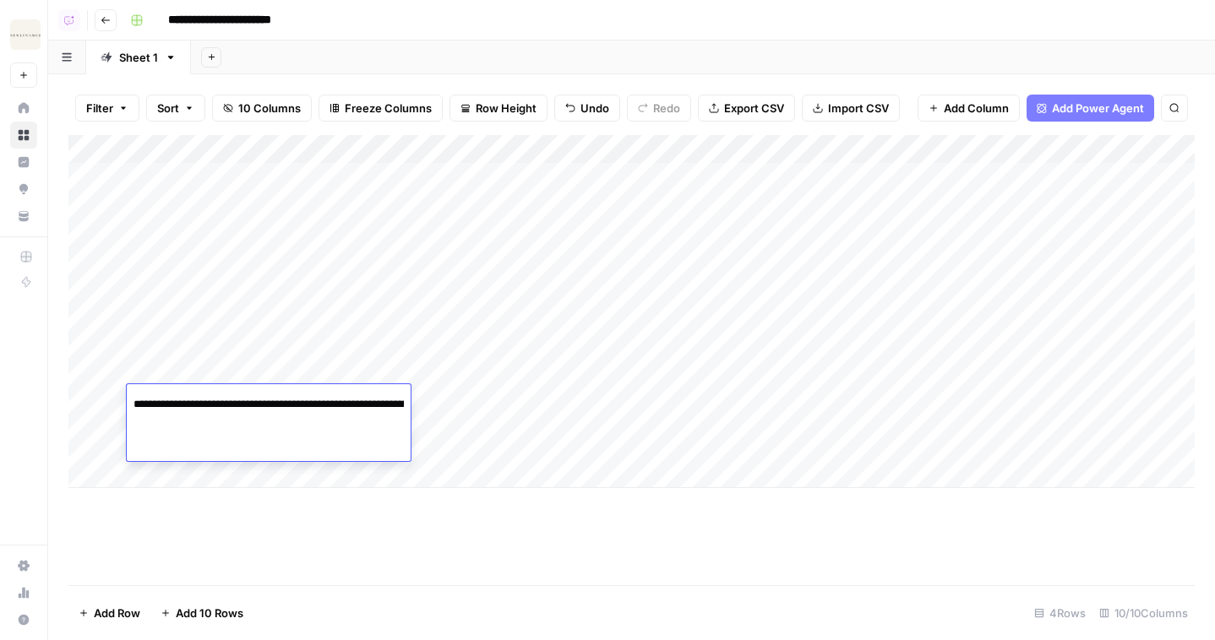
scroll to position [0, 470]
click at [523, 419] on div "Add Column" at bounding box center [631, 311] width 1126 height 353
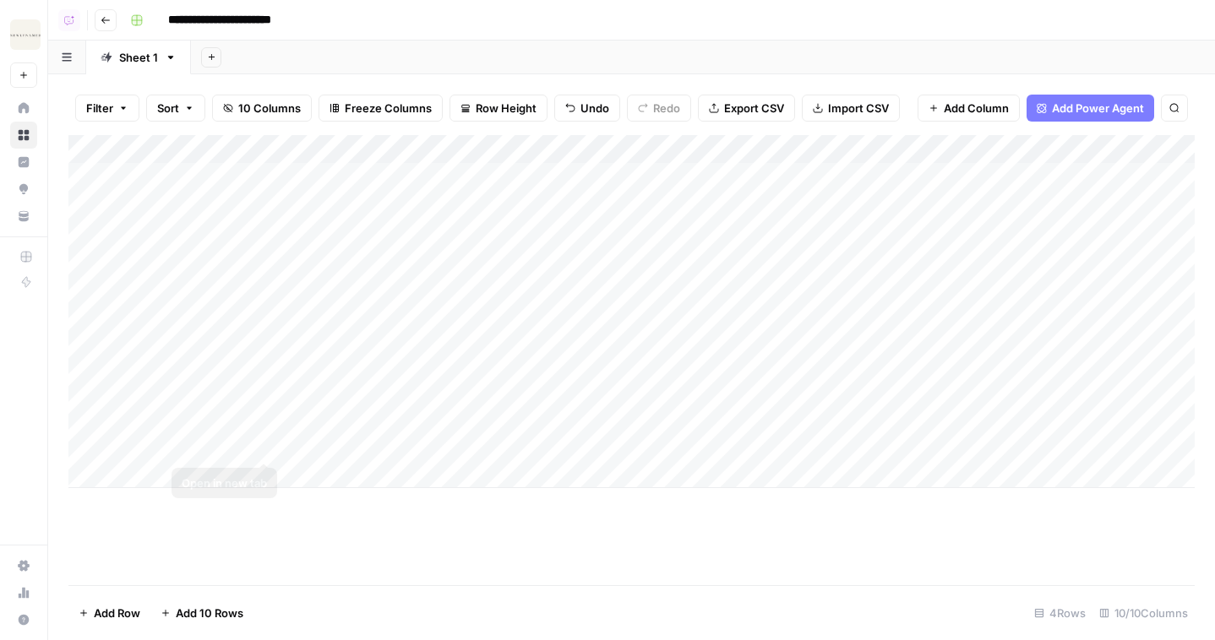
click at [347, 400] on div "Add Column" at bounding box center [631, 311] width 1126 height 353
click at [653, 179] on div "Add Column" at bounding box center [631, 311] width 1126 height 353
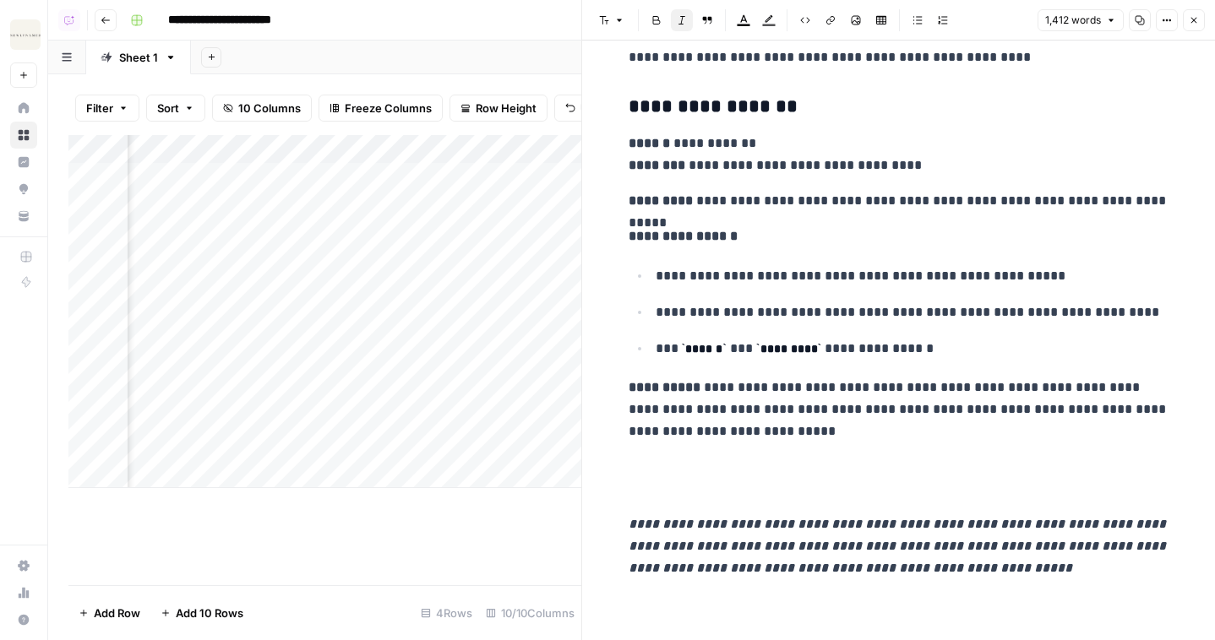
scroll to position [6371, 0]
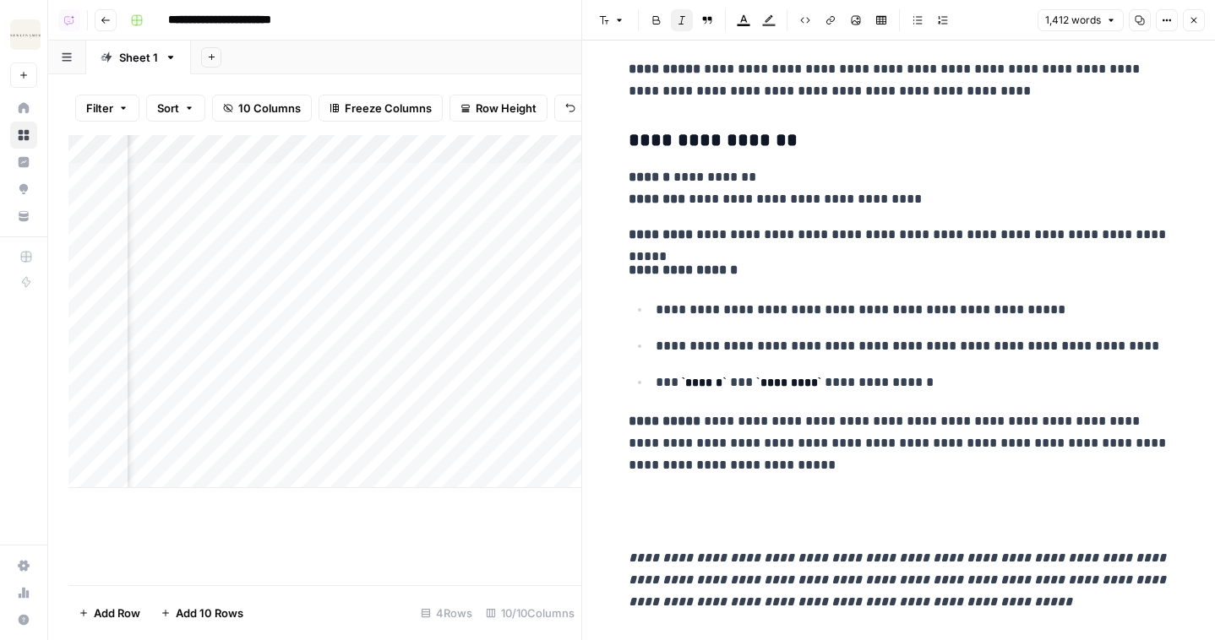
click at [1199, 23] on button "Close" at bounding box center [1193, 20] width 22 height 22
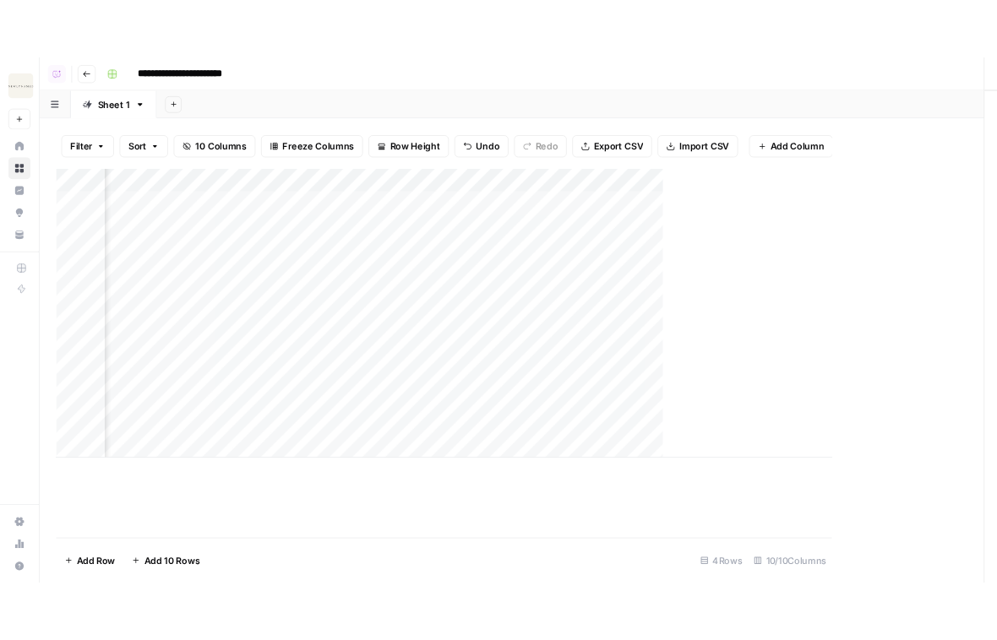
scroll to position [0, 802]
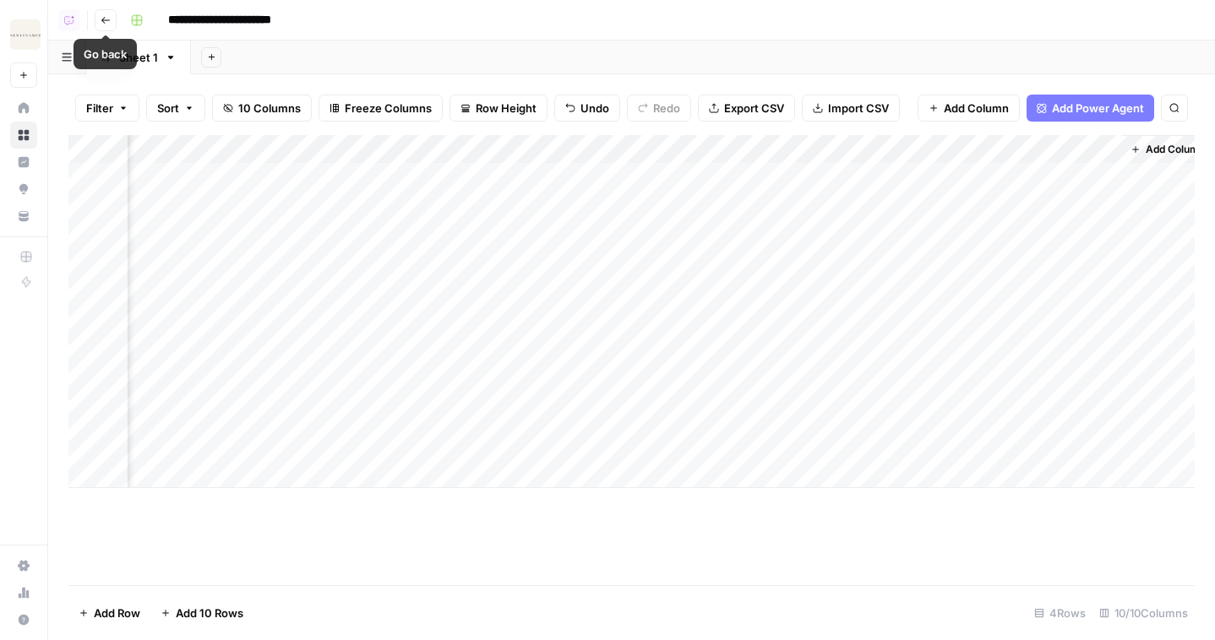
click at [146, 60] on div "Sheet 1" at bounding box center [138, 57] width 39 height 17
click at [146, 60] on input "*******" at bounding box center [139, 57] width 41 height 22
type input "*******"
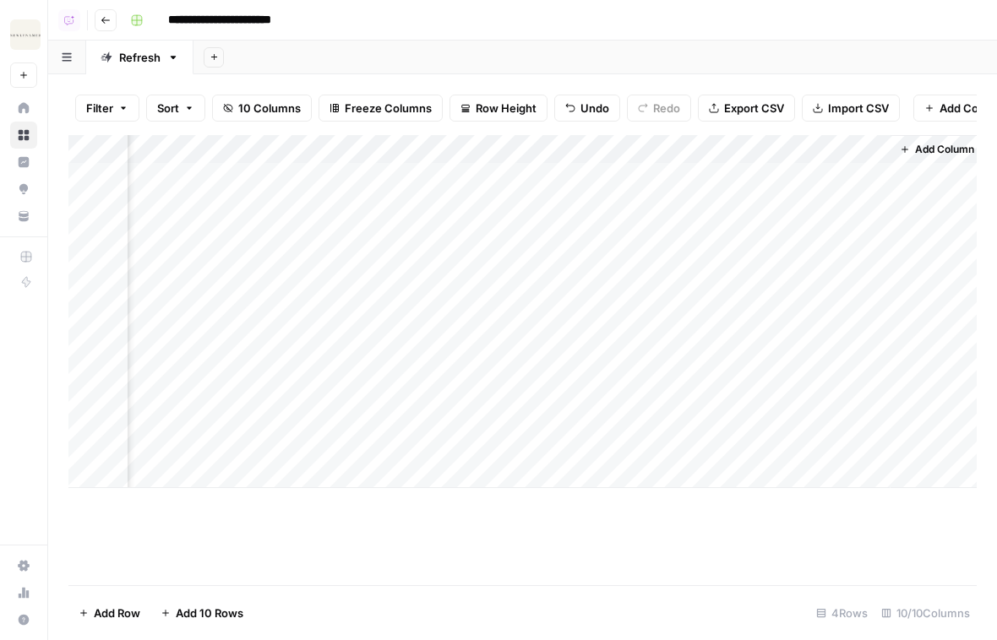
scroll to position [0, 1040]
click at [844, 249] on div "Add Column" at bounding box center [522, 311] width 908 height 353
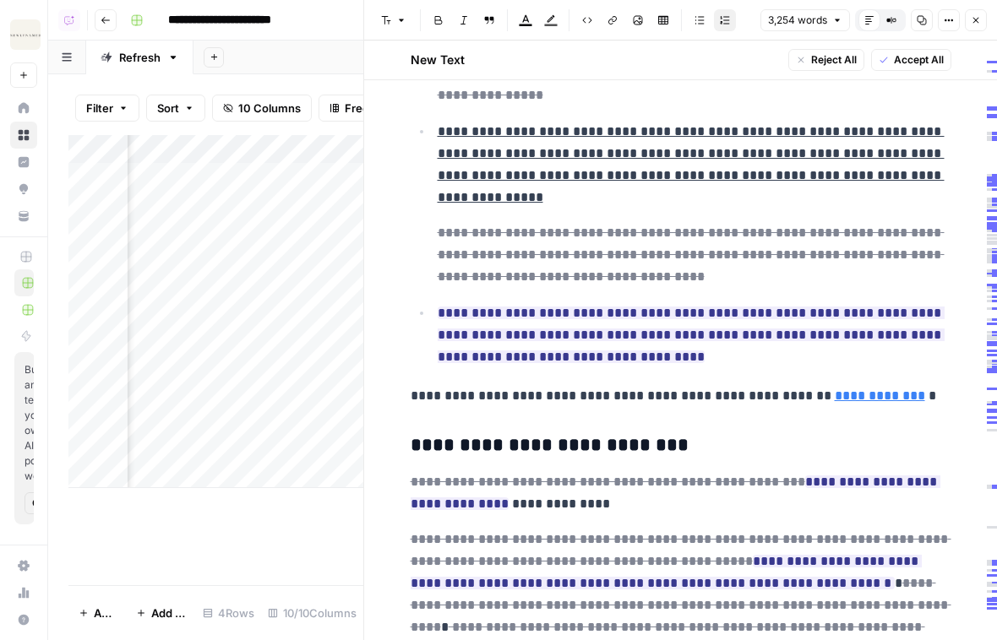
scroll to position [4767, 0]
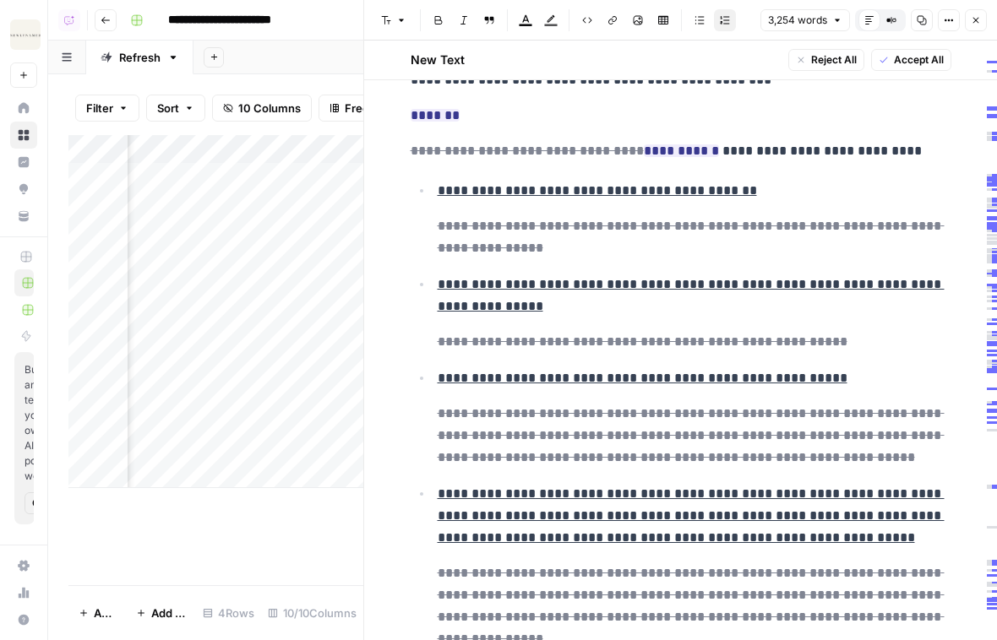
click at [975, 20] on icon "button" at bounding box center [976, 21] width 6 height 6
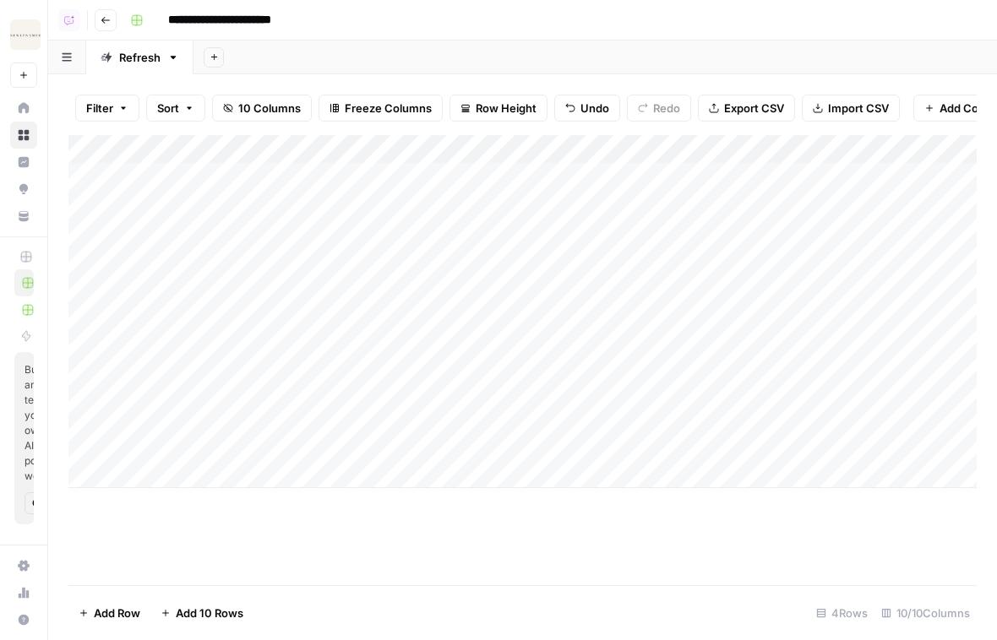
drag, startPoint x: 73, startPoint y: 275, endPoint x: 72, endPoint y: 195, distance: 80.3
click at [73, 194] on div "Add Column" at bounding box center [522, 311] width 908 height 353
click at [692, 413] on div "Add Column" at bounding box center [522, 311] width 908 height 353
click at [112, 10] on button "Go back" at bounding box center [106, 20] width 22 height 22
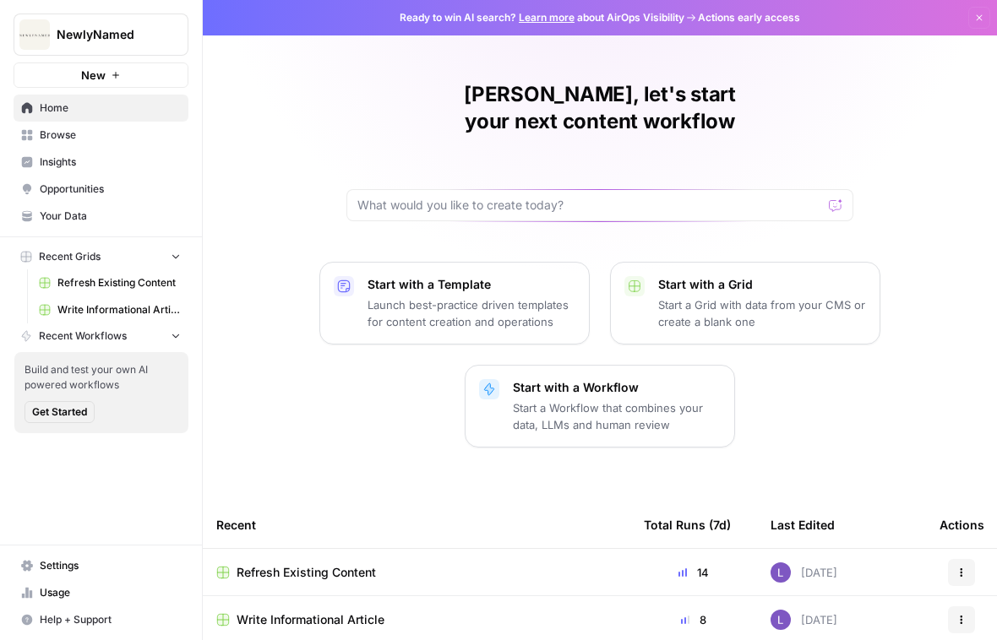
click at [317, 611] on span "Write Informational Article" at bounding box center [310, 619] width 148 height 17
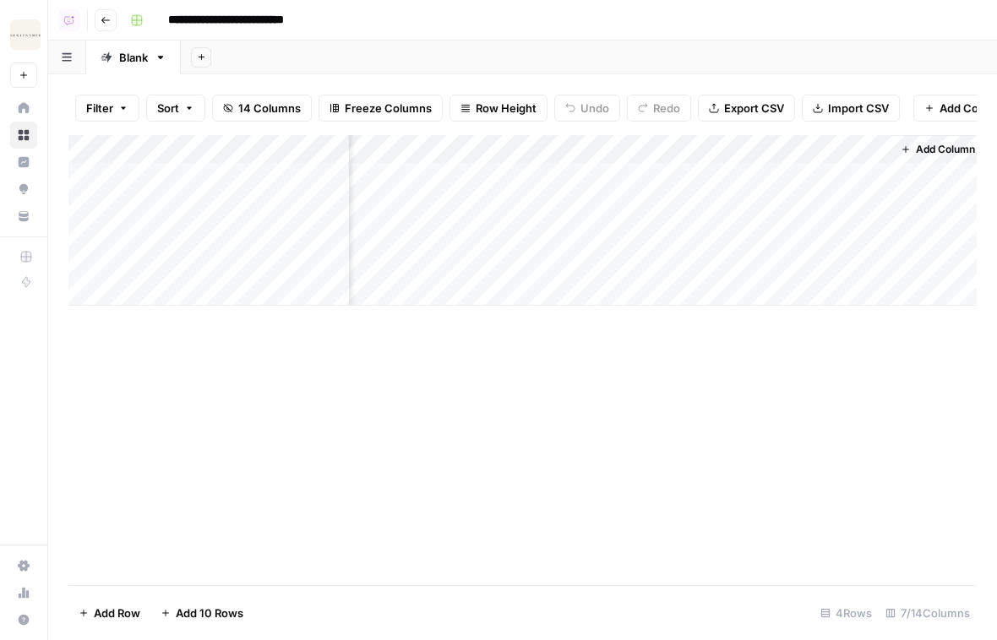
scroll to position [0, 655]
click at [605, 203] on div "Add Column" at bounding box center [522, 220] width 908 height 171
click at [601, 225] on div "Add Column" at bounding box center [522, 220] width 908 height 171
click at [921, 148] on span "Add Column" at bounding box center [937, 149] width 59 height 15
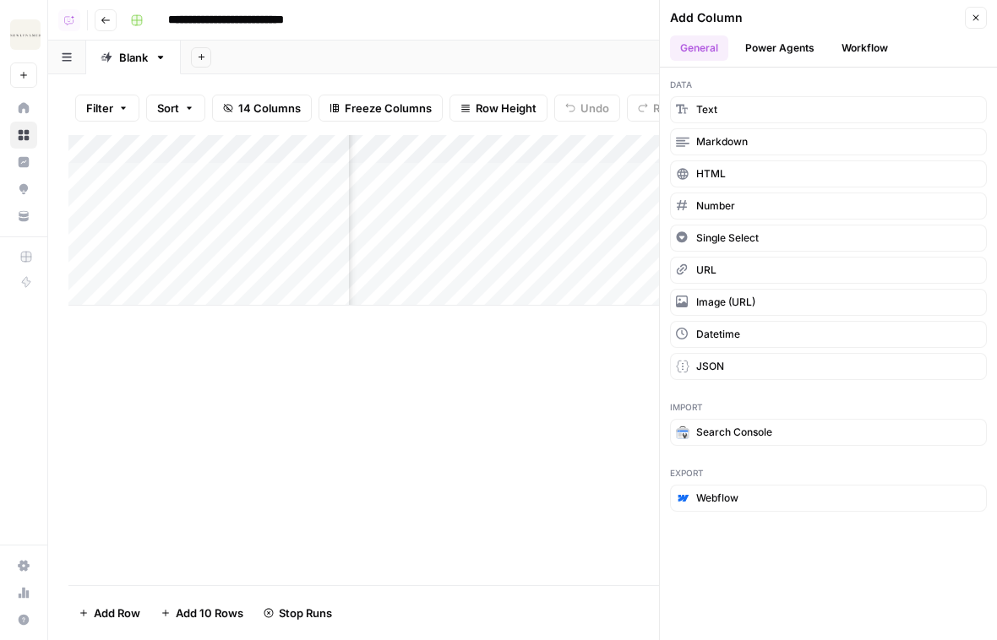
click at [773, 57] on button "Power Agents" at bounding box center [780, 47] width 90 height 25
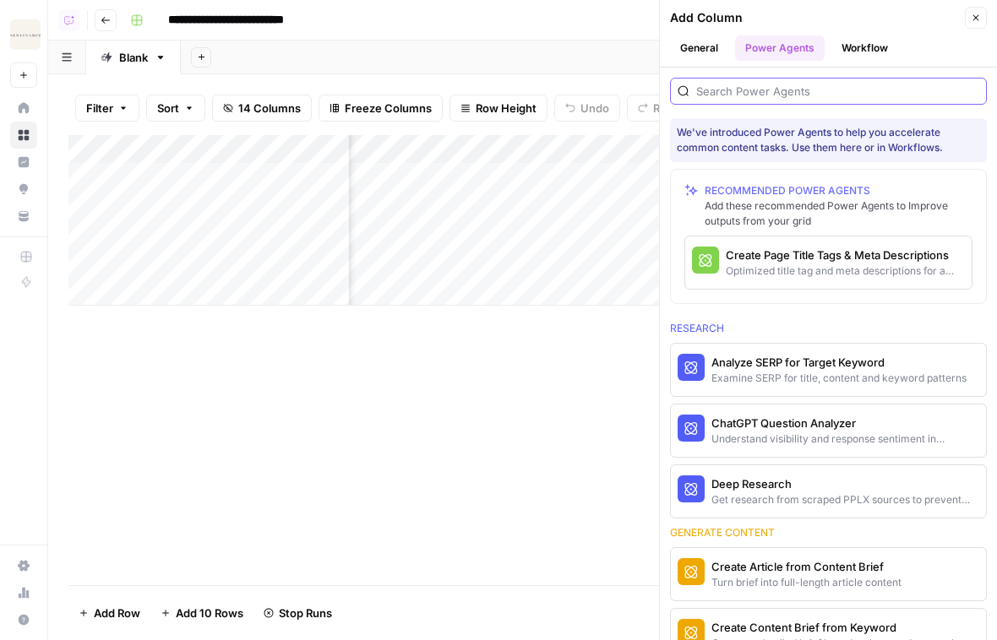
click at [797, 91] on input "search" at bounding box center [837, 91] width 283 height 17
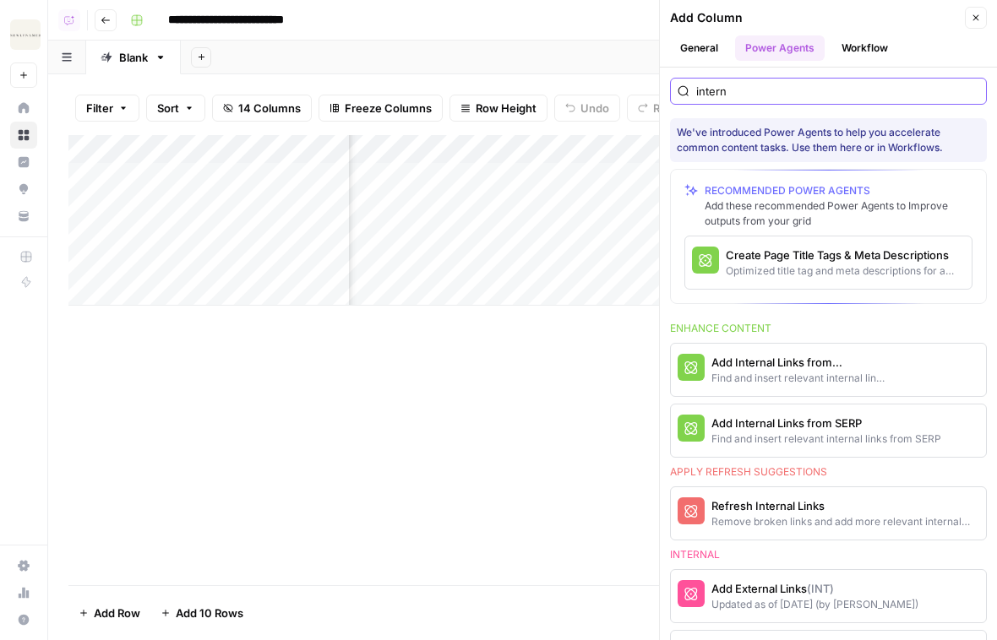
type input "intern"
click at [837, 363] on div "Add Internal Links from Knowledge Base" at bounding box center [799, 362] width 177 height 17
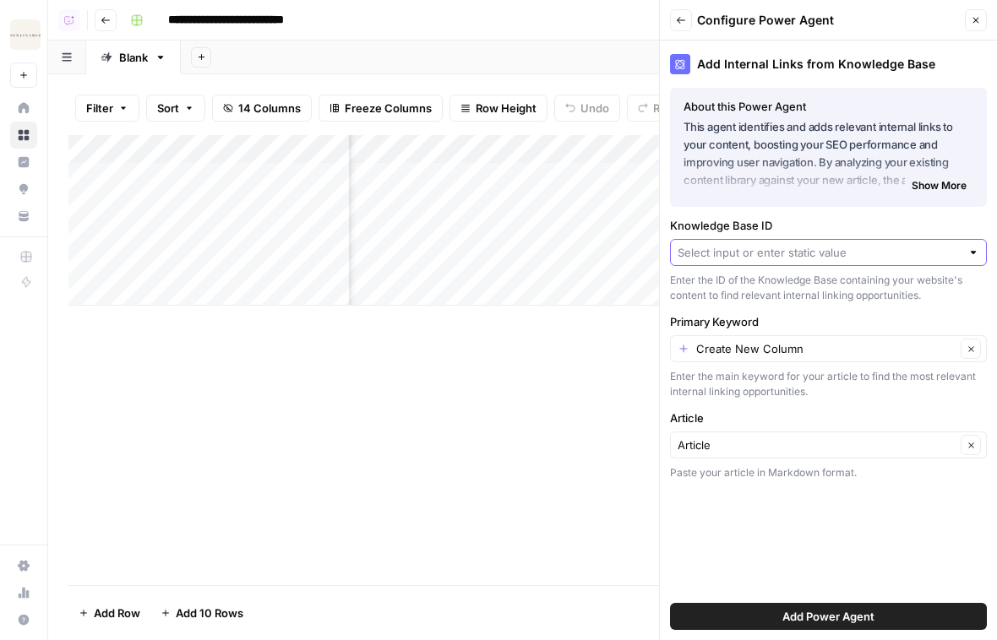
click at [834, 254] on input "Knowledge Base ID" at bounding box center [818, 252] width 283 height 17
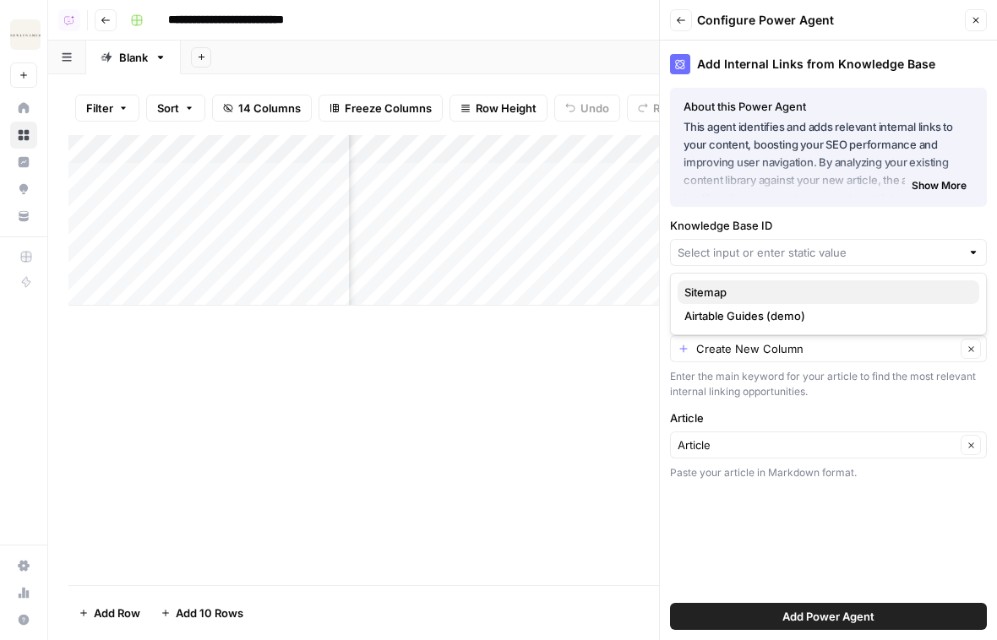
click at [758, 291] on span "Sitemap" at bounding box center [824, 292] width 281 height 17
type input "Sitemap"
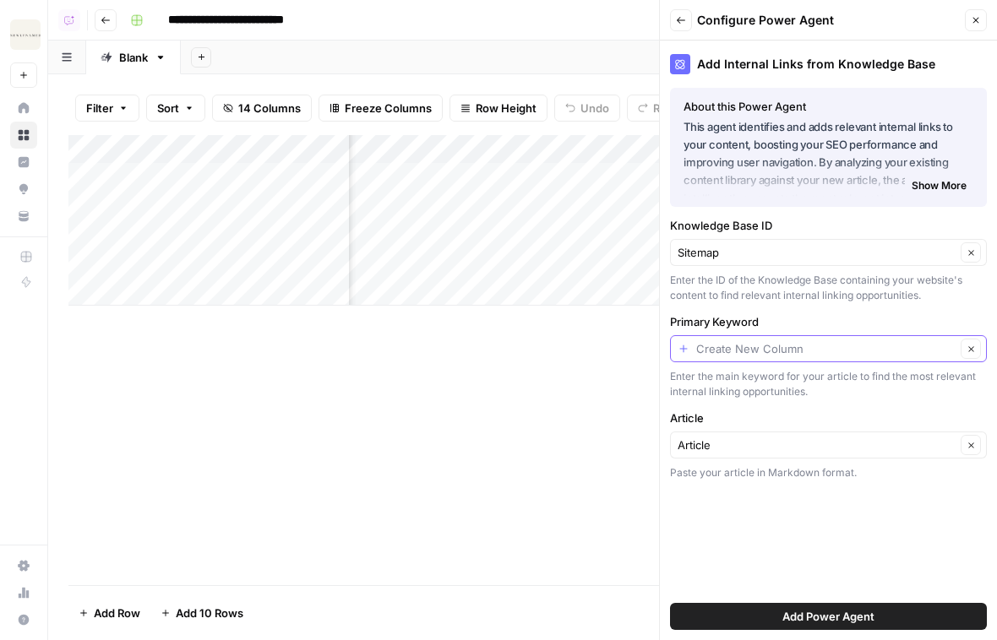
click at [796, 343] on input "Primary Keyword" at bounding box center [825, 348] width 259 height 17
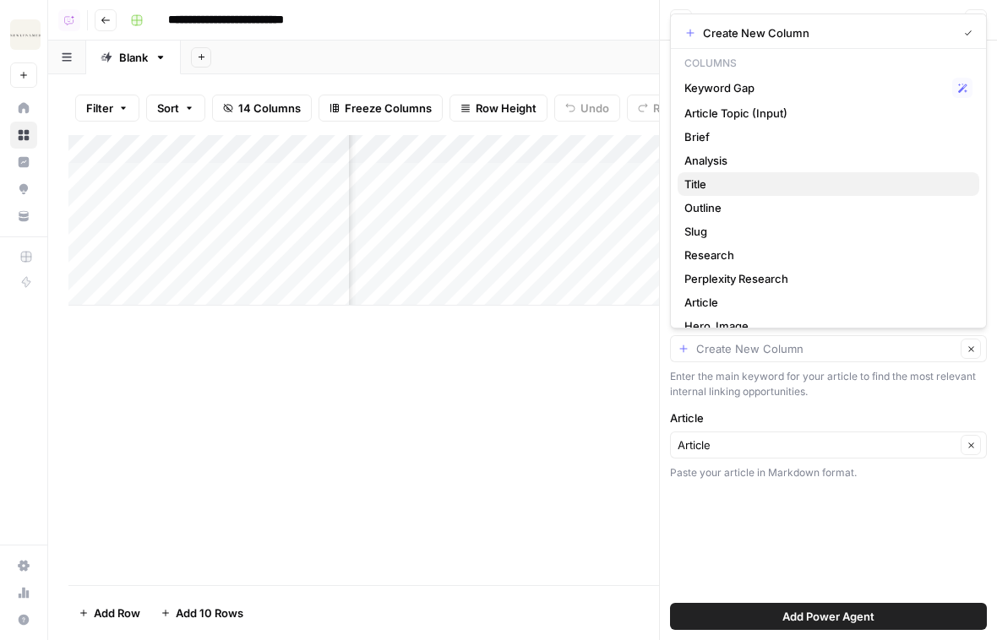
click at [741, 187] on span "Title" at bounding box center [824, 184] width 281 height 17
type input "Title"
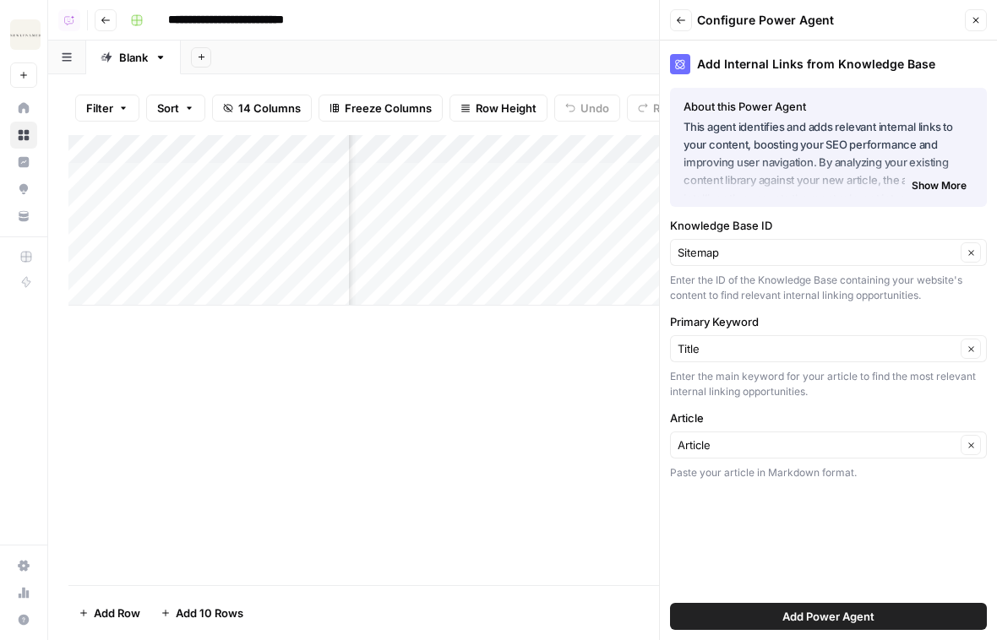
click at [756, 357] on div "Title Clear" at bounding box center [828, 348] width 317 height 27
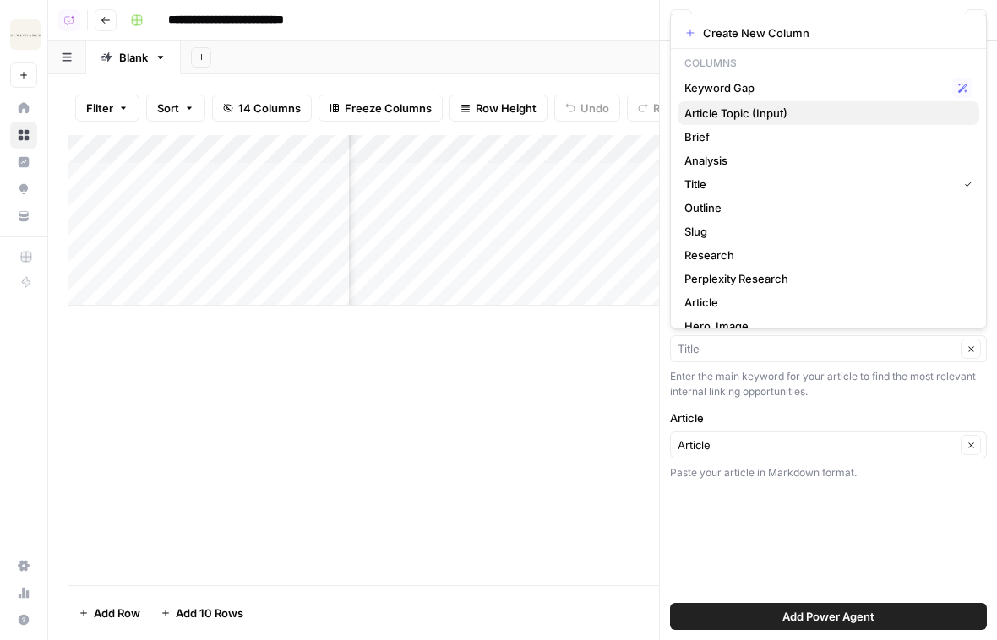
click at [787, 106] on span "Article Topic (Input)" at bounding box center [824, 113] width 281 height 17
type input "Article Topic (Input)"
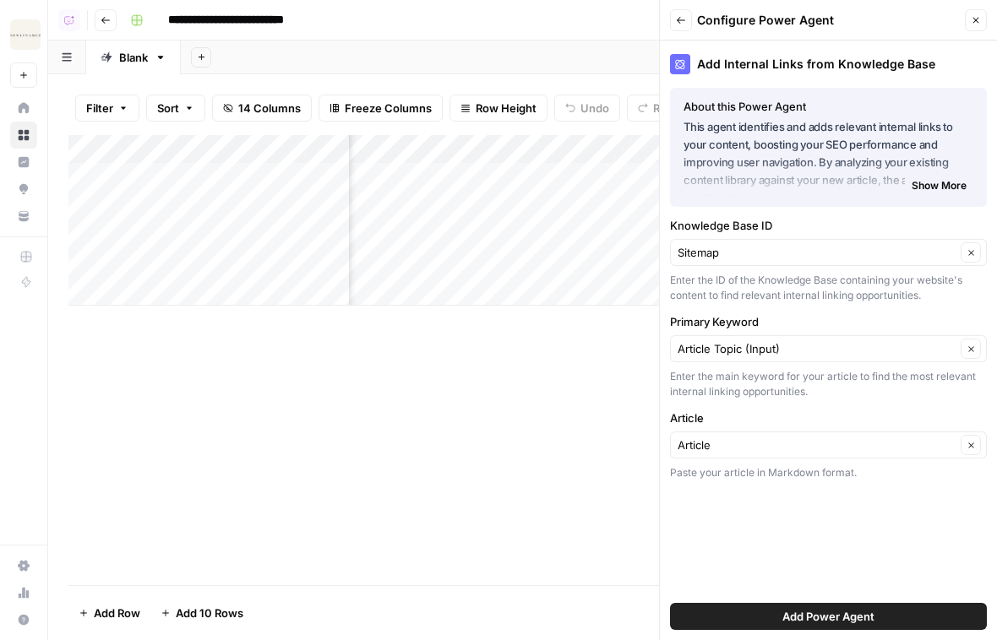
click at [814, 606] on button "Add Power Agent" at bounding box center [828, 616] width 317 height 27
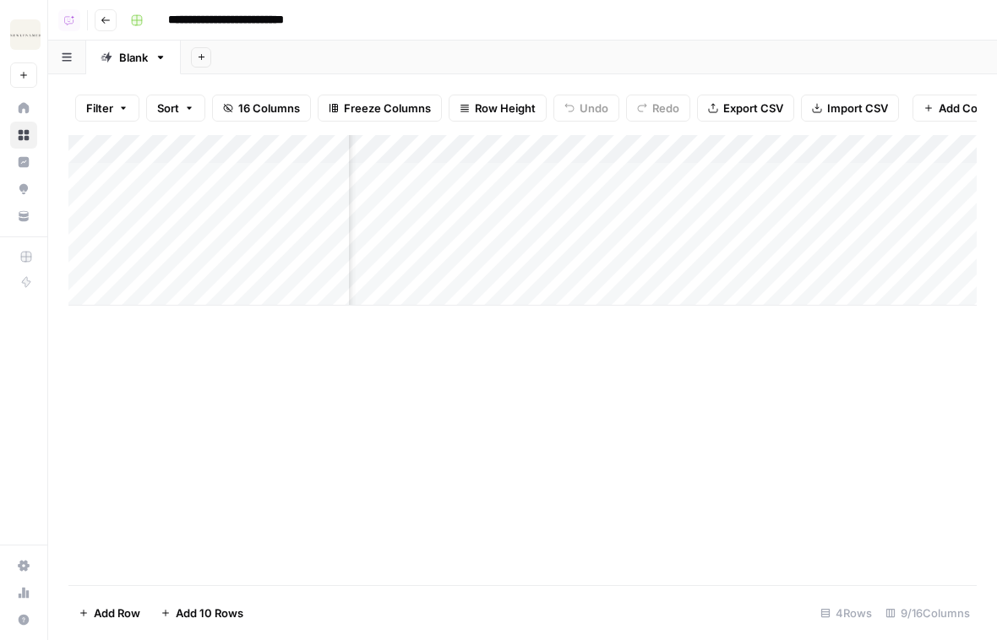
scroll to position [0, 980]
click at [679, 190] on div "Add Column" at bounding box center [522, 220] width 908 height 171
click at [695, 207] on div "Add Column" at bounding box center [522, 220] width 908 height 171
click at [685, 235] on div "Add Column" at bounding box center [522, 220] width 908 height 171
click at [677, 171] on div "Add Column" at bounding box center [522, 220] width 908 height 171
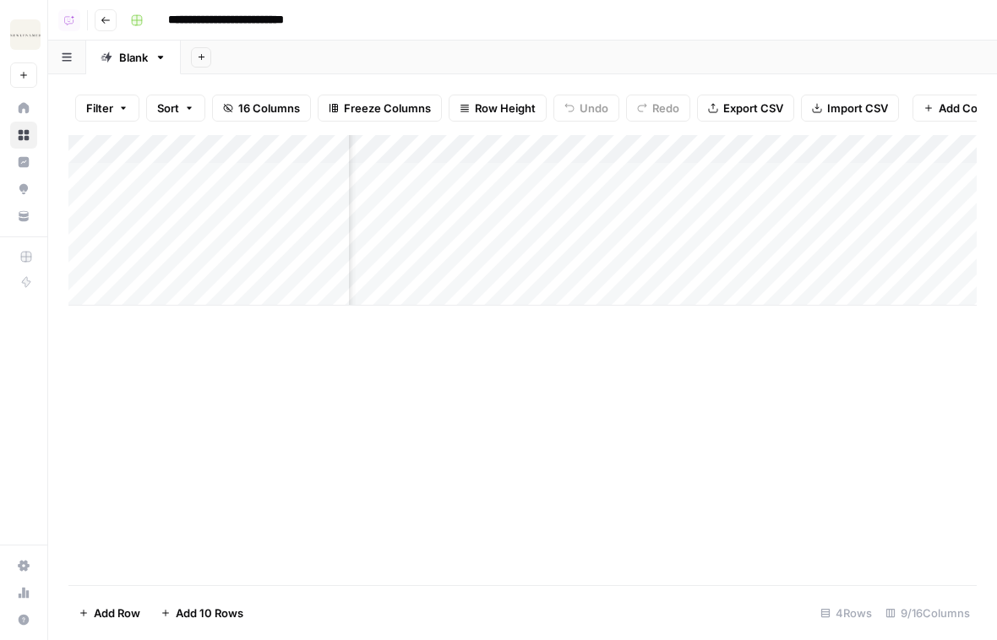
scroll to position [0, 529]
click at [709, 180] on div "Add Column" at bounding box center [522, 220] width 908 height 171
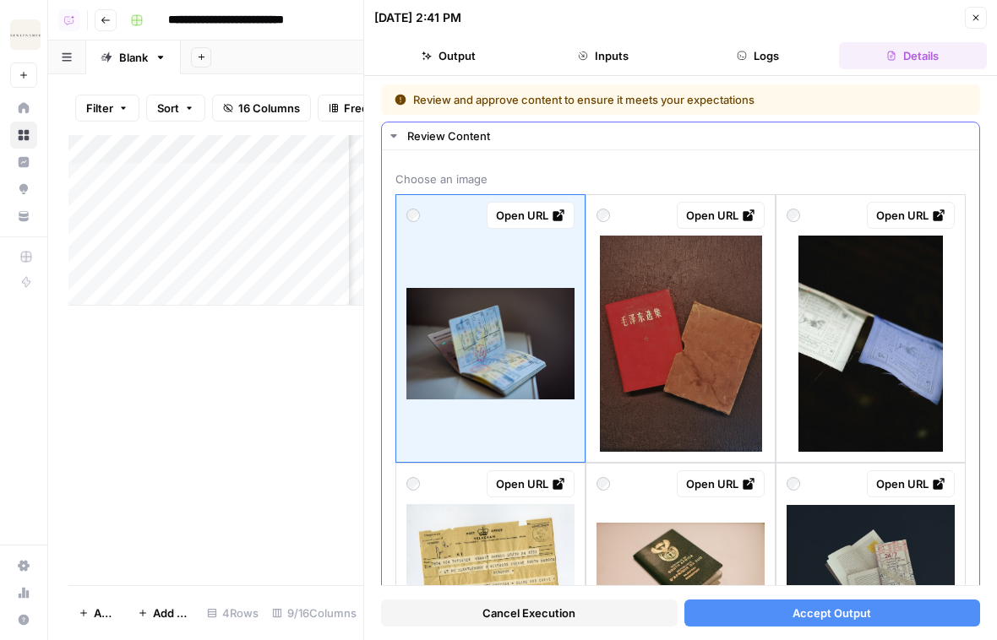
click at [537, 410] on div at bounding box center [490, 344] width 168 height 216
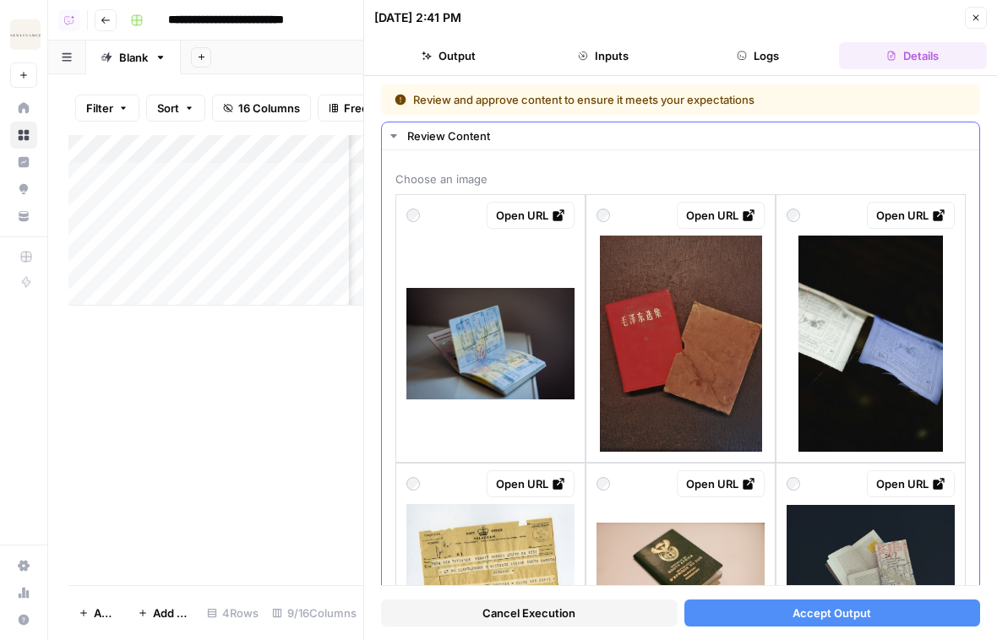
click at [560, 318] on img at bounding box center [490, 344] width 168 height 112
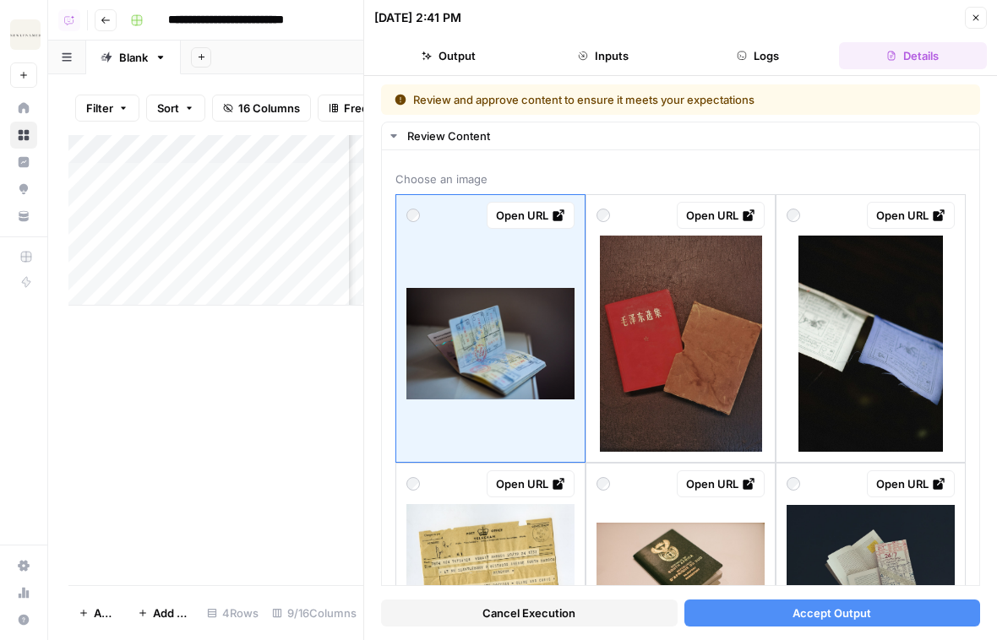
click at [817, 614] on span "Accept Output" at bounding box center [831, 613] width 79 height 17
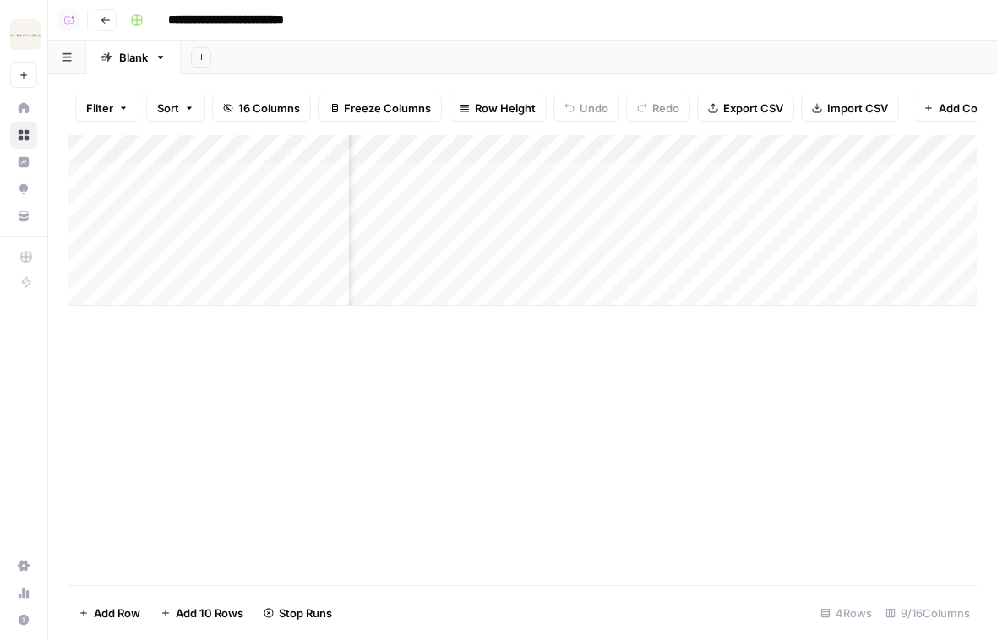
click at [704, 203] on div "Add Column" at bounding box center [522, 220] width 908 height 171
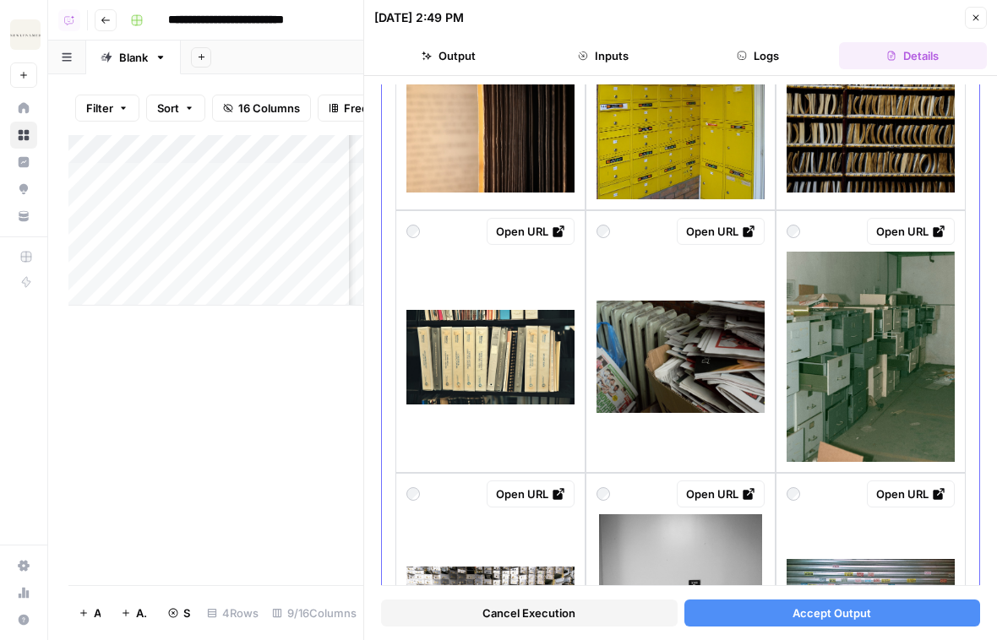
scroll to position [1227, 0]
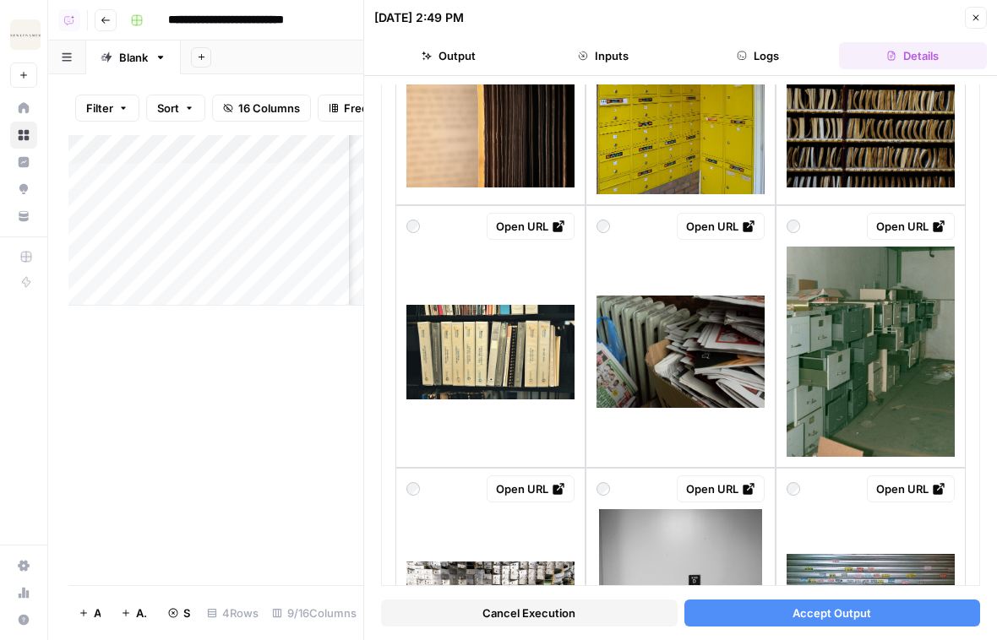
click at [975, 24] on button "Close" at bounding box center [976, 18] width 22 height 22
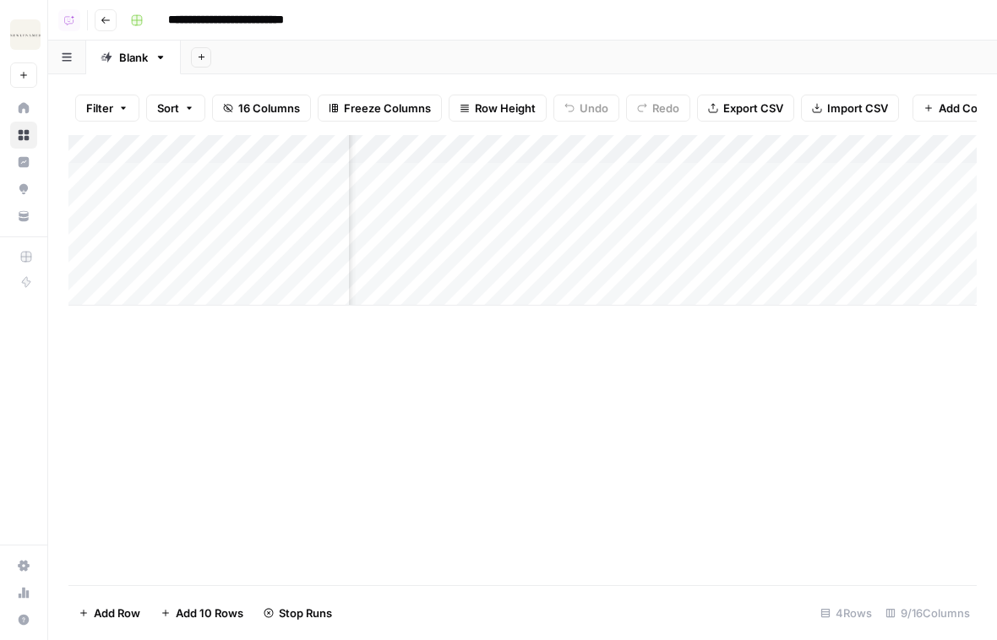
click at [582, 154] on div "Add Column" at bounding box center [522, 220] width 908 height 171
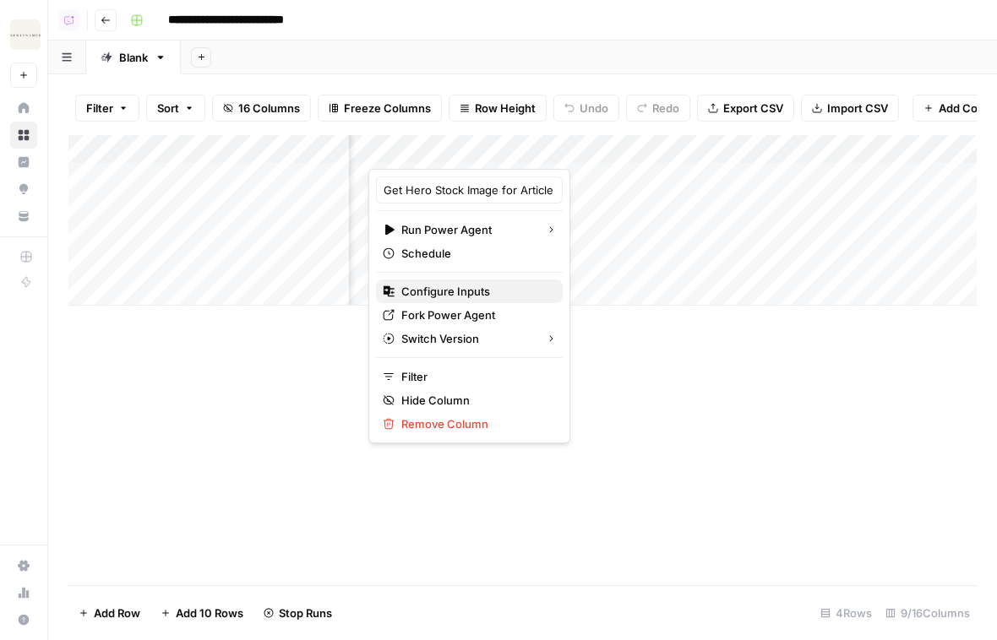
click at [466, 289] on span "Configure Inputs" at bounding box center [475, 291] width 148 height 17
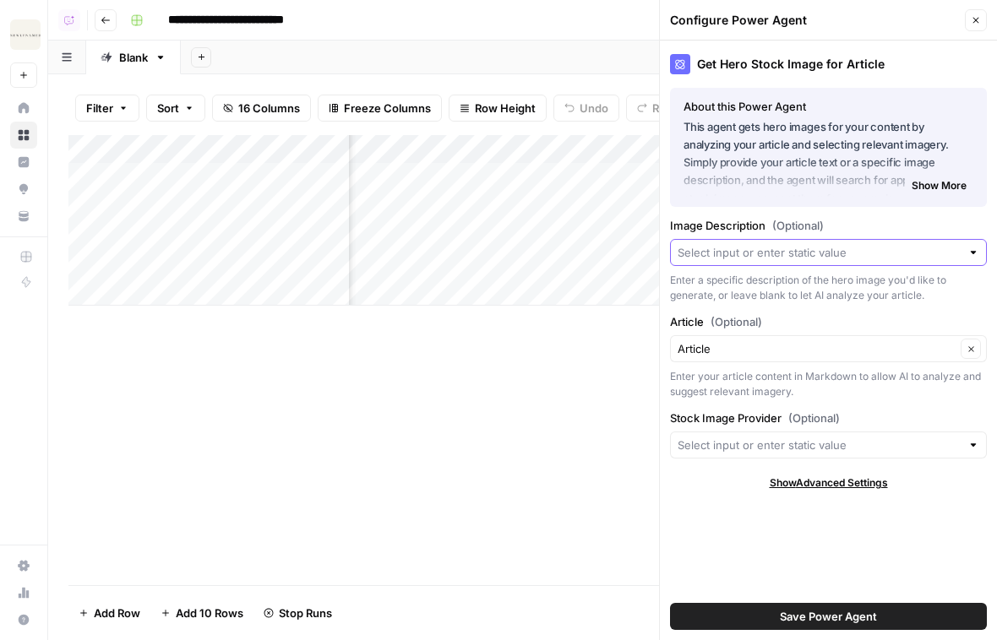
click at [793, 260] on input "Image Description (Optional)" at bounding box center [818, 252] width 283 height 17
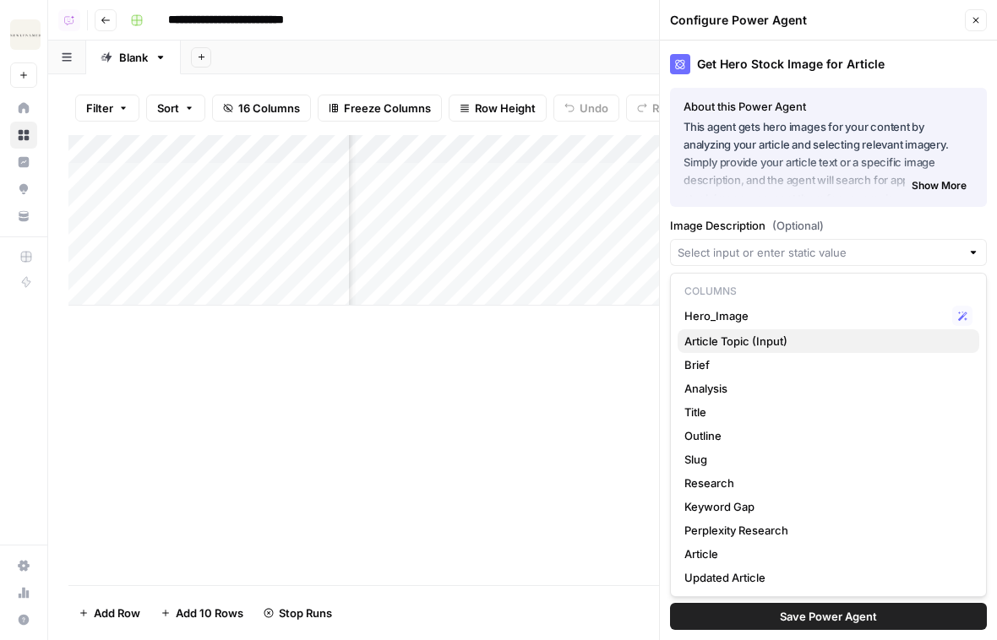
click at [823, 341] on span "Article Topic (Input)" at bounding box center [824, 341] width 281 height 17
type input "Article Topic (Input)"
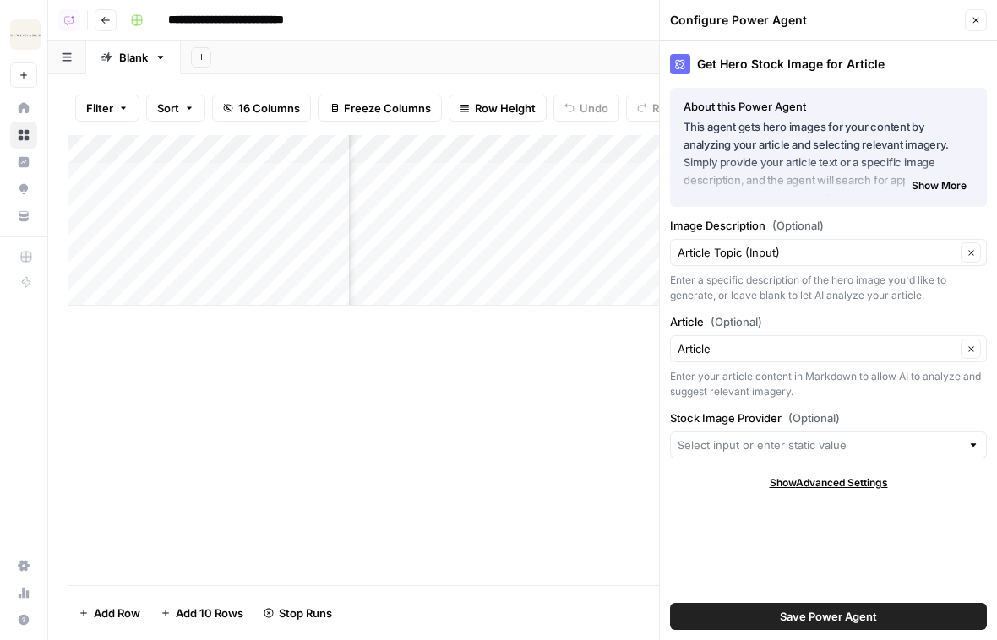
click at [851, 624] on span "Save Power Agent" at bounding box center [828, 616] width 97 height 17
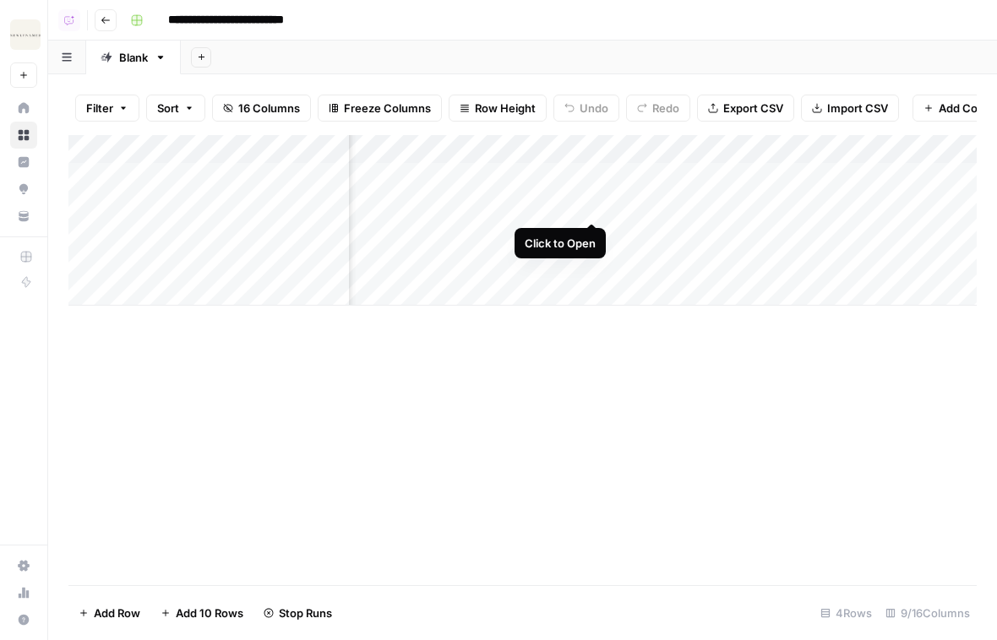
click at [589, 206] on div "Add Column" at bounding box center [522, 220] width 908 height 171
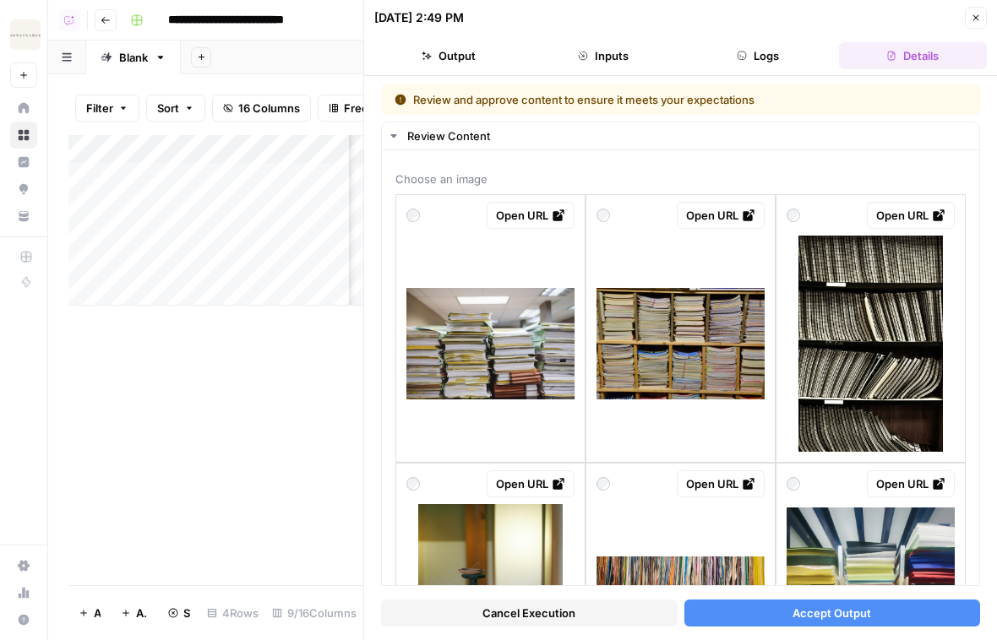
click at [610, 617] on button "Cancel Execution" at bounding box center [529, 613] width 296 height 27
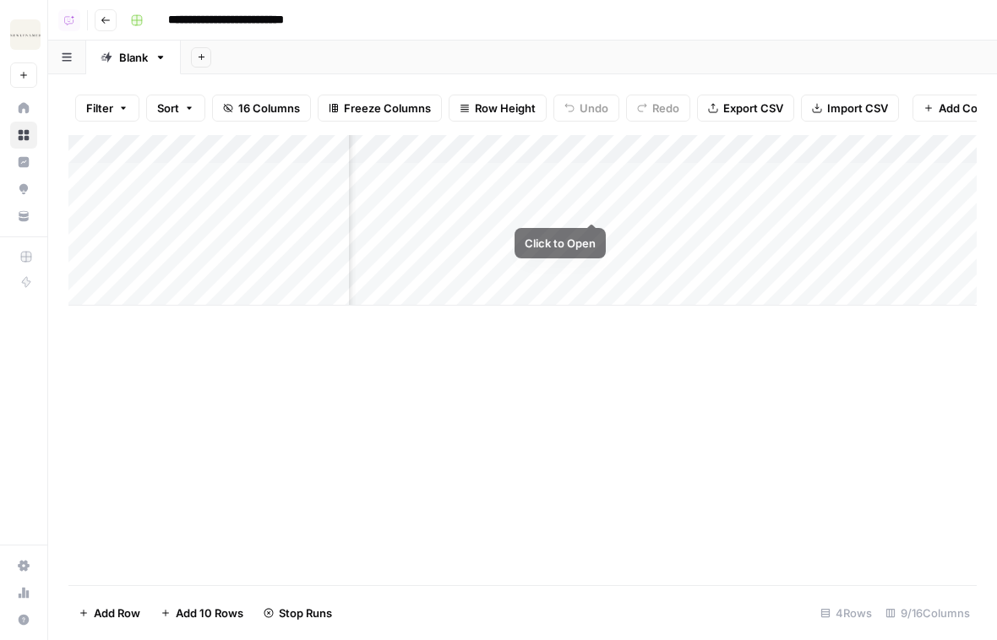
click at [591, 201] on div "Add Column" at bounding box center [522, 220] width 908 height 171
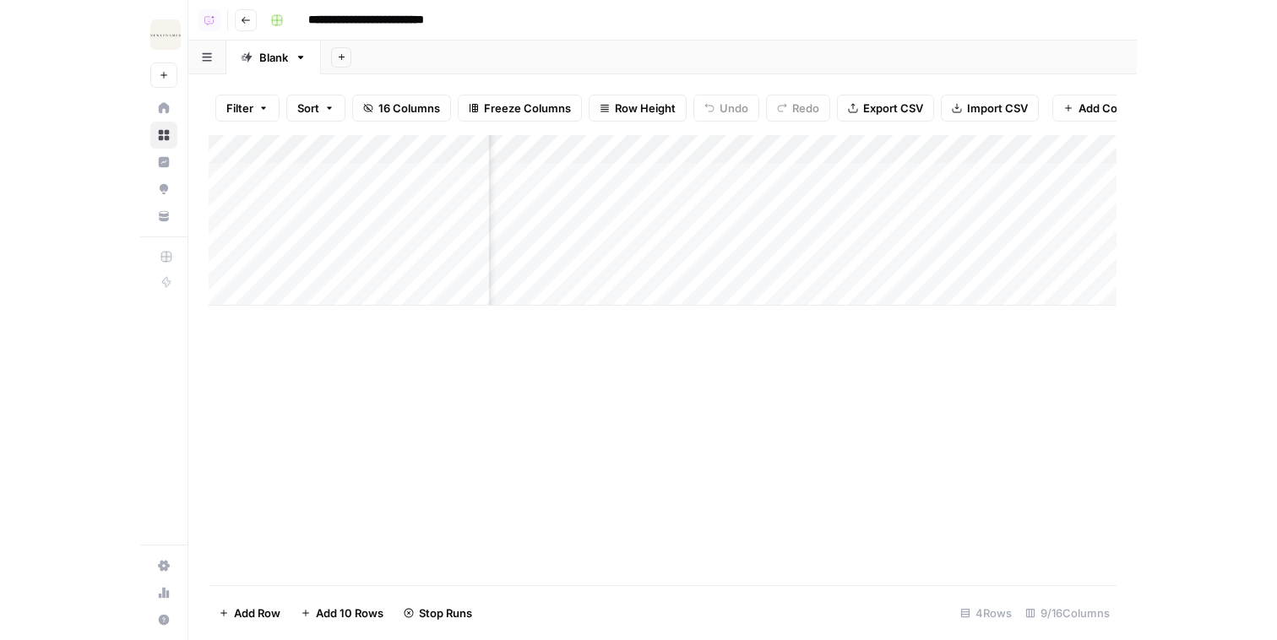
scroll to position [0, 1099]
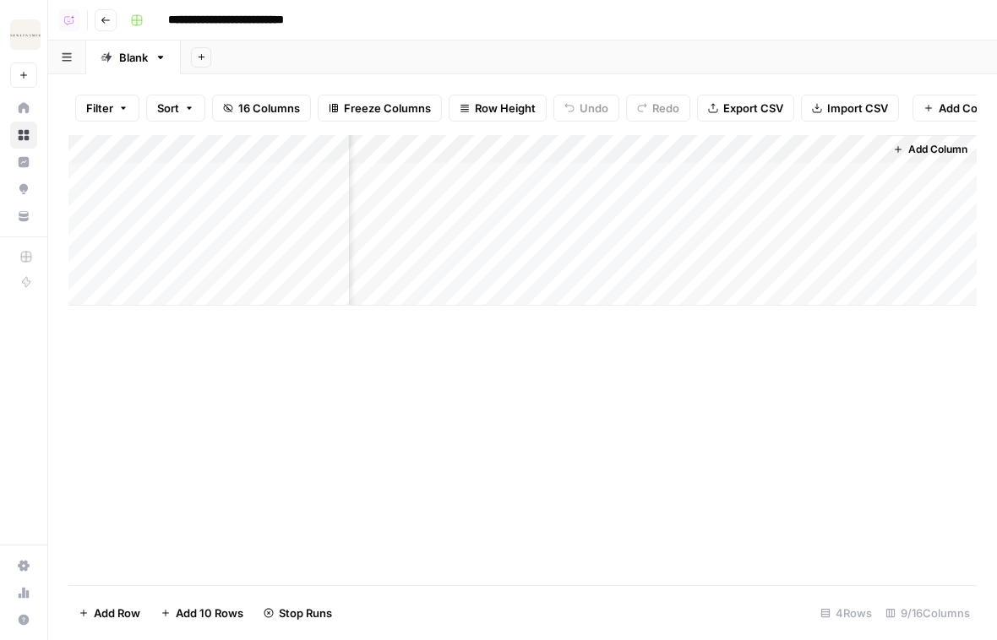
click at [106, 30] on button "Go back" at bounding box center [106, 20] width 22 height 22
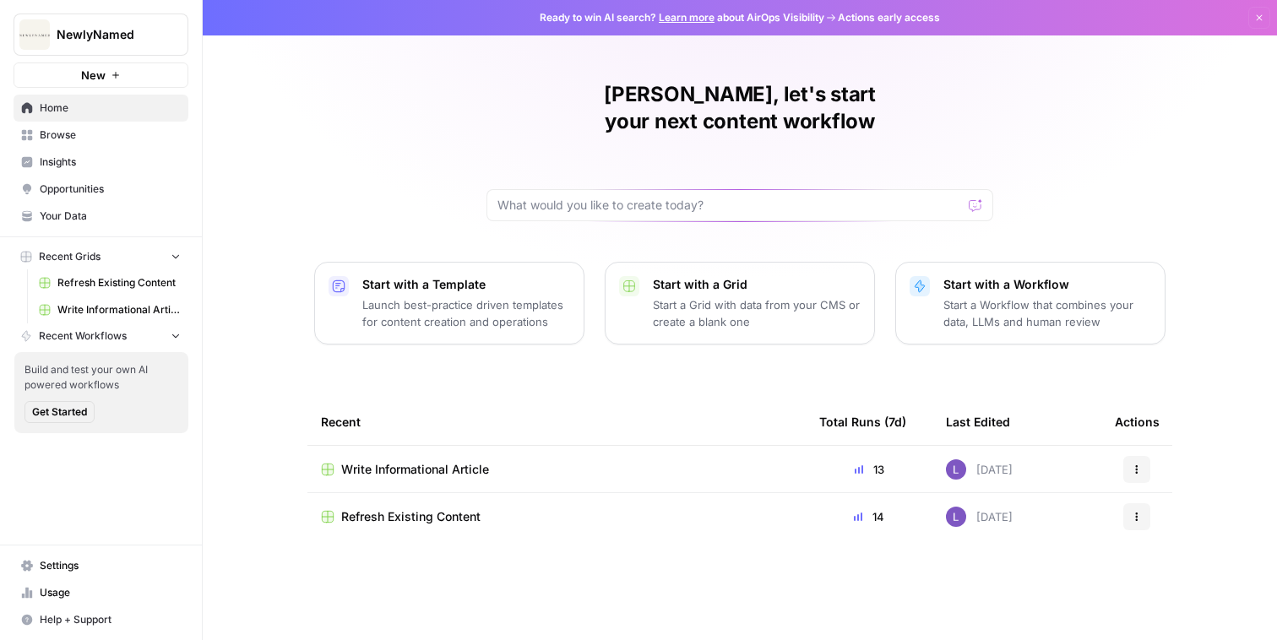
click at [113, 112] on span "Home" at bounding box center [110, 108] width 141 height 15
click at [413, 508] on span "Refresh Existing Content" at bounding box center [410, 516] width 139 height 17
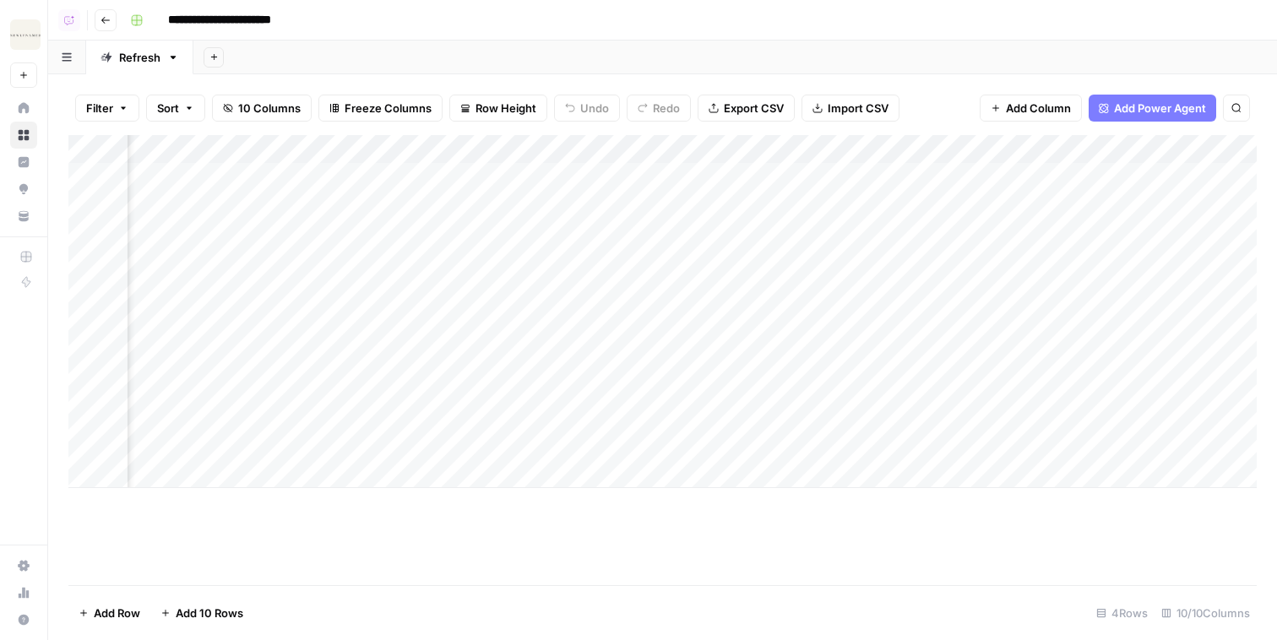
scroll to position [0, 759]
click at [899, 396] on div "Add Column" at bounding box center [662, 311] width 1188 height 353
click at [992, 323] on div "Add Column" at bounding box center [662, 311] width 1188 height 353
click at [90, 347] on div "Add Column" at bounding box center [662, 311] width 1188 height 353
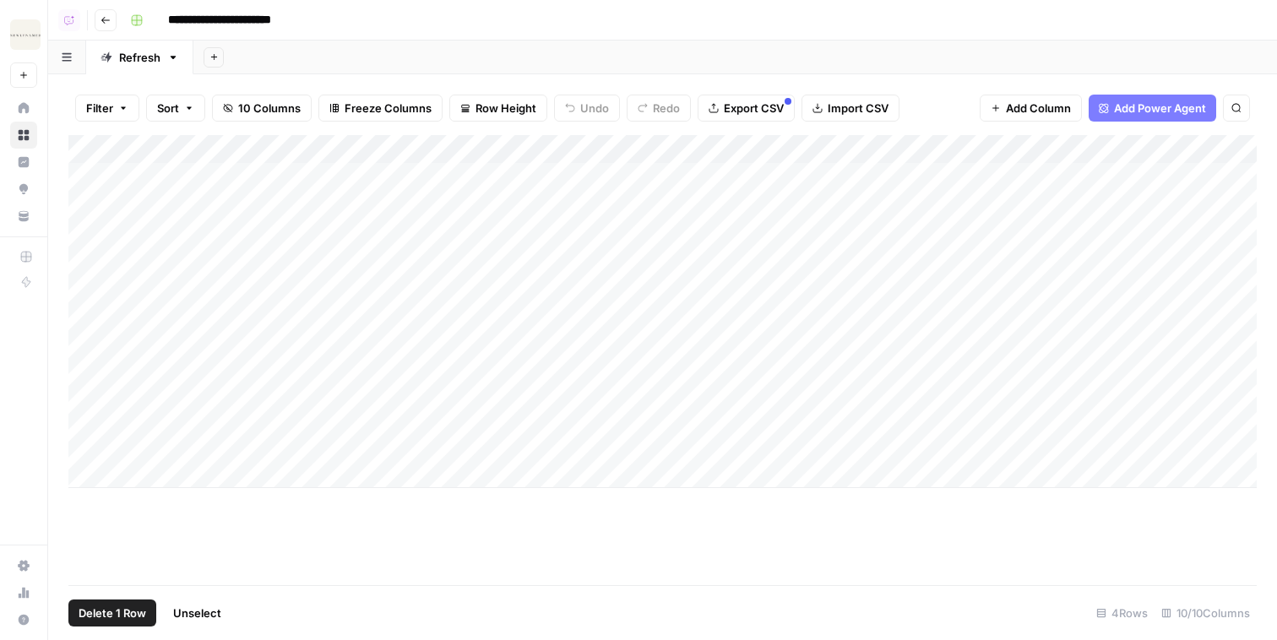
click at [106, 616] on span "Delete 1 Row" at bounding box center [113, 613] width 68 height 17
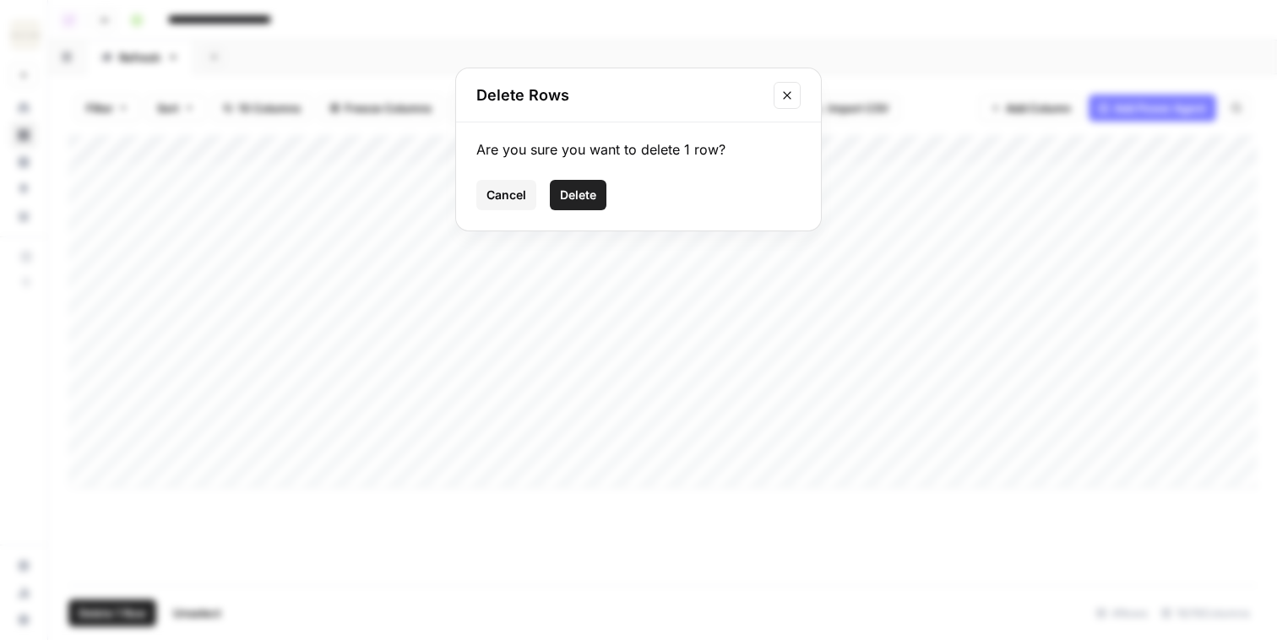
click at [589, 196] on span "Delete" at bounding box center [578, 195] width 36 height 17
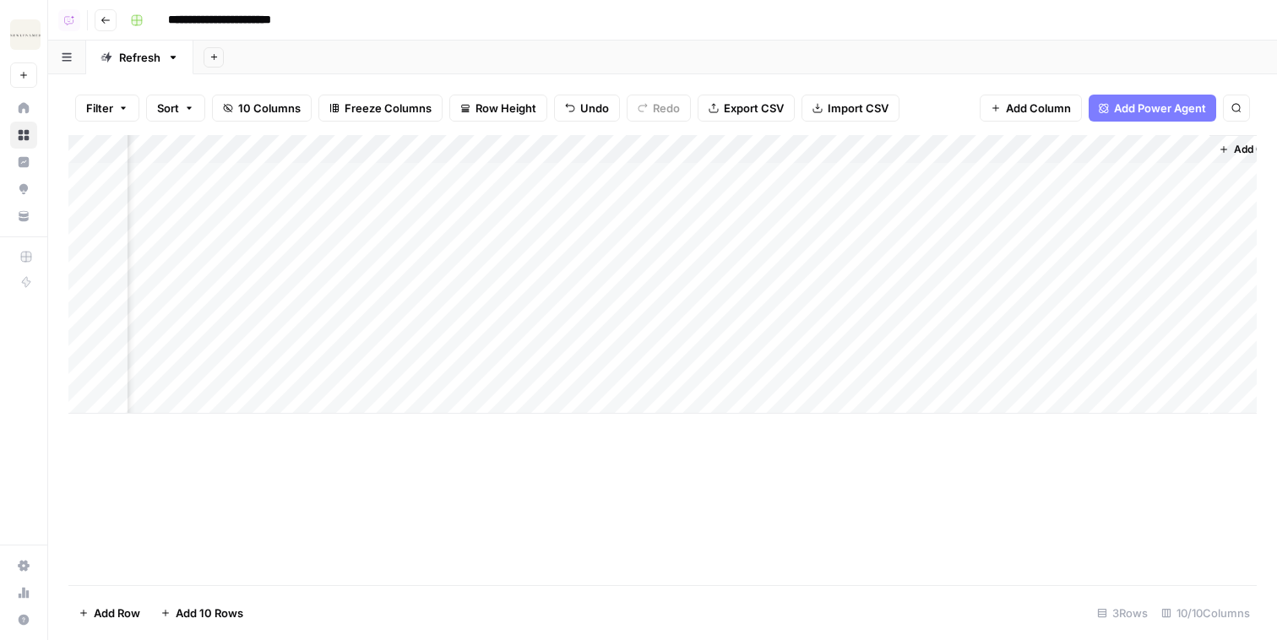
scroll to position [0, 759]
click at [106, 21] on icon "button" at bounding box center [106, 20] width 10 height 10
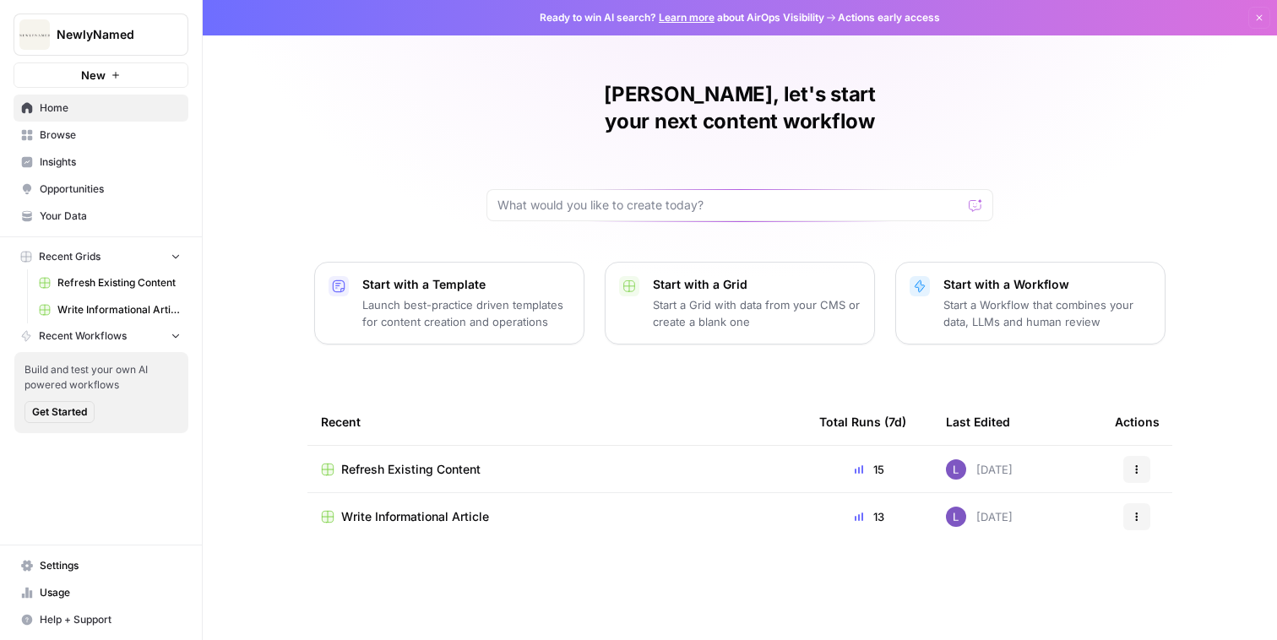
click at [379, 508] on span "Write Informational Article" at bounding box center [415, 516] width 148 height 17
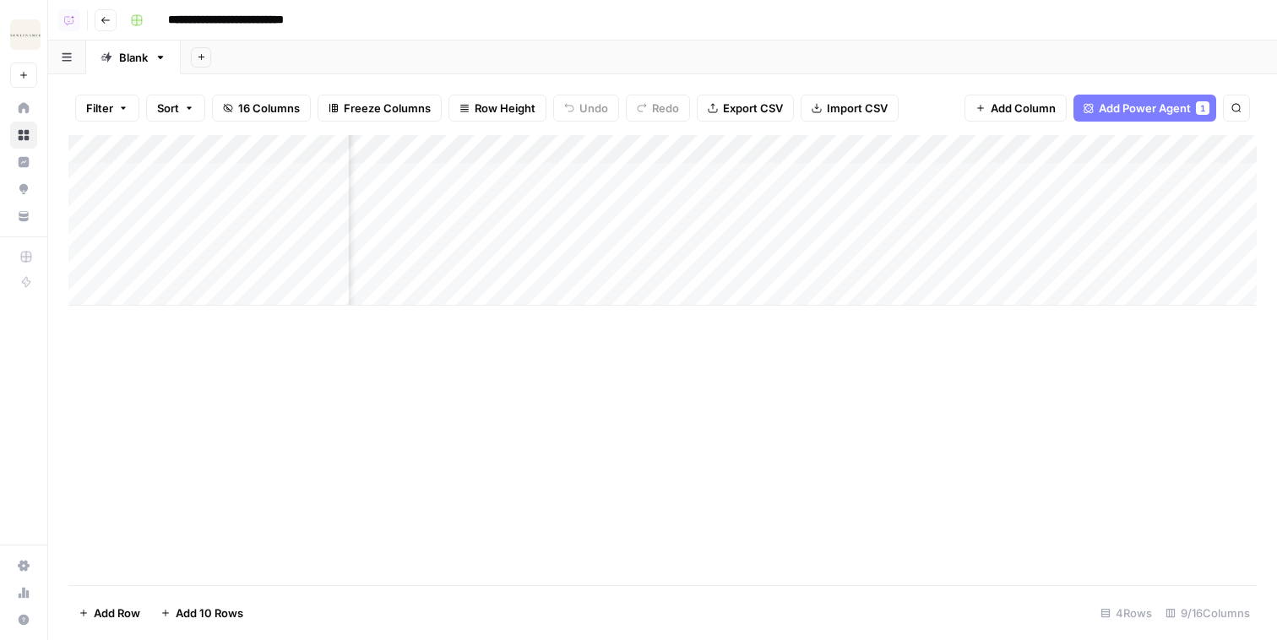
scroll to position [0, 541]
click at [487, 109] on span "Row Height" at bounding box center [505, 108] width 61 height 17
click at [528, 209] on span "Tall" at bounding box center [541, 213] width 122 height 17
click at [996, 174] on div "Add Column" at bounding box center [662, 311] width 1188 height 353
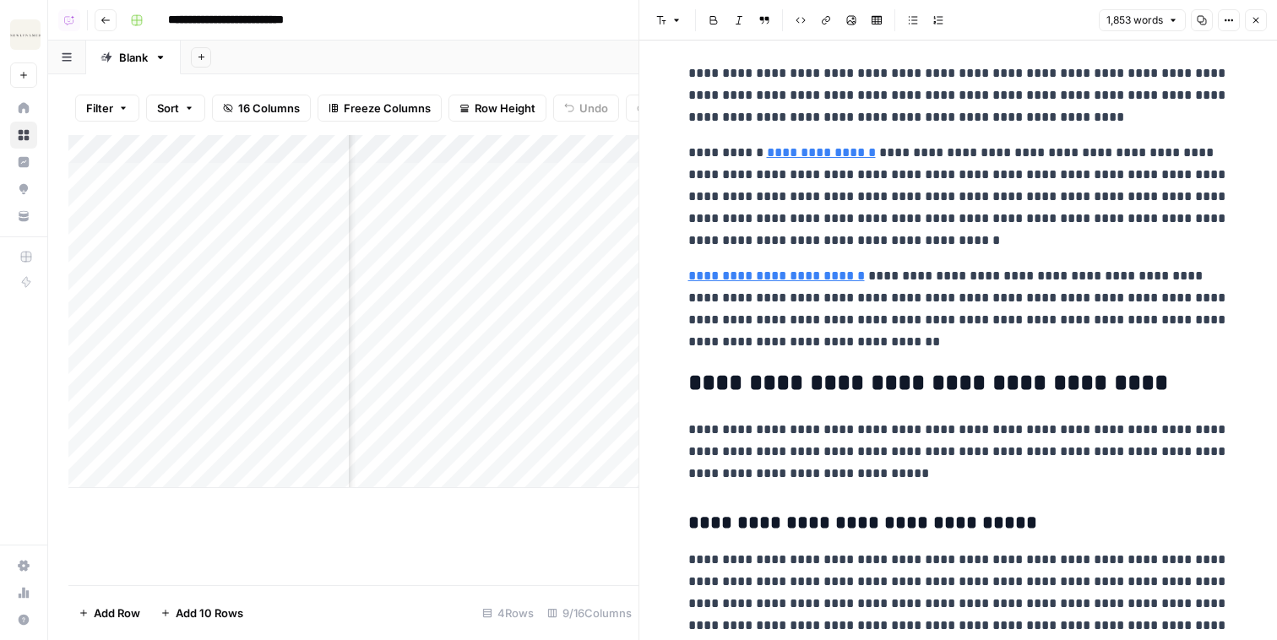
scroll to position [2274, 0]
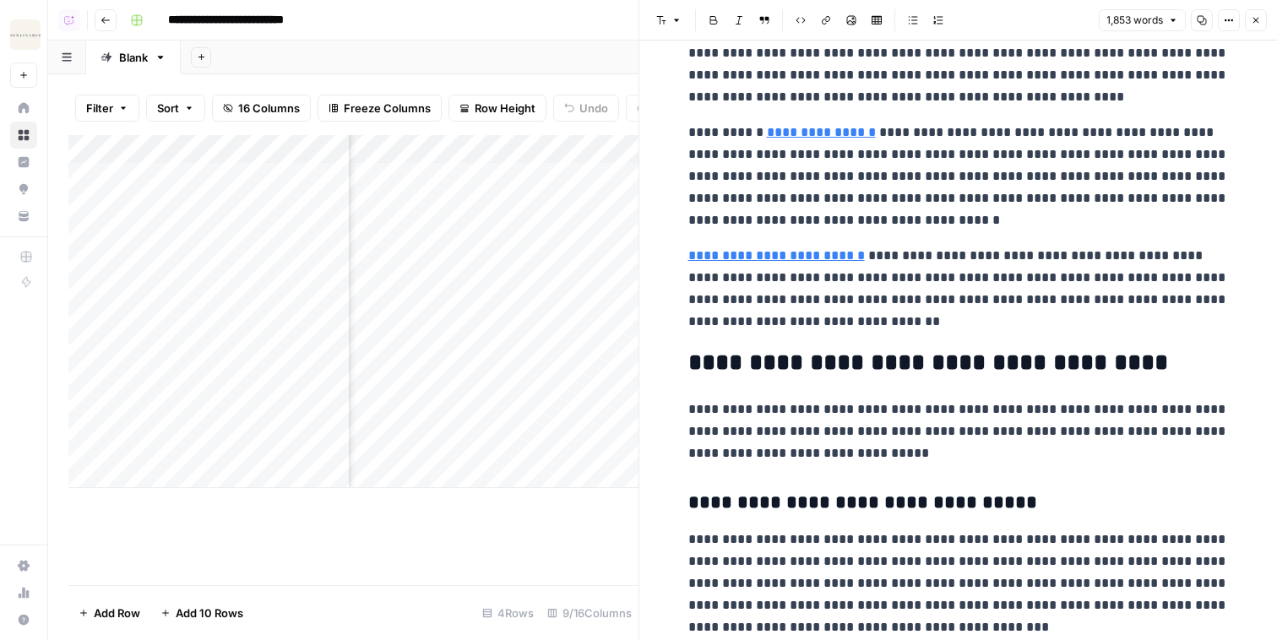
click at [794, 253] on link "**********" at bounding box center [776, 255] width 177 height 13
click at [809, 233] on input "https://newlynamed.com/blogs/guides/voter-registration-name-change" at bounding box center [802, 231] width 225 height 17
click at [823, 256] on link "**********" at bounding box center [776, 255] width 177 height 13
click at [812, 262] on link "**********" at bounding box center [776, 255] width 177 height 13
click at [931, 236] on icon at bounding box center [933, 231] width 10 height 10
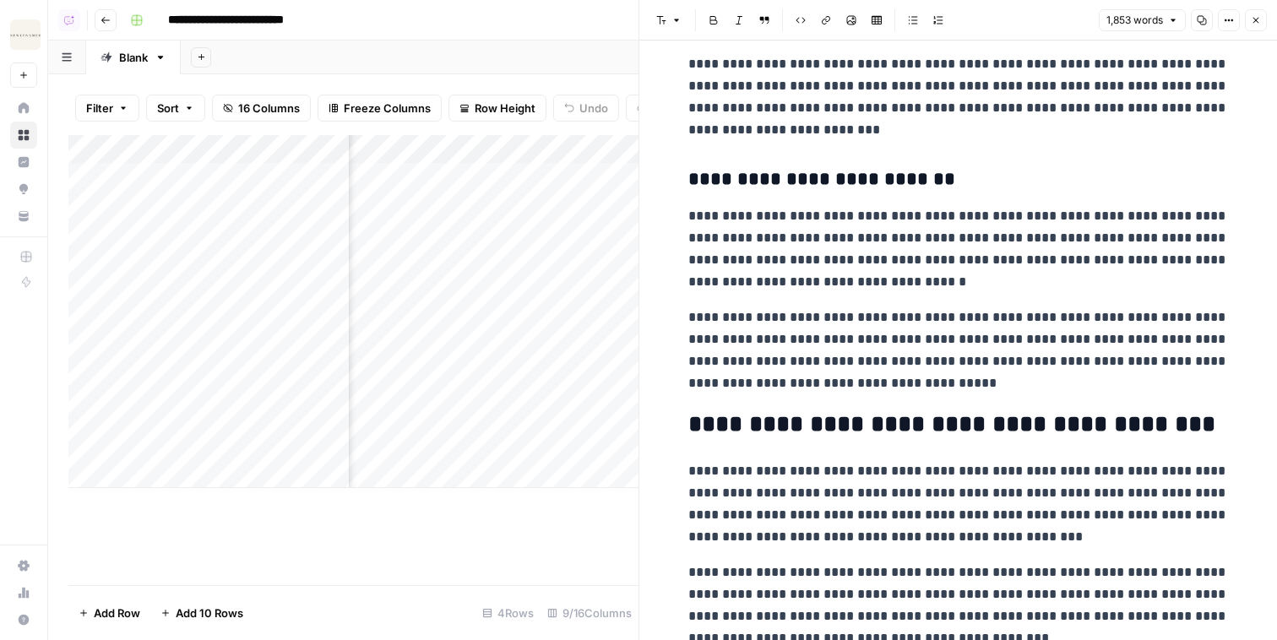
scroll to position [2065, 0]
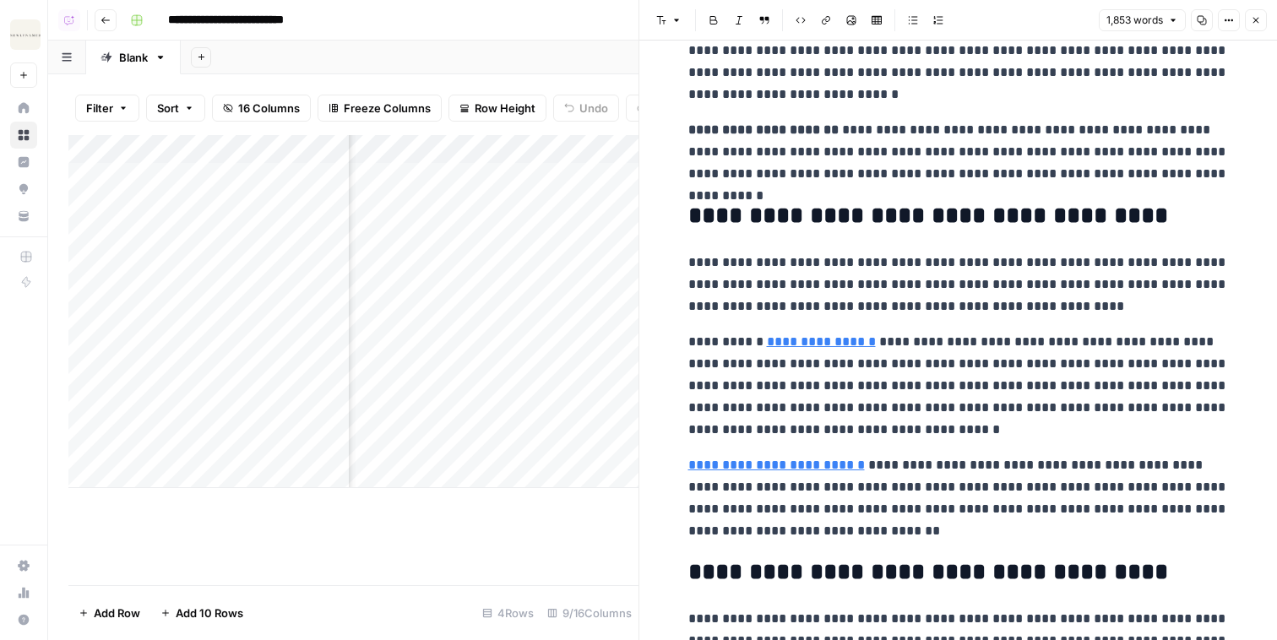
click at [996, 19] on icon "button" at bounding box center [1256, 20] width 10 height 10
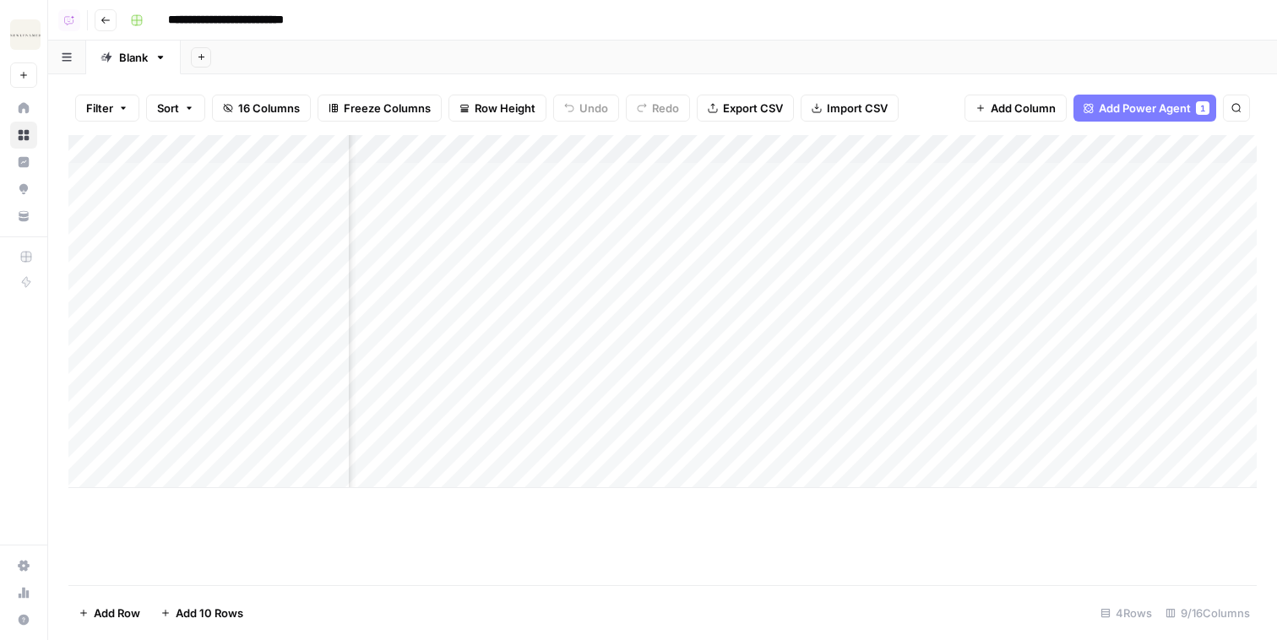
scroll to position [0, 694]
click at [996, 181] on div "Add Column" at bounding box center [662, 311] width 1188 height 353
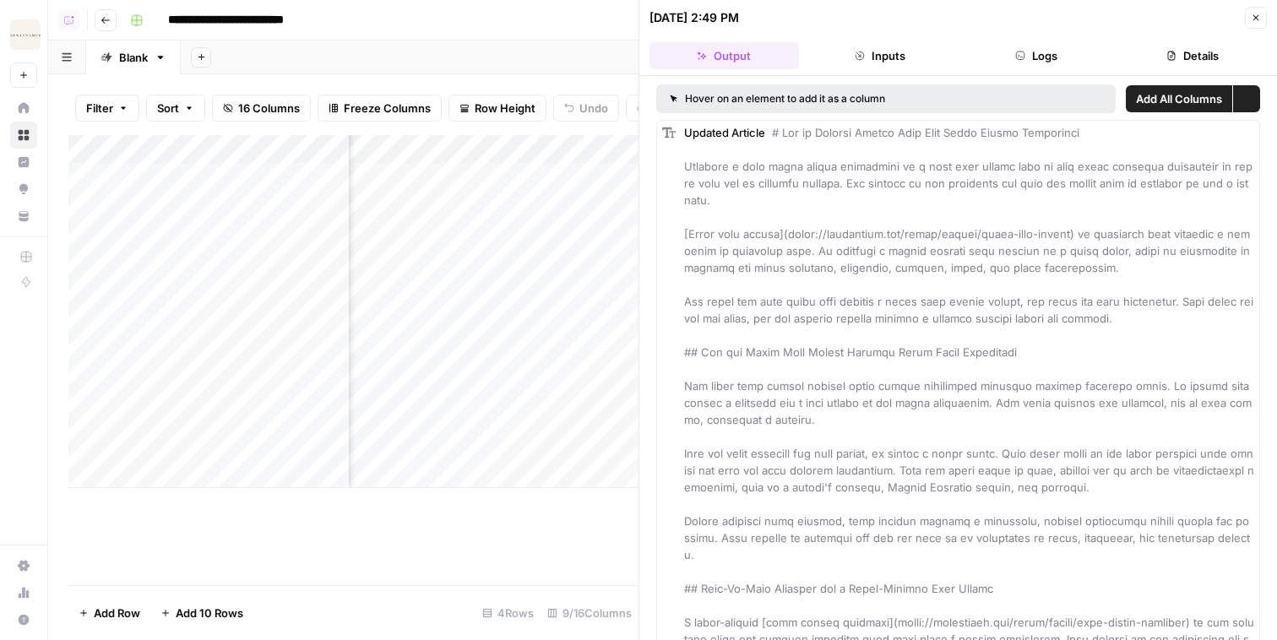
click at [996, 58] on button "Details" at bounding box center [1191, 55] width 149 height 27
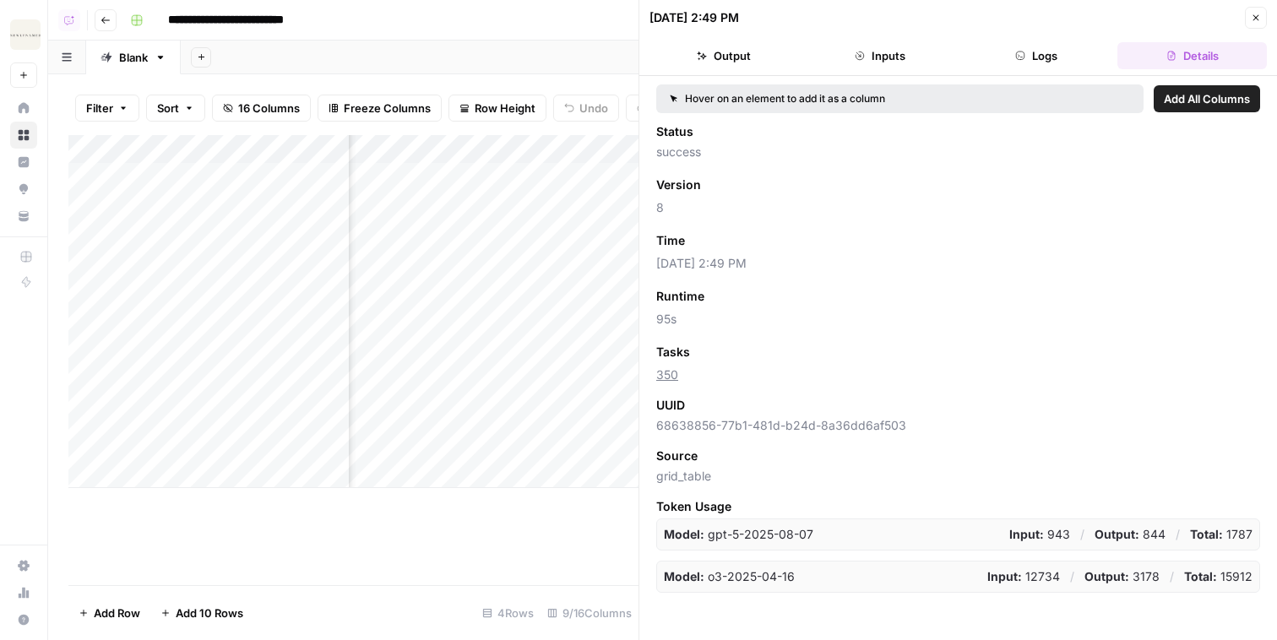
click at [996, 15] on icon "button" at bounding box center [1256, 18] width 10 height 10
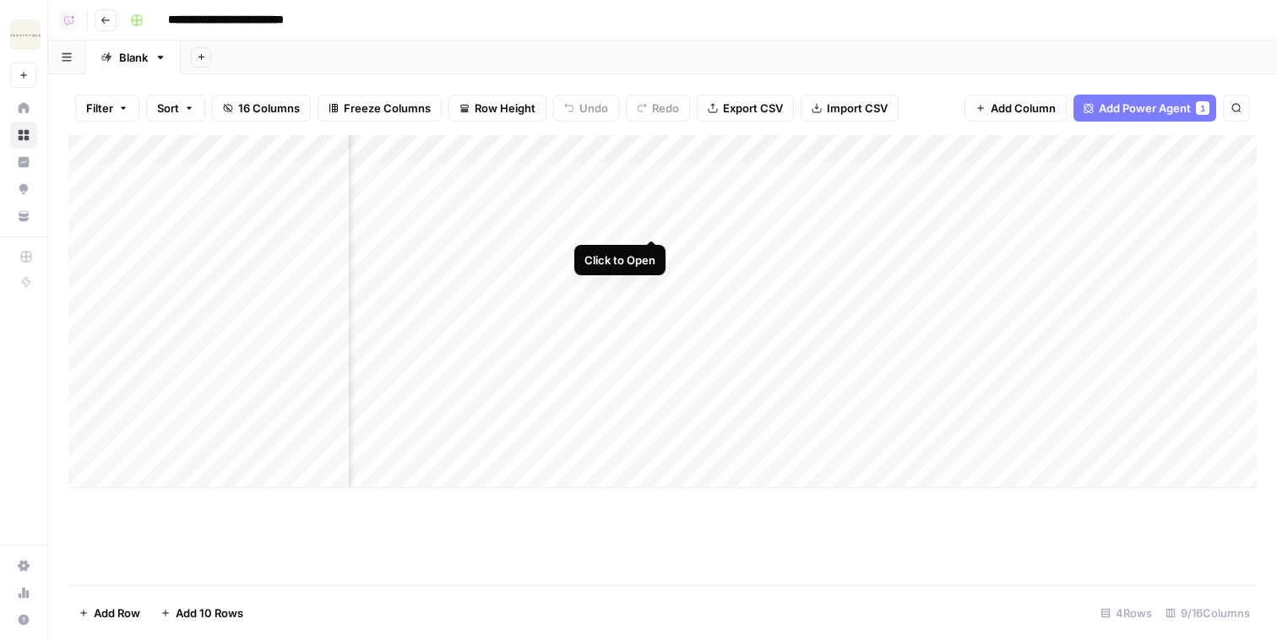
click at [650, 178] on div "Add Column" at bounding box center [662, 311] width 1188 height 353
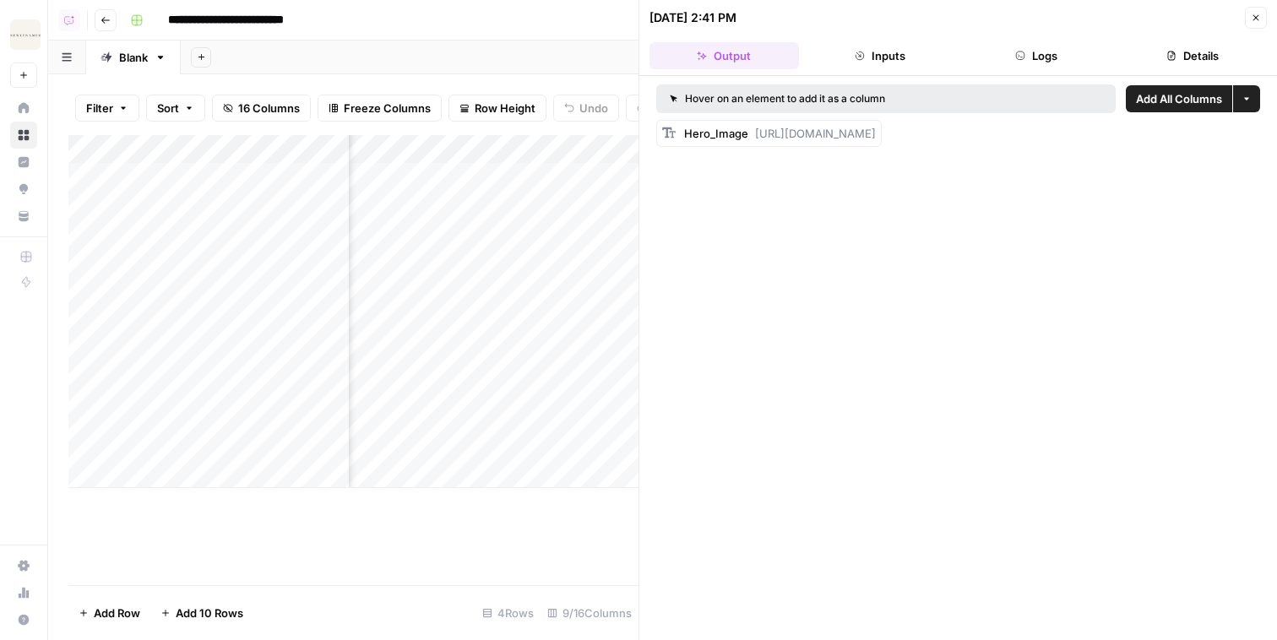
click at [996, 58] on button "Details" at bounding box center [1191, 55] width 149 height 27
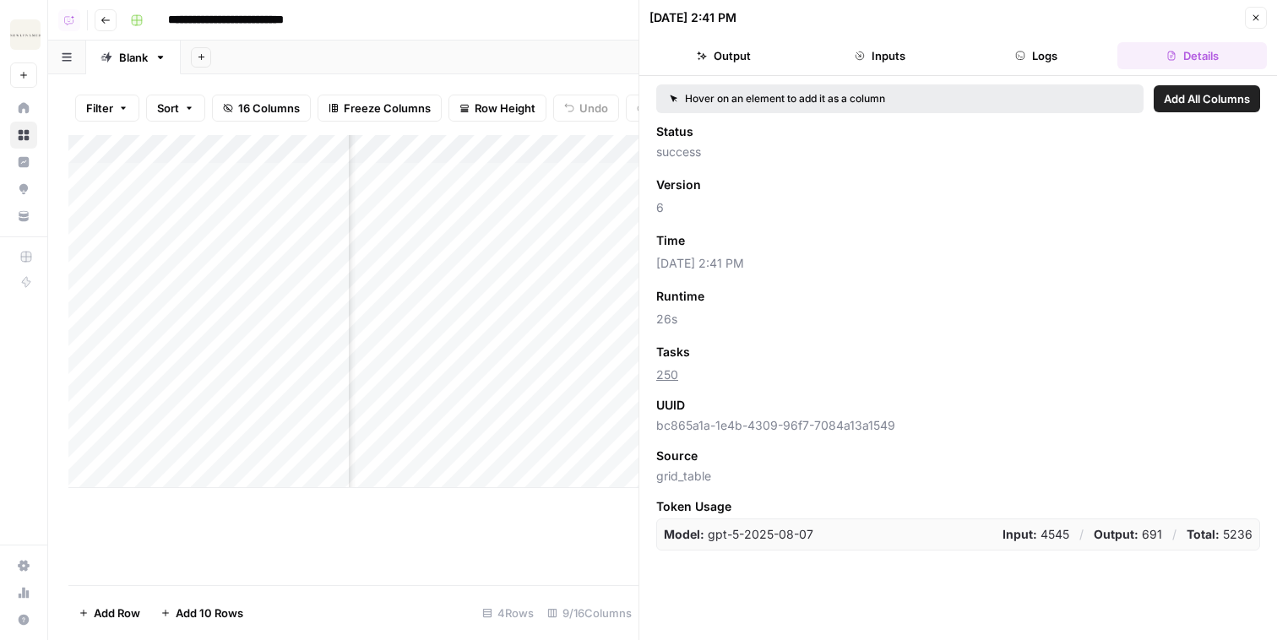
scroll to position [0, 506]
click at [452, 176] on div "Add Column" at bounding box center [353, 311] width 570 height 353
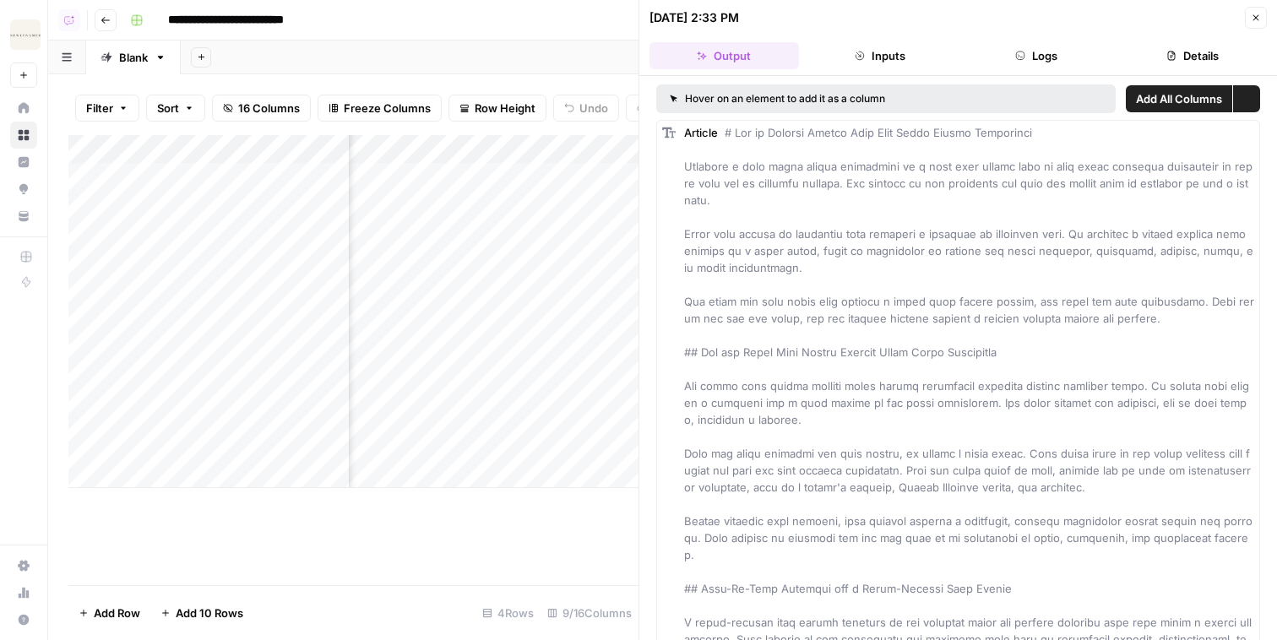
click at [996, 54] on button "Details" at bounding box center [1191, 55] width 149 height 27
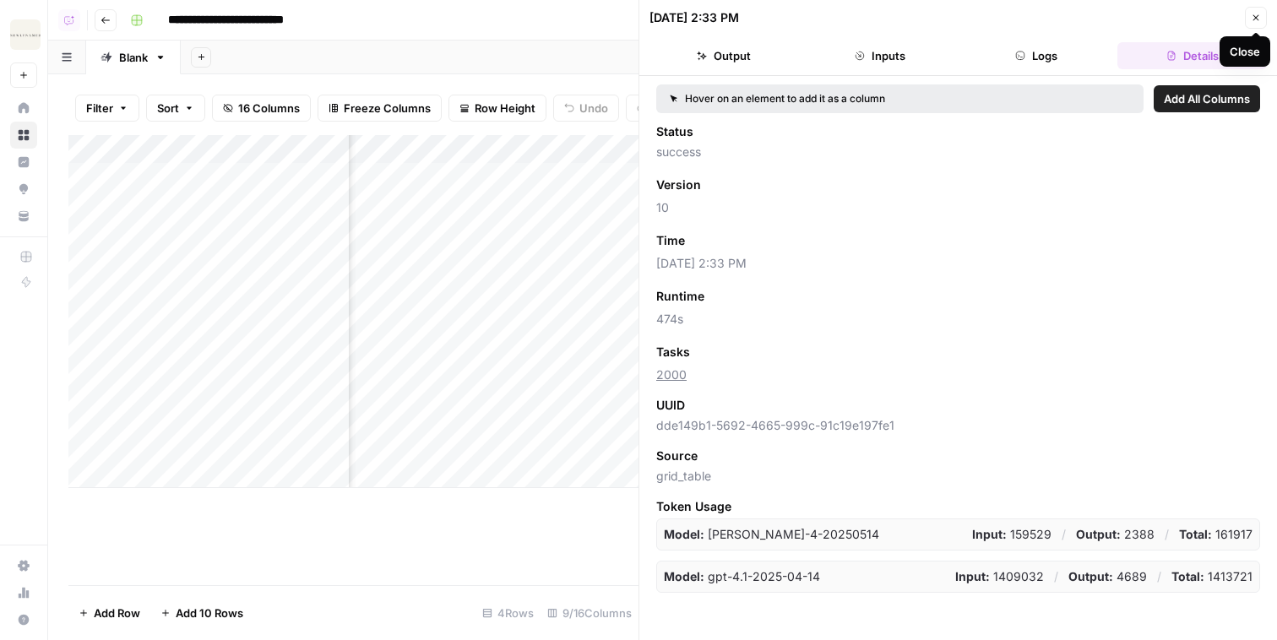
click at [996, 22] on icon "button" at bounding box center [1256, 18] width 10 height 10
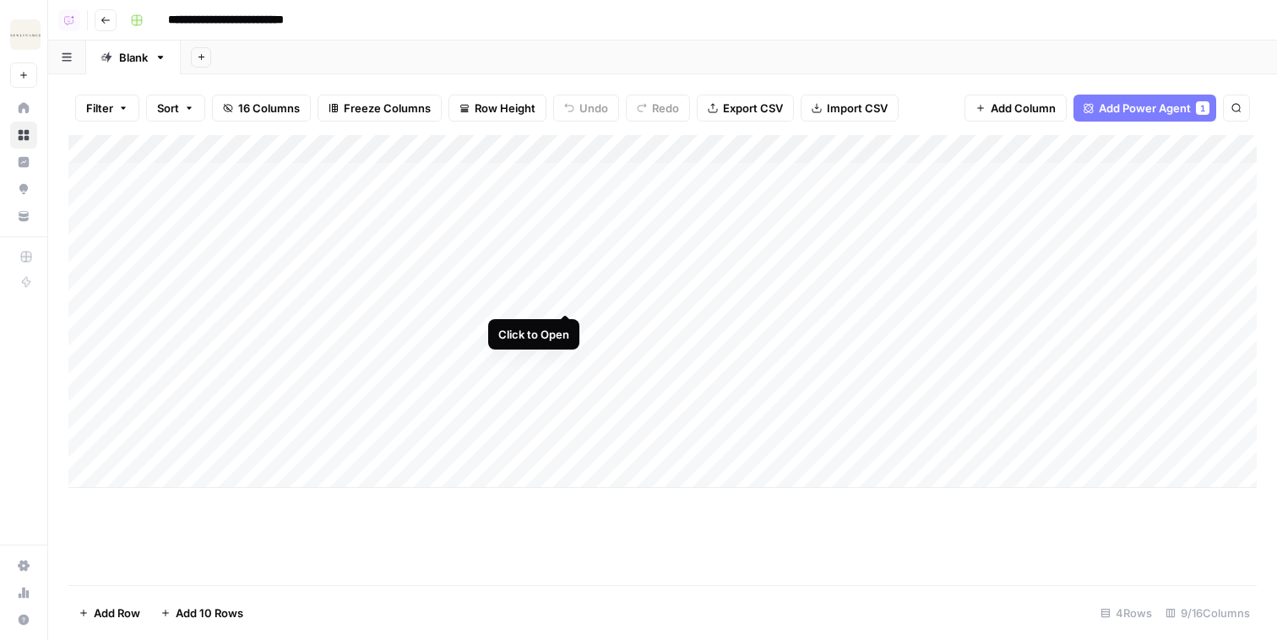
click at [566, 253] on div "Add Column" at bounding box center [662, 311] width 1188 height 353
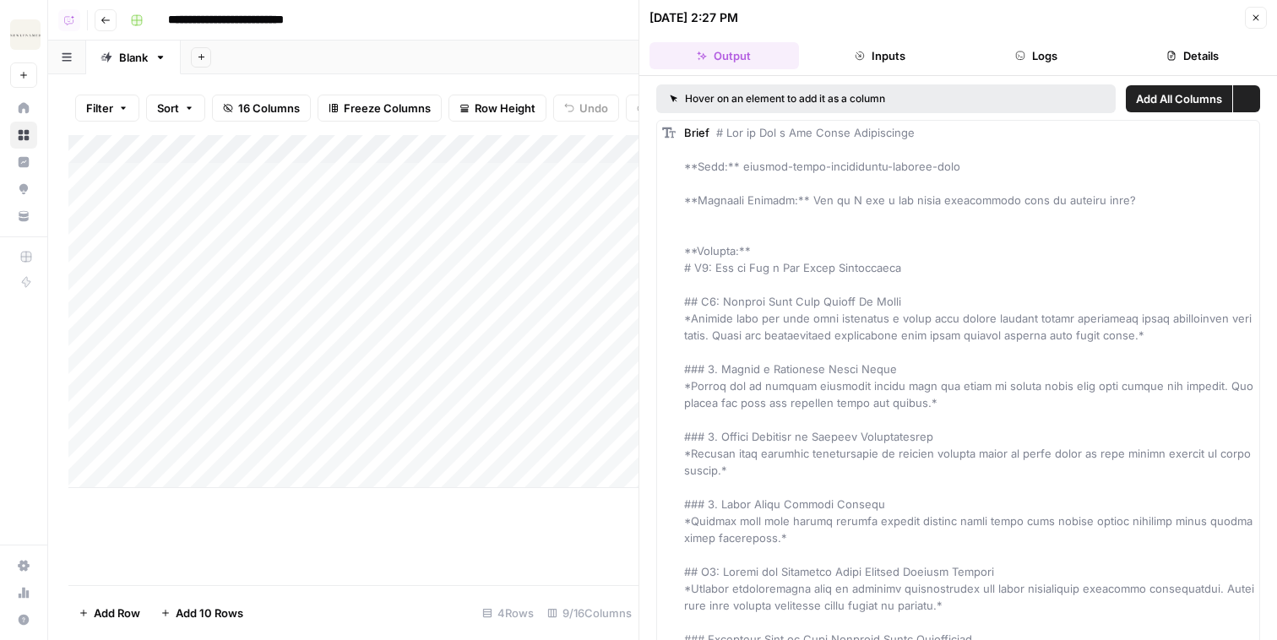
click at [996, 51] on button "Logs" at bounding box center [1036, 55] width 149 height 27
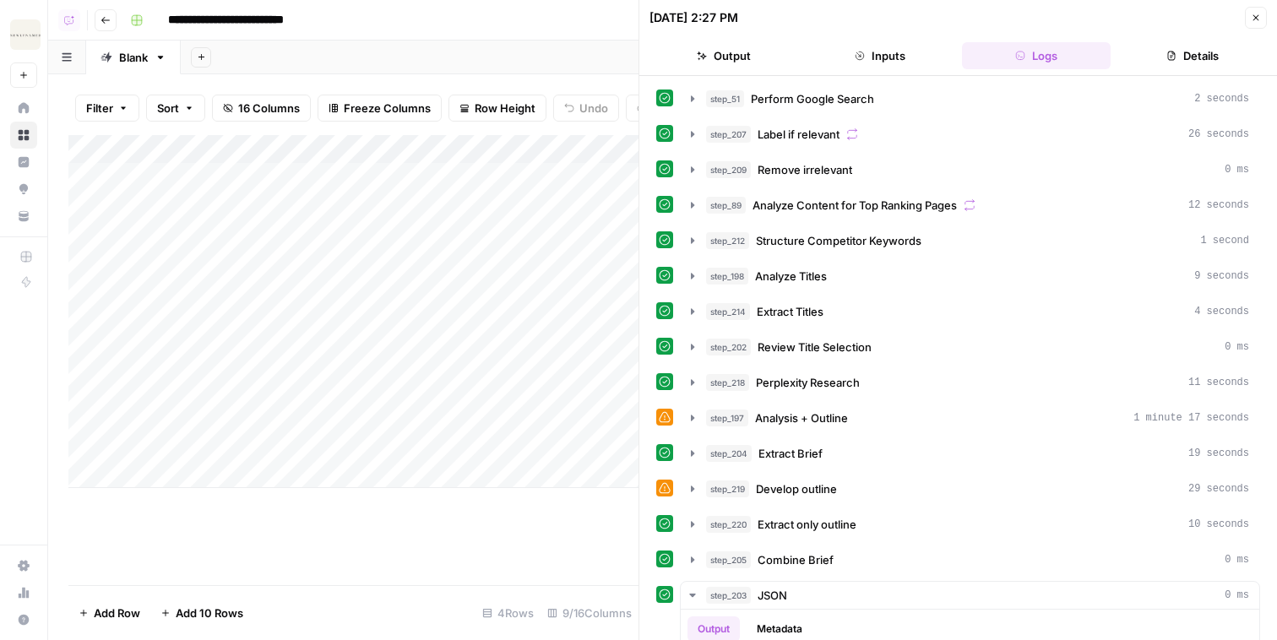
click at [996, 66] on button "Details" at bounding box center [1191, 55] width 149 height 27
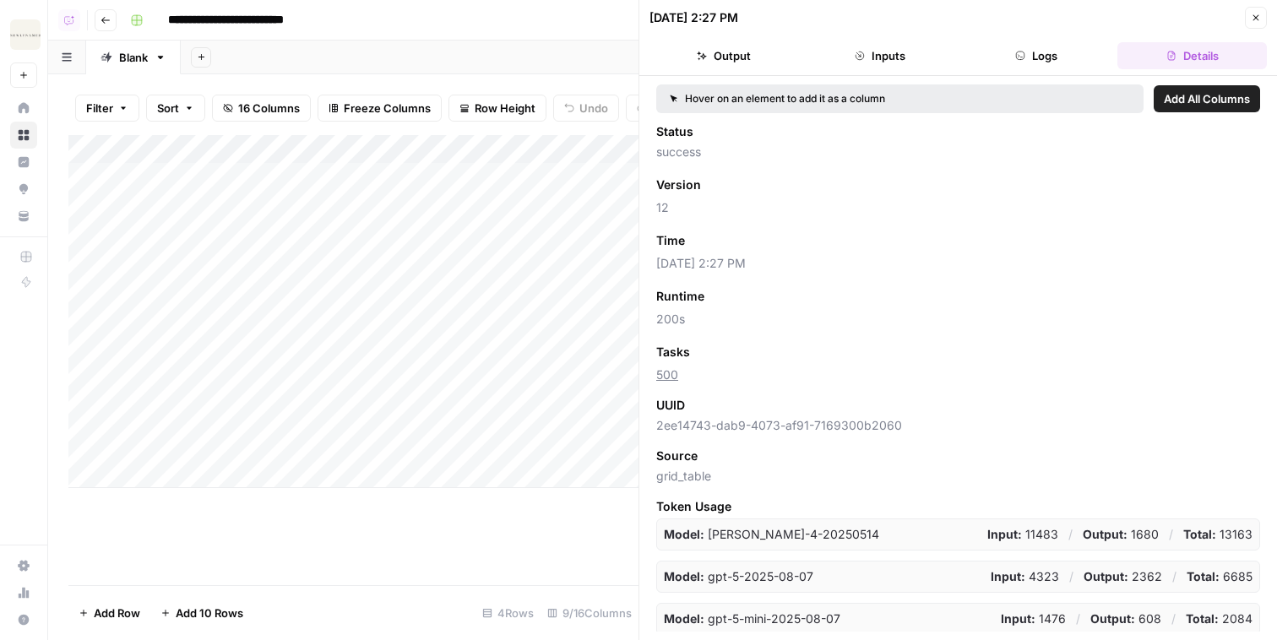
click at [996, 24] on button "Close" at bounding box center [1256, 18] width 22 height 22
